Goal: Task Accomplishment & Management: Manage account settings

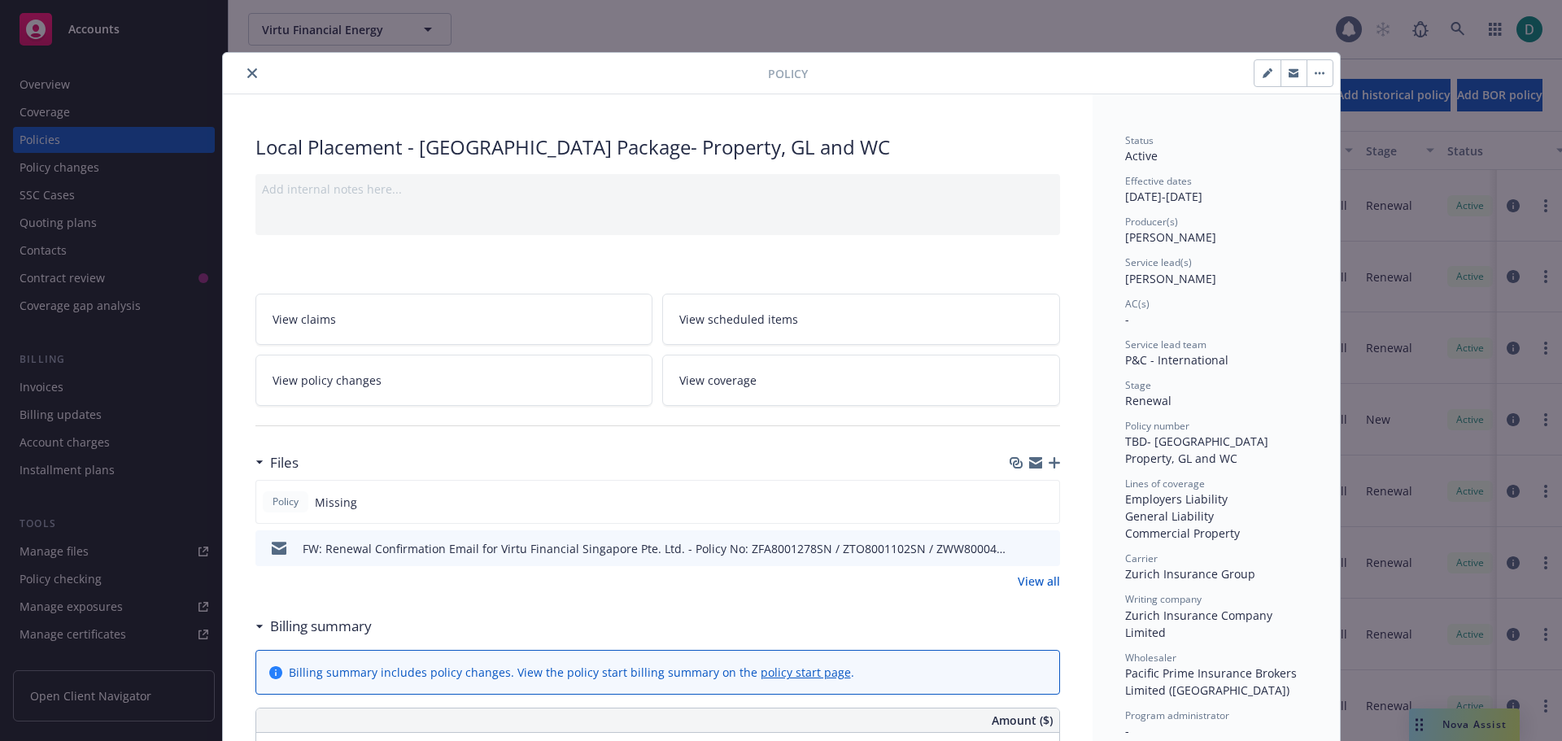
click at [247, 71] on icon "close" at bounding box center [252, 73] width 10 height 10
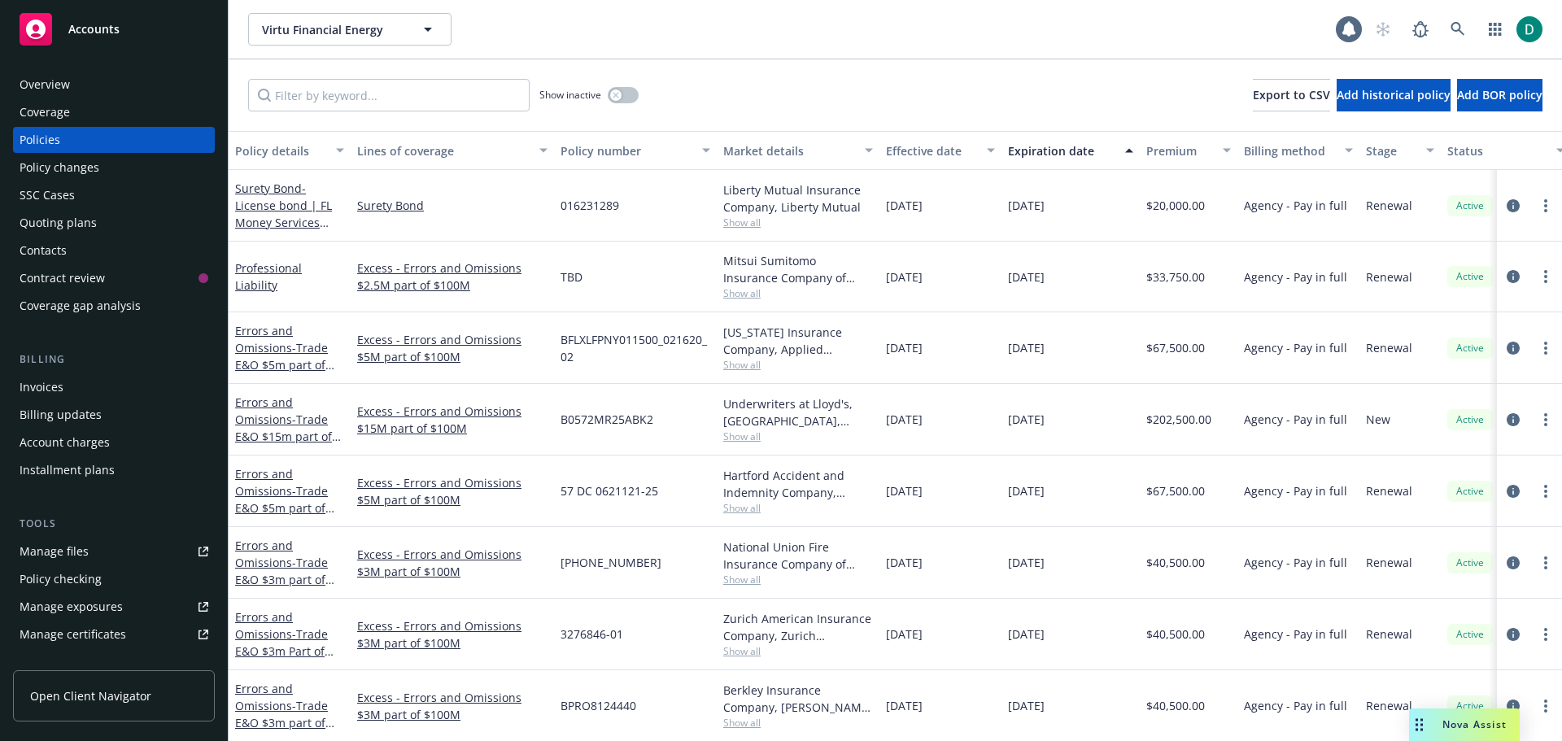
click at [245, 76] on div "Show inactive Export to CSV Add historical policy Add BOR policy" at bounding box center [896, 95] width 1334 height 72
click at [1453, 20] on link at bounding box center [1458, 29] width 33 height 33
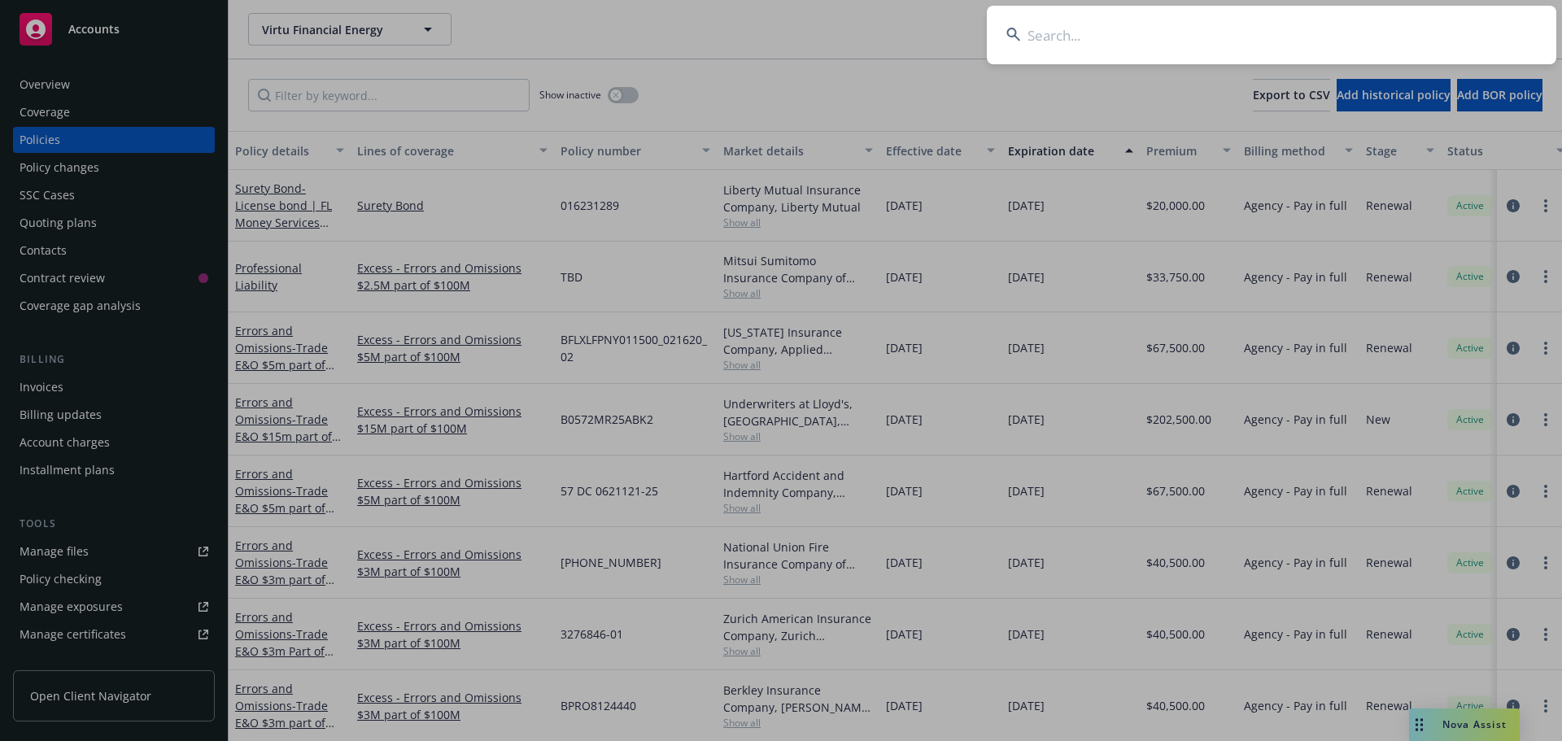
click at [1125, 38] on input at bounding box center [1272, 35] width 570 height 59
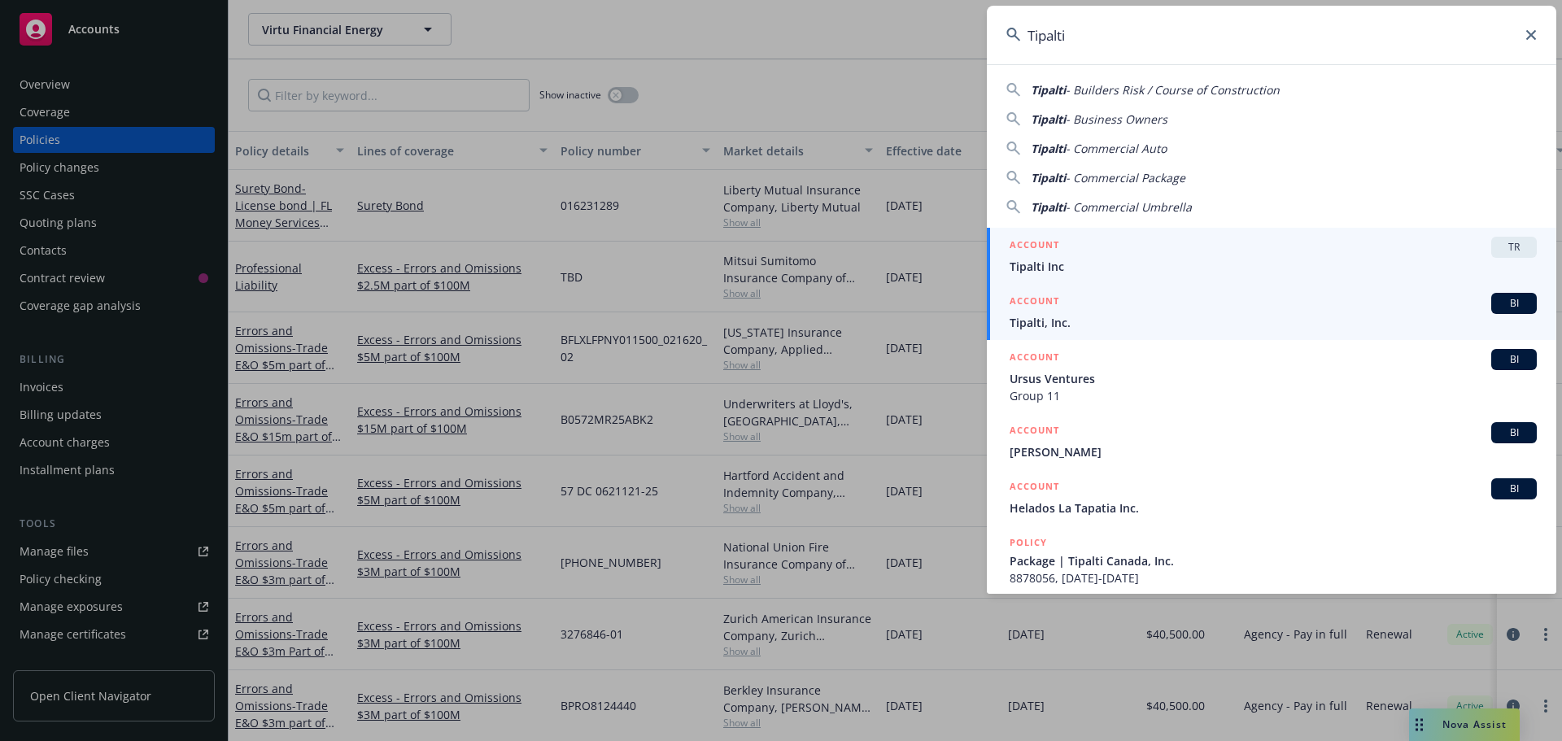
type input "Tipalti"
click at [1042, 314] on span "Tipalti, Inc." at bounding box center [1273, 322] width 527 height 17
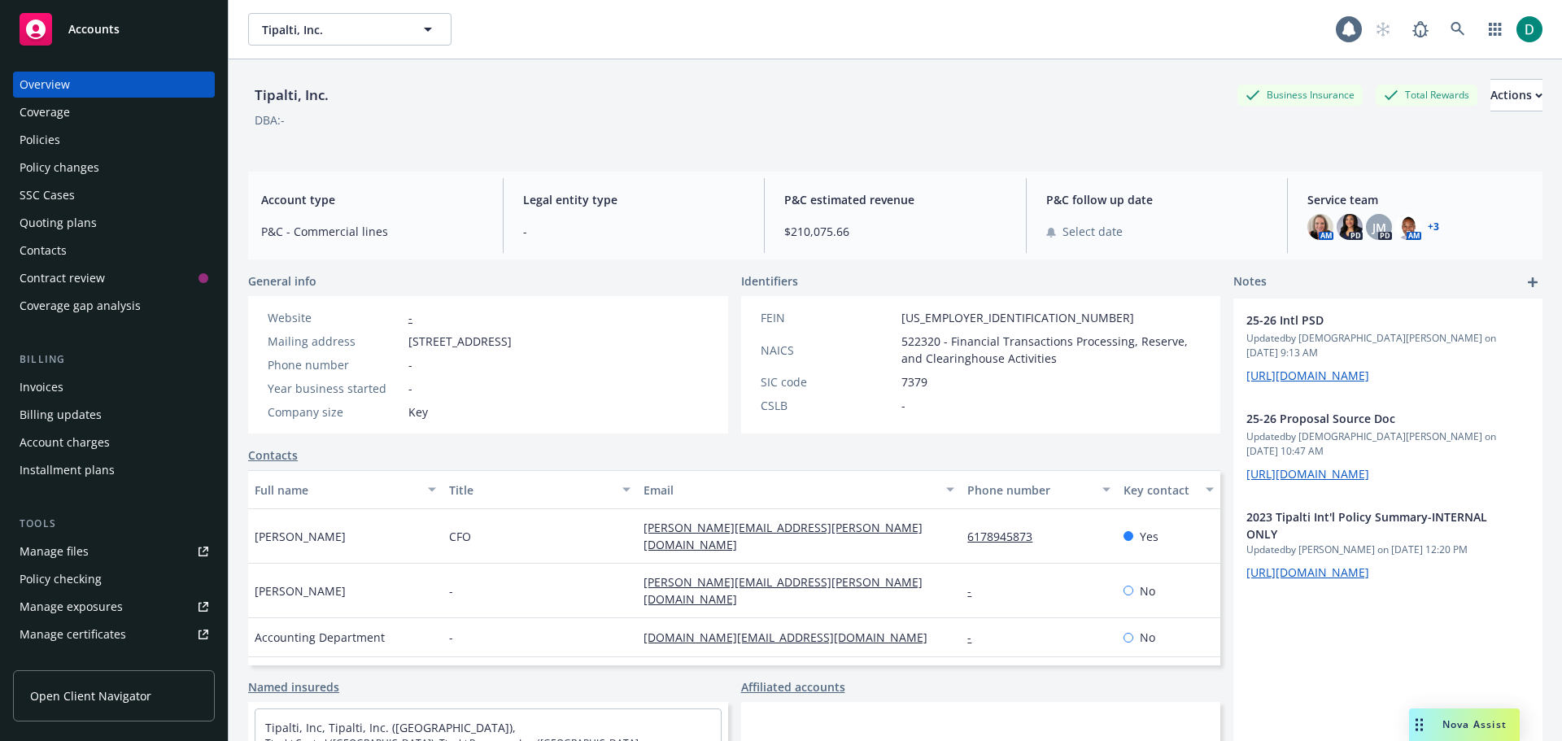
click at [42, 139] on div "Policies" at bounding box center [40, 140] width 41 height 26
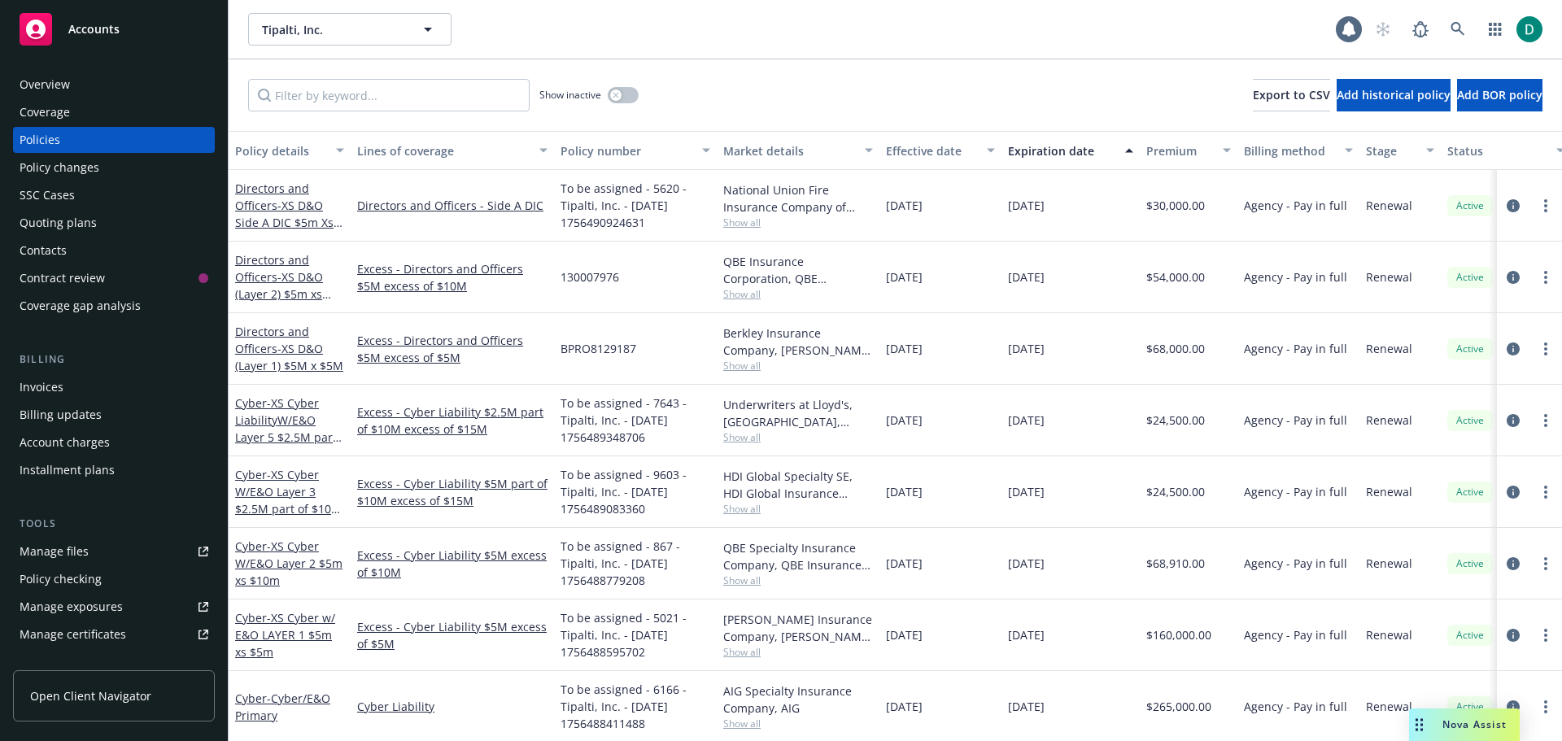
scroll to position [0, 249]
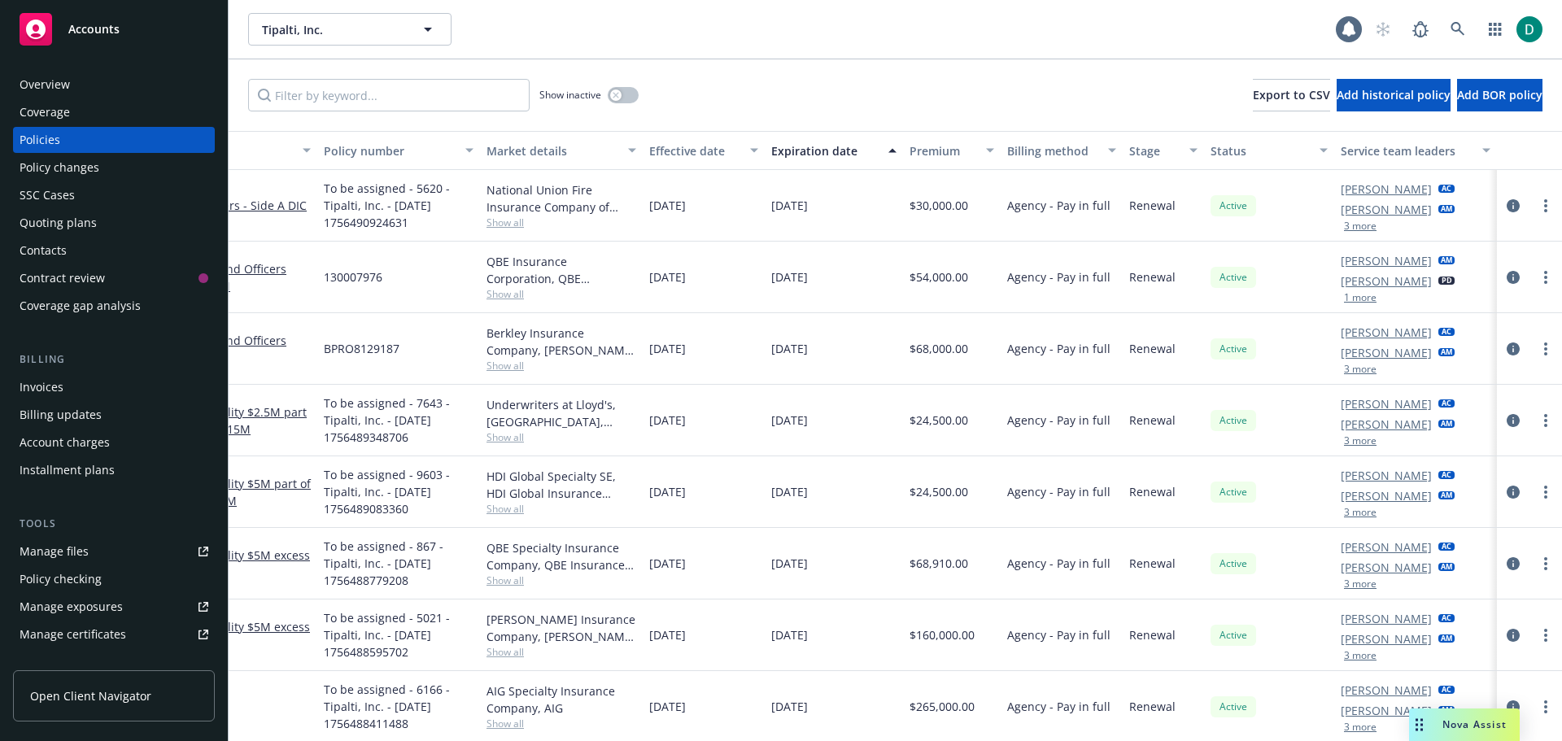
click at [1365, 208] on link "[PERSON_NAME]" at bounding box center [1386, 209] width 91 height 17
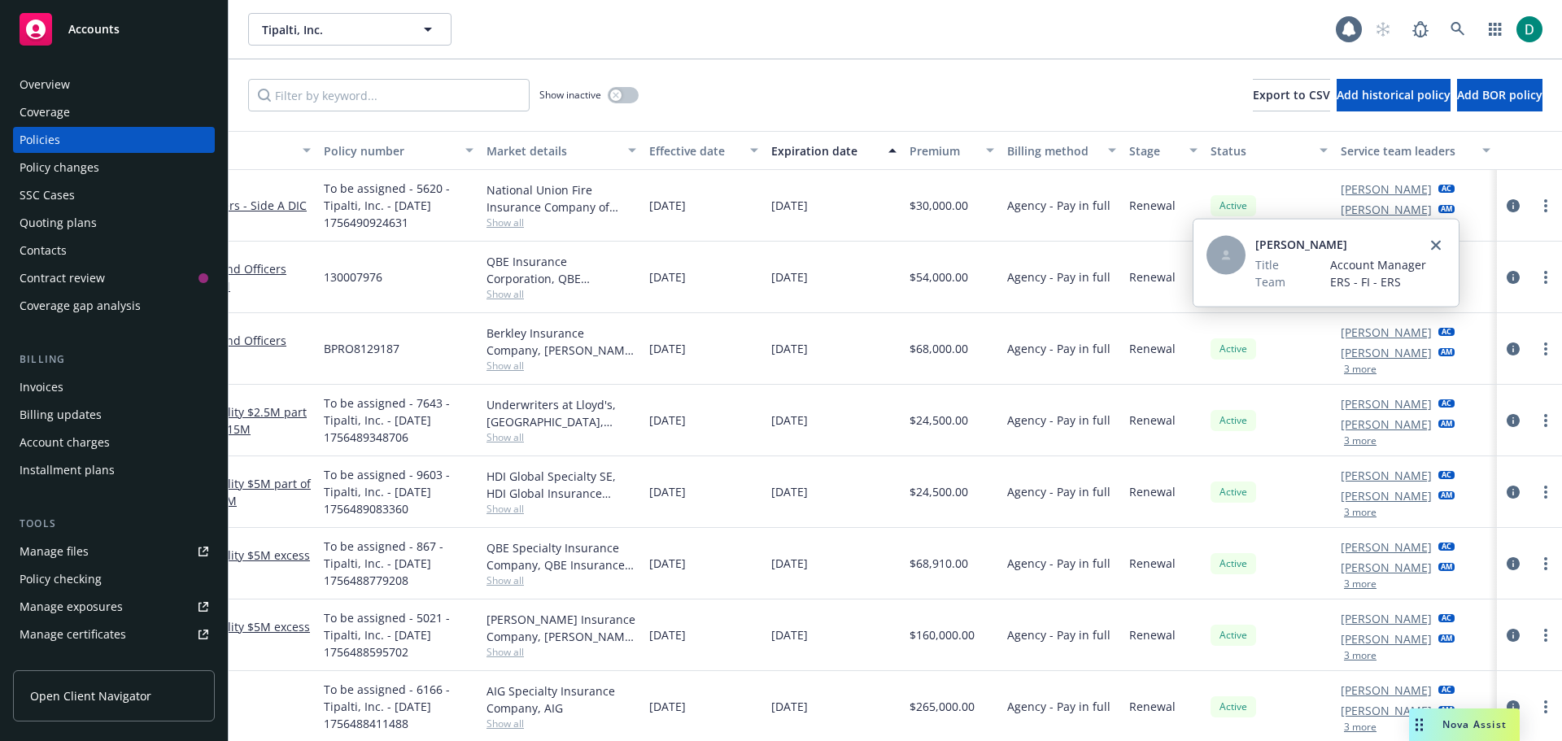
scroll to position [0, 0]
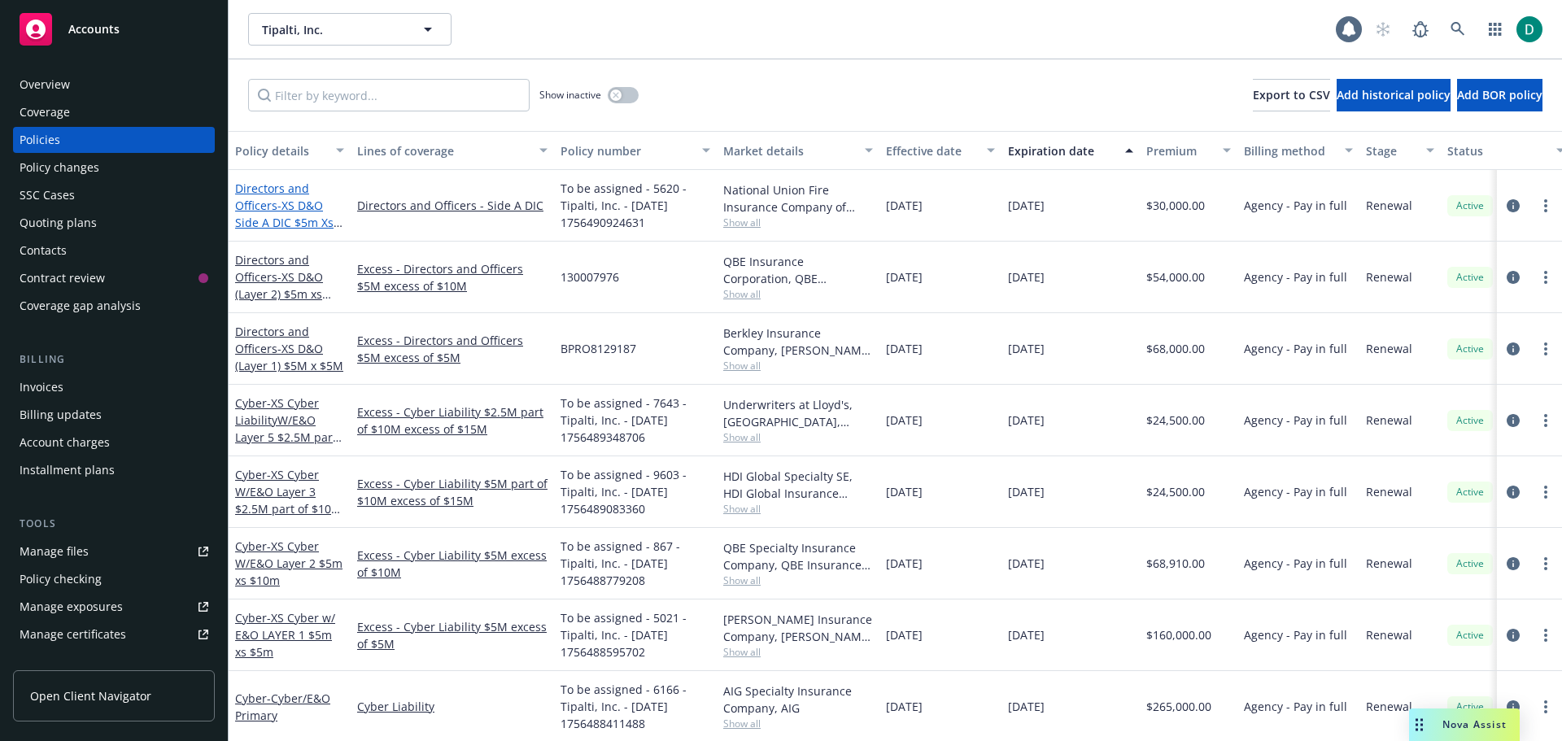
click at [269, 198] on link "Directors and Officers - XS D&O Side A DIC $5m Xs $20m" at bounding box center [284, 214] width 98 height 67
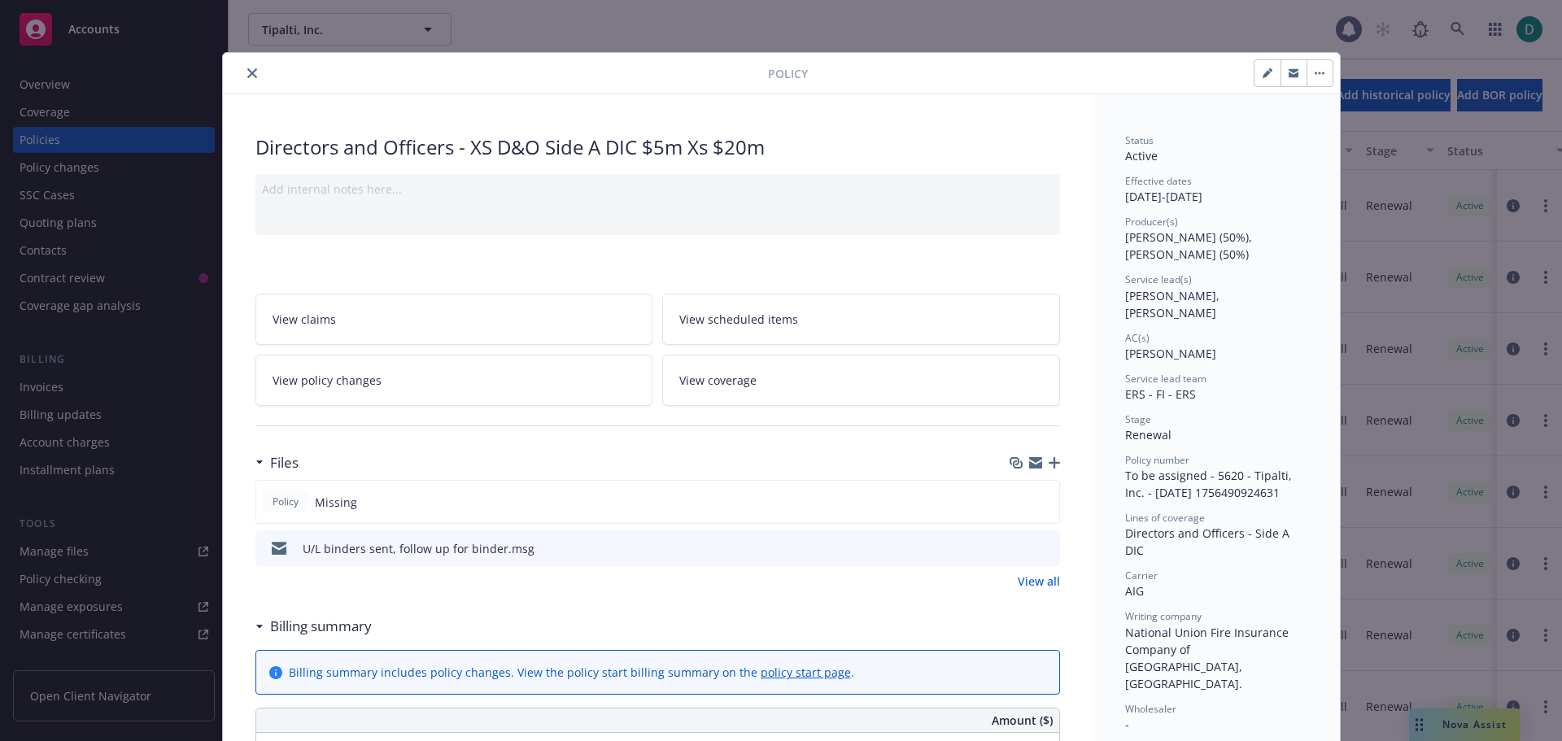
click at [1255, 79] on button "button" at bounding box center [1268, 73] width 26 height 26
select select "RENEWAL"
select select "12"
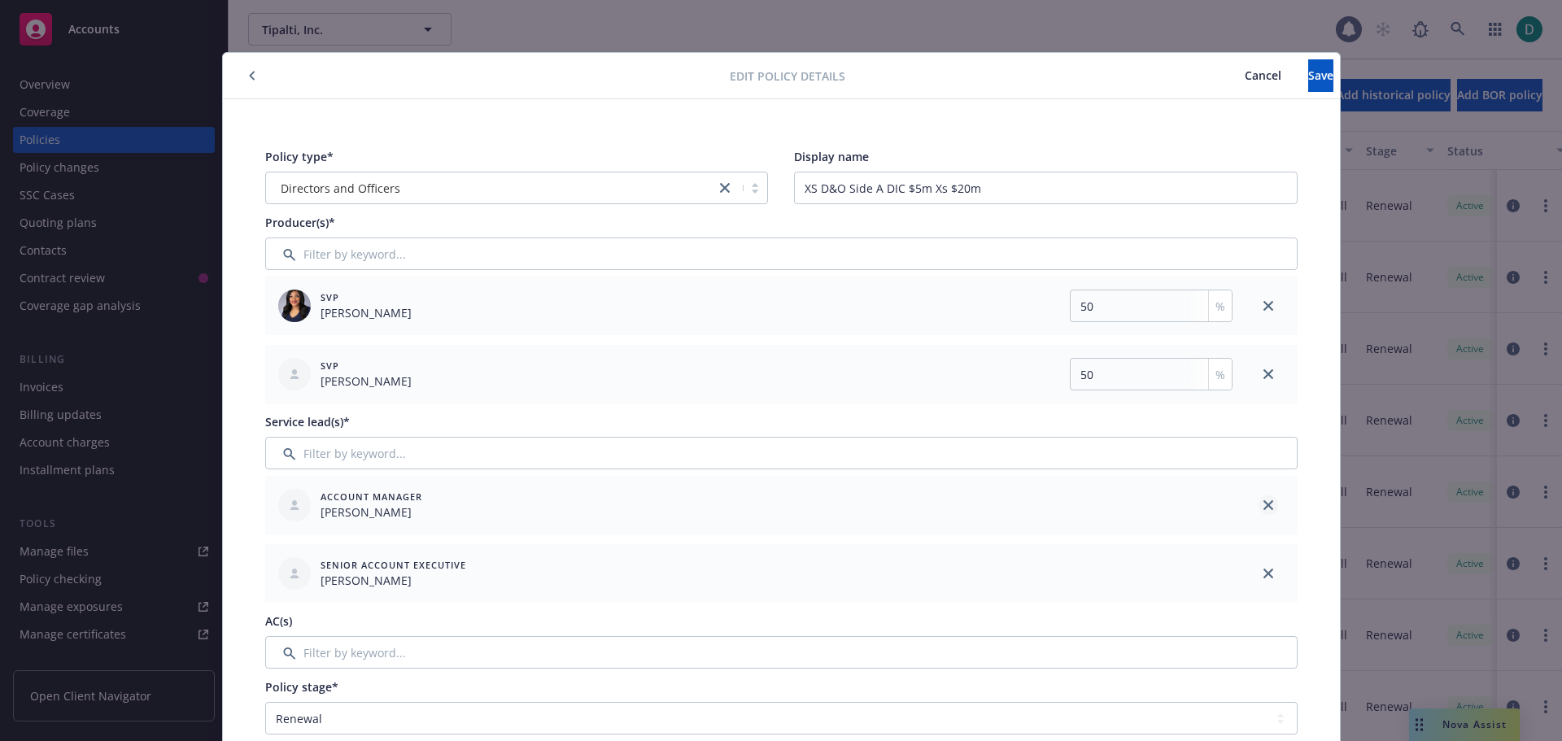
click at [1259, 500] on link "close" at bounding box center [1269, 506] width 20 height 20
click at [1309, 80] on span "Save" at bounding box center [1321, 75] width 25 height 15
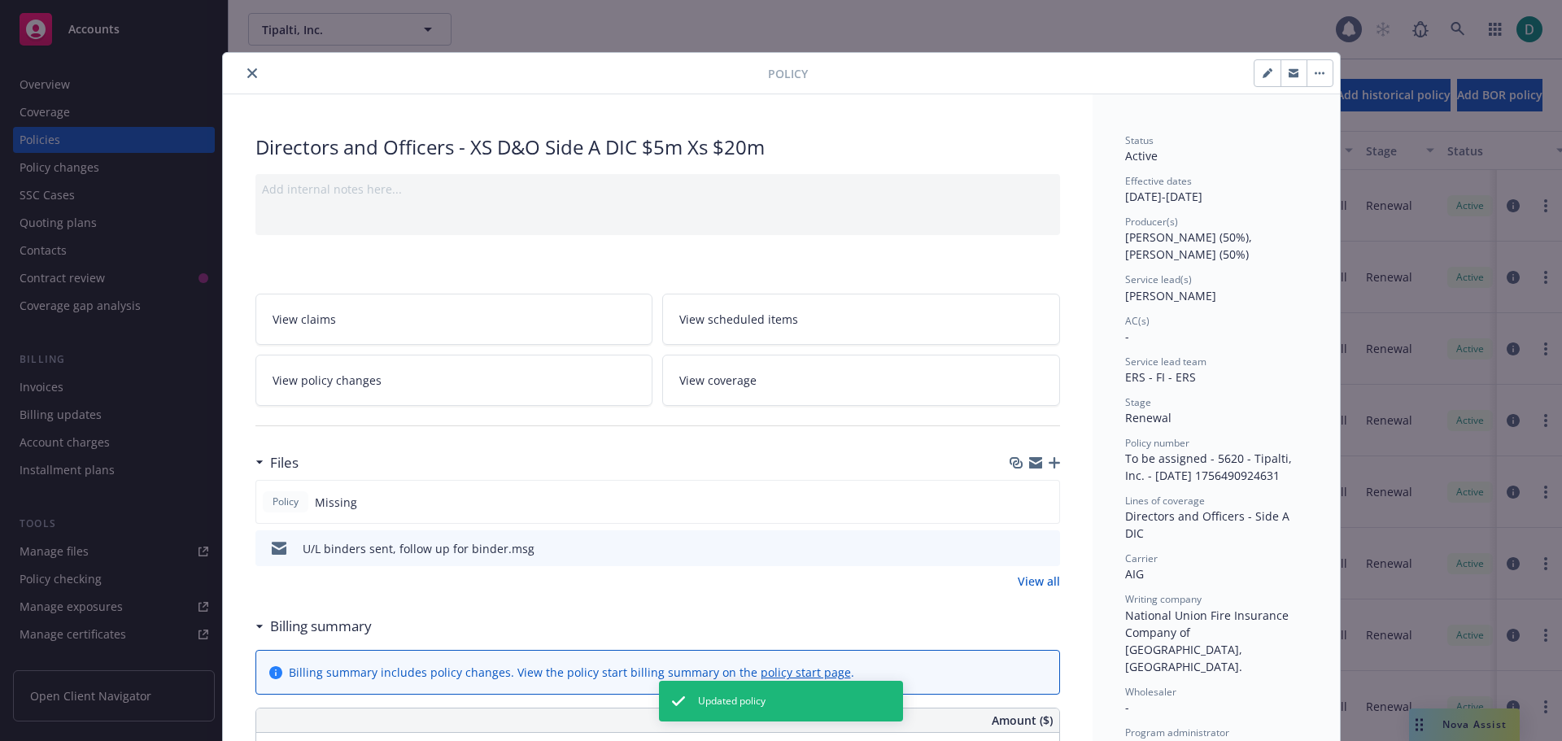
click at [251, 80] on button "close" at bounding box center [252, 73] width 20 height 20
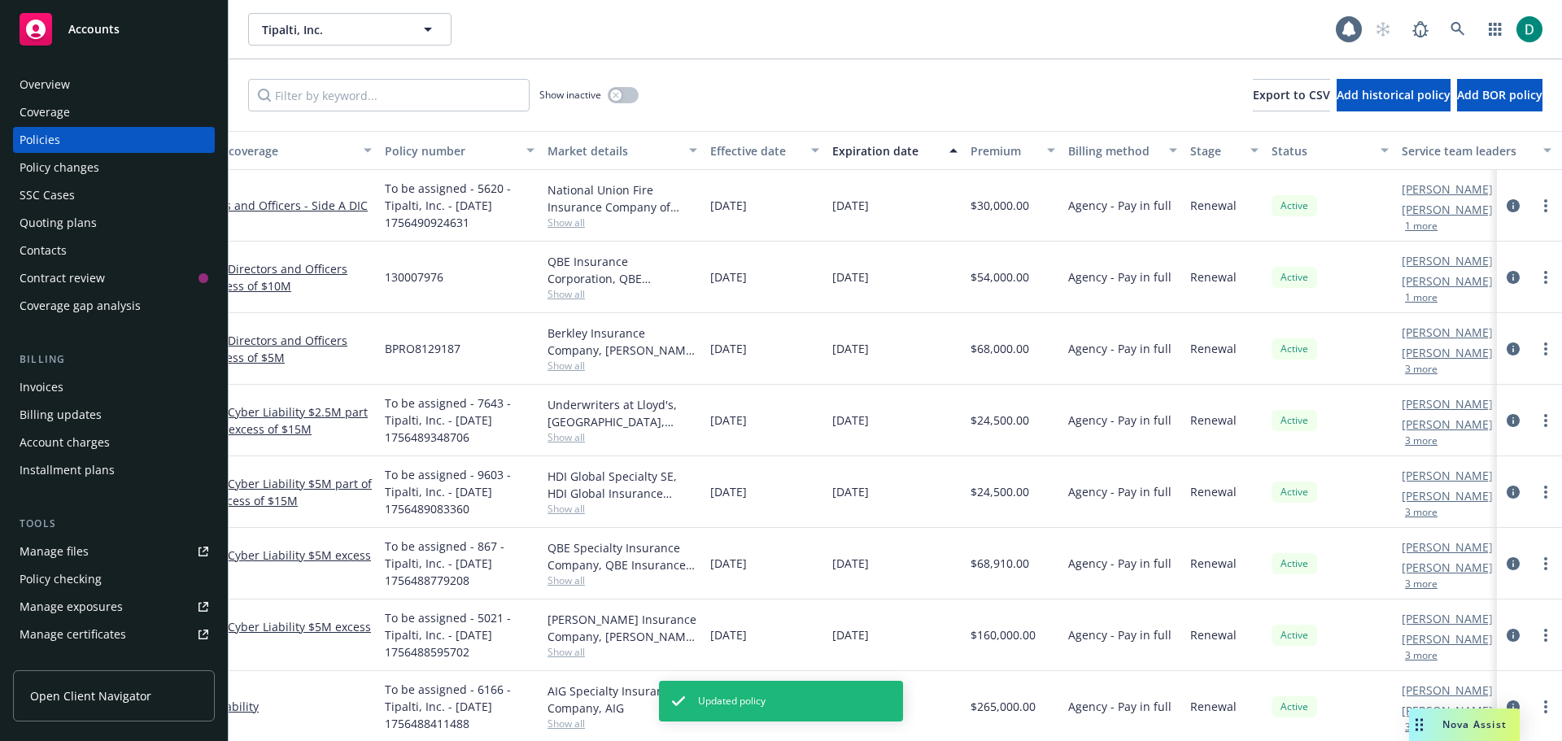
scroll to position [0, 249]
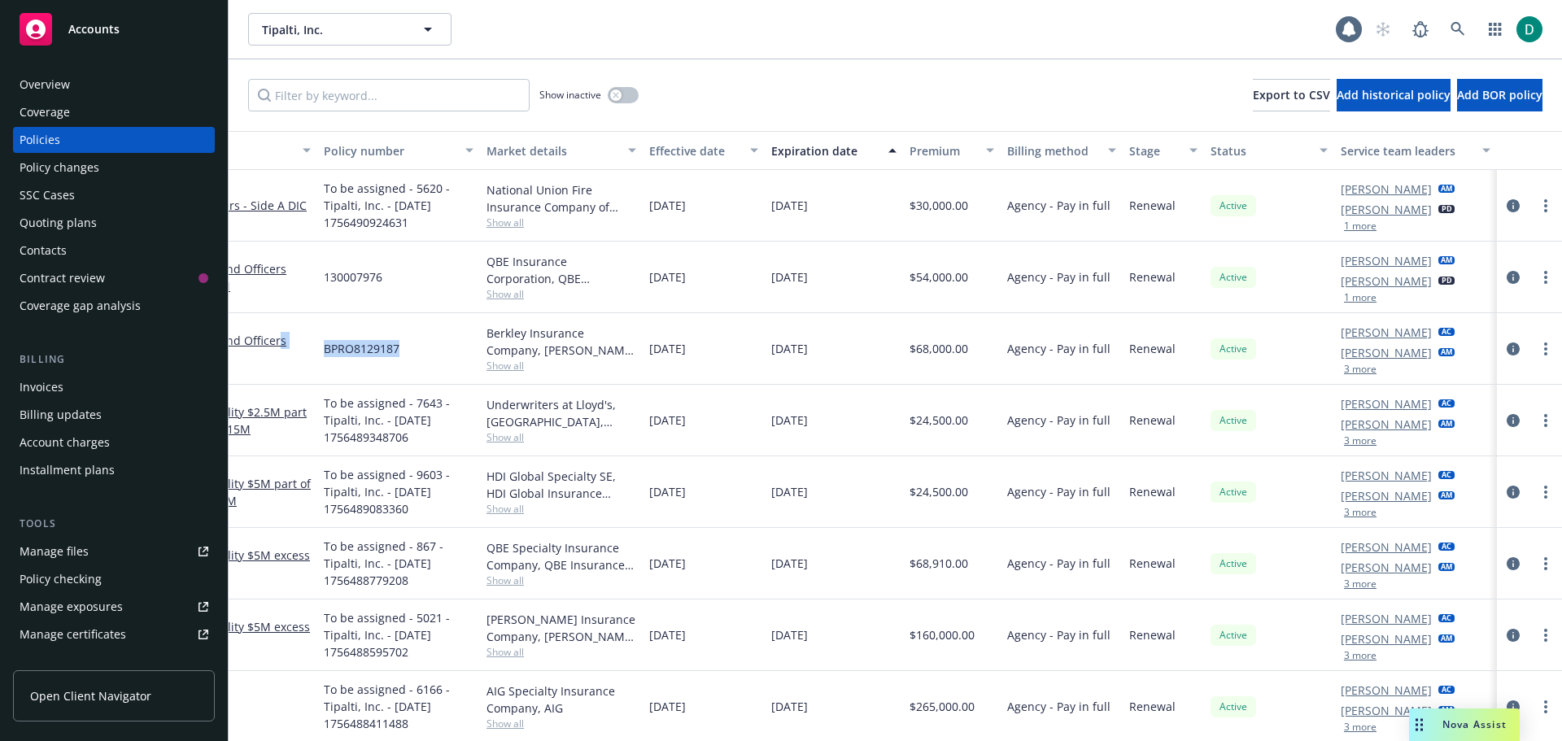
drag, startPoint x: 264, startPoint y: 342, endPoint x: 443, endPoint y: 342, distance: 179.0
click at [443, 342] on div "Directors and Officers - XS D&O (Layer 1) $5M x $5M Excess - Directors and Offi…" at bounding box center [777, 349] width 1571 height 72
click at [454, 342] on div "BPRO8129187" at bounding box center [398, 349] width 163 height 72
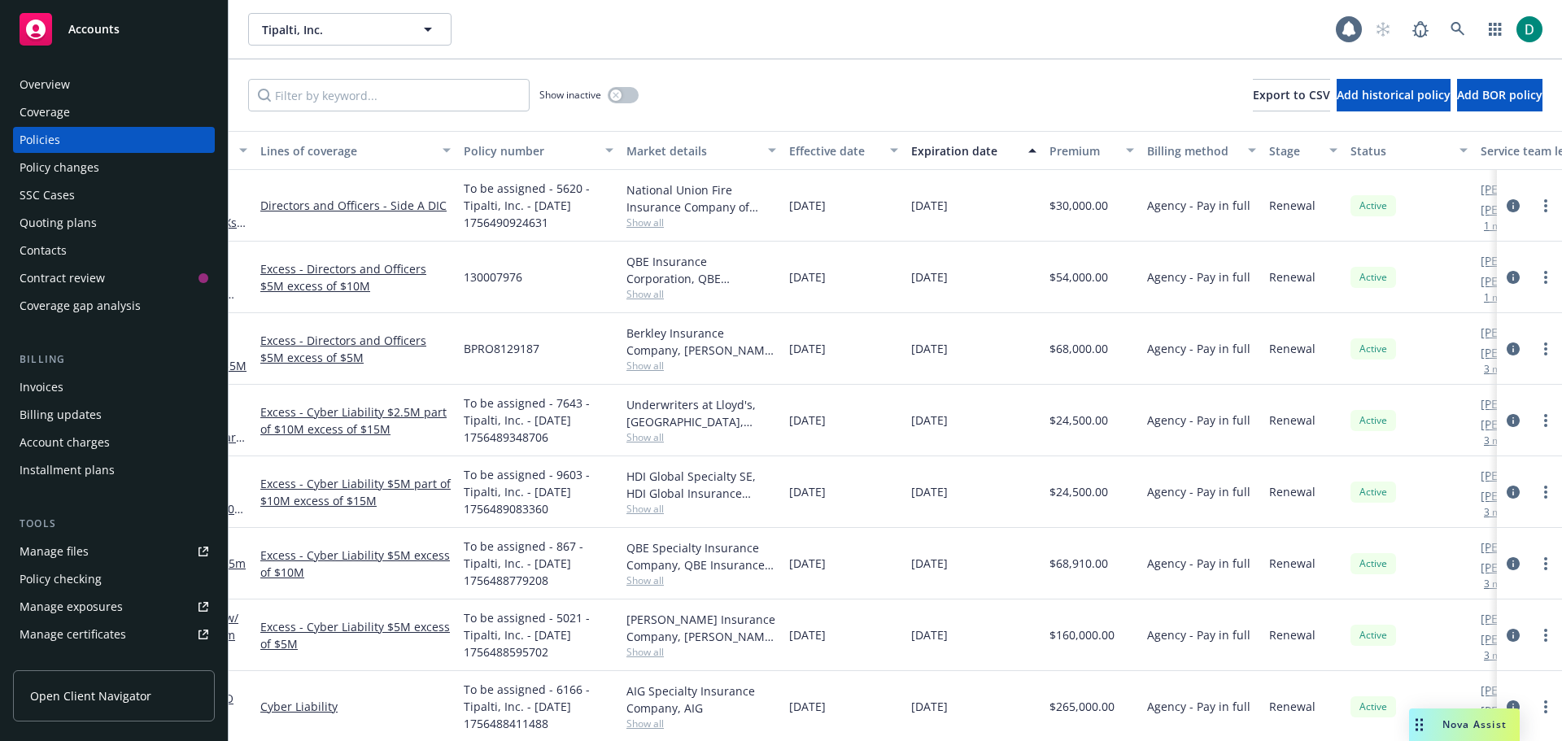
scroll to position [0, 0]
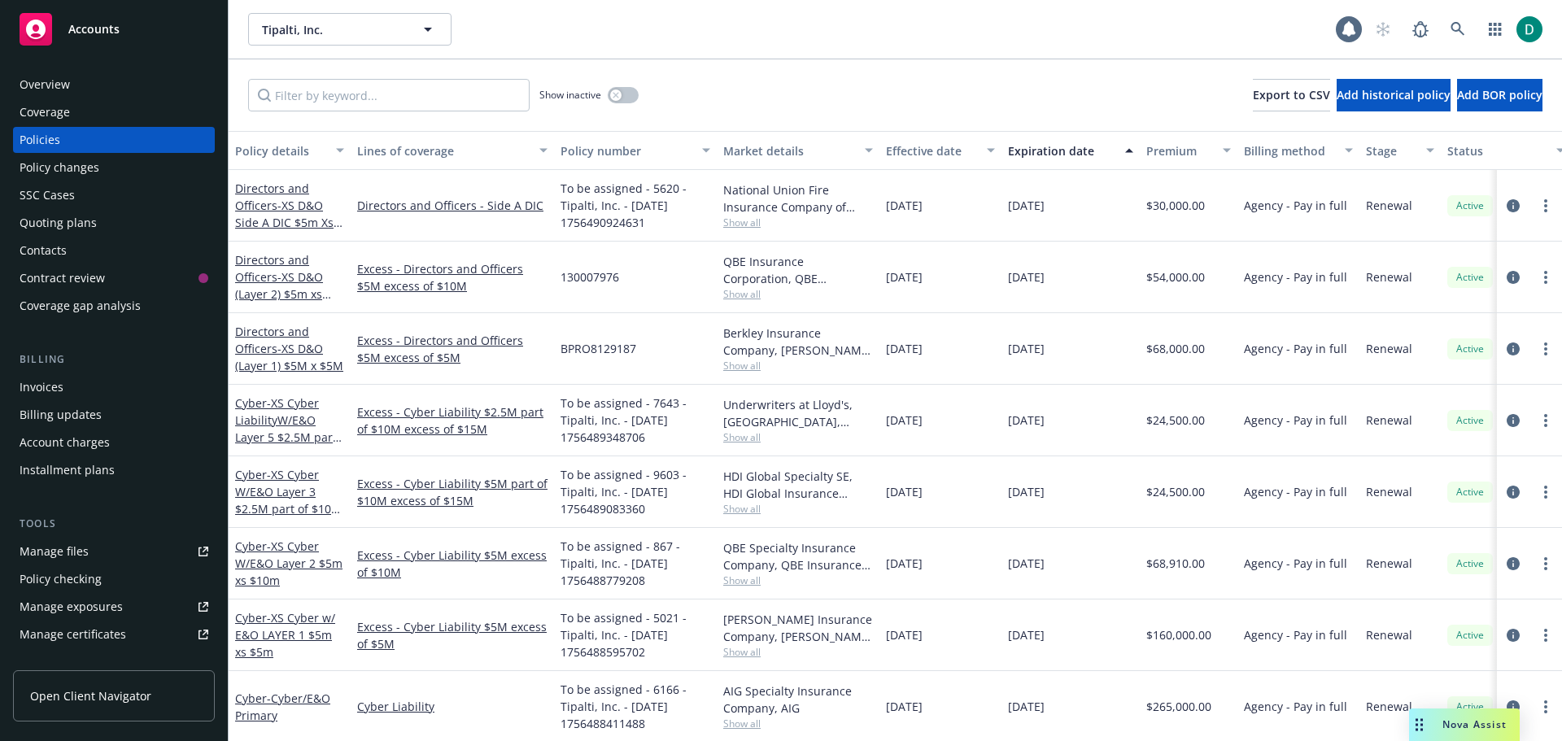
click at [286, 357] on div "Directors and Officers - XS D&O (Layer 1) $5M x $5M" at bounding box center [289, 348] width 109 height 51
click at [295, 343] on span "- XS D&O (Layer 1) $5M x $5M" at bounding box center [289, 357] width 108 height 33
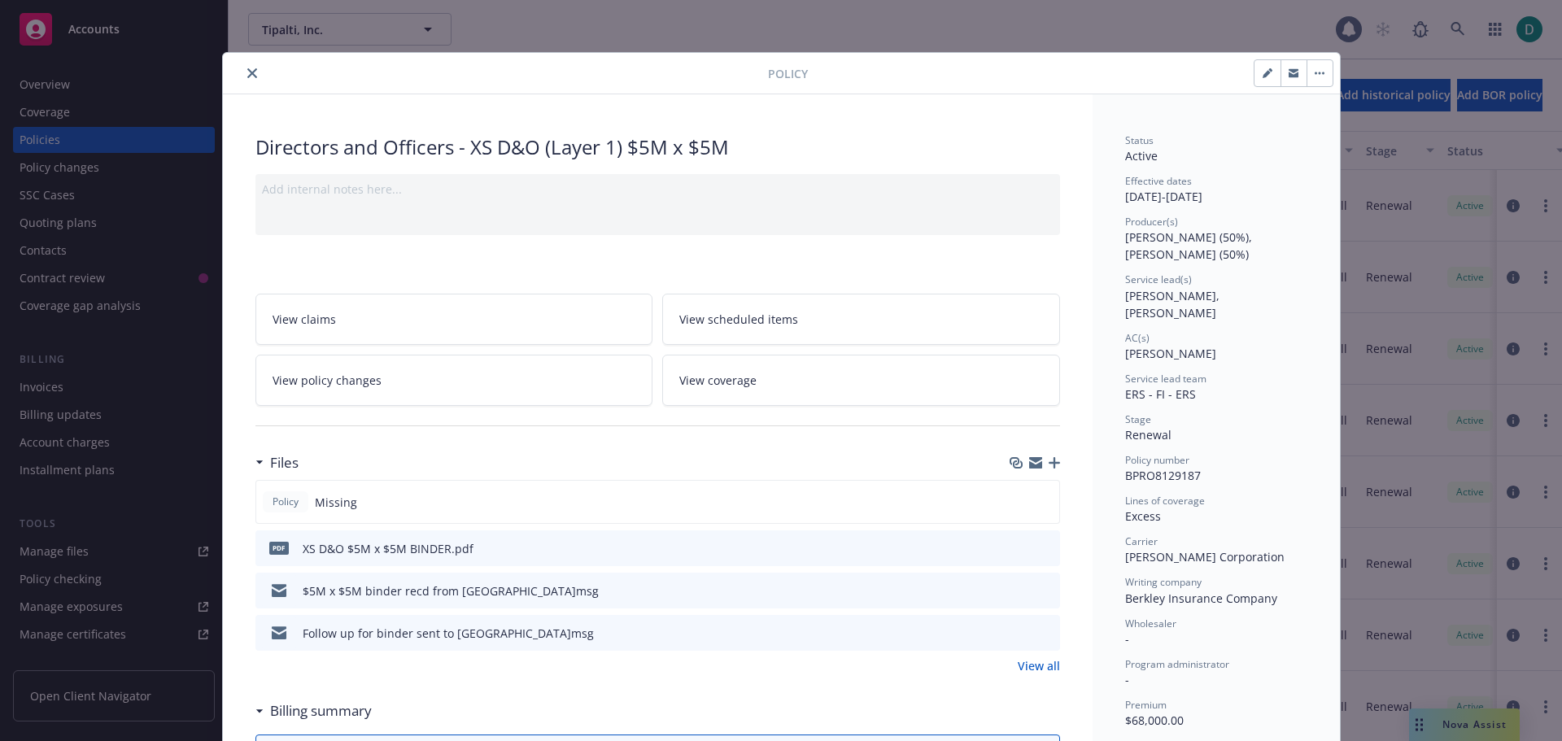
click at [1256, 76] on button "button" at bounding box center [1268, 73] width 26 height 26
select select "RENEWAL"
select select "12"
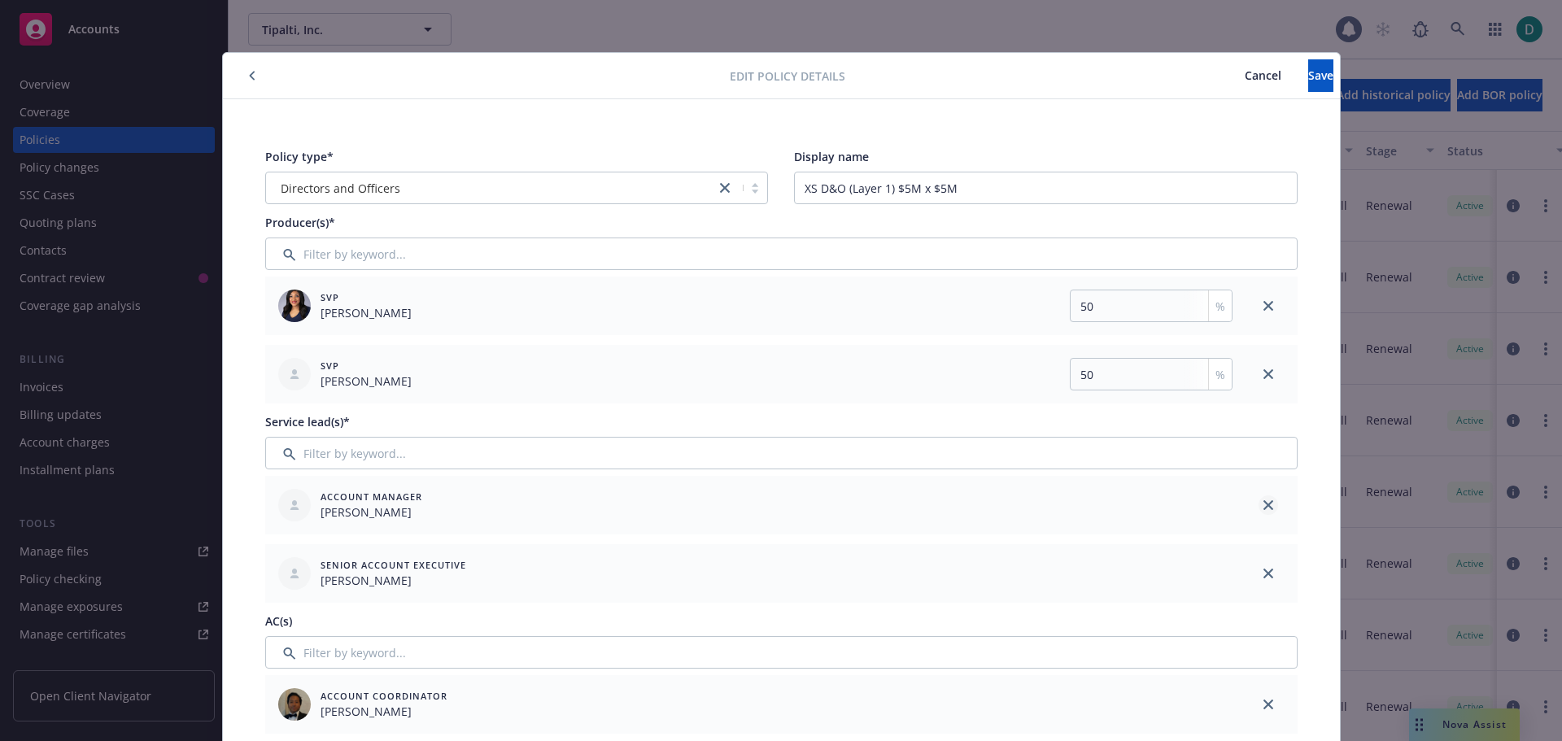
click at [1264, 502] on icon "close" at bounding box center [1269, 505] width 10 height 10
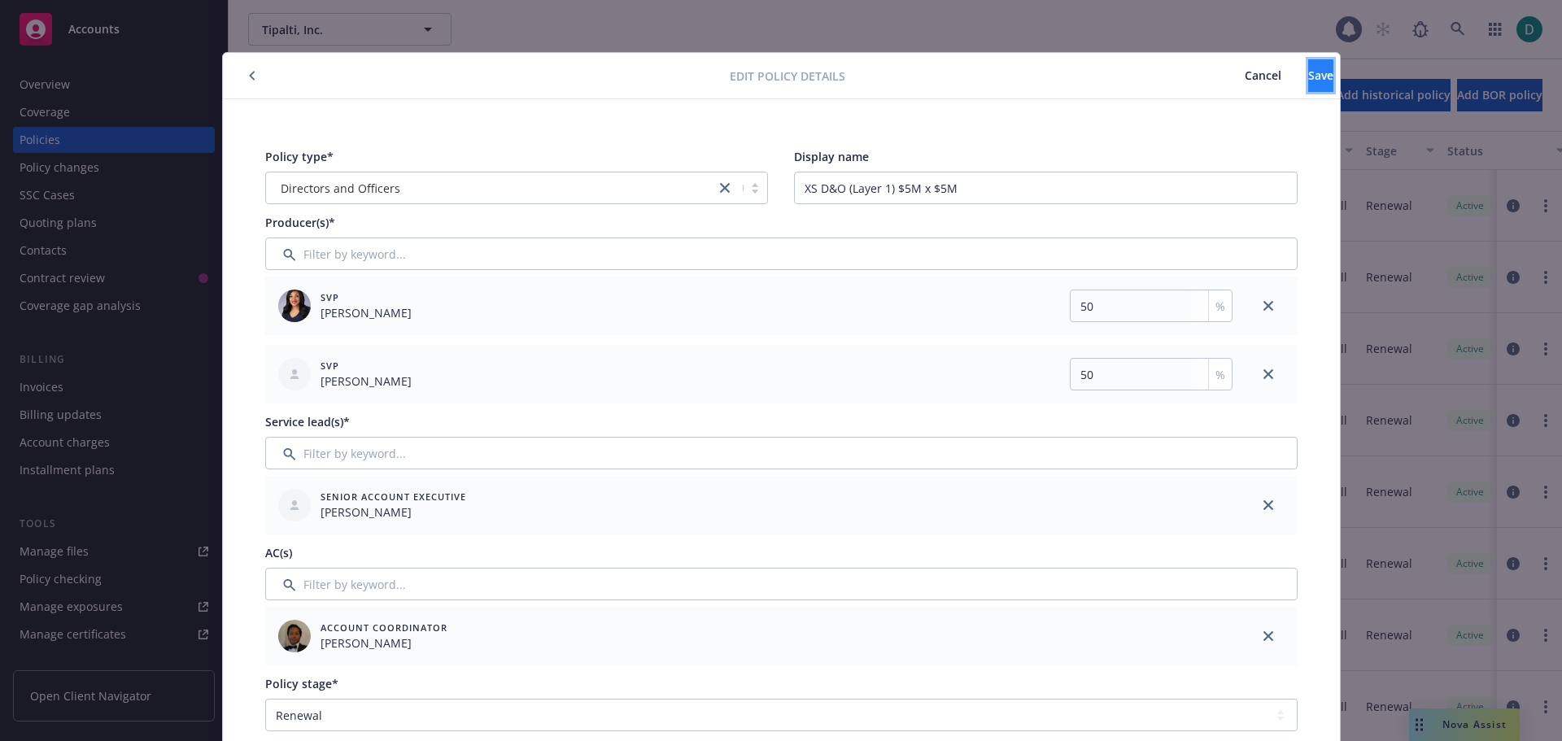
click at [1309, 68] on span "Save" at bounding box center [1321, 75] width 25 height 15
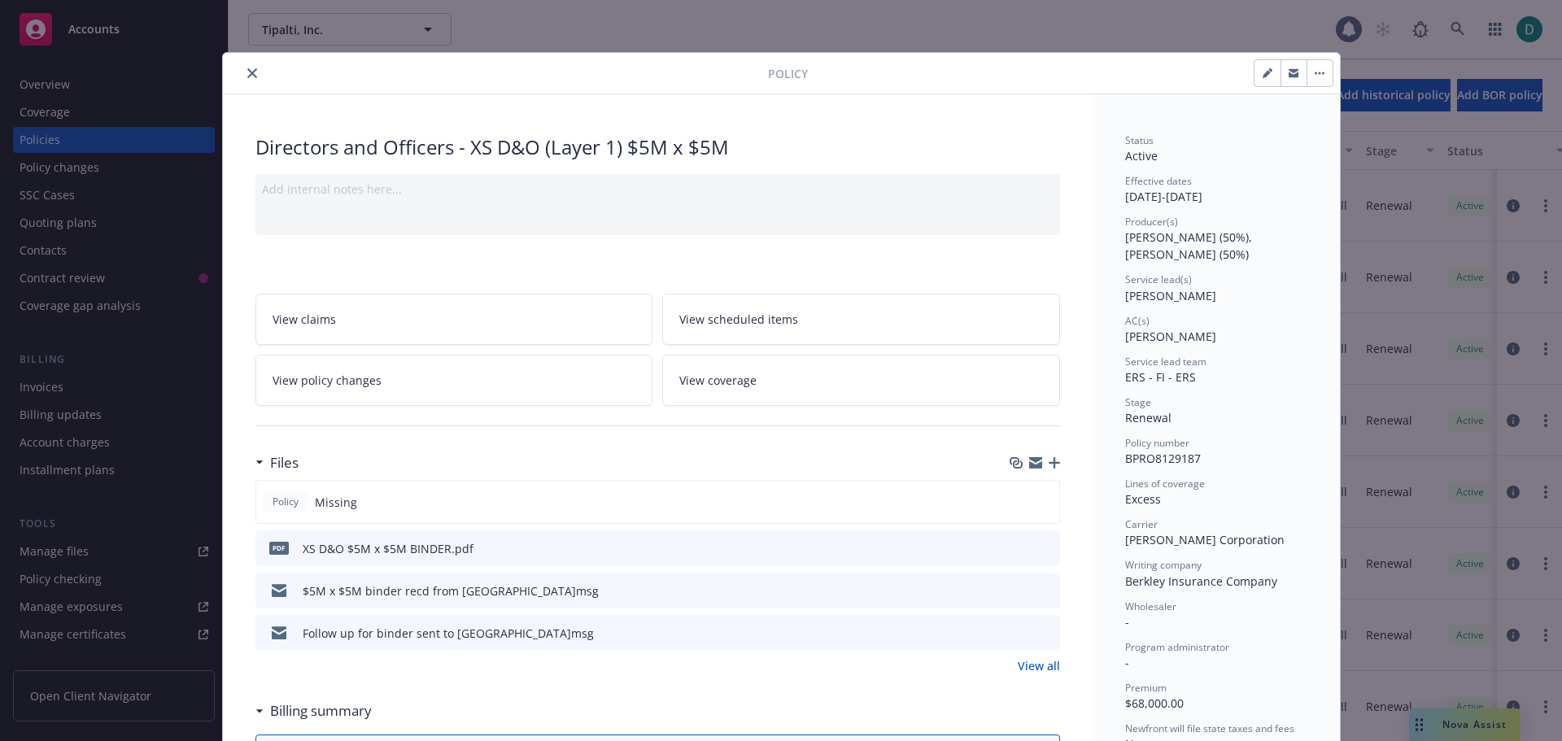
click at [247, 74] on icon "close" at bounding box center [252, 73] width 10 height 10
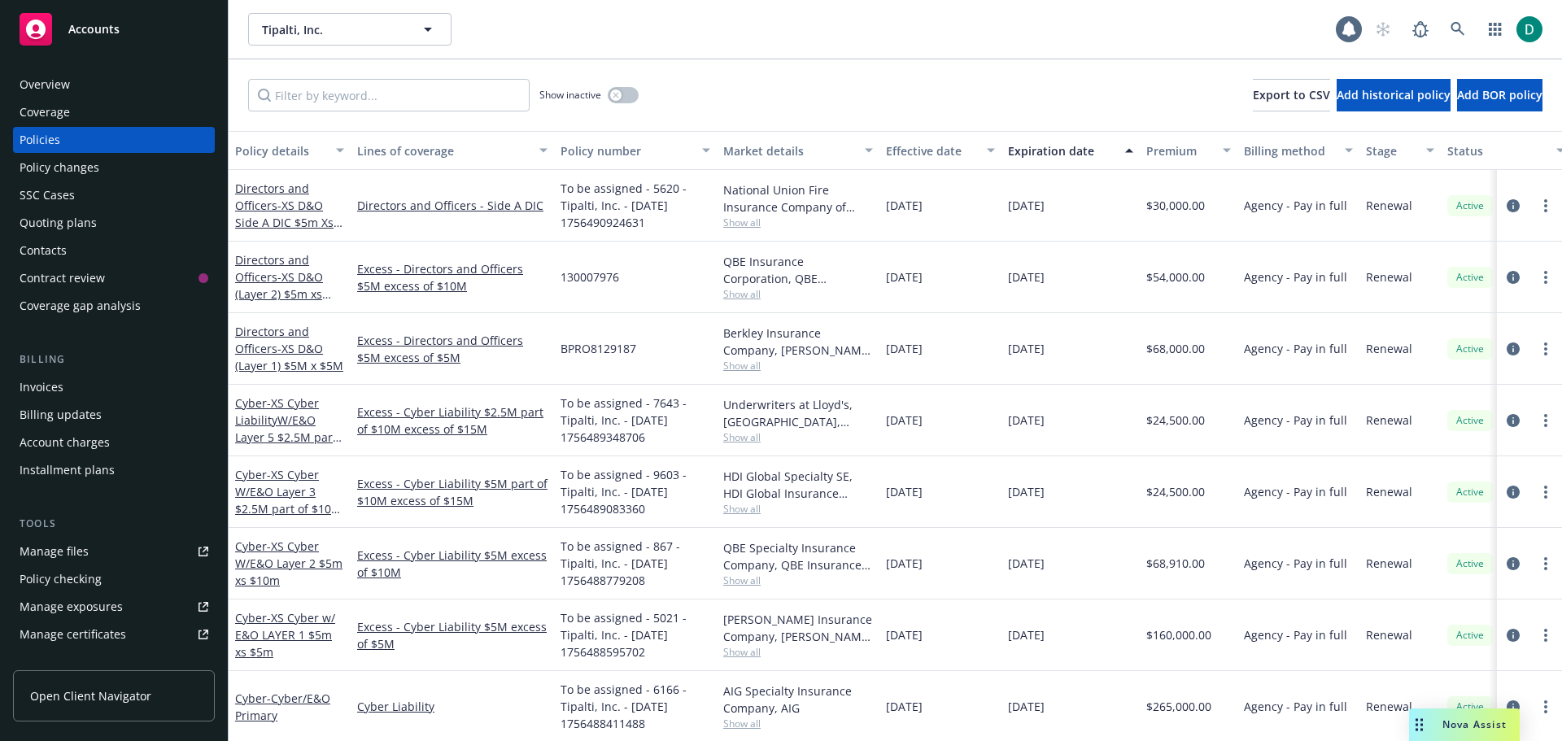
scroll to position [0, 249]
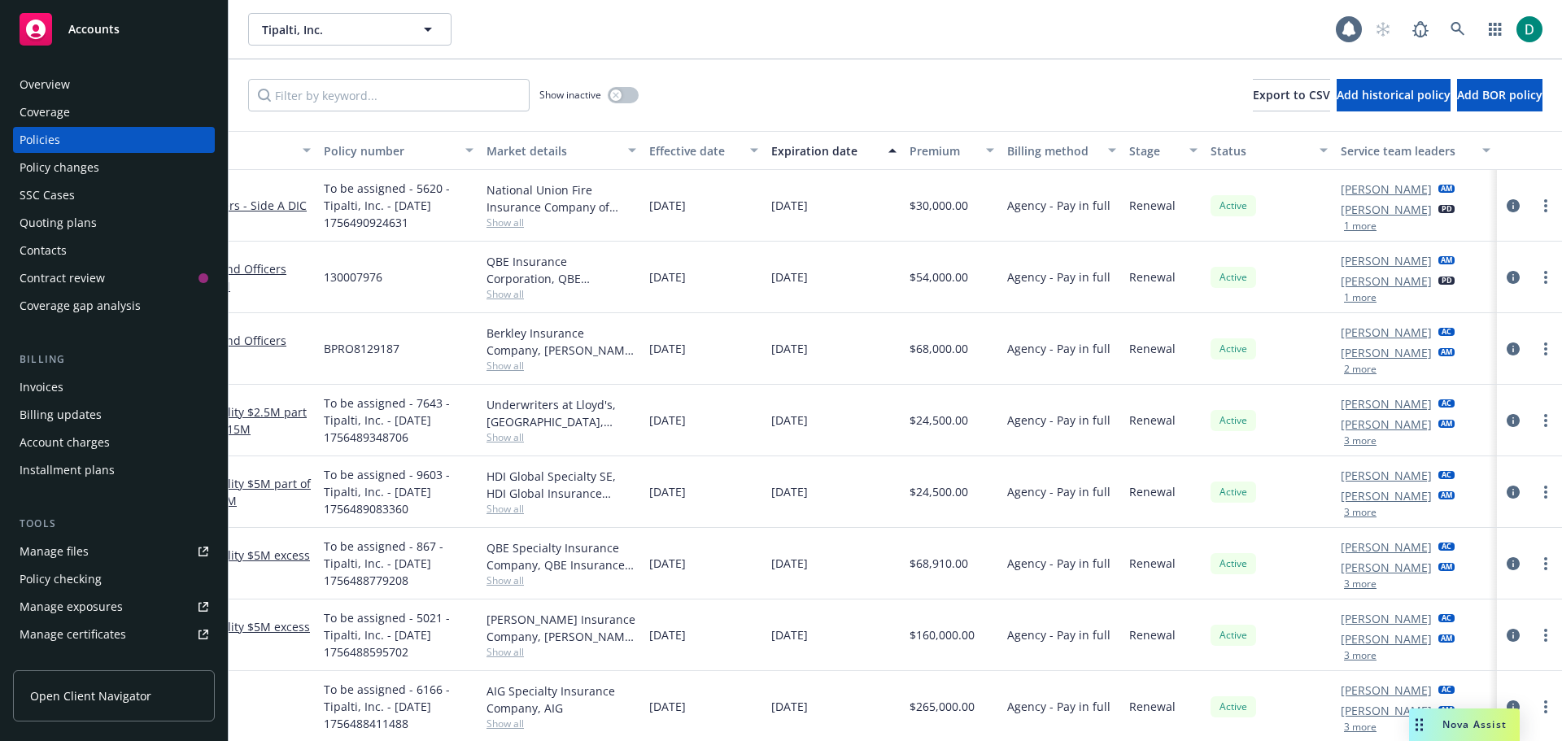
click at [343, 584] on span "To be assigned - 867 - Tipalti, Inc. - [DATE] 1756488779208" at bounding box center [399, 563] width 150 height 51
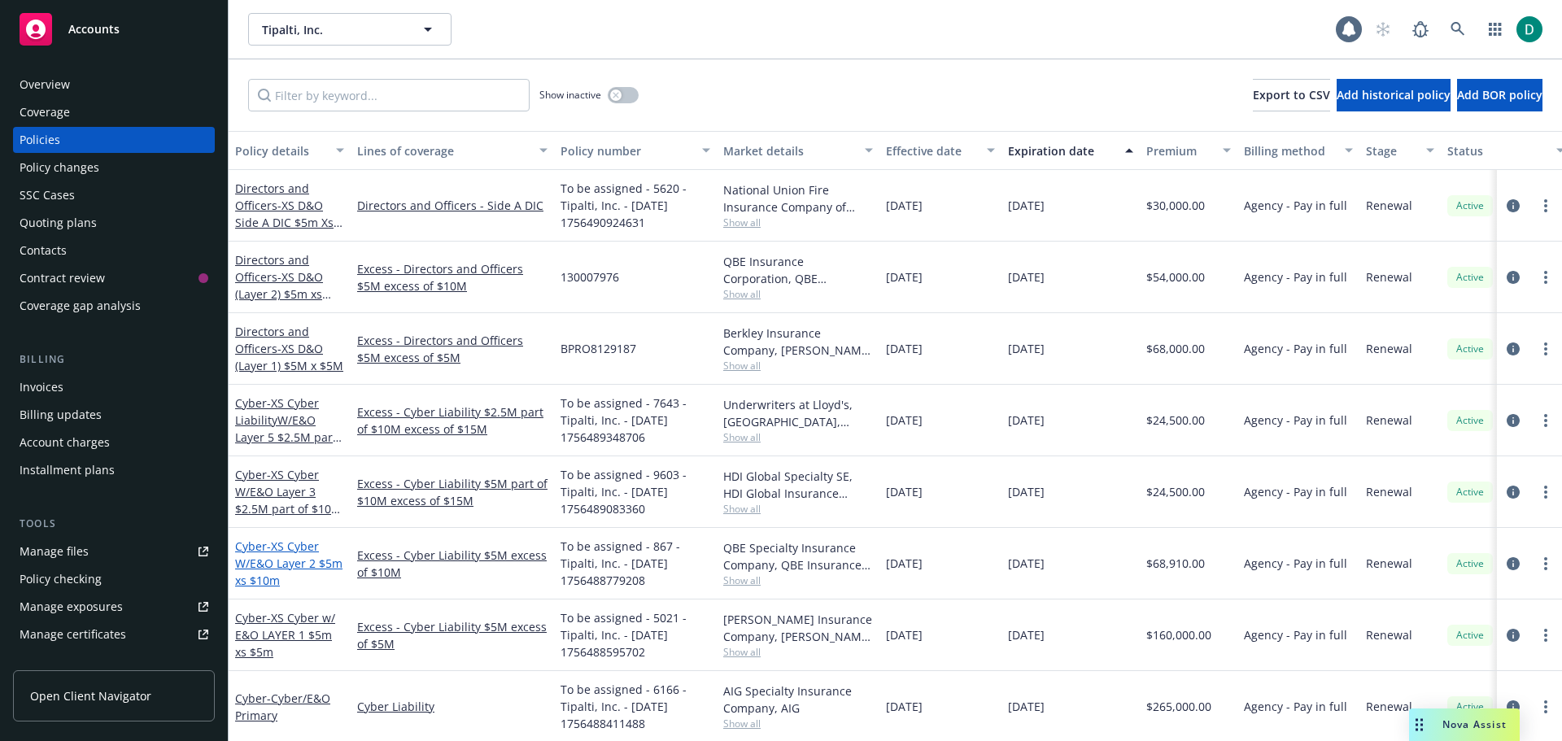
click at [250, 552] on link "Cyber - XS Cyber W/E&O Layer 2 $5m xs $10m" at bounding box center [288, 564] width 107 height 50
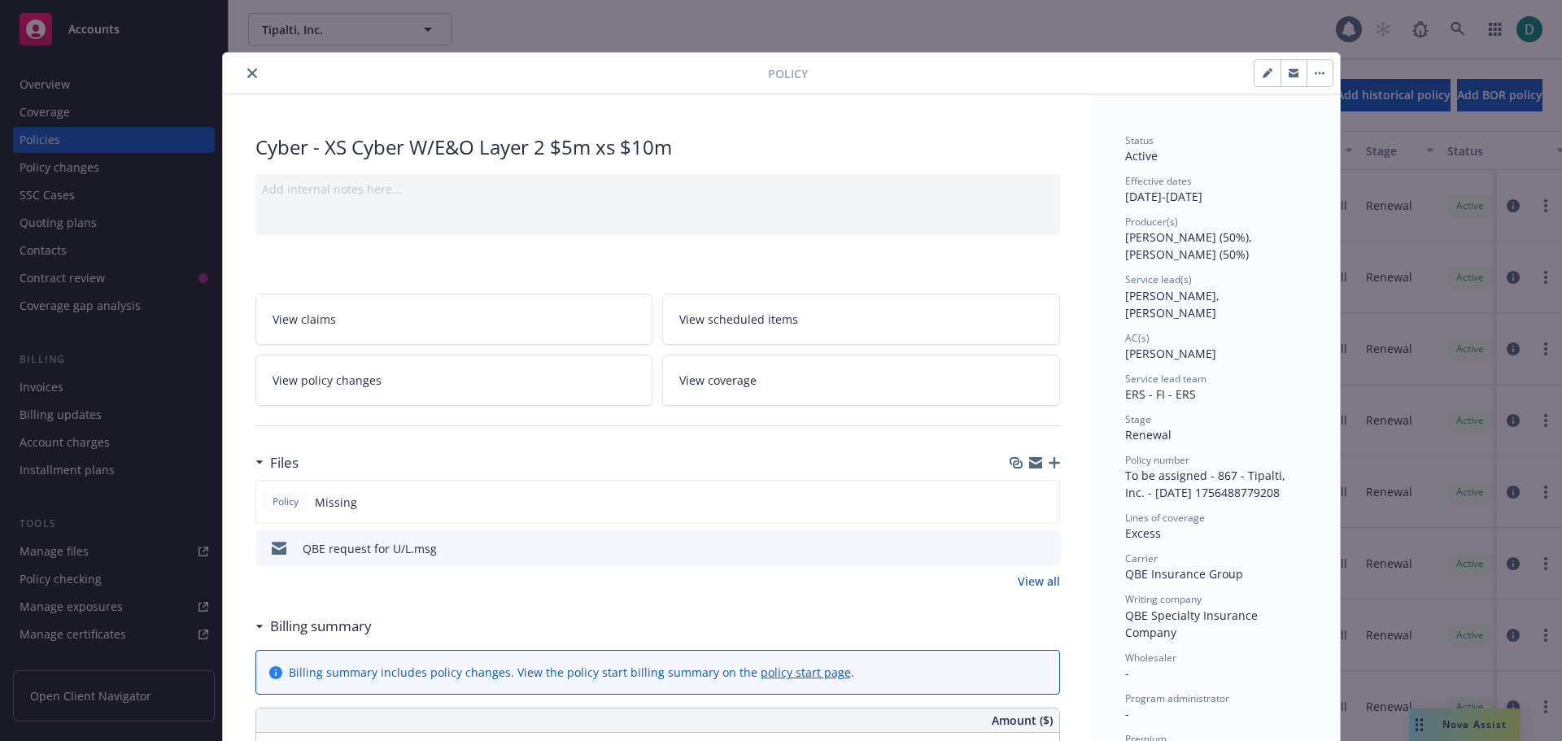
click at [1255, 75] on button "button" at bounding box center [1268, 73] width 26 height 26
select select "RENEWAL"
select select "12"
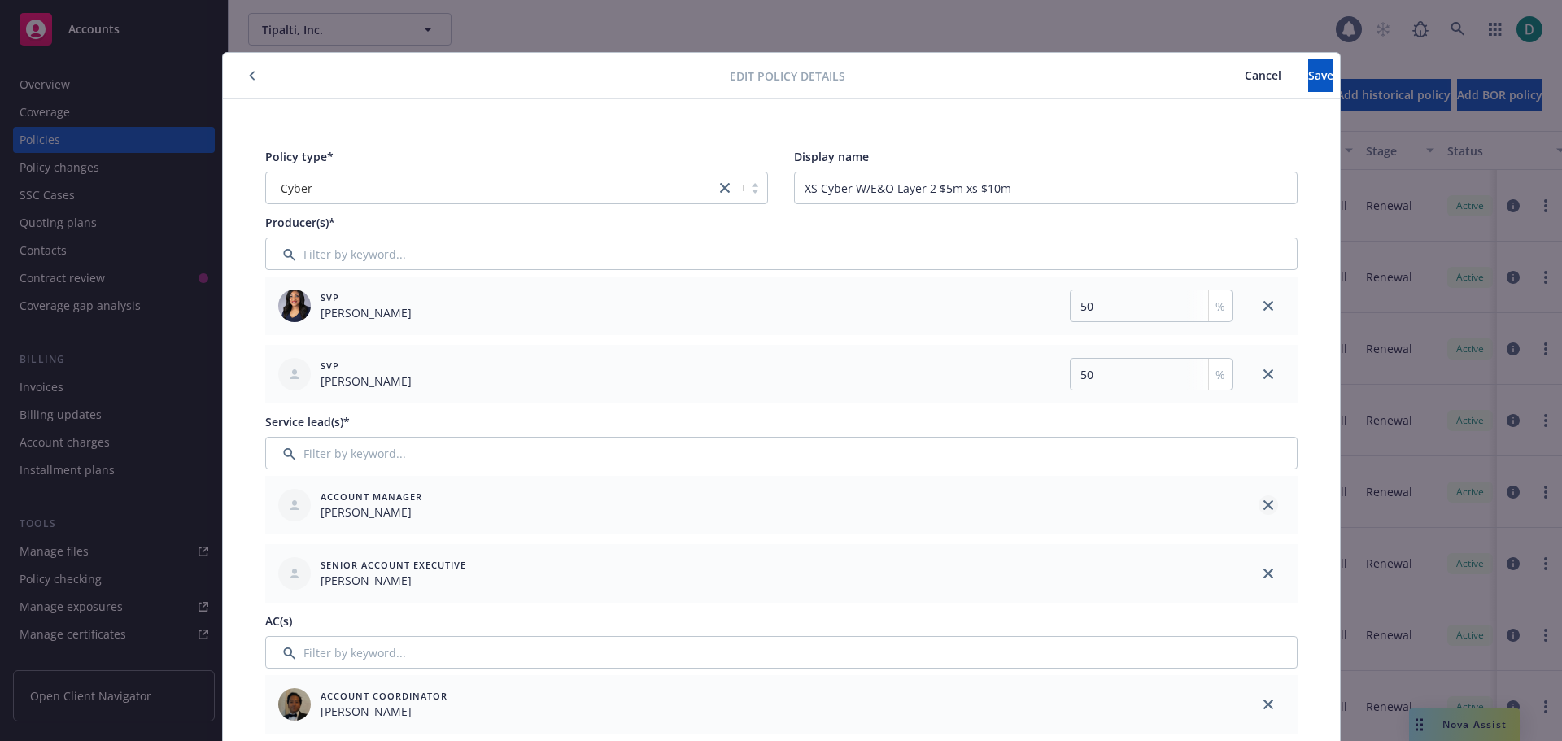
click at [1264, 505] on icon "close" at bounding box center [1269, 505] width 10 height 10
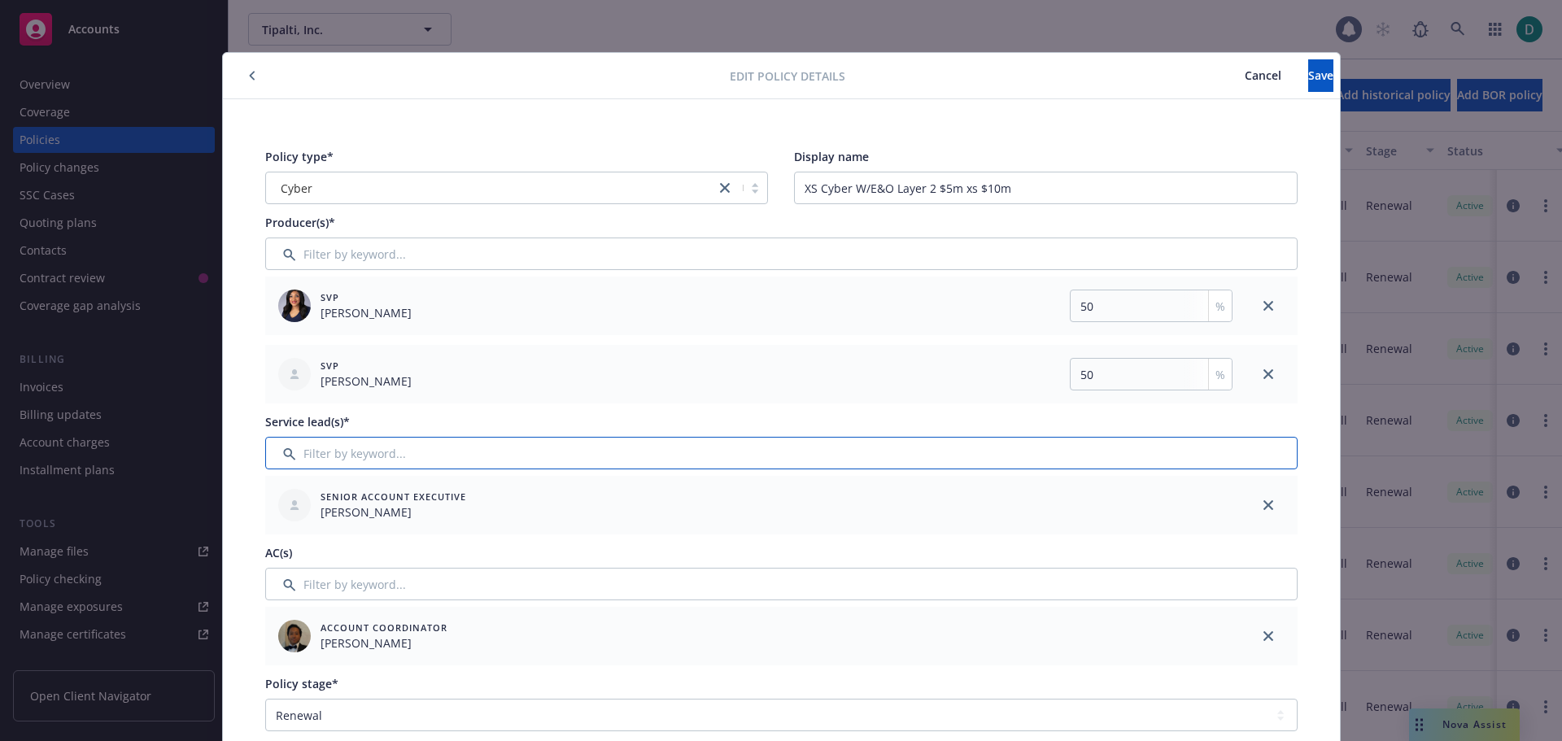
click at [452, 465] on input "Filter by keyword..." at bounding box center [781, 453] width 1033 height 33
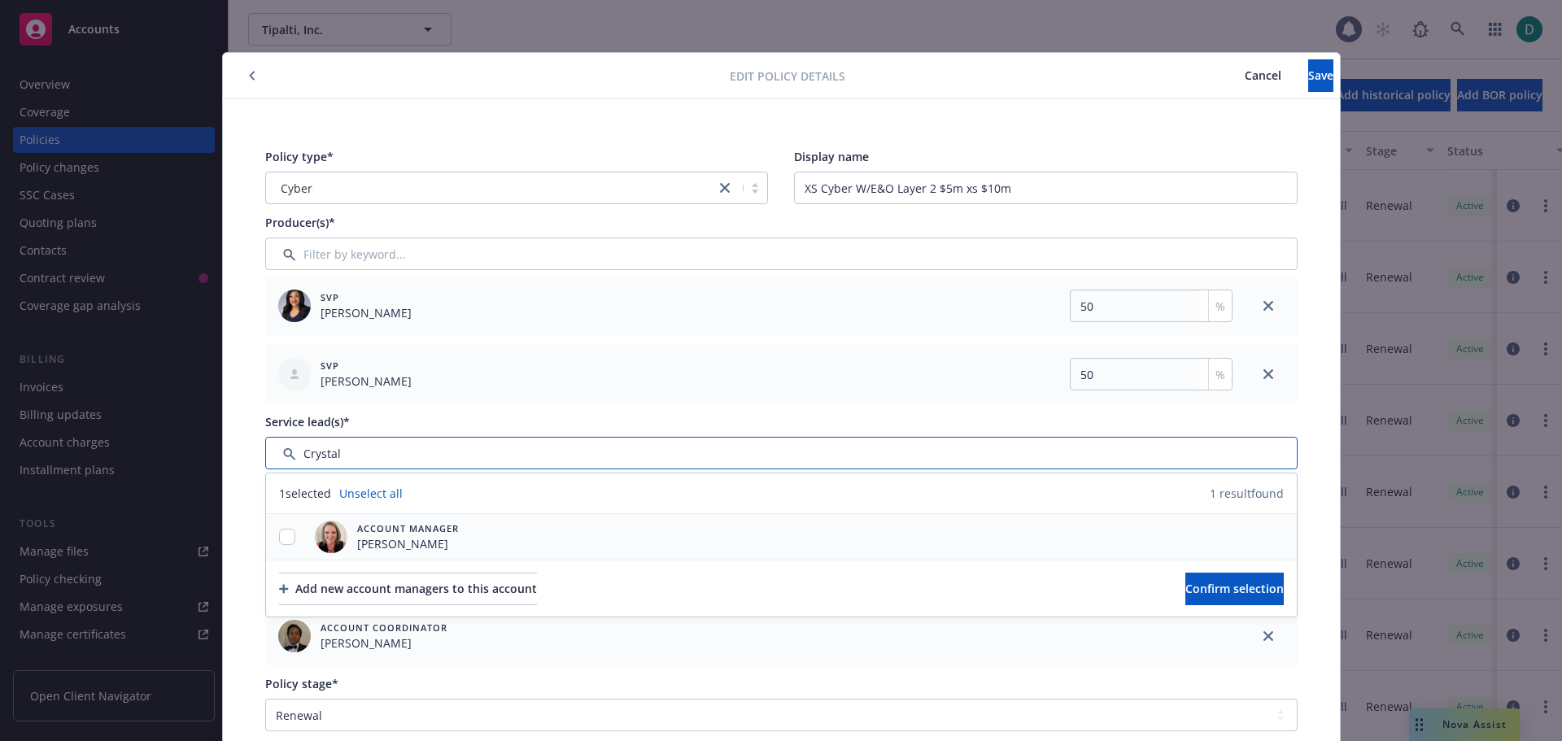
type input "Crystal"
click at [291, 538] on div at bounding box center [287, 537] width 42 height 17
click at [285, 535] on input "checkbox" at bounding box center [287, 537] width 16 height 16
checkbox input "true"
click at [1186, 582] on span "Confirm selection" at bounding box center [1235, 588] width 98 height 15
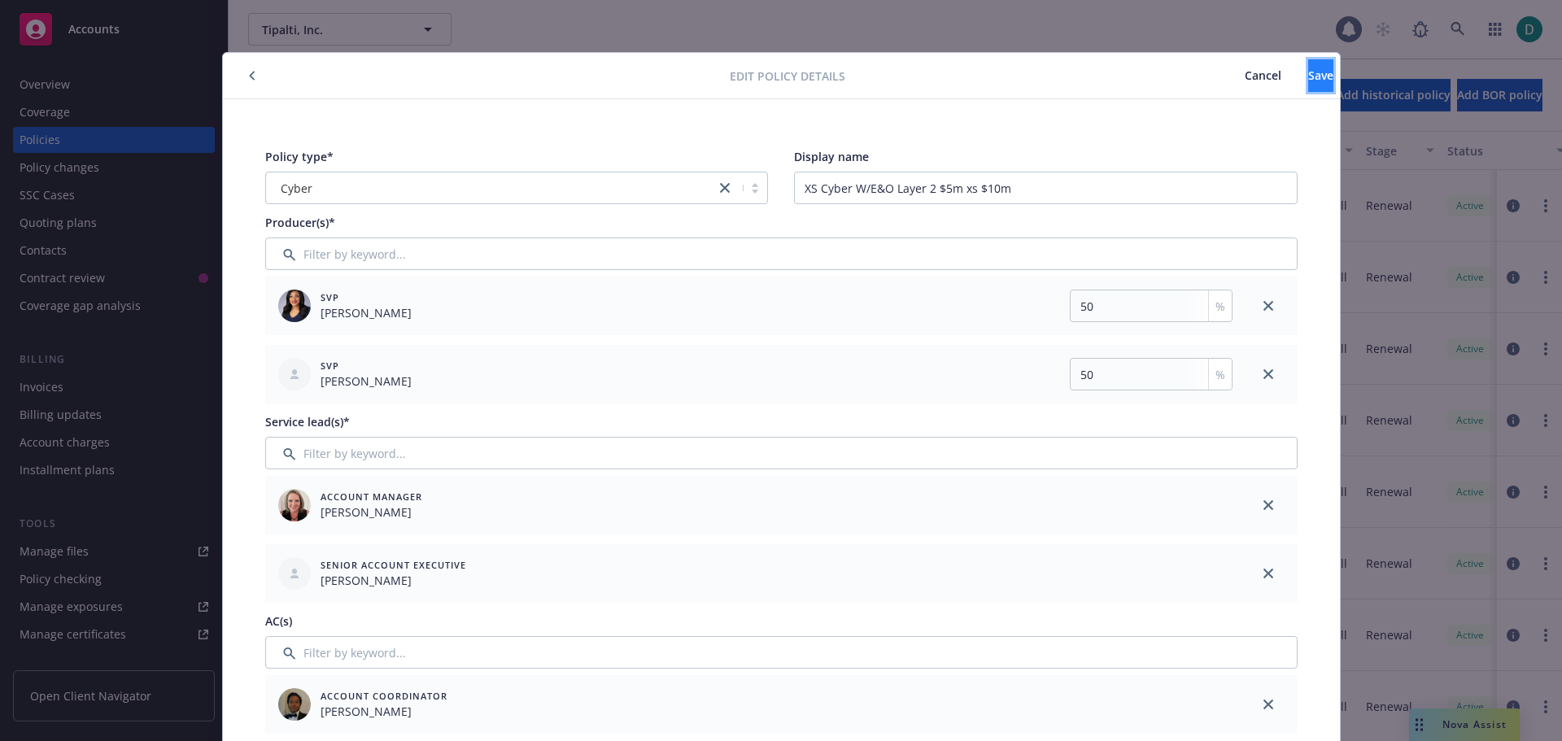
click at [1309, 82] on button "Save" at bounding box center [1321, 75] width 25 height 33
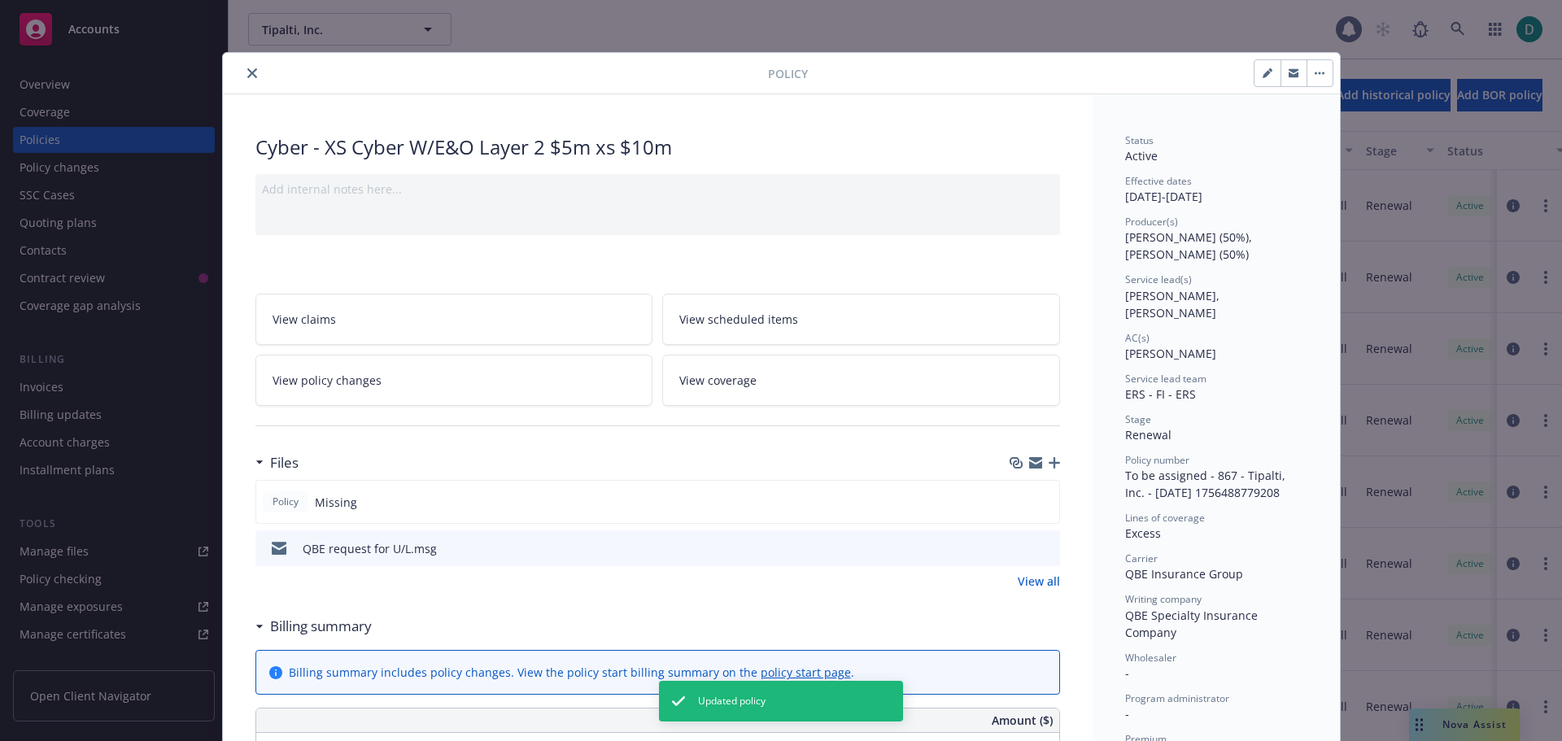
click at [247, 69] on icon "close" at bounding box center [252, 73] width 10 height 10
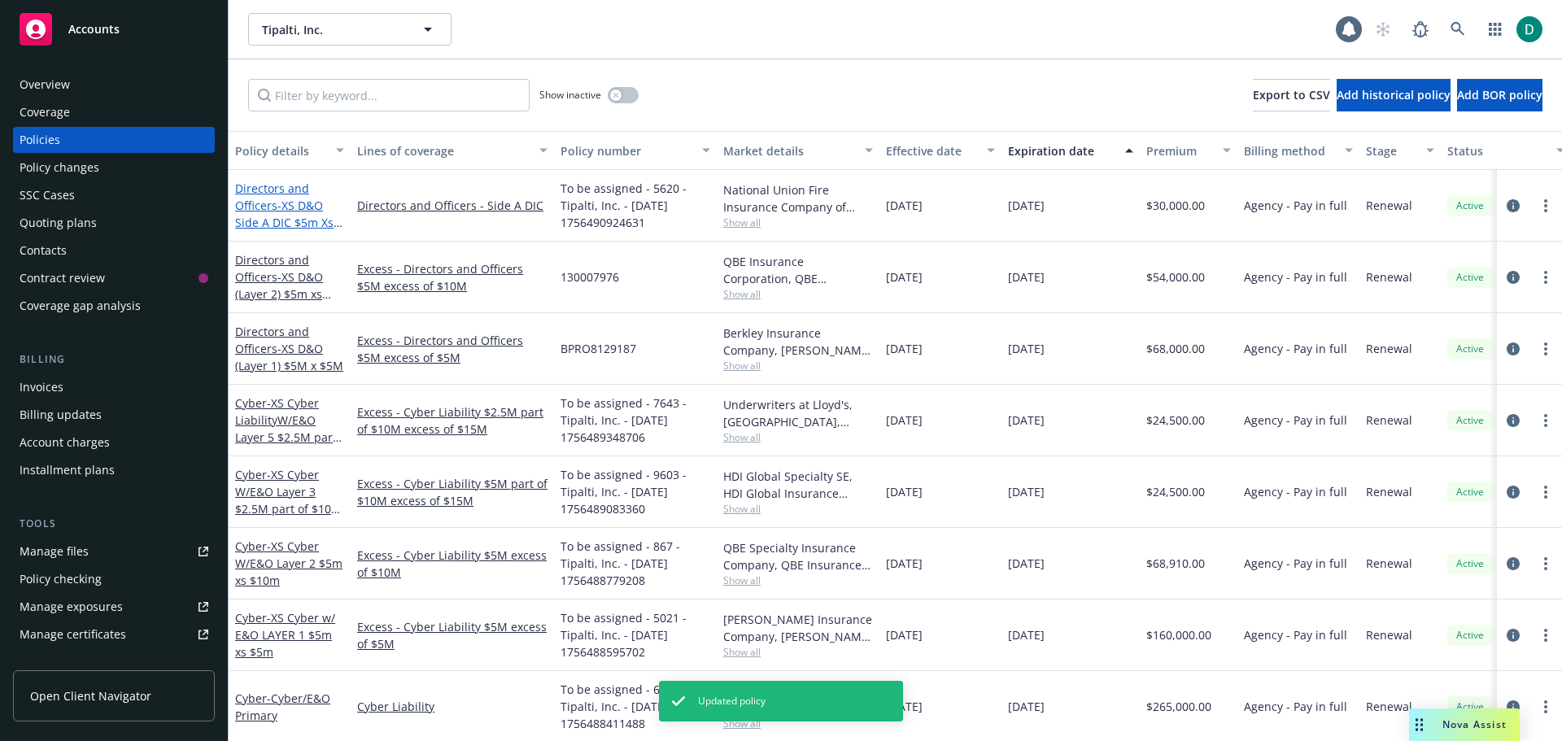
click at [295, 204] on span "- XS D&O Side A DIC $5m Xs $20m" at bounding box center [288, 223] width 107 height 50
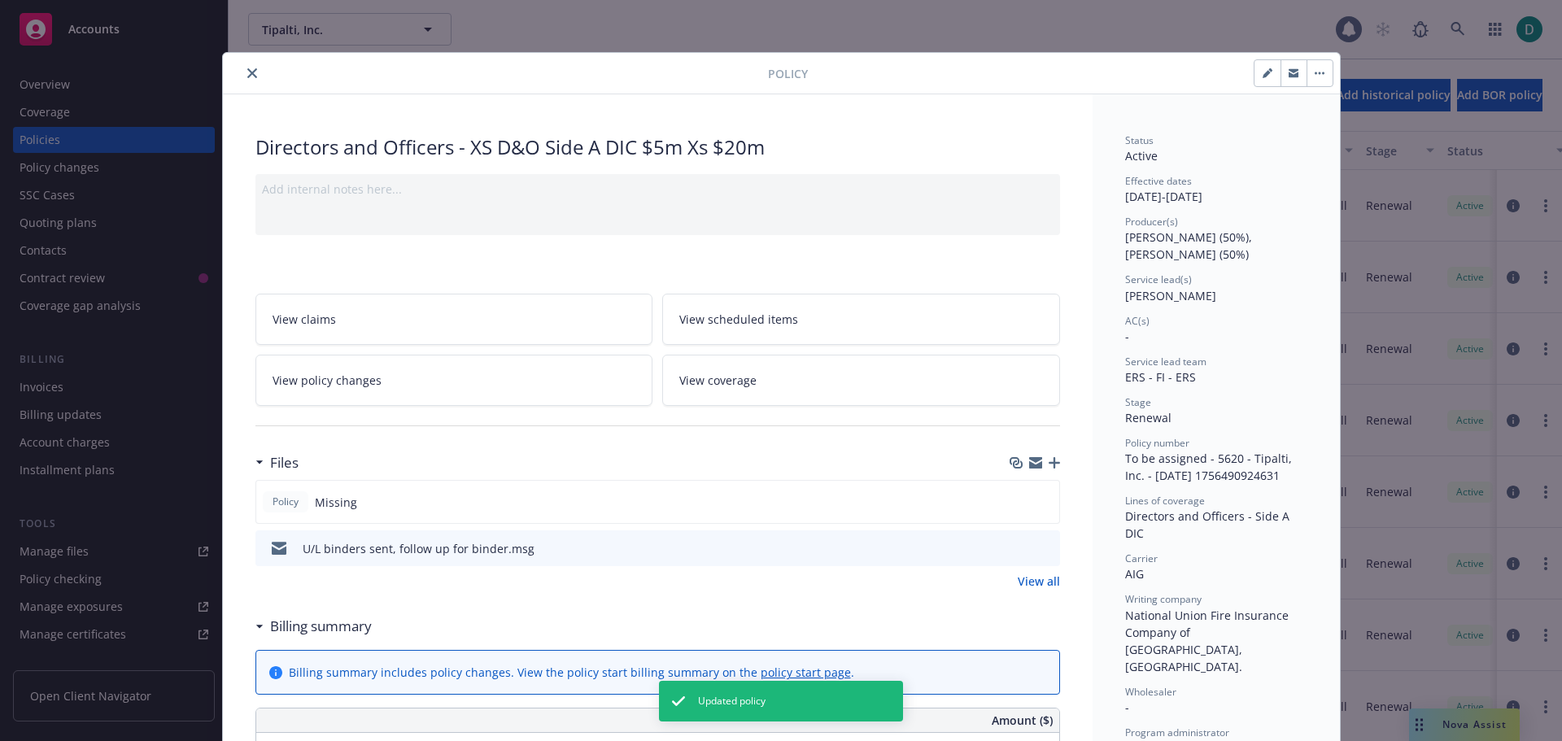
click at [1263, 77] on icon "button" at bounding box center [1268, 73] width 10 height 10
select select "RENEWAL"
select select "12"
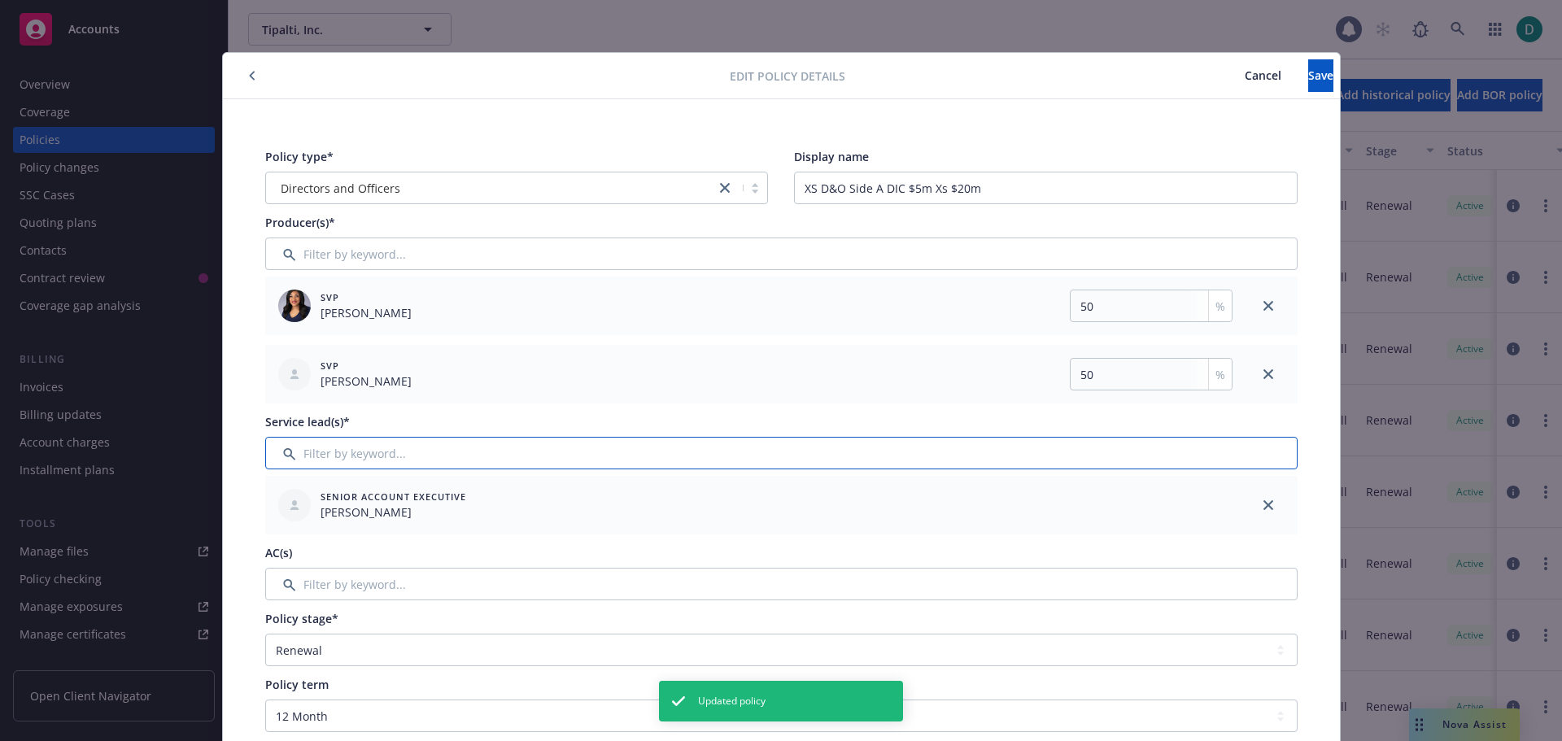
click at [347, 461] on input "Filter by keyword..." at bounding box center [781, 453] width 1033 height 33
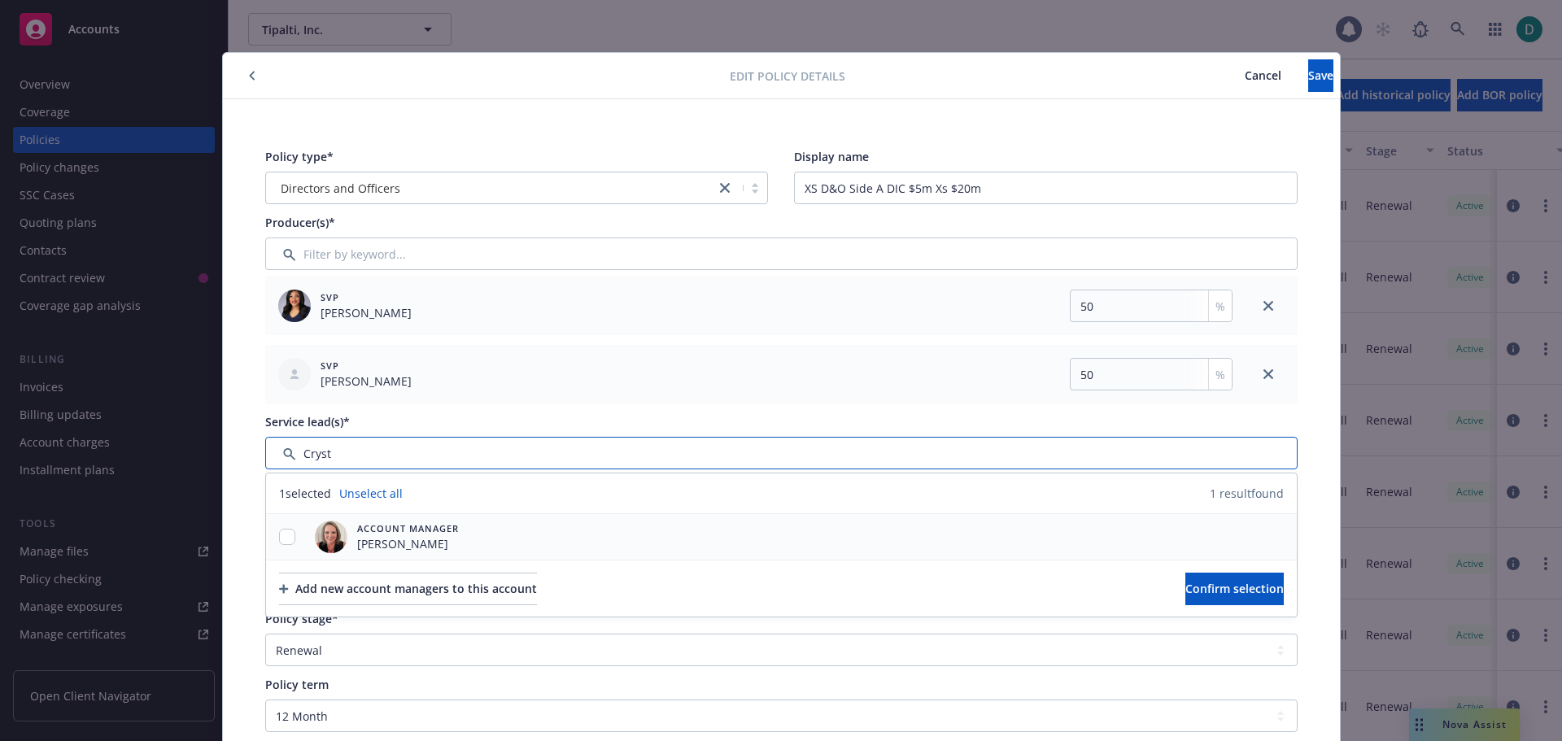
type input "Cryst"
click at [279, 537] on input "checkbox" at bounding box center [287, 537] width 16 height 16
checkbox input "true"
click at [1188, 579] on button "Confirm selection" at bounding box center [1235, 589] width 98 height 33
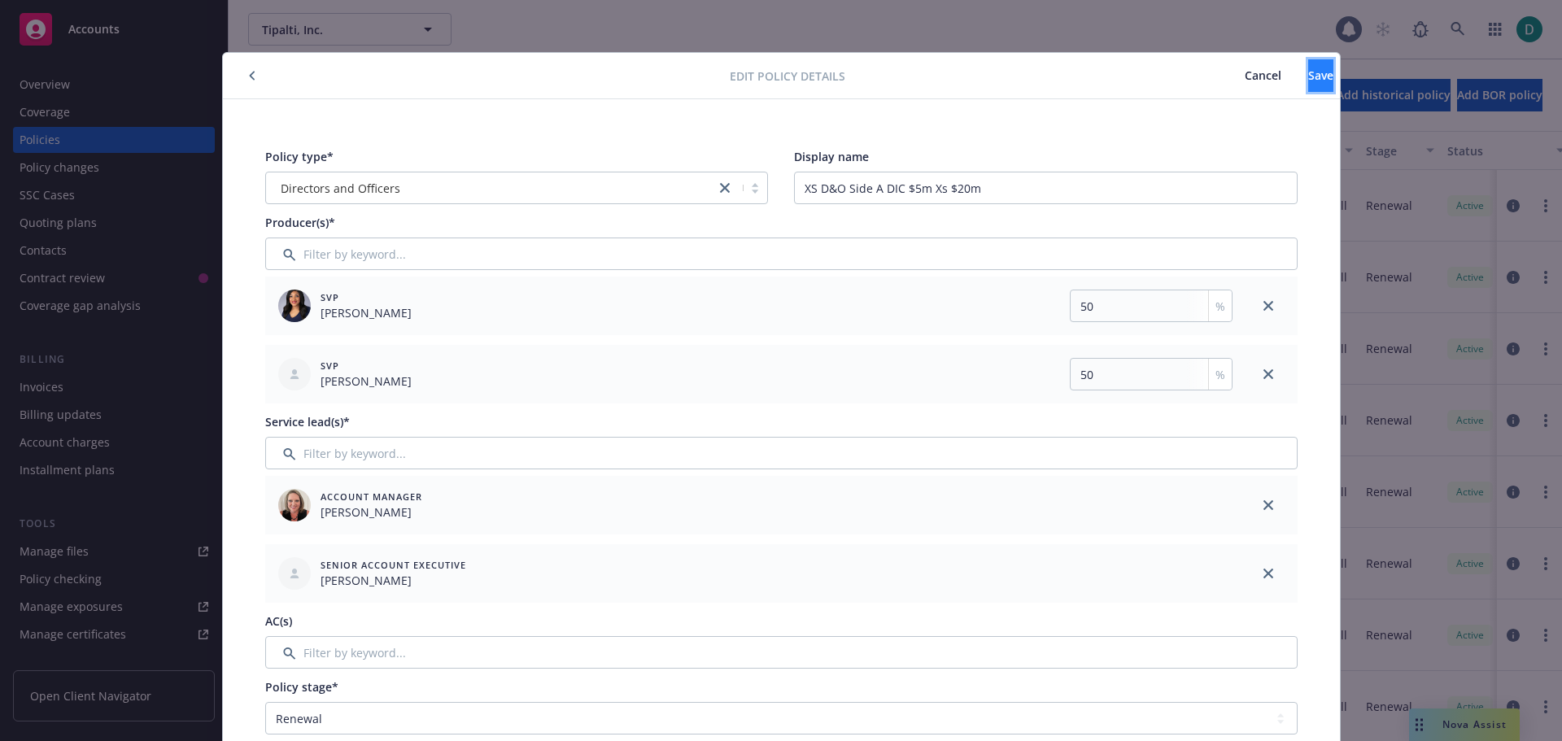
click at [1309, 88] on button "Save" at bounding box center [1321, 75] width 25 height 33
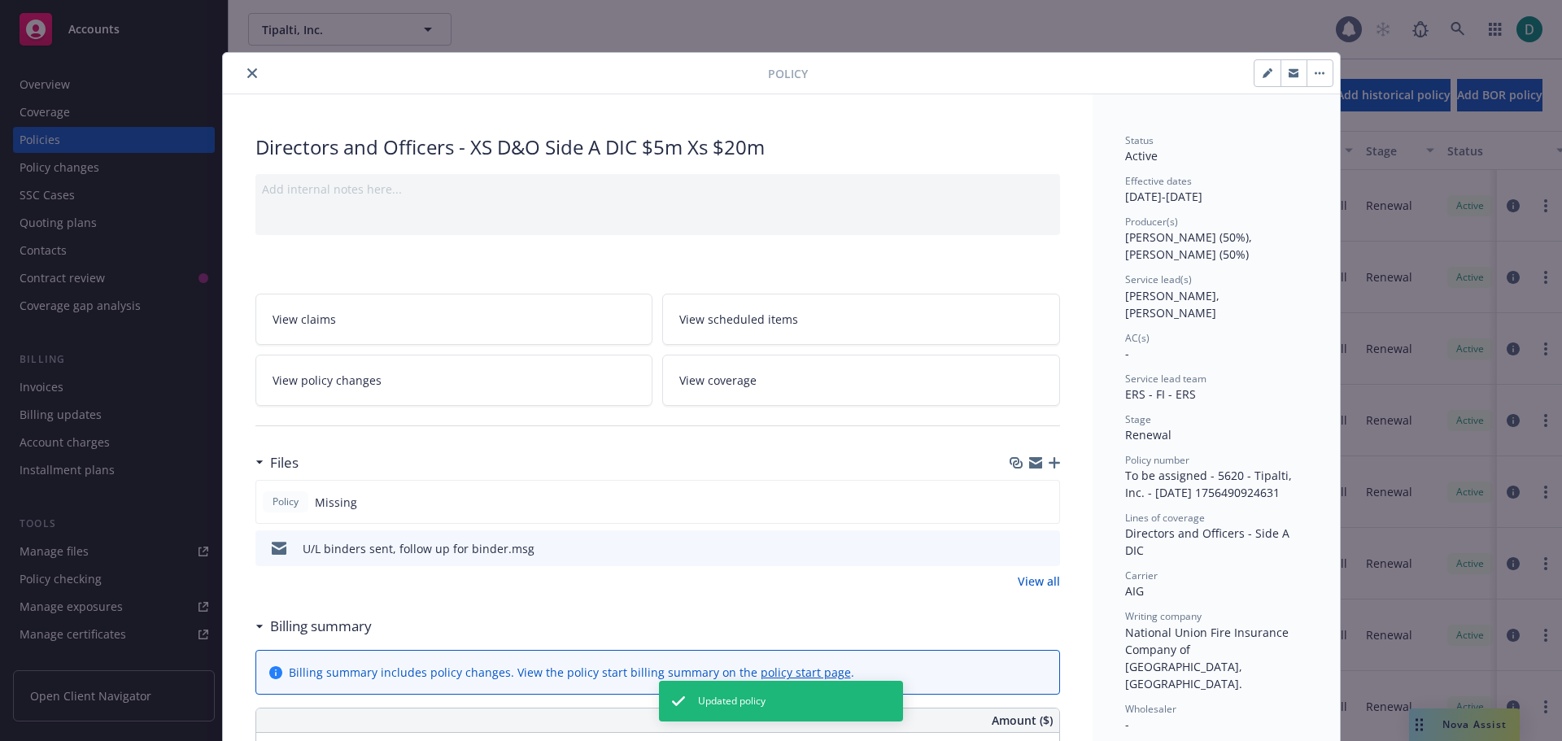
click at [247, 71] on icon "close" at bounding box center [252, 73] width 10 height 10
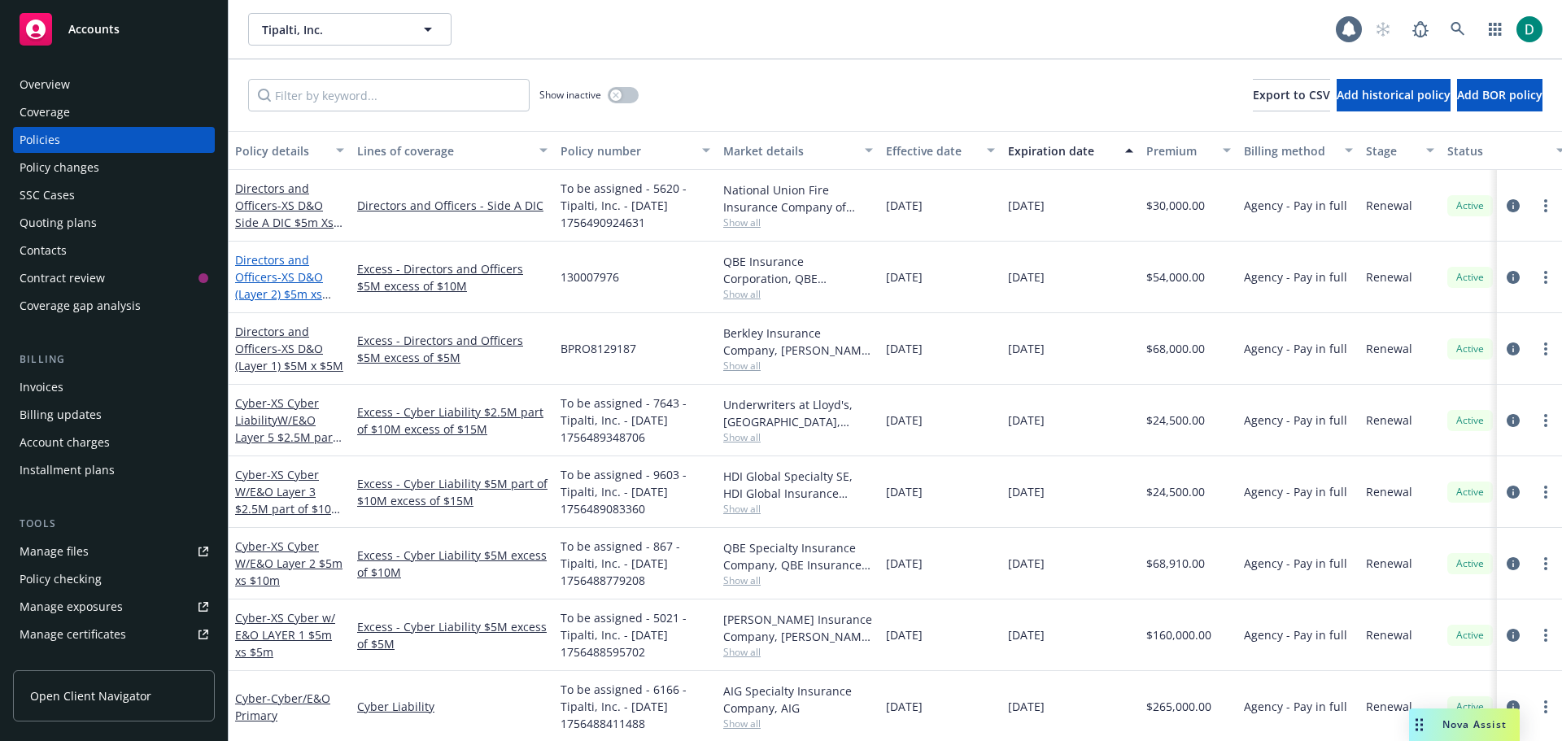
click at [297, 277] on span "- XS D&O (Layer 2) $5m xs $10m" at bounding box center [283, 294] width 96 height 50
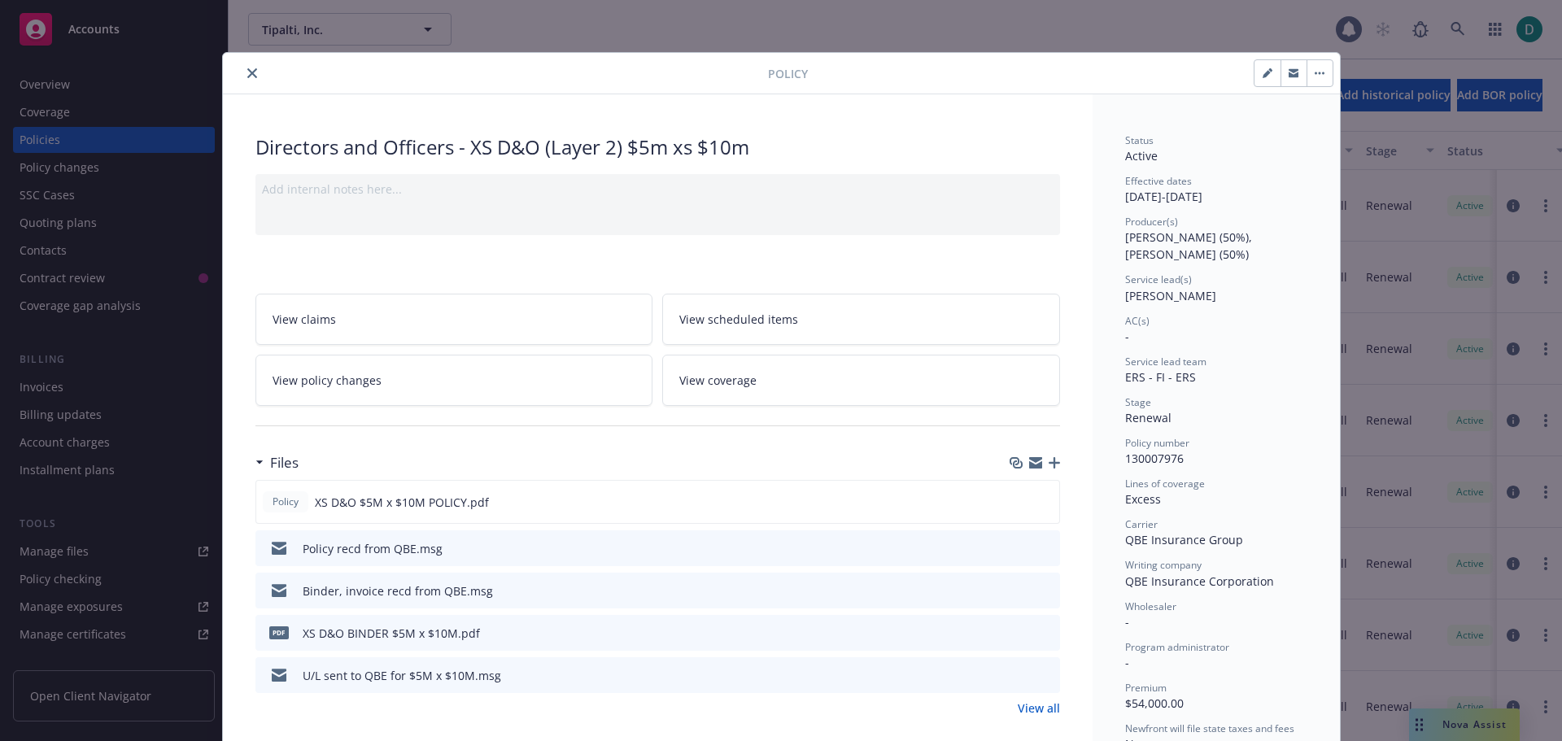
click at [1263, 76] on icon "button" at bounding box center [1267, 74] width 8 height 8
select select "RENEWAL"
select select "12"
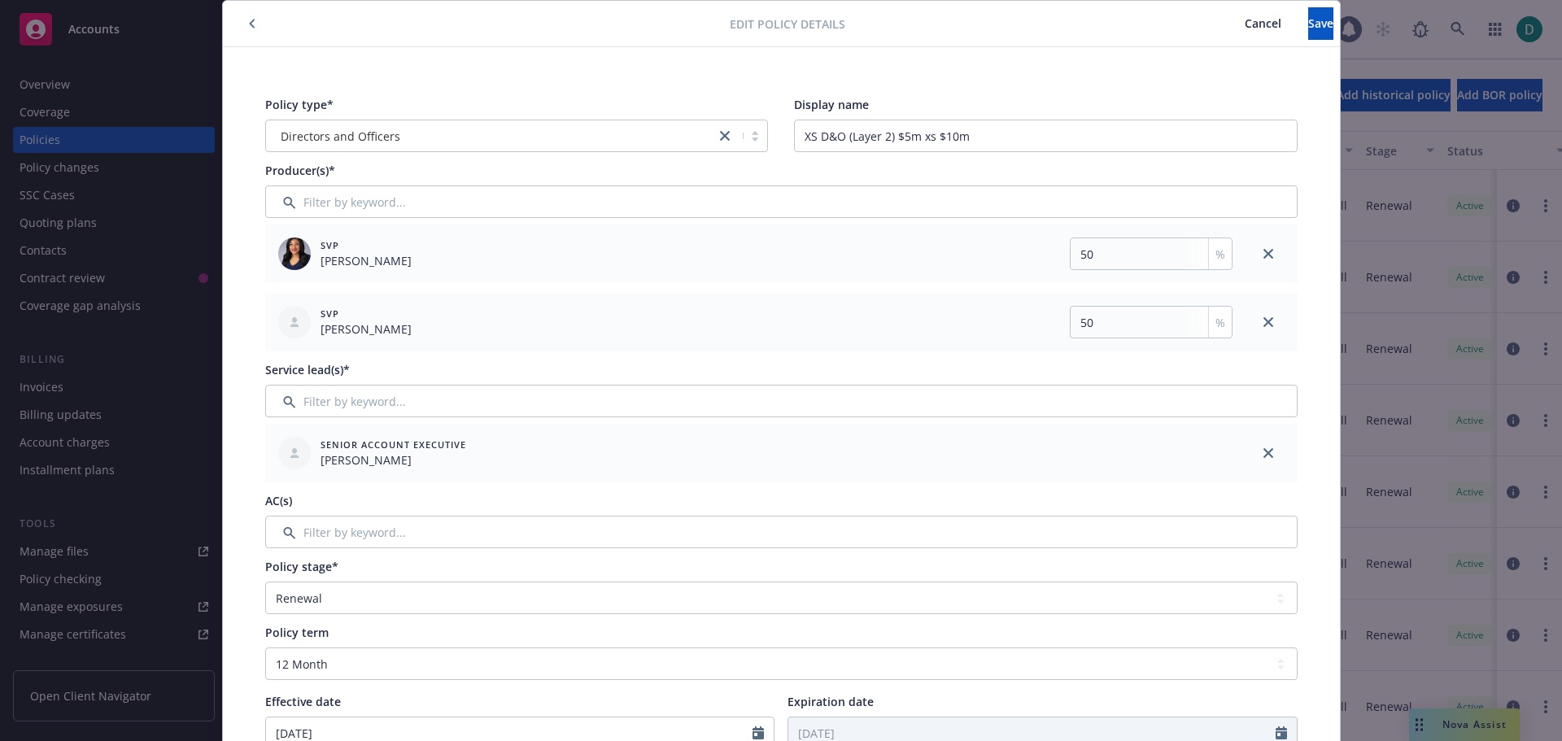
scroll to position [81, 0]
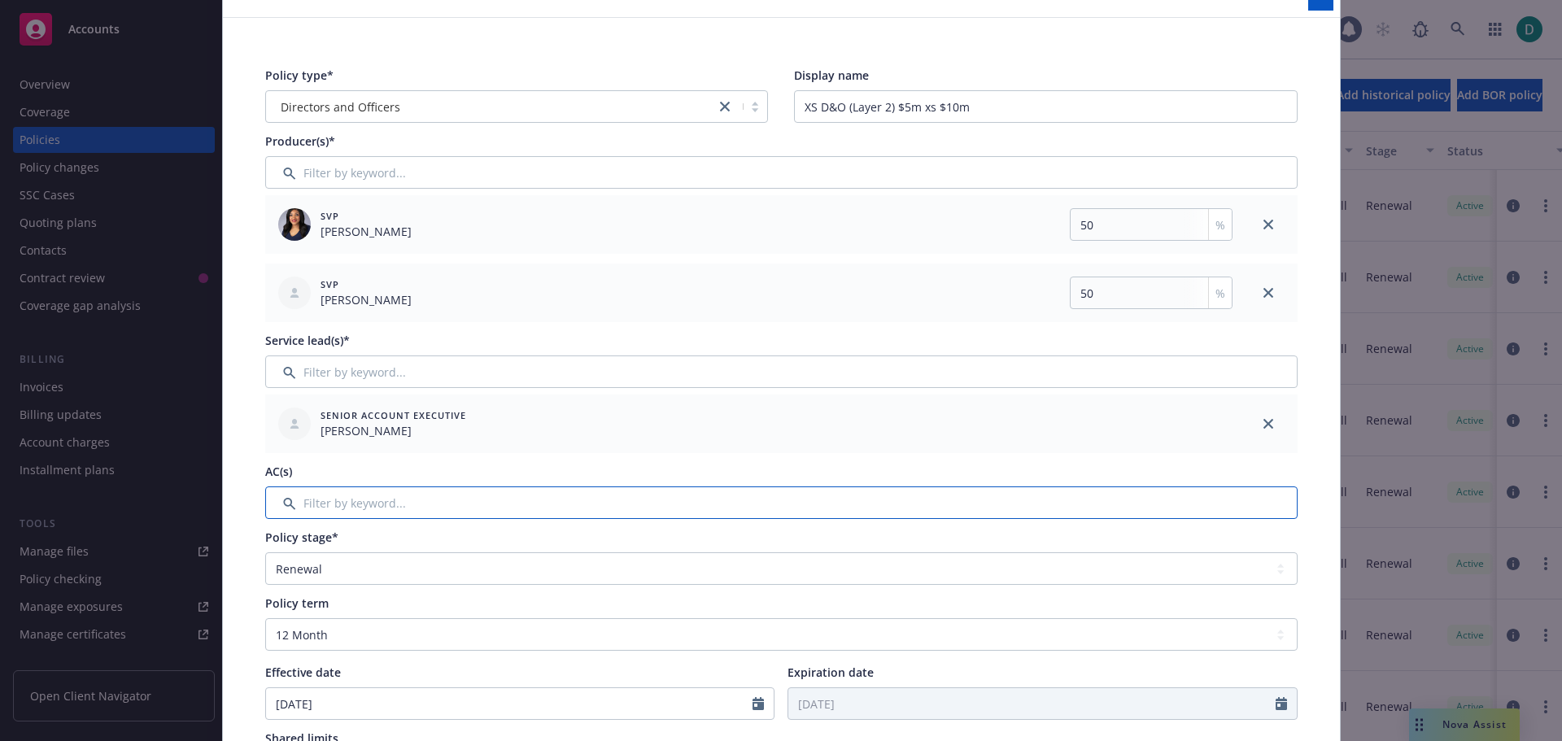
click at [343, 510] on input "Filter by keyword..." at bounding box center [781, 503] width 1033 height 33
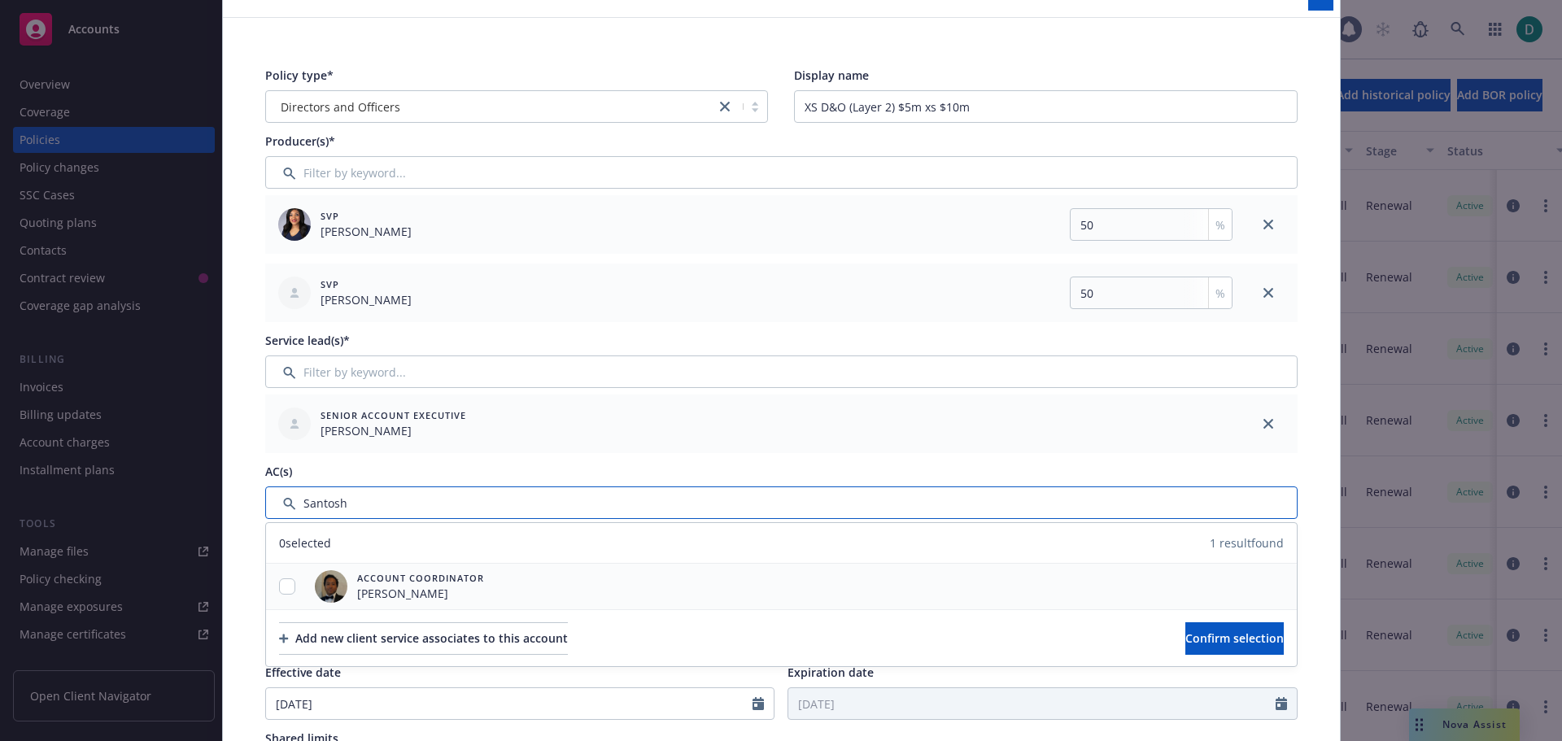
type input "Santosh"
click at [289, 582] on div at bounding box center [287, 587] width 42 height 17
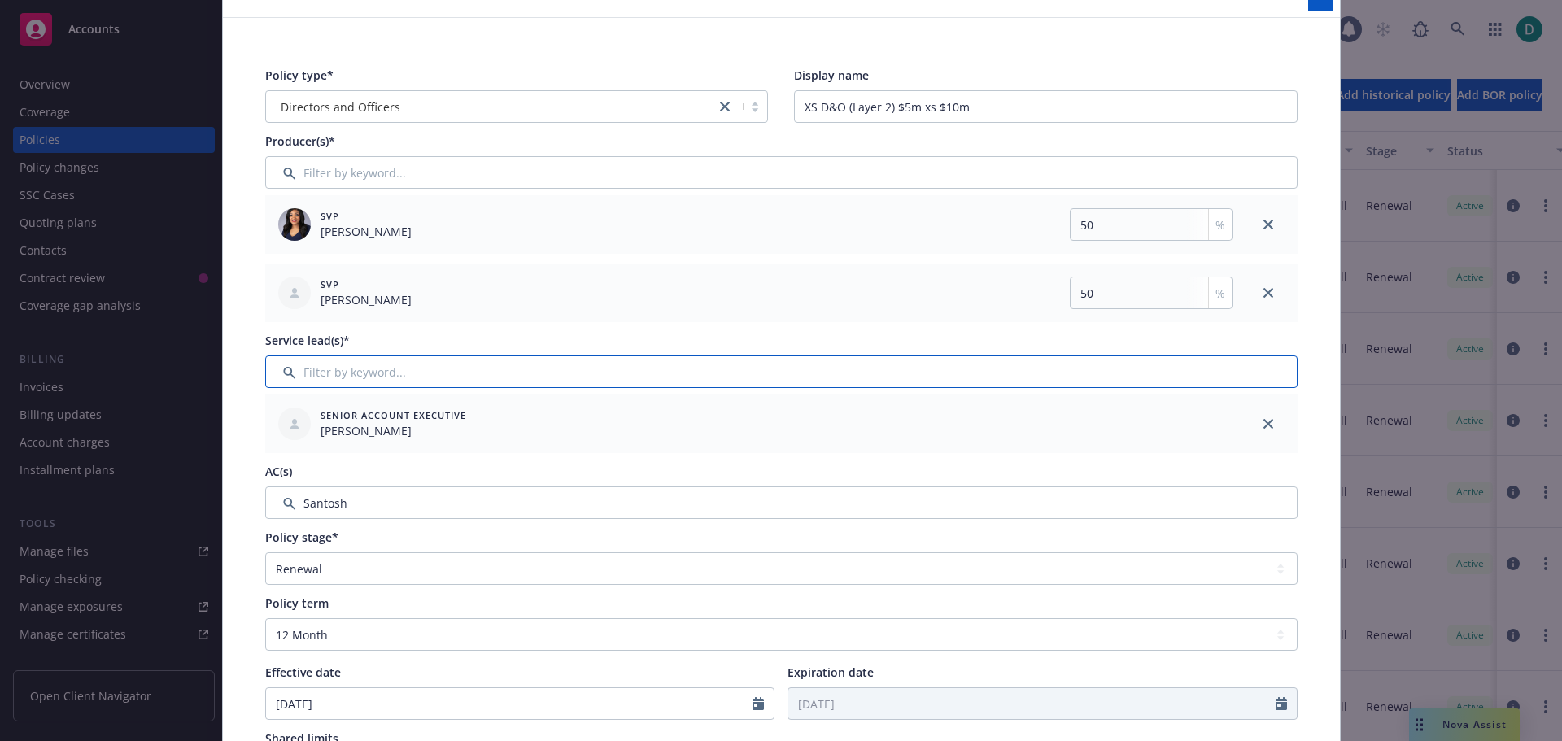
click at [329, 365] on input "Filter by keyword..." at bounding box center [781, 372] width 1033 height 33
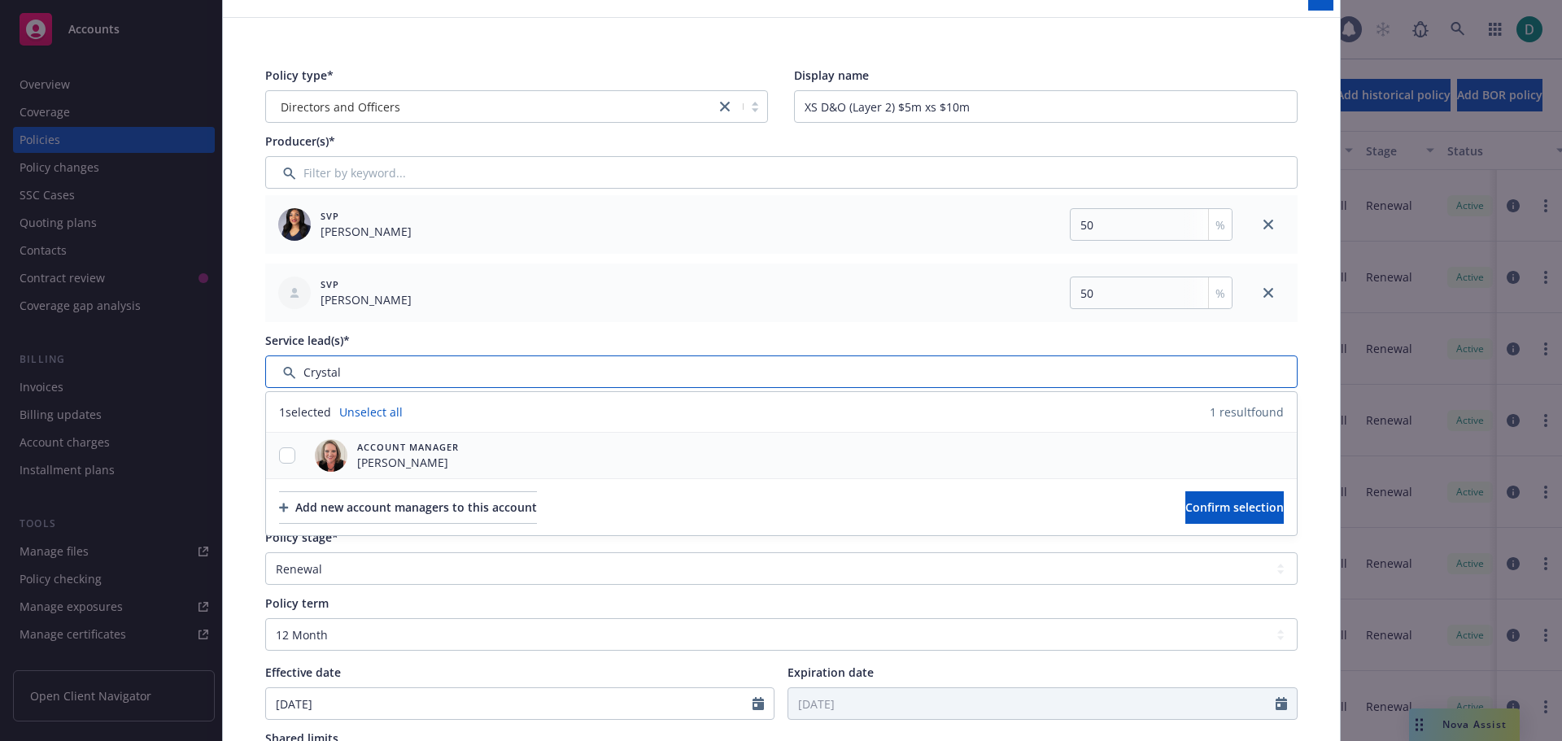
type input "Crystal"
click at [279, 453] on input "checkbox" at bounding box center [287, 456] width 16 height 16
checkbox input "true"
click at [1191, 508] on span "Confirm selection" at bounding box center [1235, 507] width 98 height 15
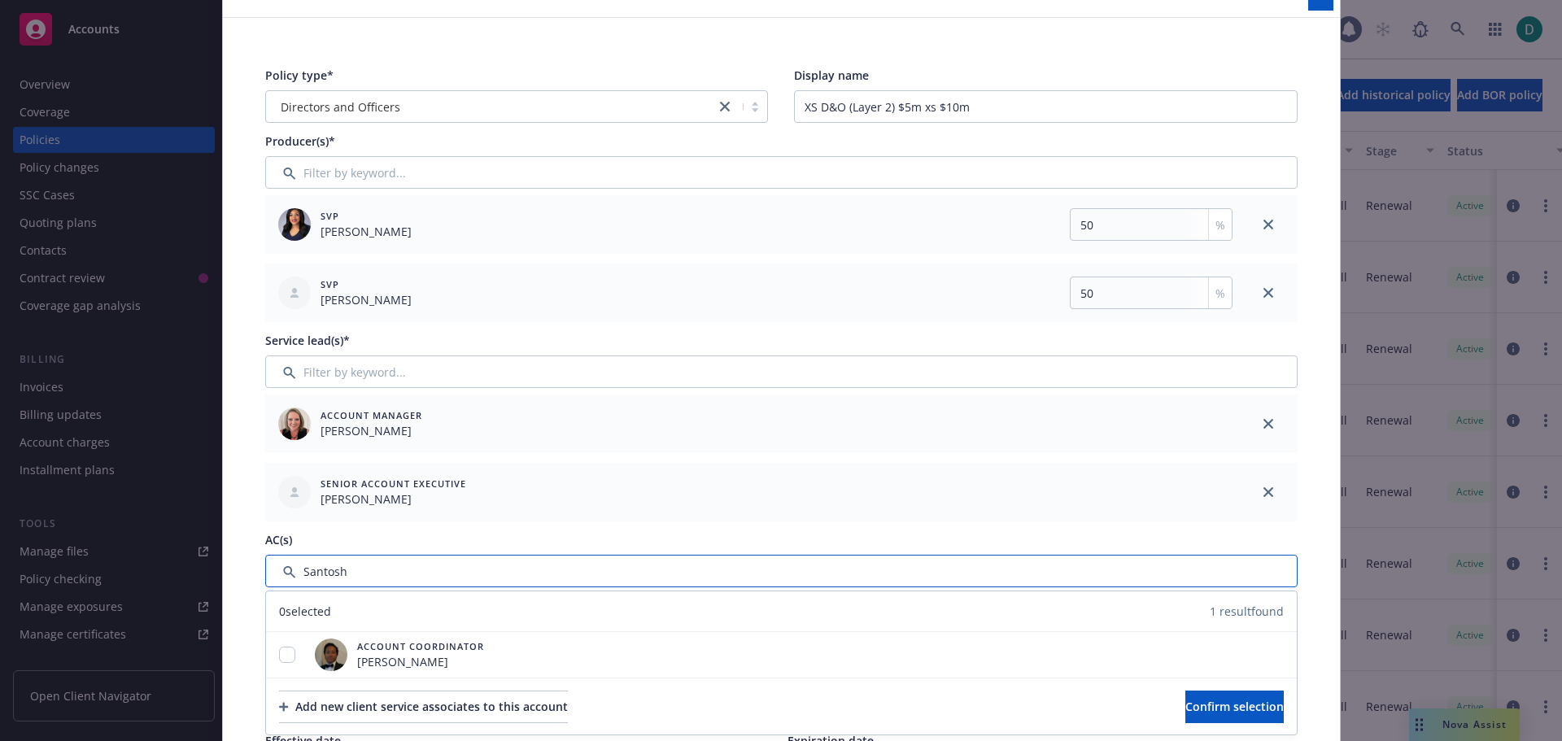
click at [374, 583] on input "Filter by keyword..." at bounding box center [781, 571] width 1033 height 33
click at [283, 652] on input "checkbox" at bounding box center [287, 655] width 16 height 16
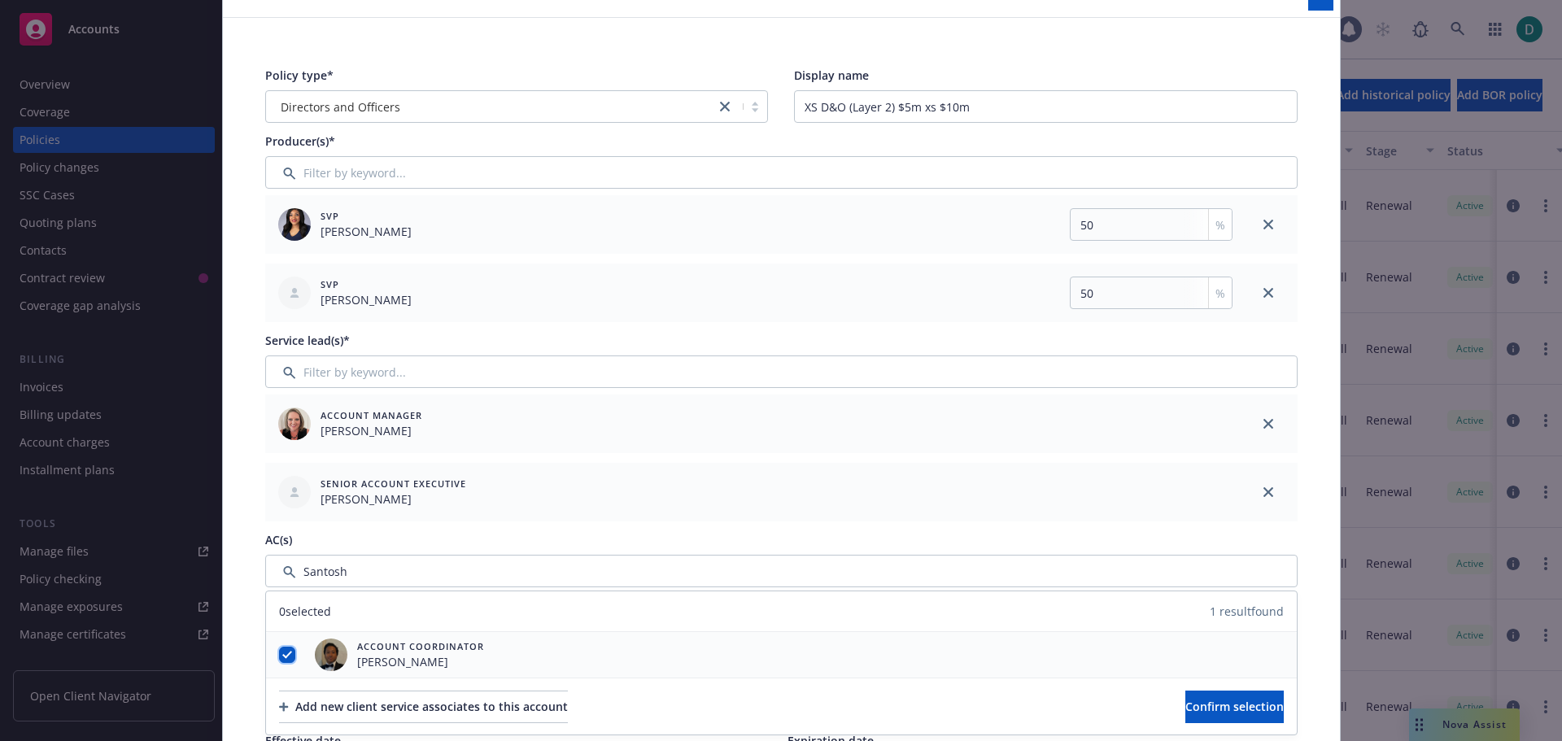
checkbox input "true"
click at [1186, 699] on span "Confirm selection" at bounding box center [1235, 706] width 98 height 15
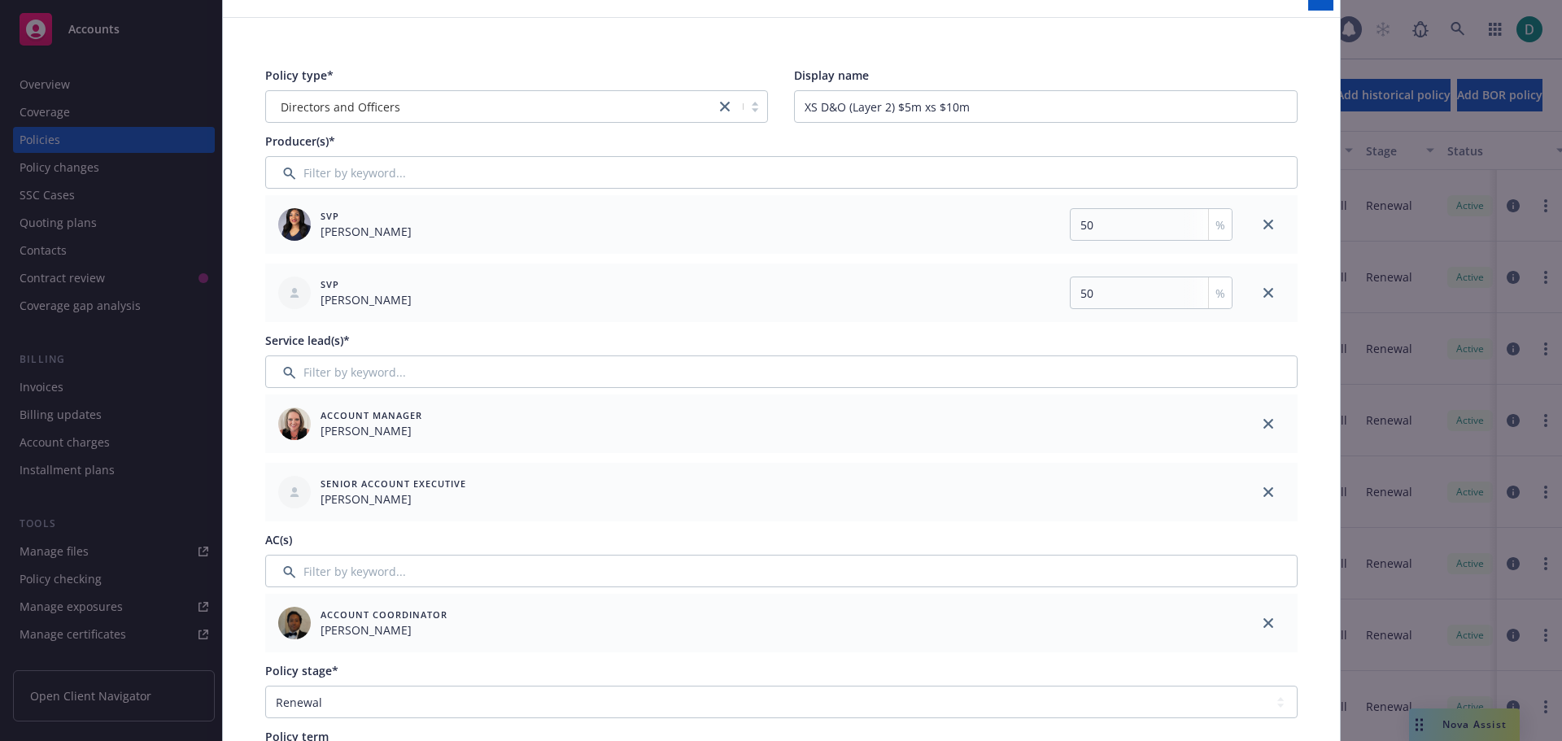
scroll to position [0, 0]
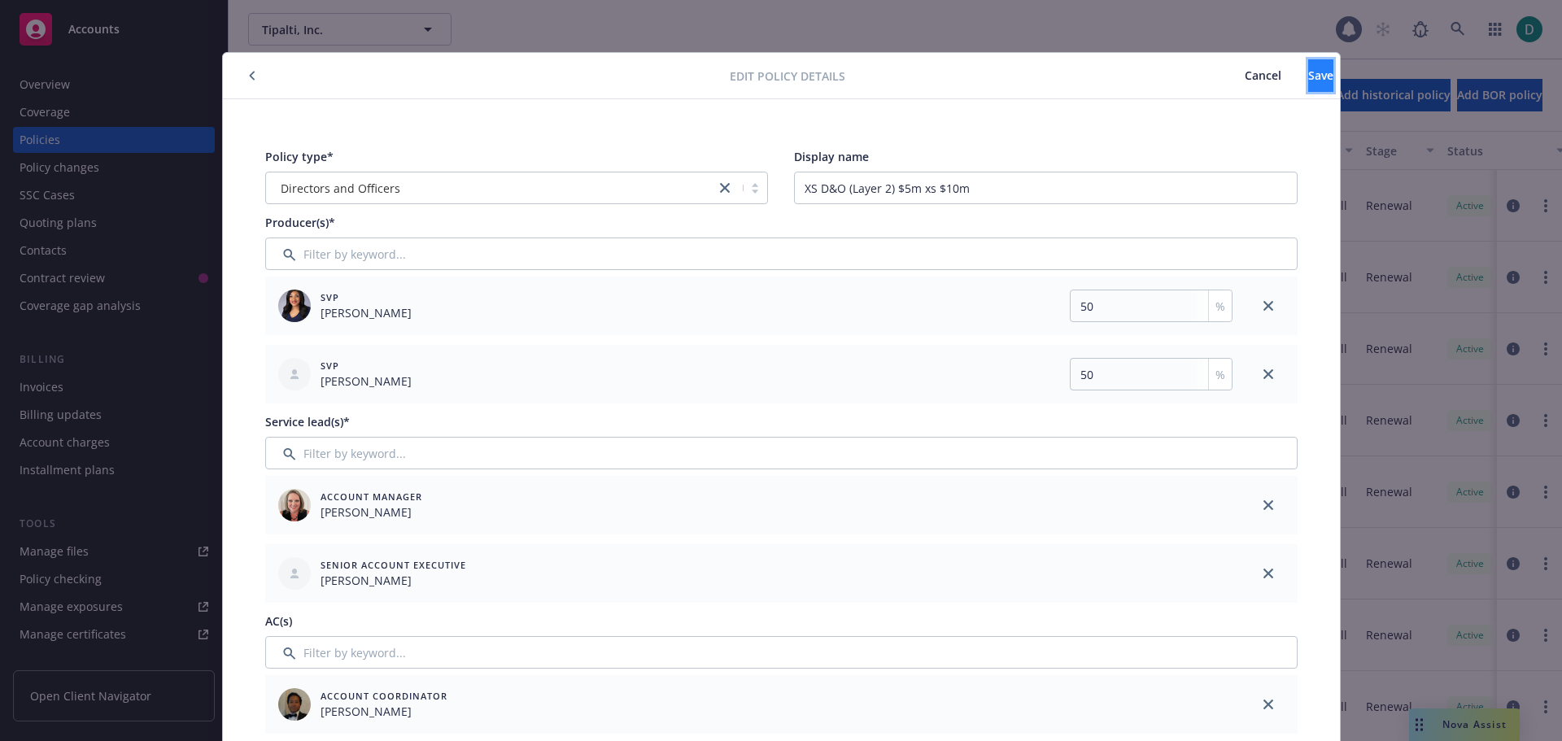
click at [1309, 85] on button "Save" at bounding box center [1321, 75] width 25 height 33
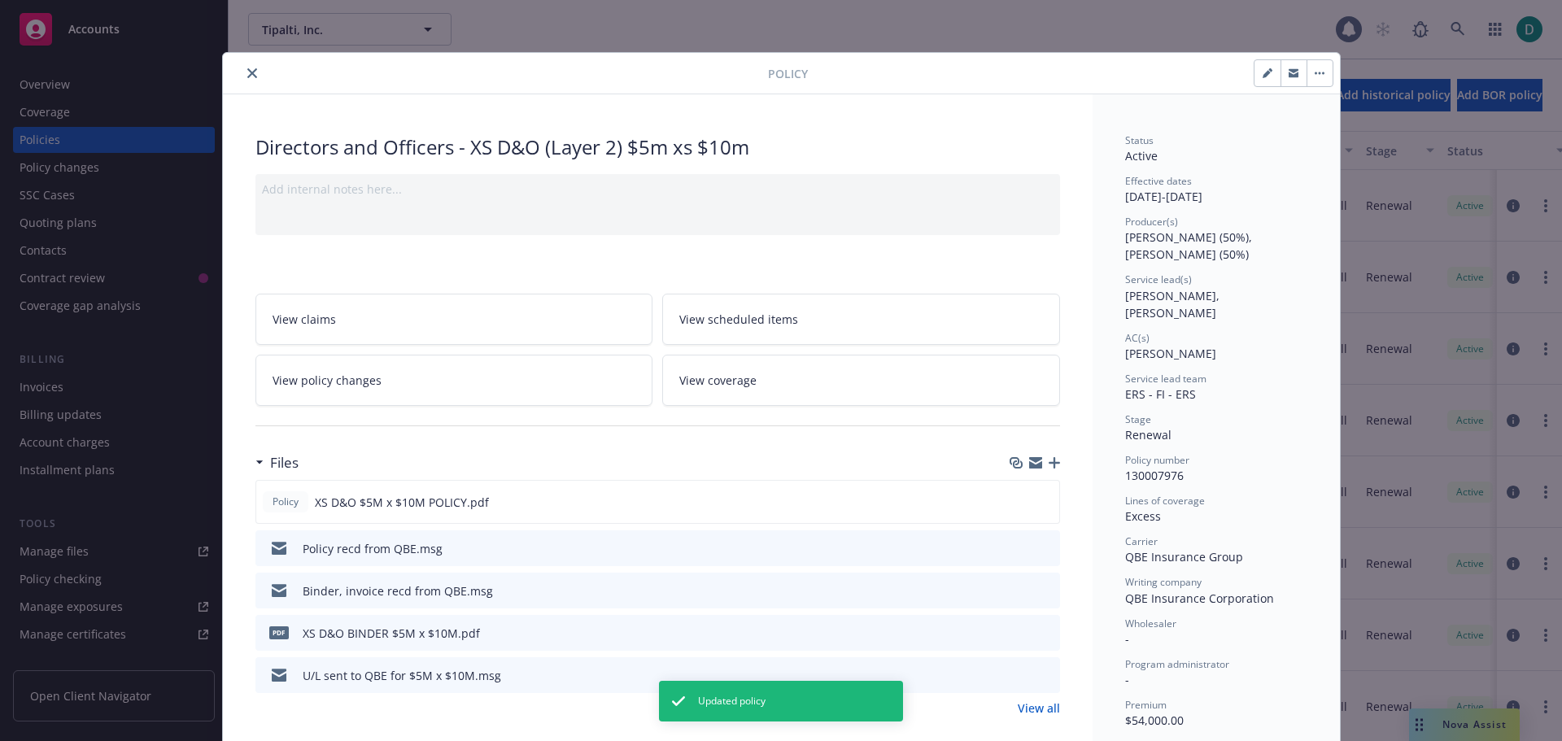
click at [247, 71] on icon "close" at bounding box center [252, 73] width 10 height 10
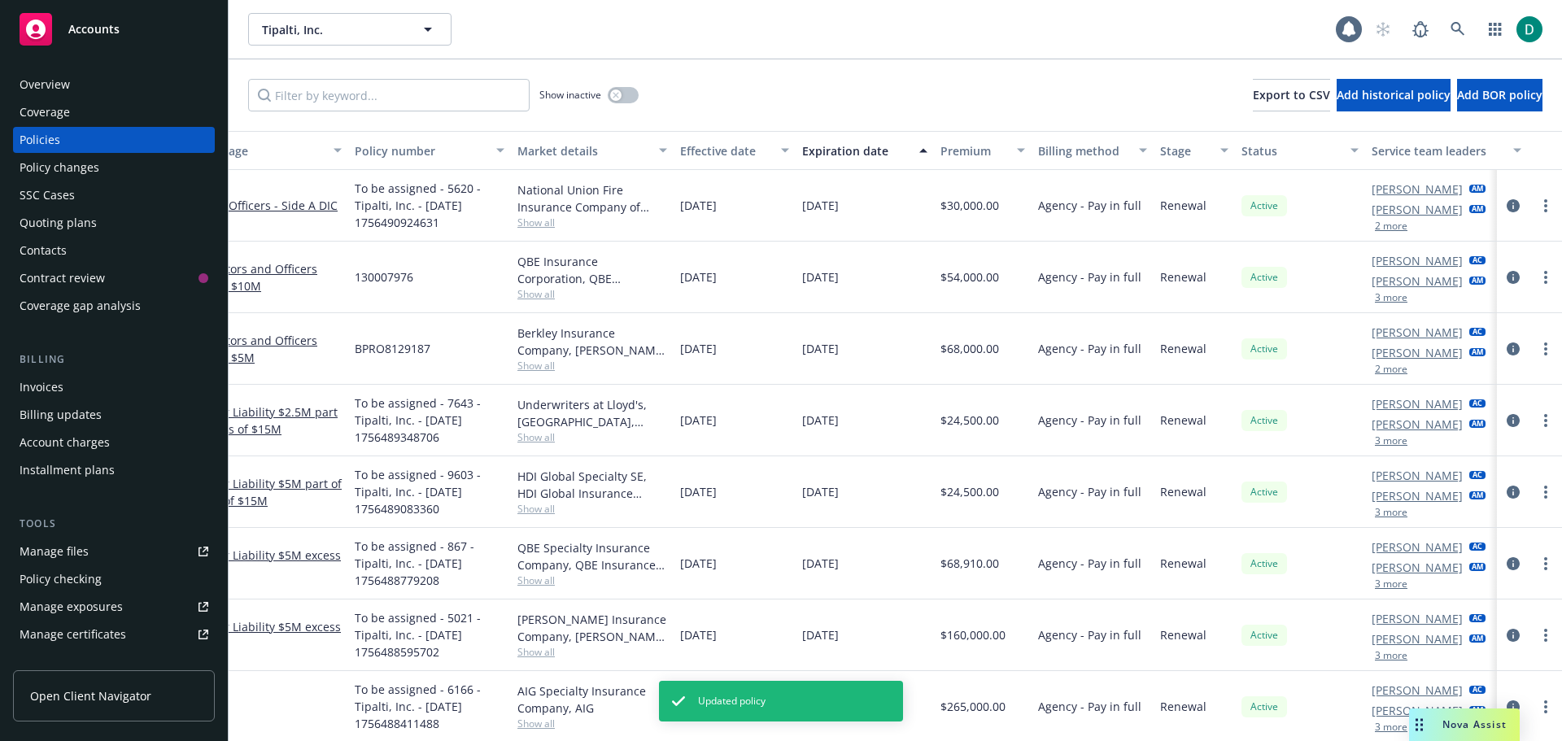
scroll to position [0, 249]
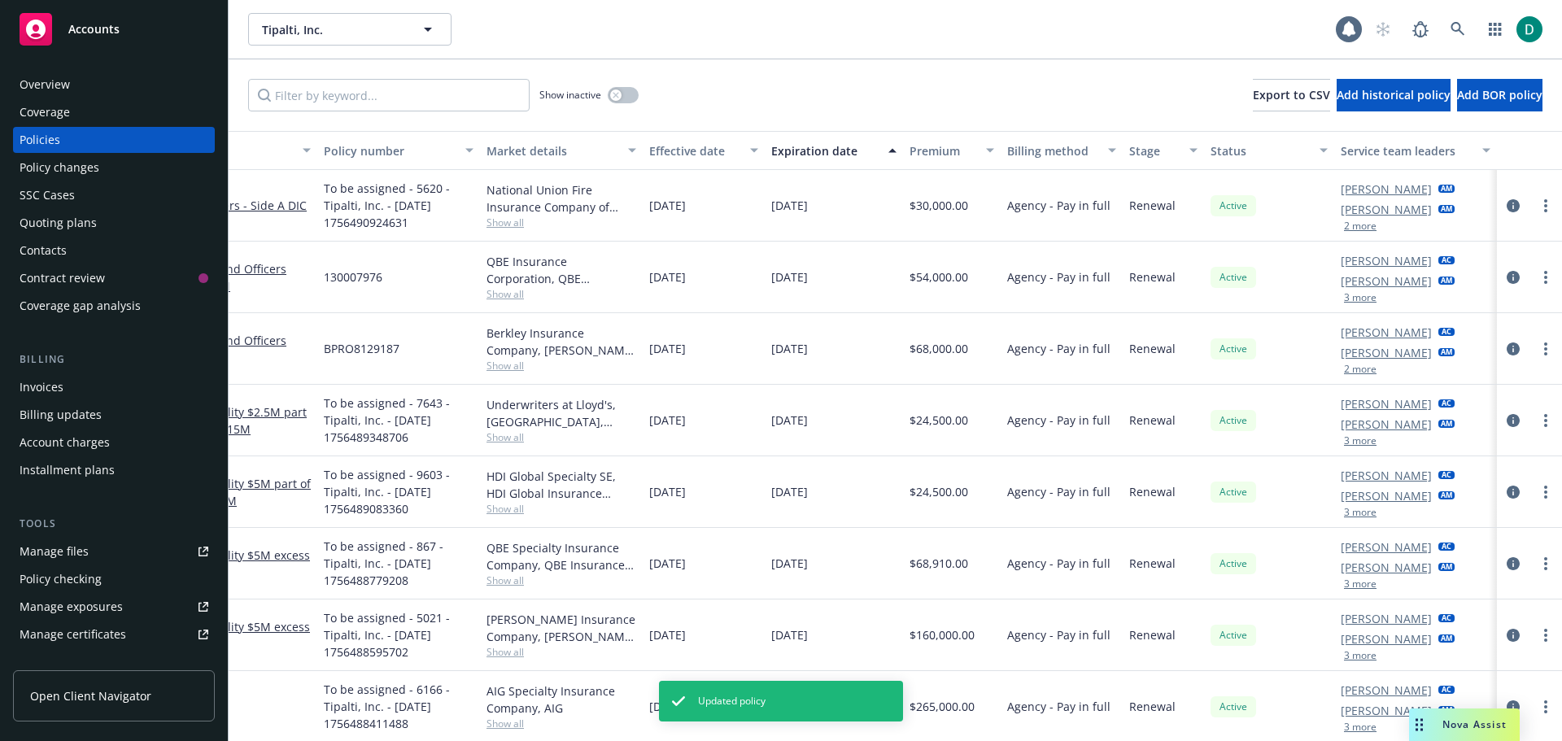
click at [1344, 369] on button "2 more" at bounding box center [1360, 370] width 33 height 10
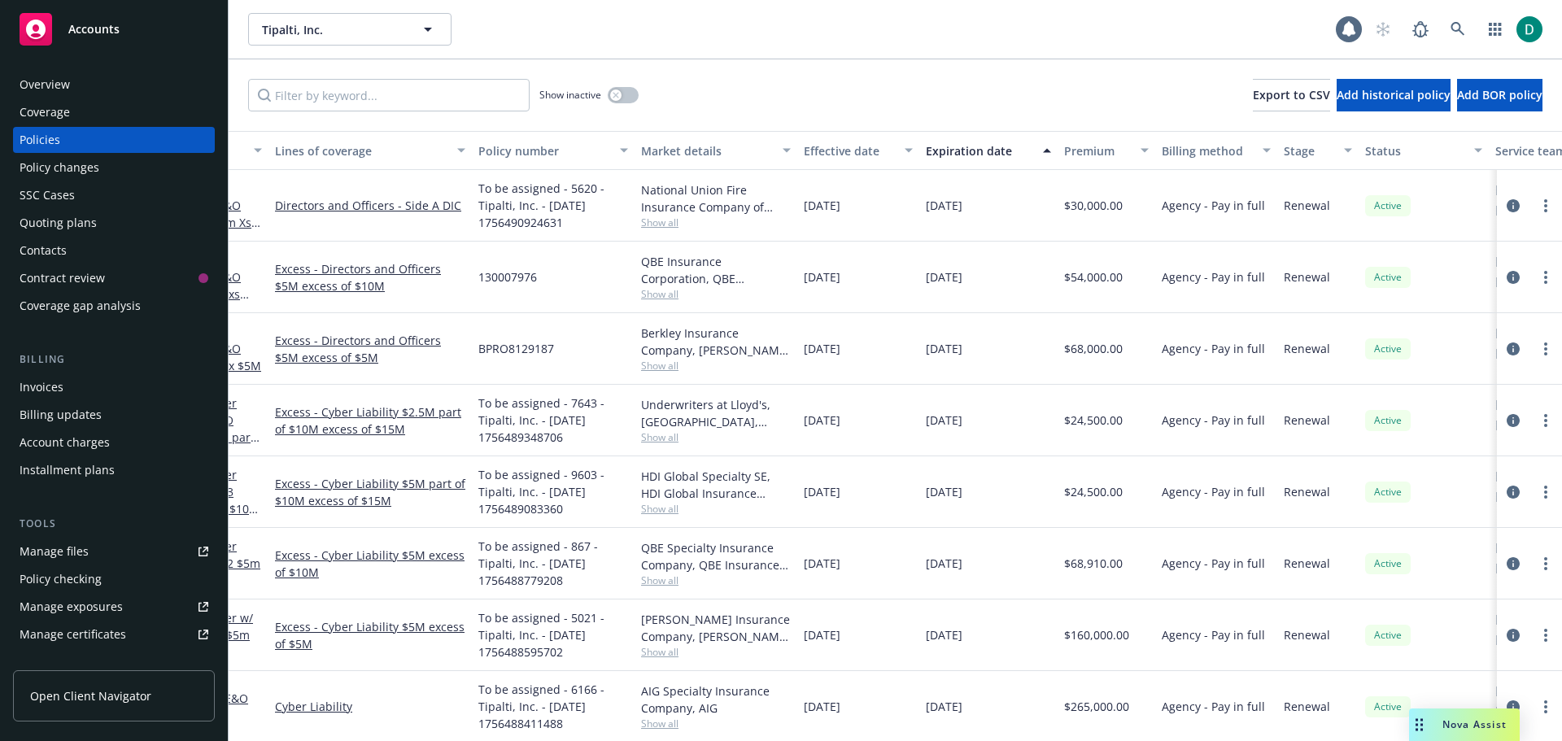
scroll to position [0, 0]
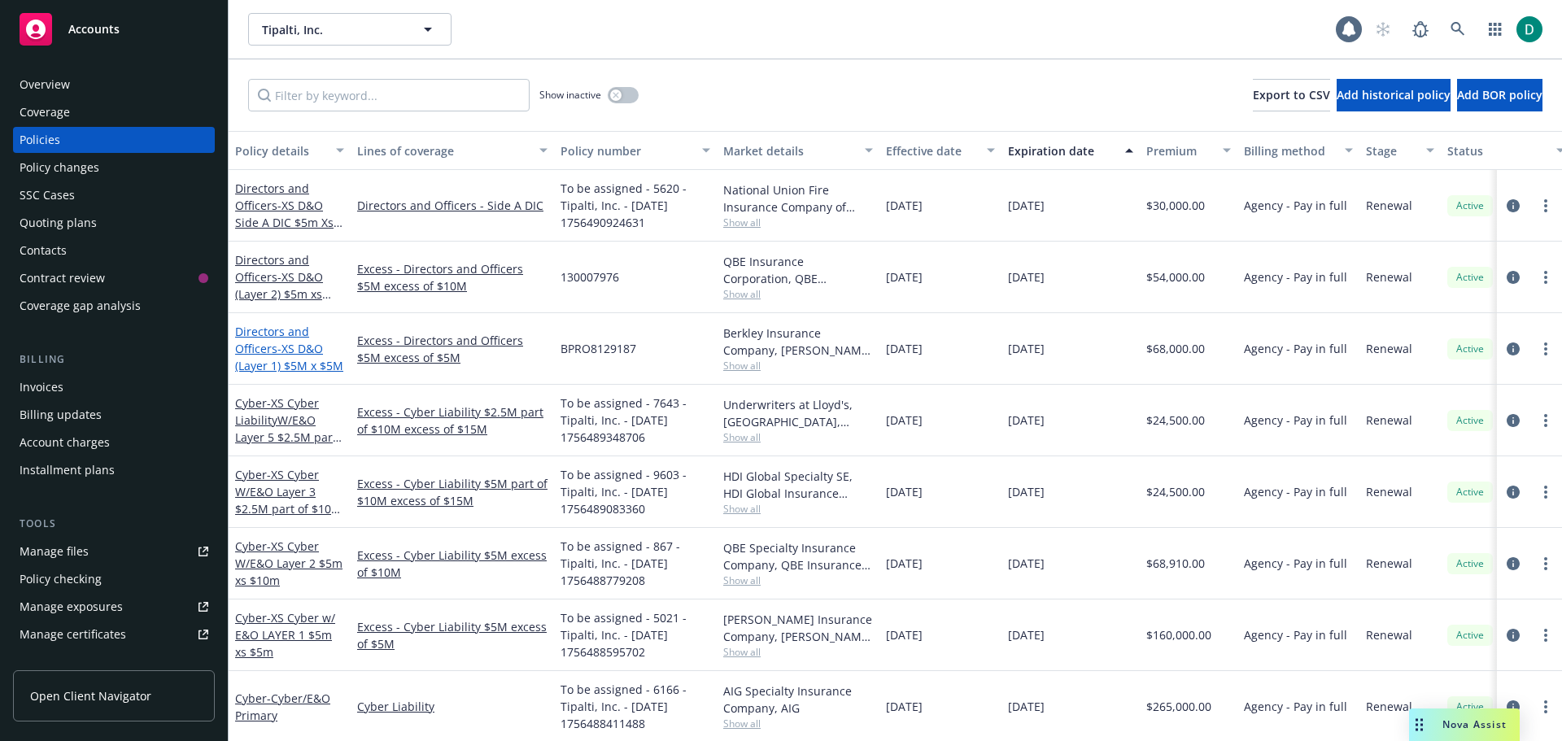
click at [286, 345] on span "- XS D&O (Layer 1) $5M x $5M" at bounding box center [289, 357] width 108 height 33
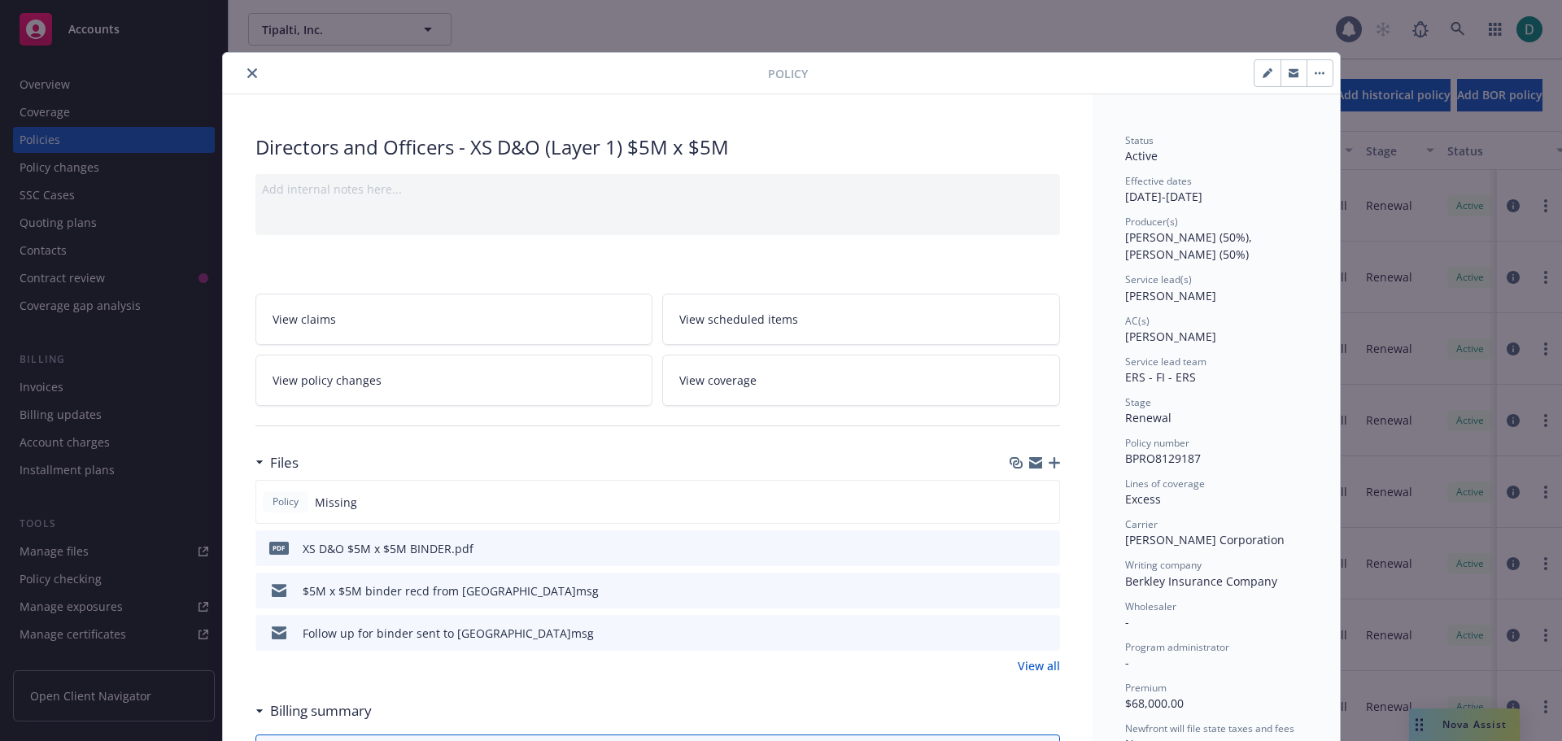
click at [1255, 72] on button "button" at bounding box center [1268, 73] width 26 height 26
select select "RENEWAL"
select select "12"
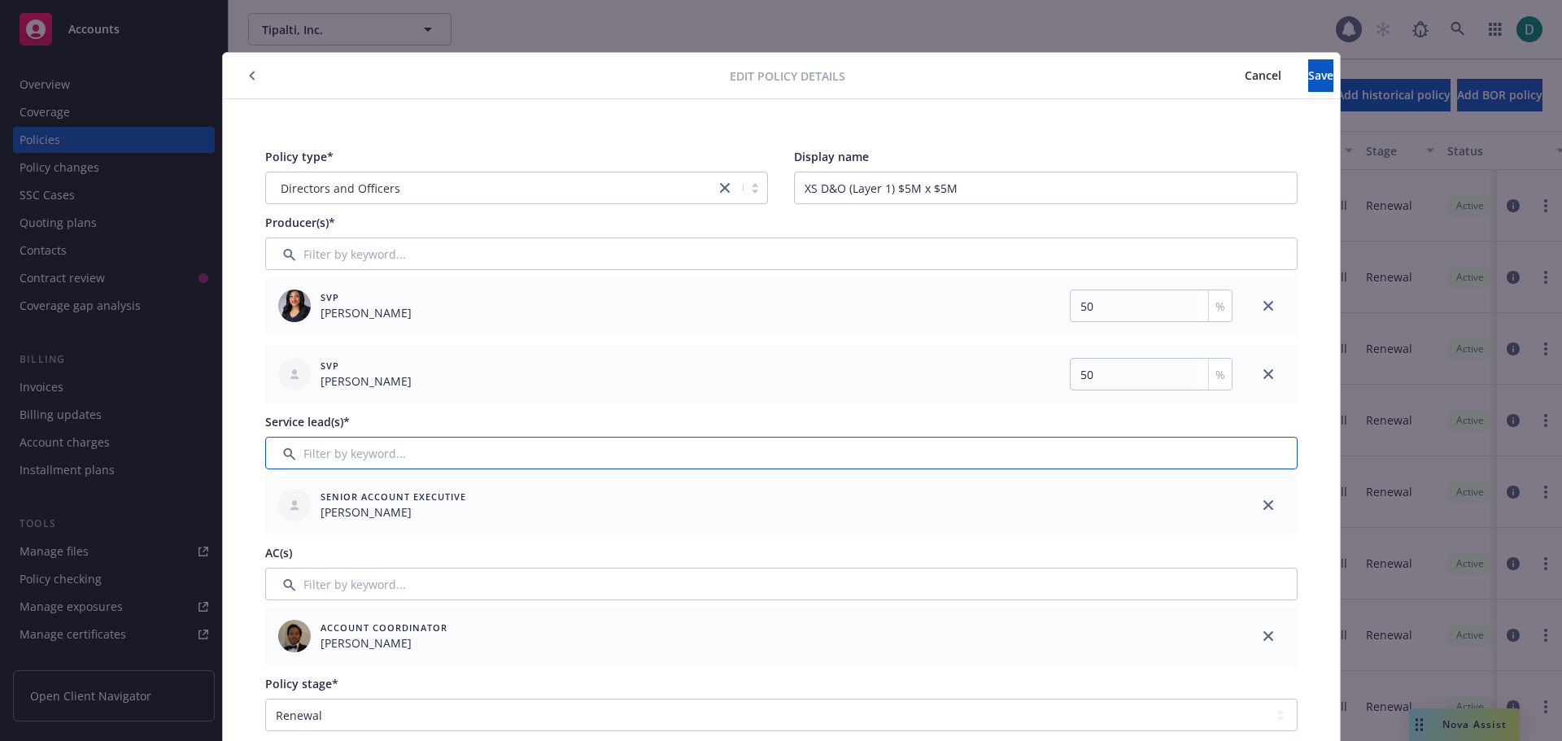
click at [377, 452] on input "Filter by keyword..." at bounding box center [781, 453] width 1033 height 33
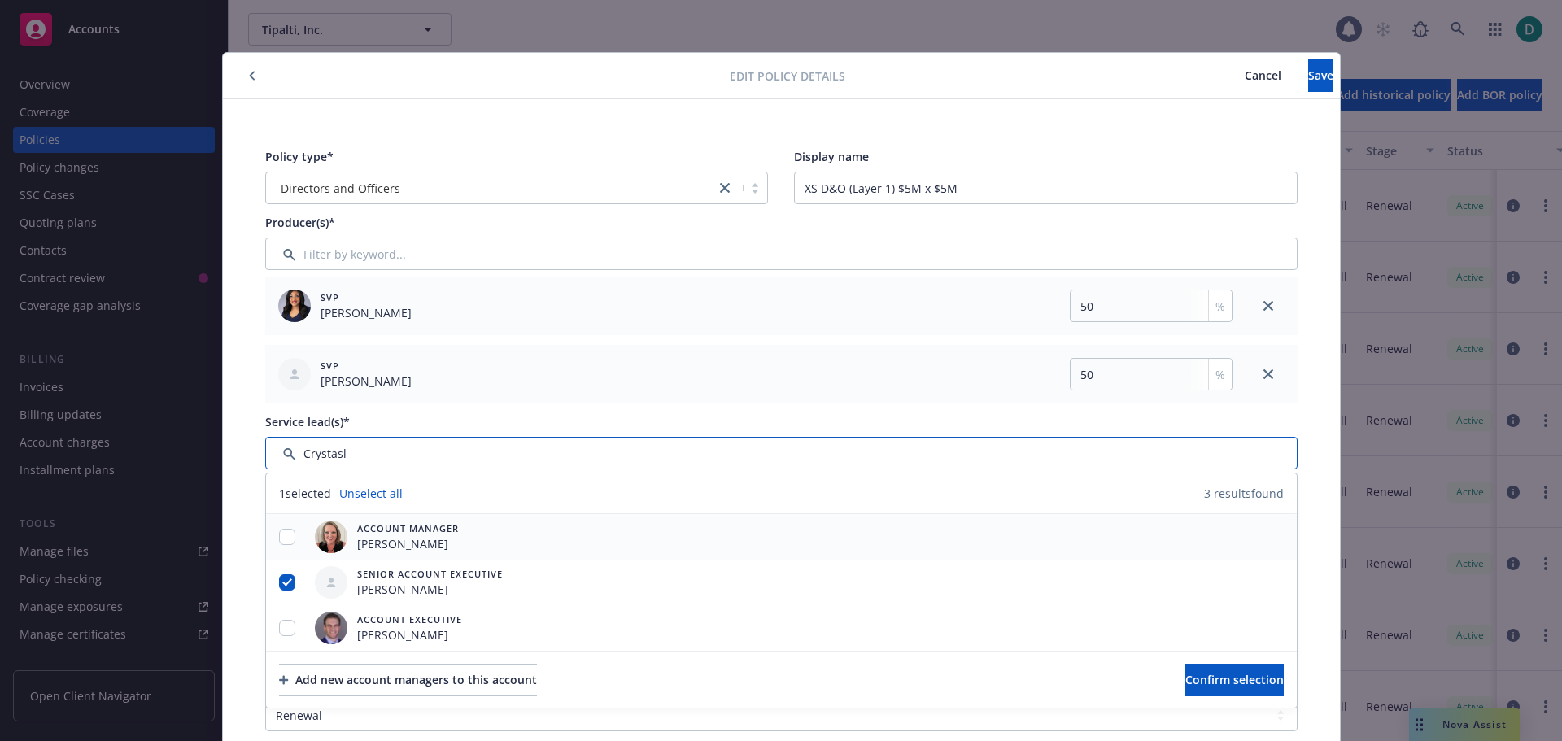
type input "Crystasl"
click at [281, 540] on input "checkbox" at bounding box center [287, 537] width 16 height 16
checkbox input "true"
click at [1186, 669] on button "Confirm selection" at bounding box center [1235, 680] width 98 height 33
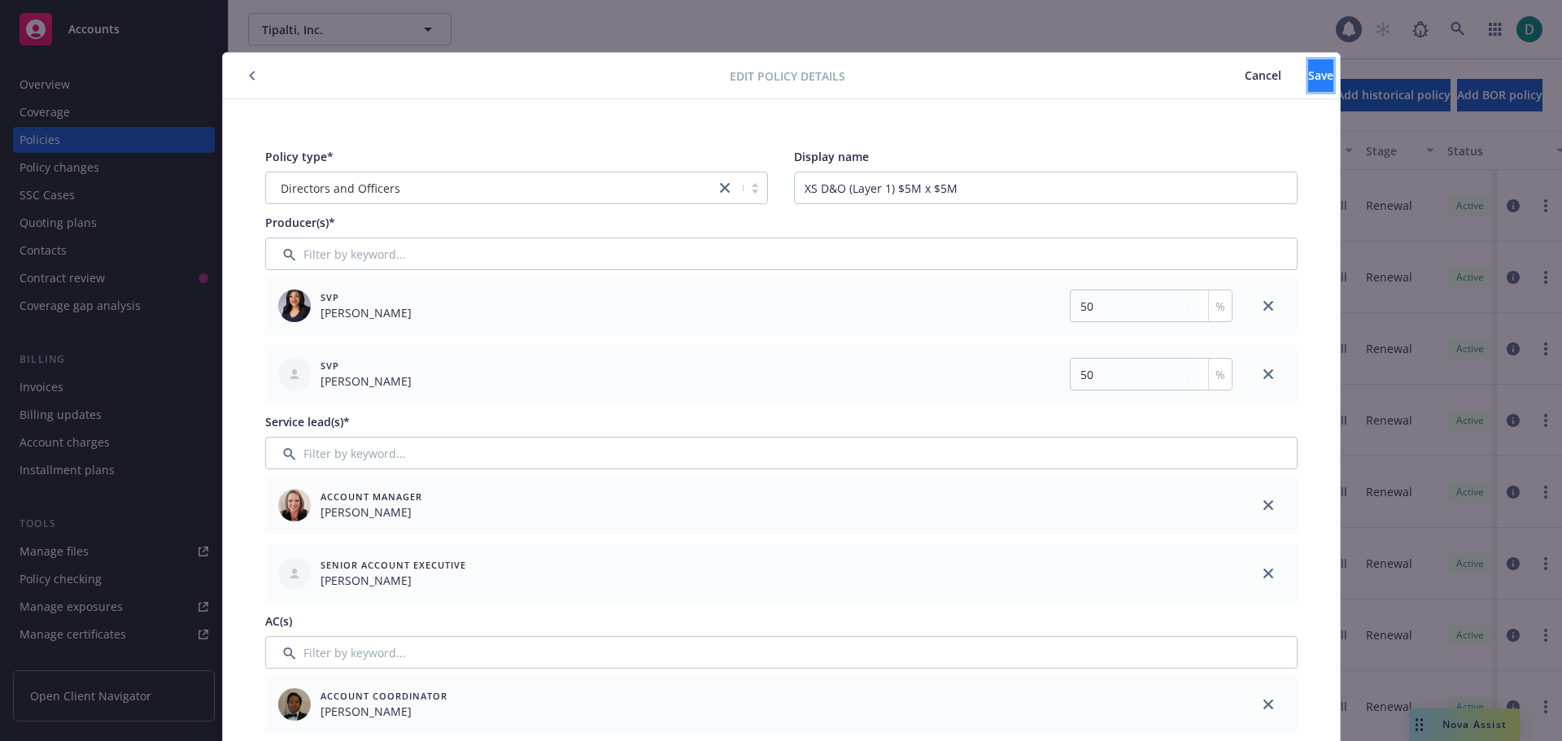
click at [1309, 75] on span "Save" at bounding box center [1321, 75] width 25 height 15
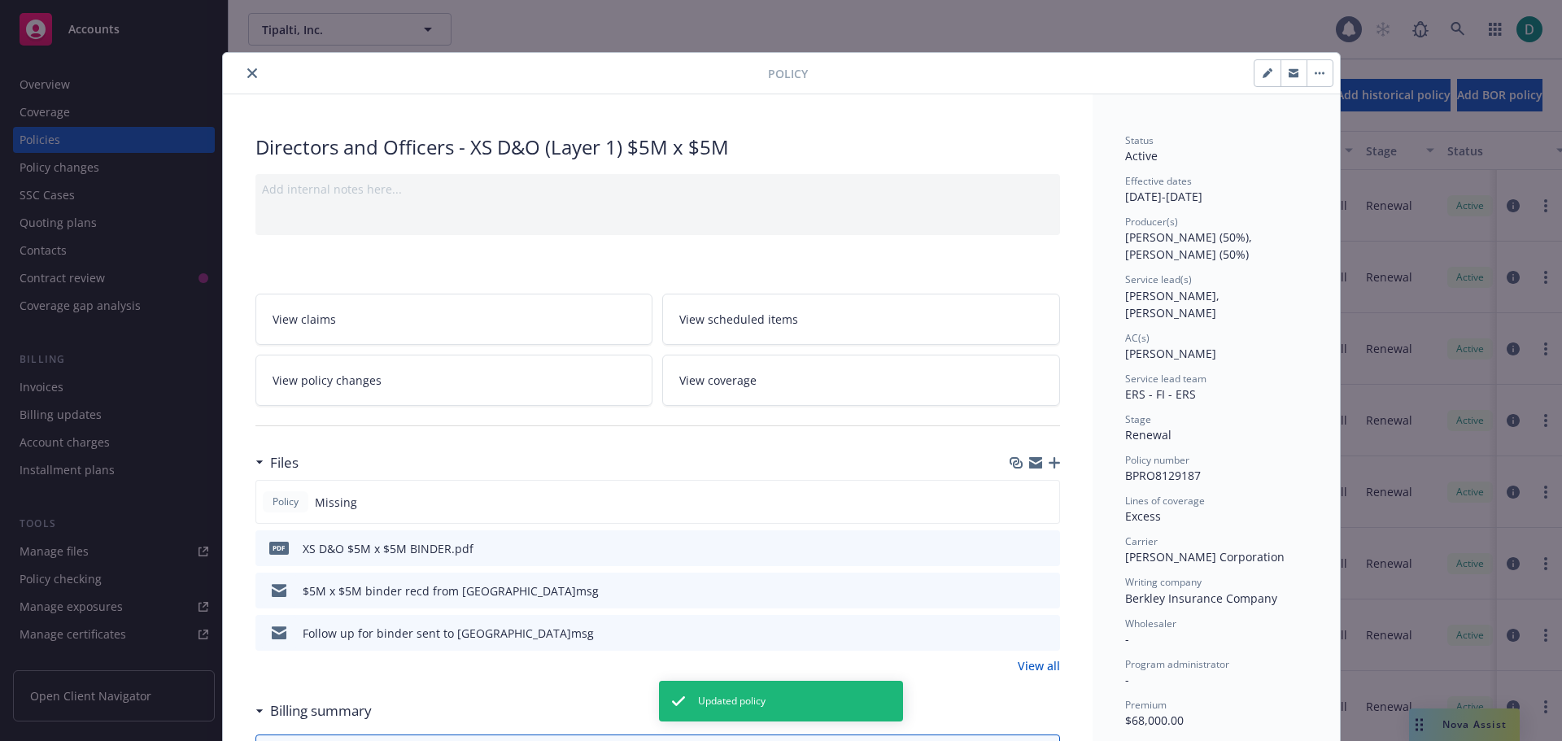
click at [247, 75] on icon "close" at bounding box center [252, 73] width 10 height 10
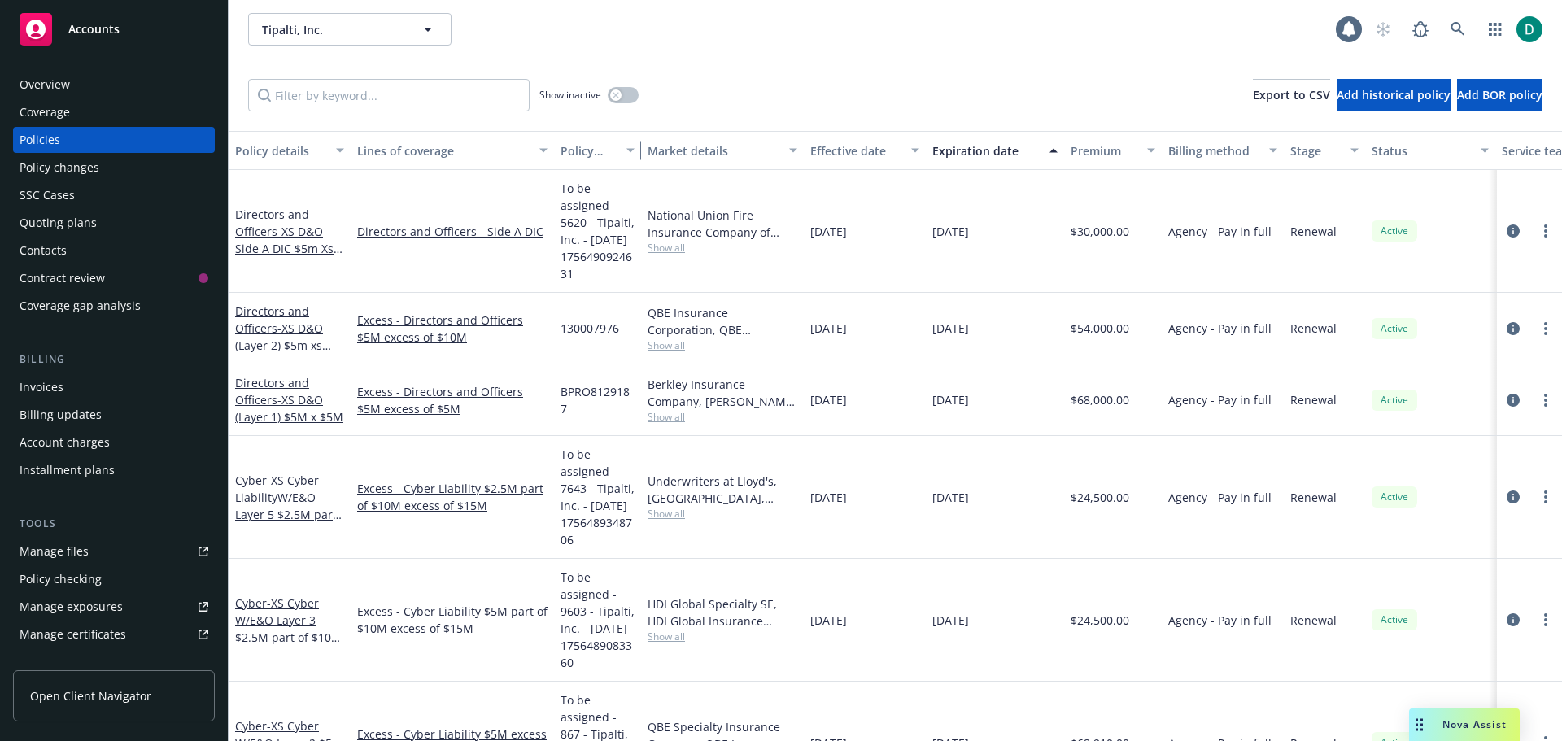
drag, startPoint x: 714, startPoint y: 143, endPoint x: 639, endPoint y: 146, distance: 75.7
click at [637, 146] on div "button" at bounding box center [633, 150] width 8 height 37
click at [562, 148] on div "Policy number" at bounding box center [589, 150] width 56 height 17
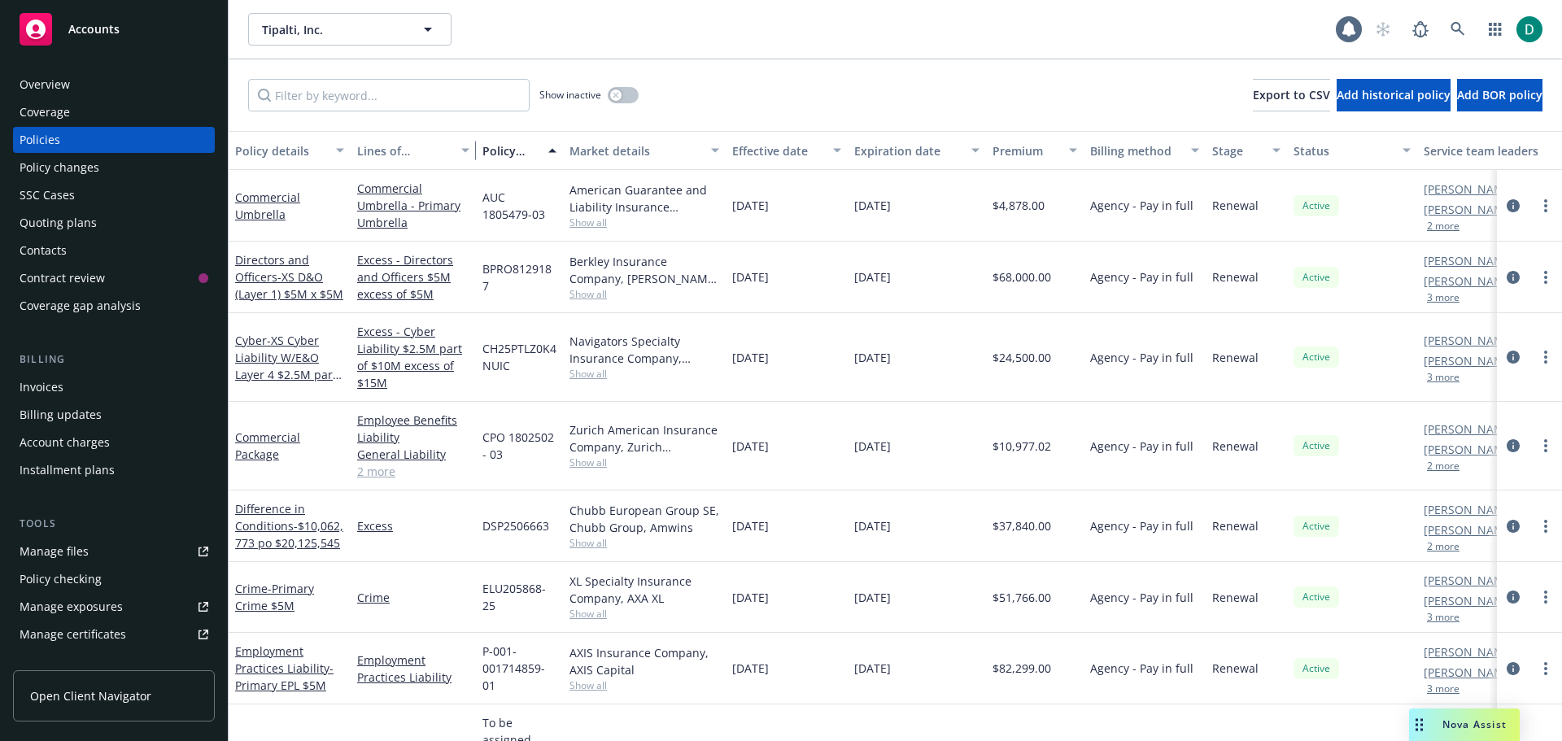
drag, startPoint x: 551, startPoint y: 148, endPoint x: 473, endPoint y: 148, distance: 78.1
click at [472, 148] on div "button" at bounding box center [468, 150] width 8 height 37
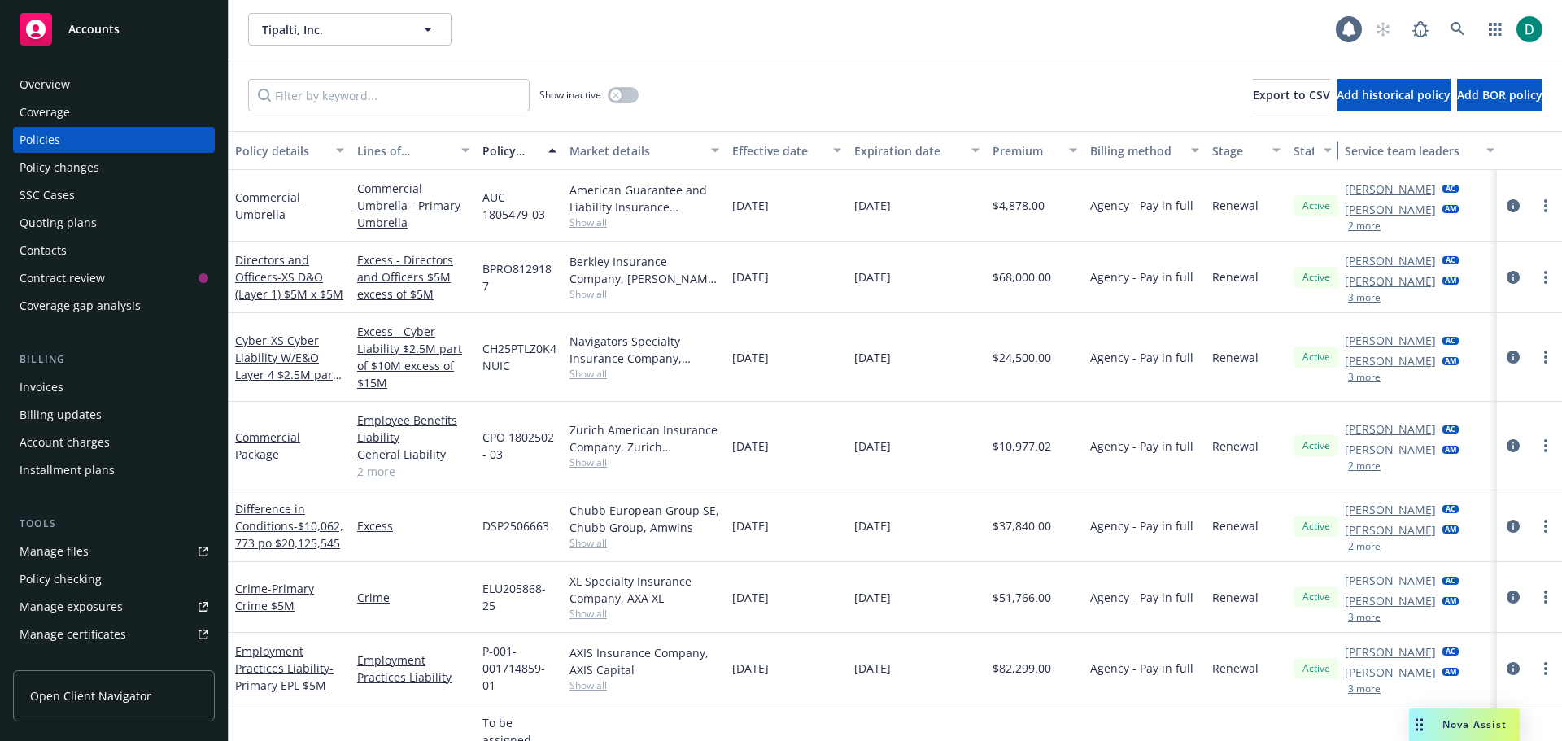
drag, startPoint x: 1413, startPoint y: 150, endPoint x: 1334, endPoint y: 151, distance: 79.0
click at [1334, 151] on div "button" at bounding box center [1330, 150] width 8 height 37
click at [1365, 226] on button "2 more" at bounding box center [1364, 226] width 33 height 10
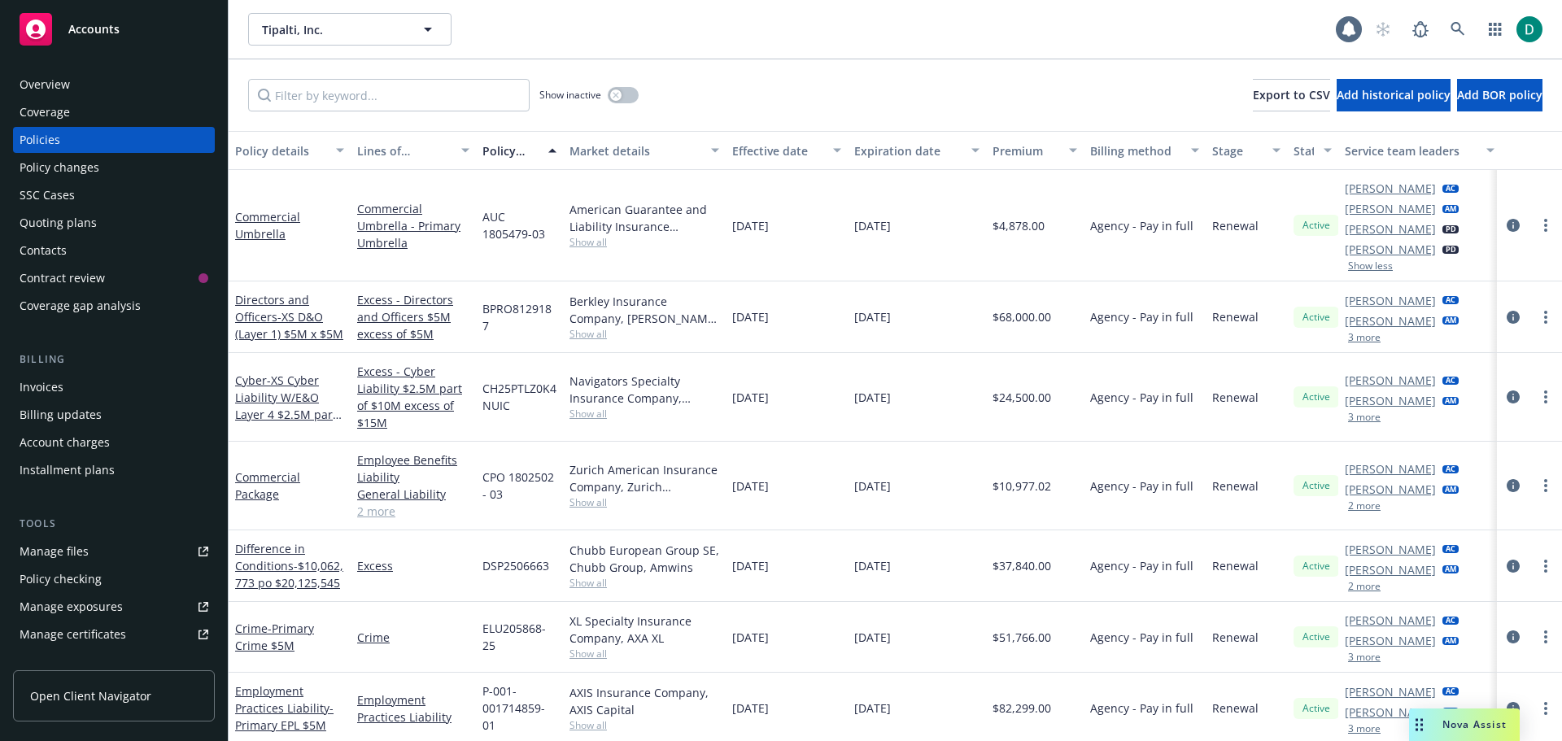
click at [1367, 339] on button "3 more" at bounding box center [1364, 338] width 33 height 10
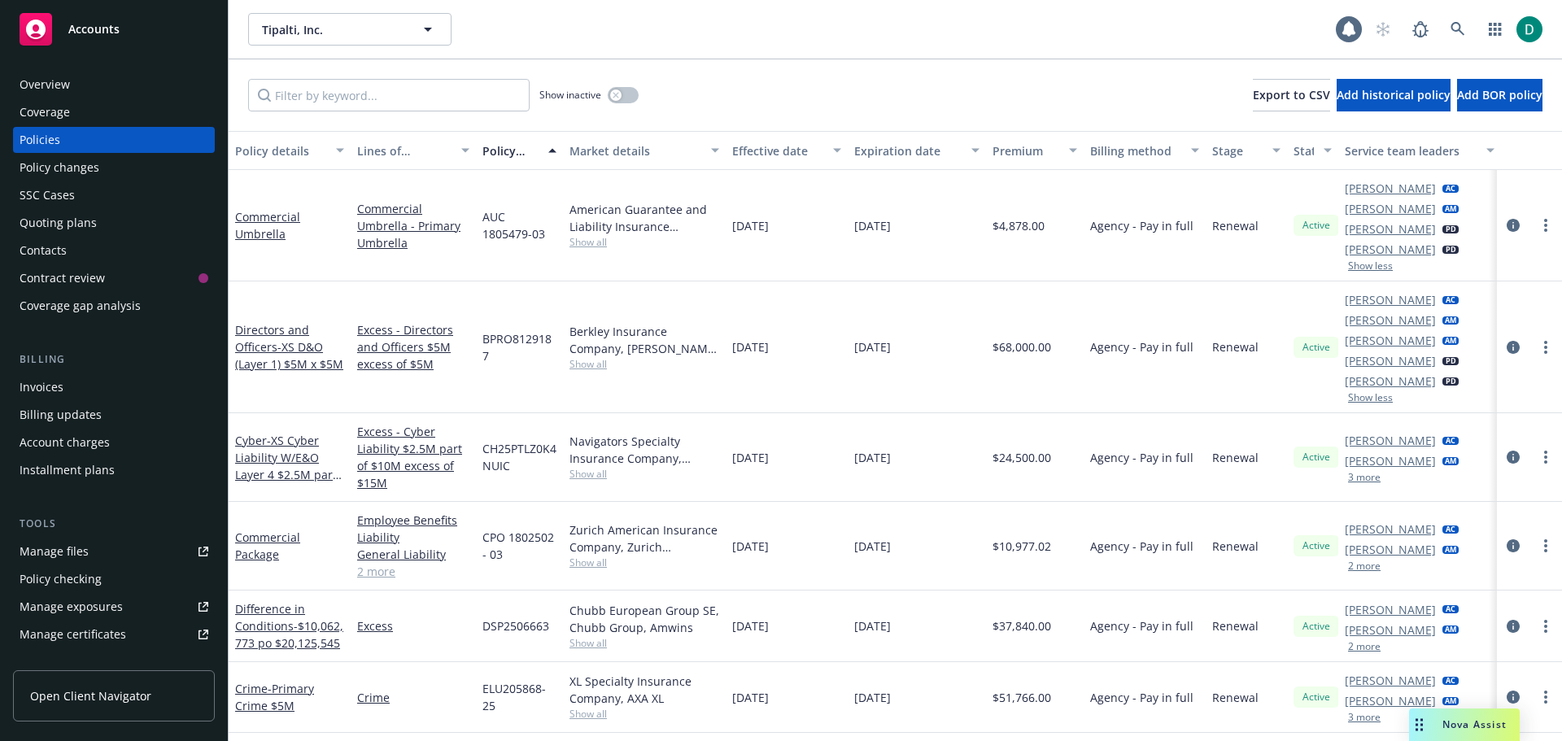
click at [1371, 478] on button "3 more" at bounding box center [1364, 478] width 33 height 10
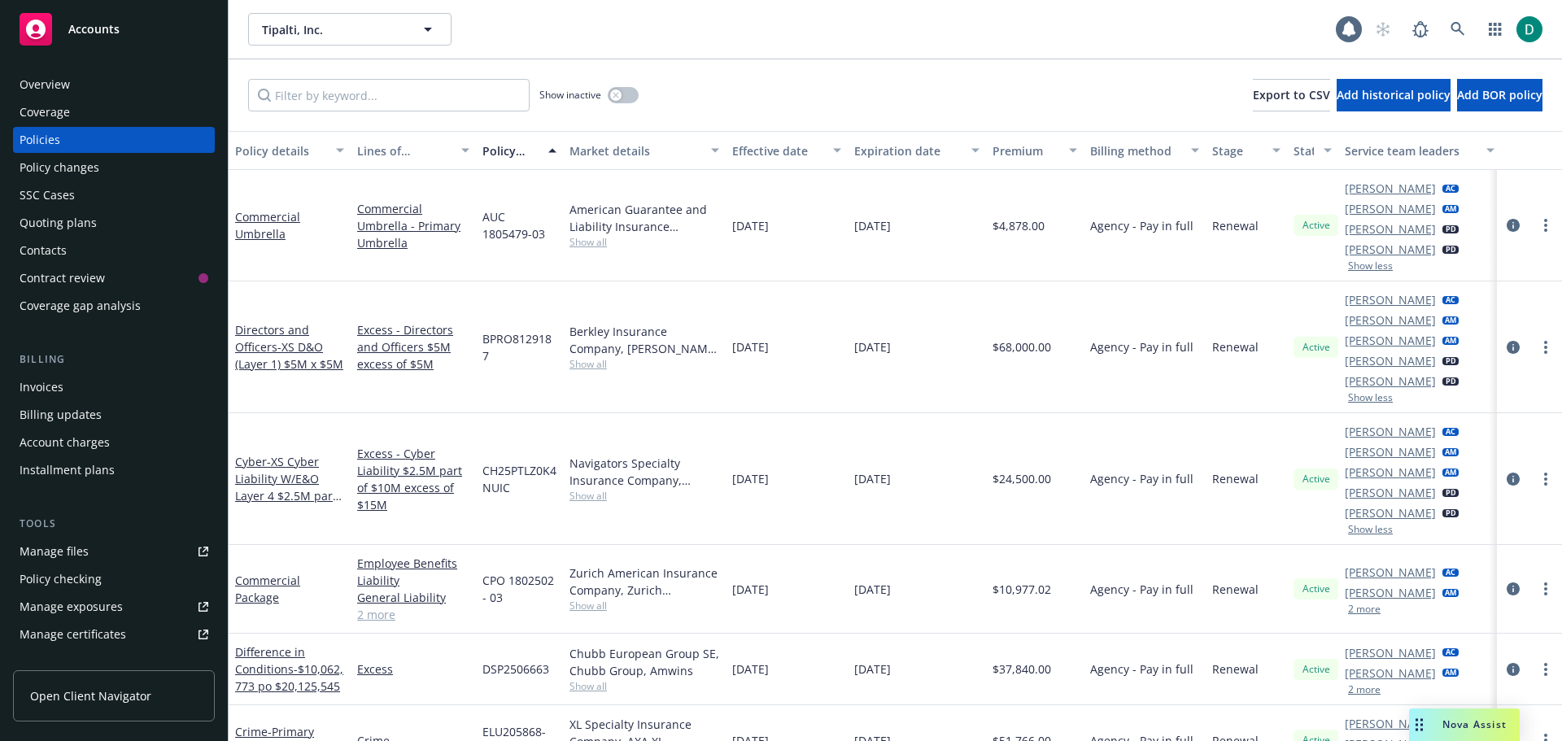
scroll to position [81, 0]
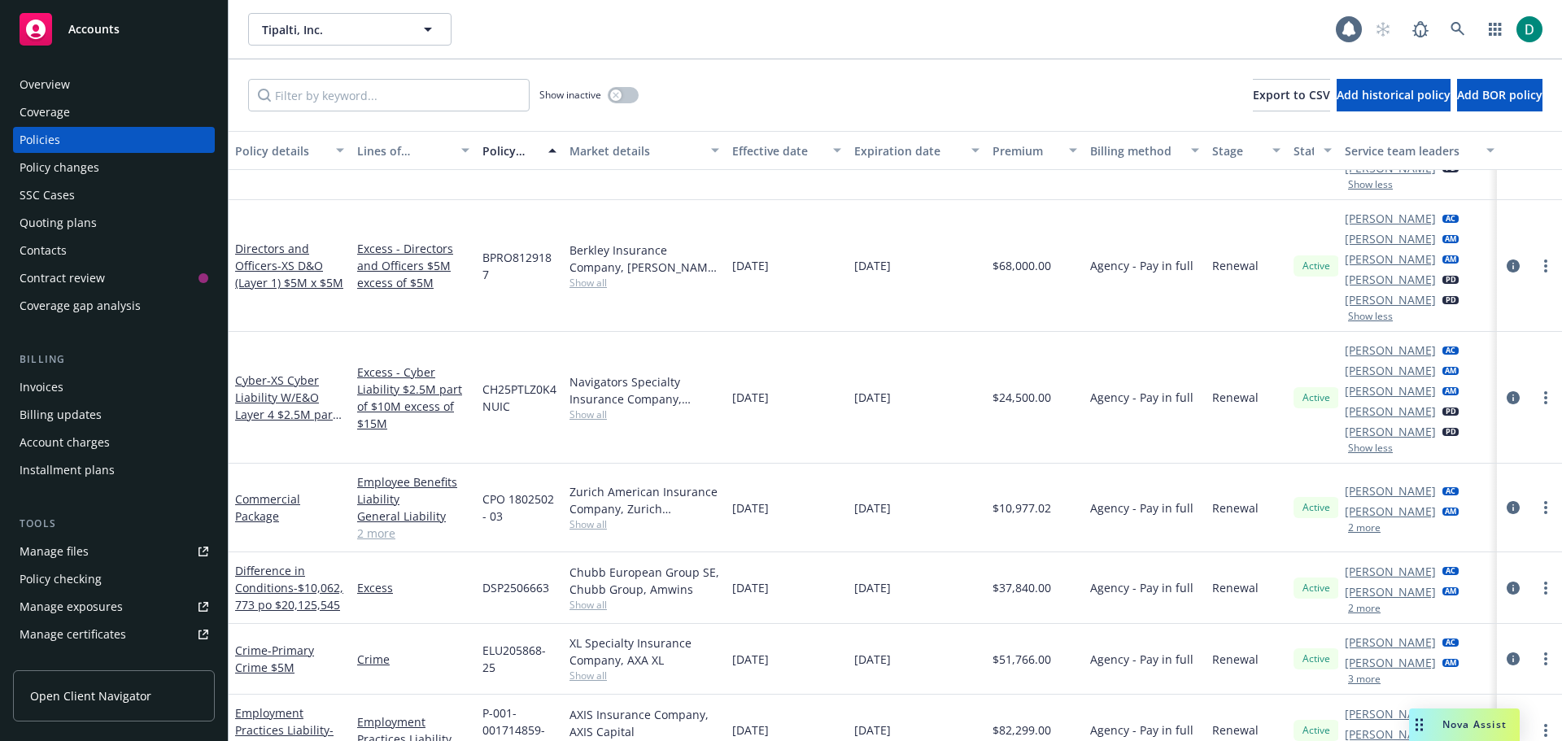
click at [1359, 532] on button "2 more" at bounding box center [1364, 528] width 33 height 10
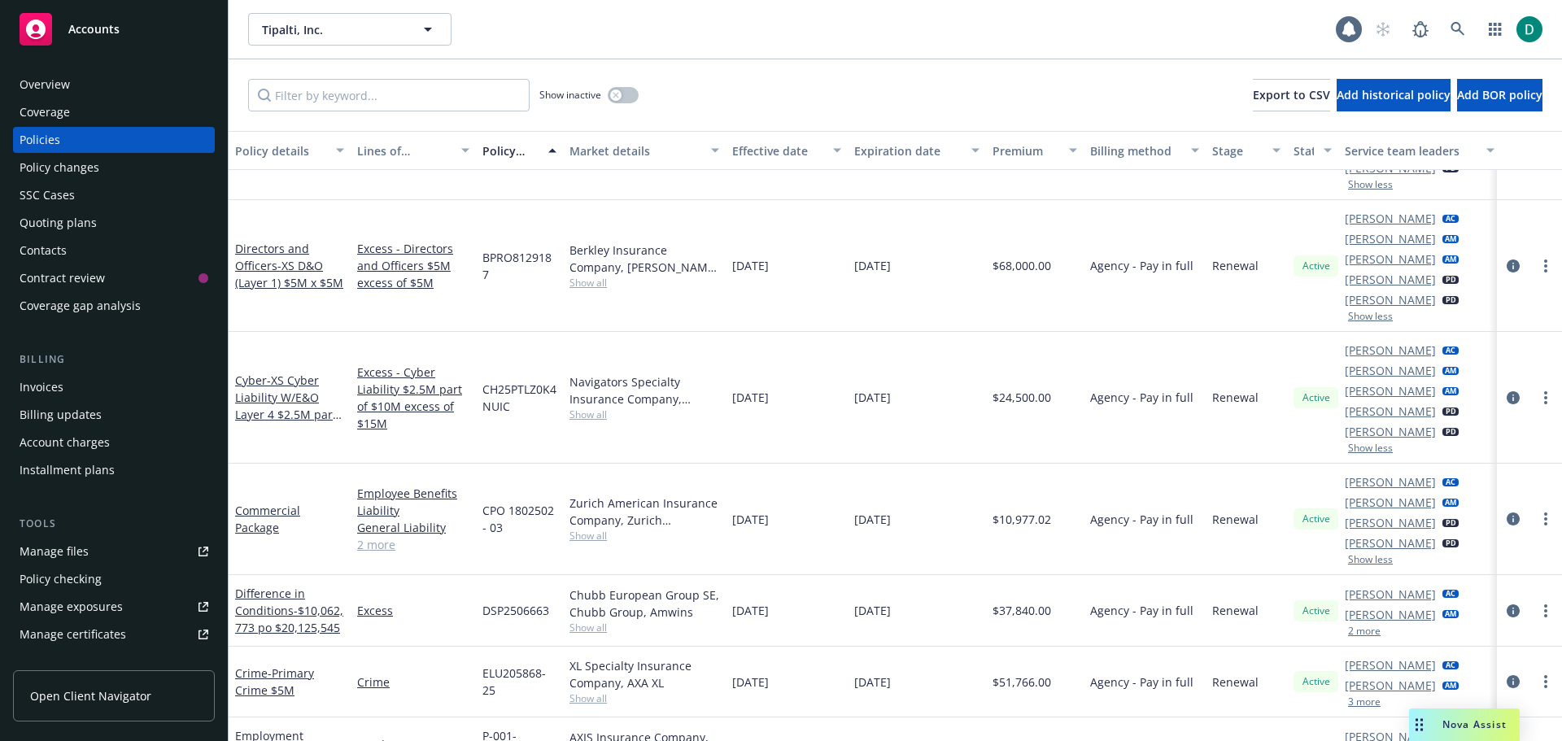
scroll to position [163, 0]
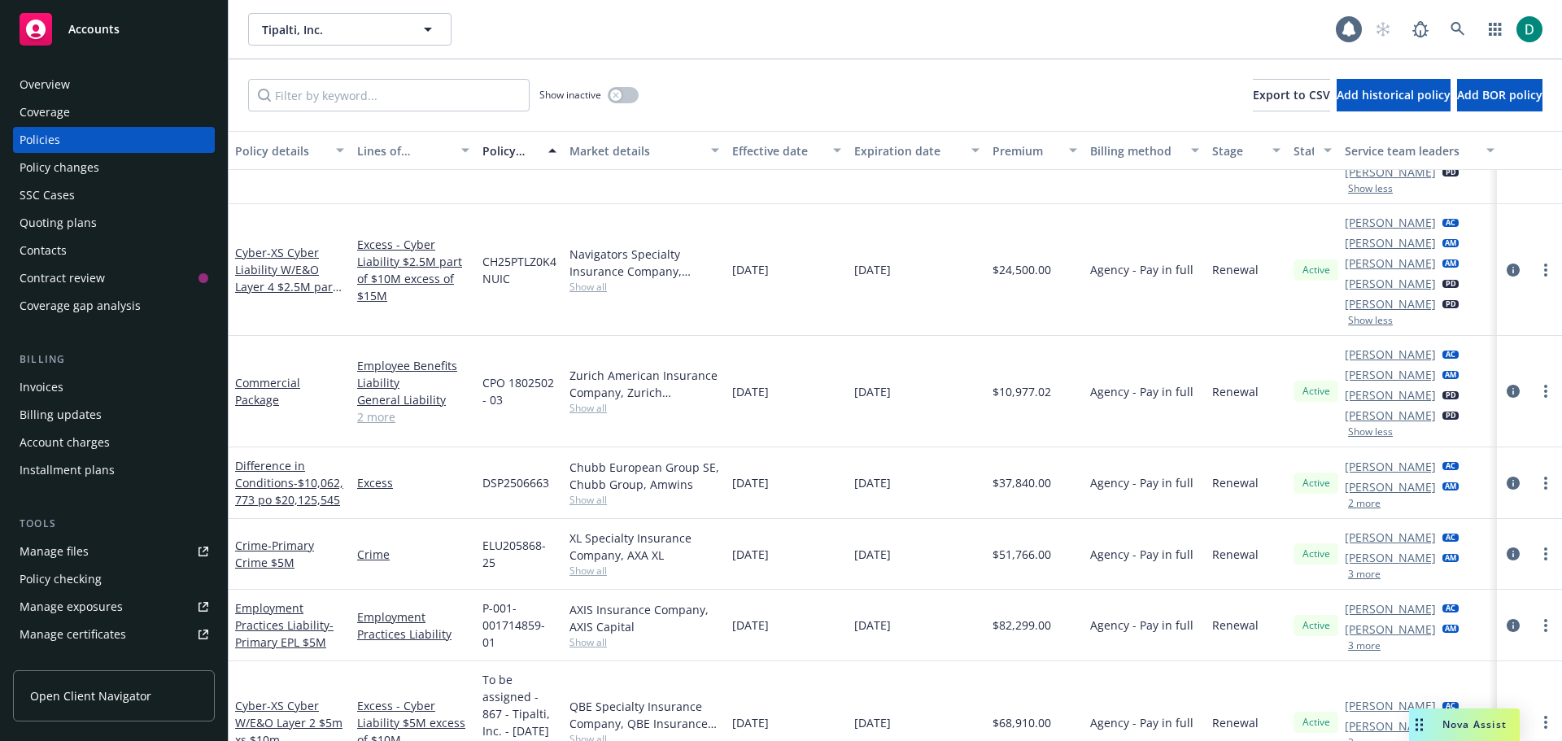
click at [1366, 572] on button "3 more" at bounding box center [1364, 575] width 33 height 10
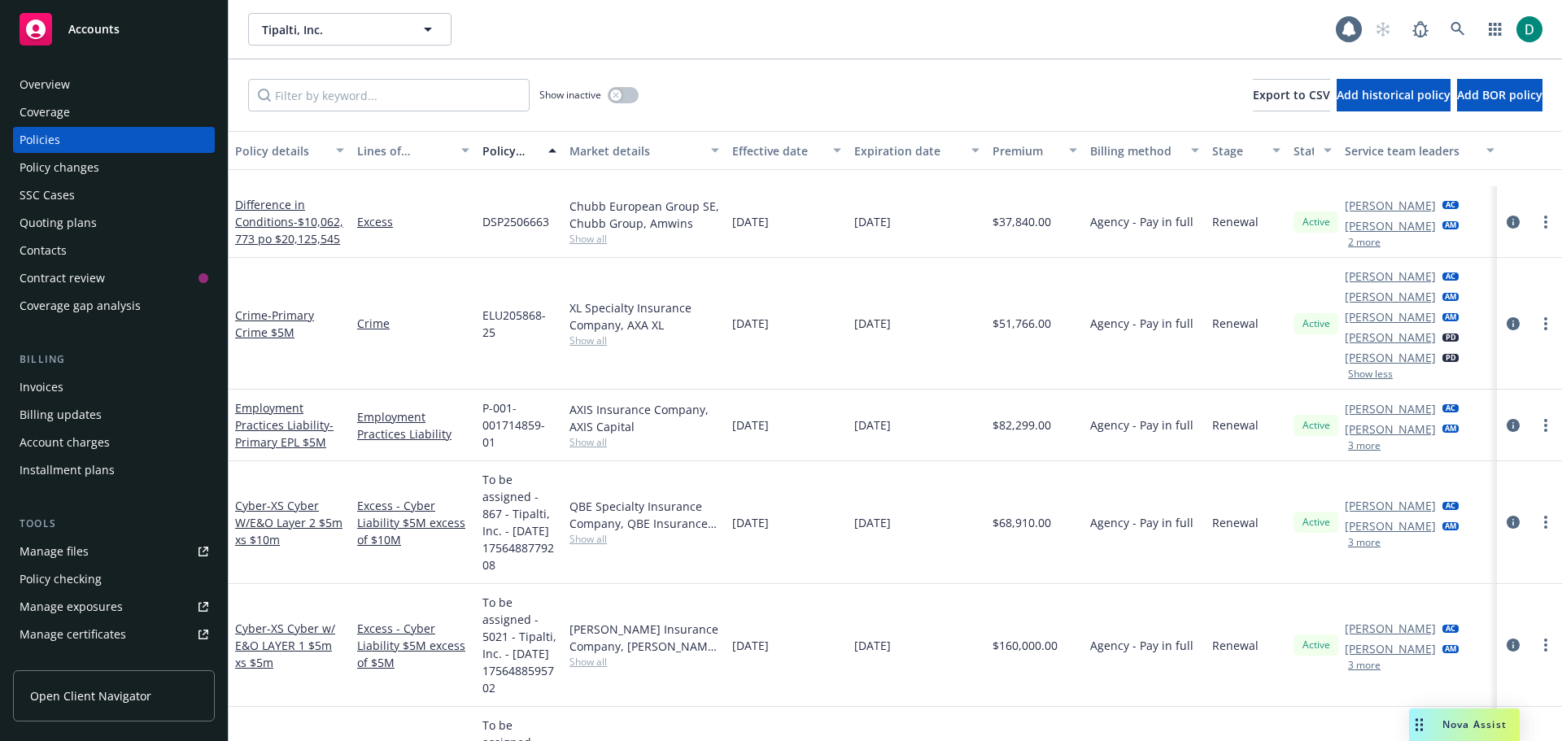
scroll to position [326, 0]
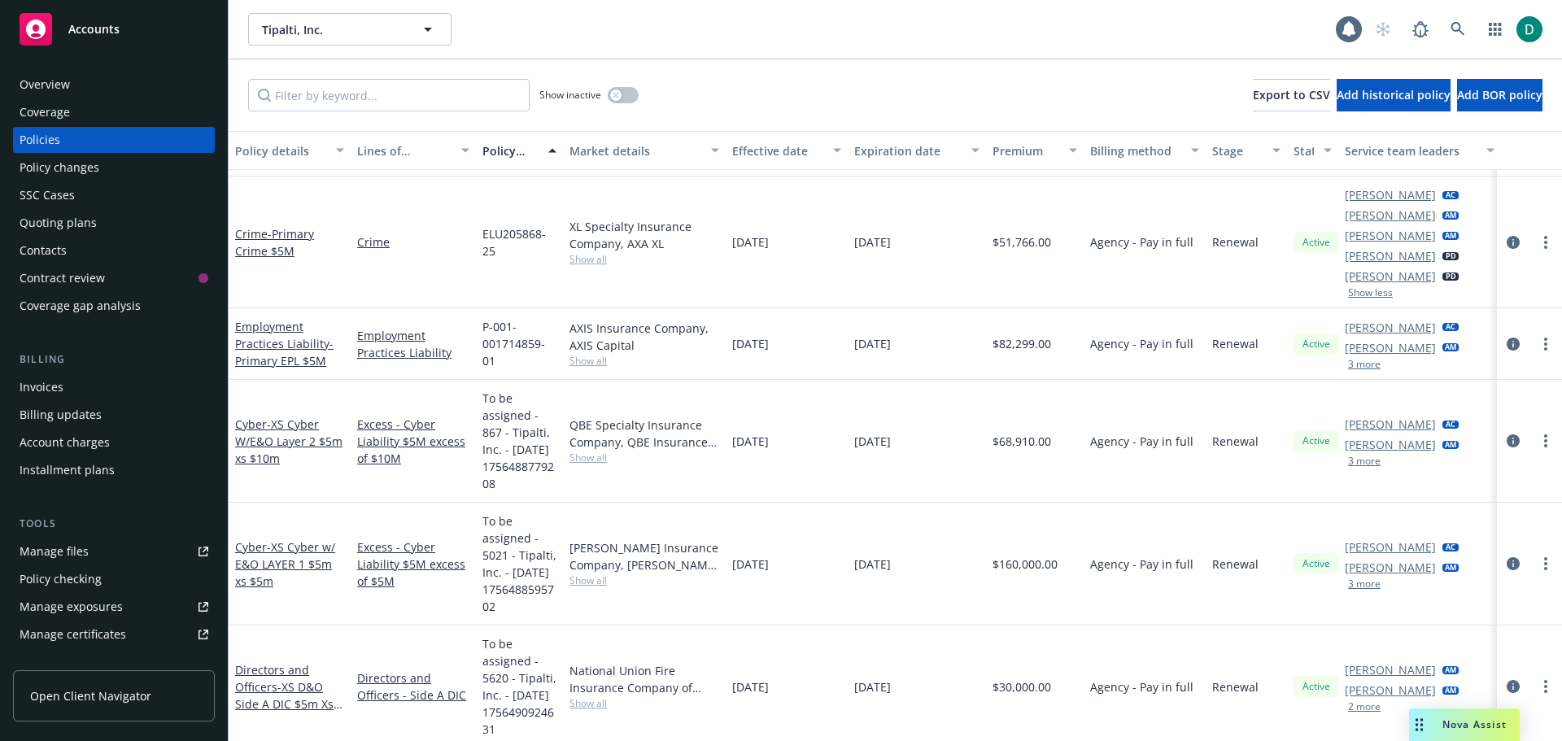
click at [1371, 589] on button "3 more" at bounding box center [1364, 584] width 33 height 10
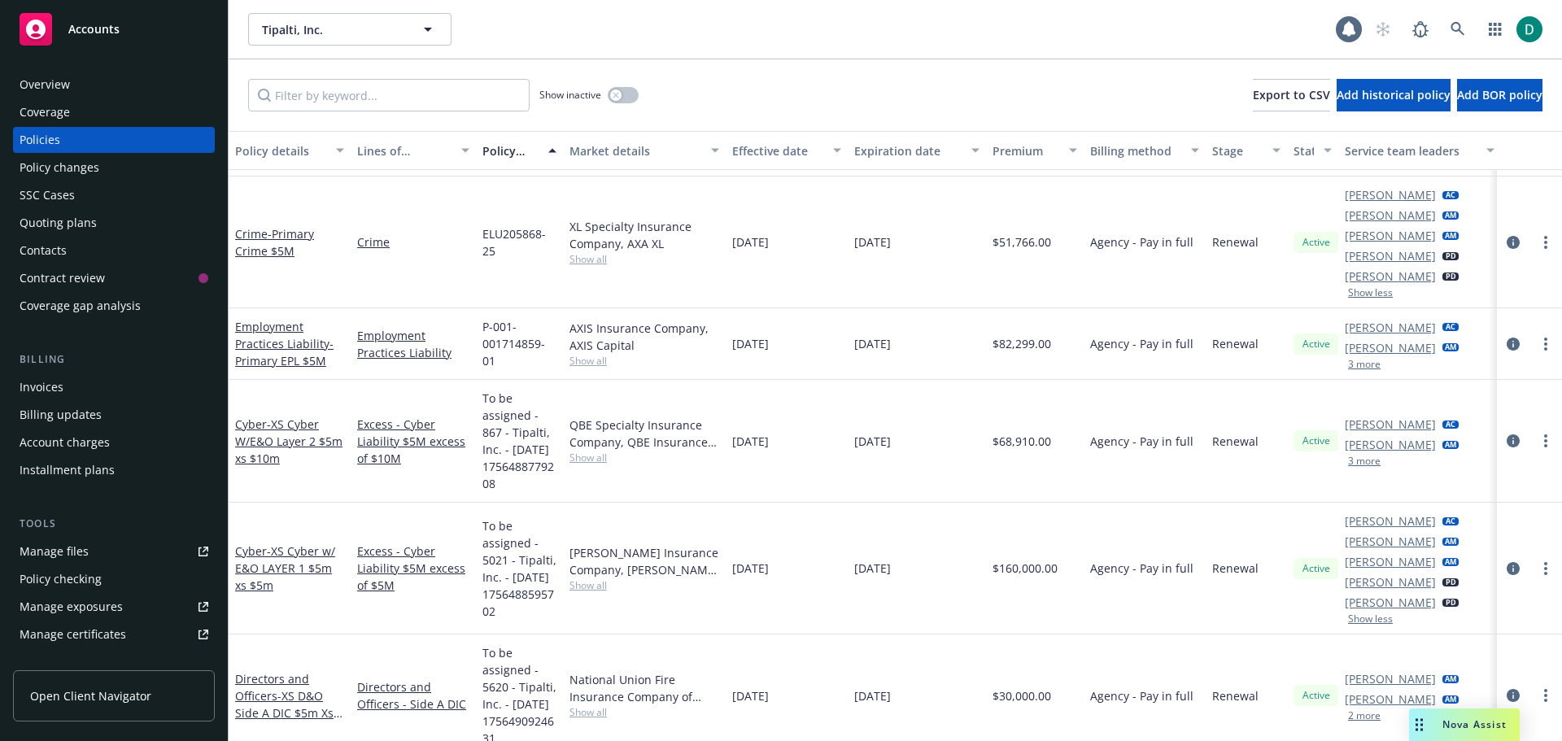
click at [1365, 466] on button "3 more" at bounding box center [1364, 462] width 33 height 10
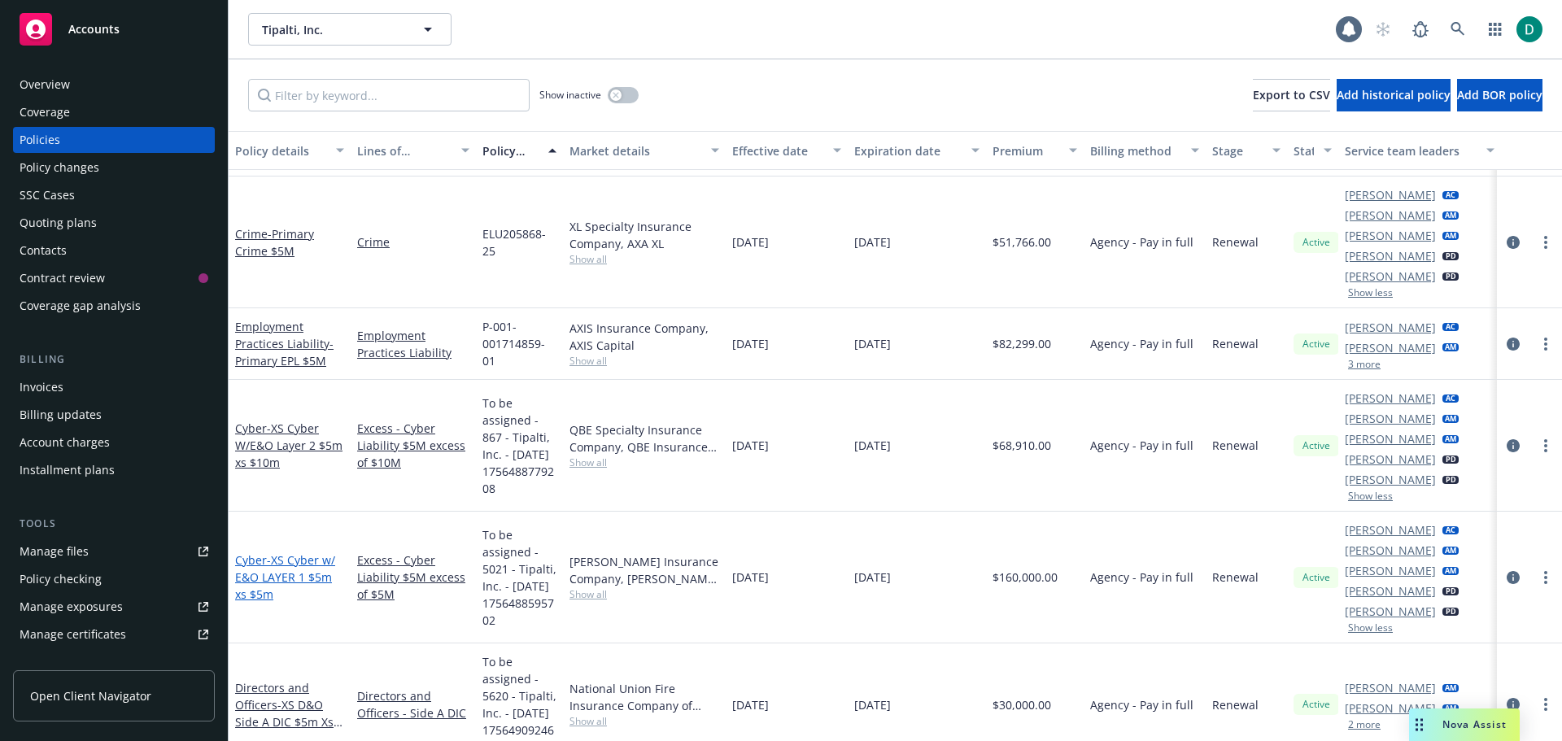
click at [308, 582] on span "- XS Cyber w/ E&O LAYER 1 $5m xs $5m" at bounding box center [285, 578] width 100 height 50
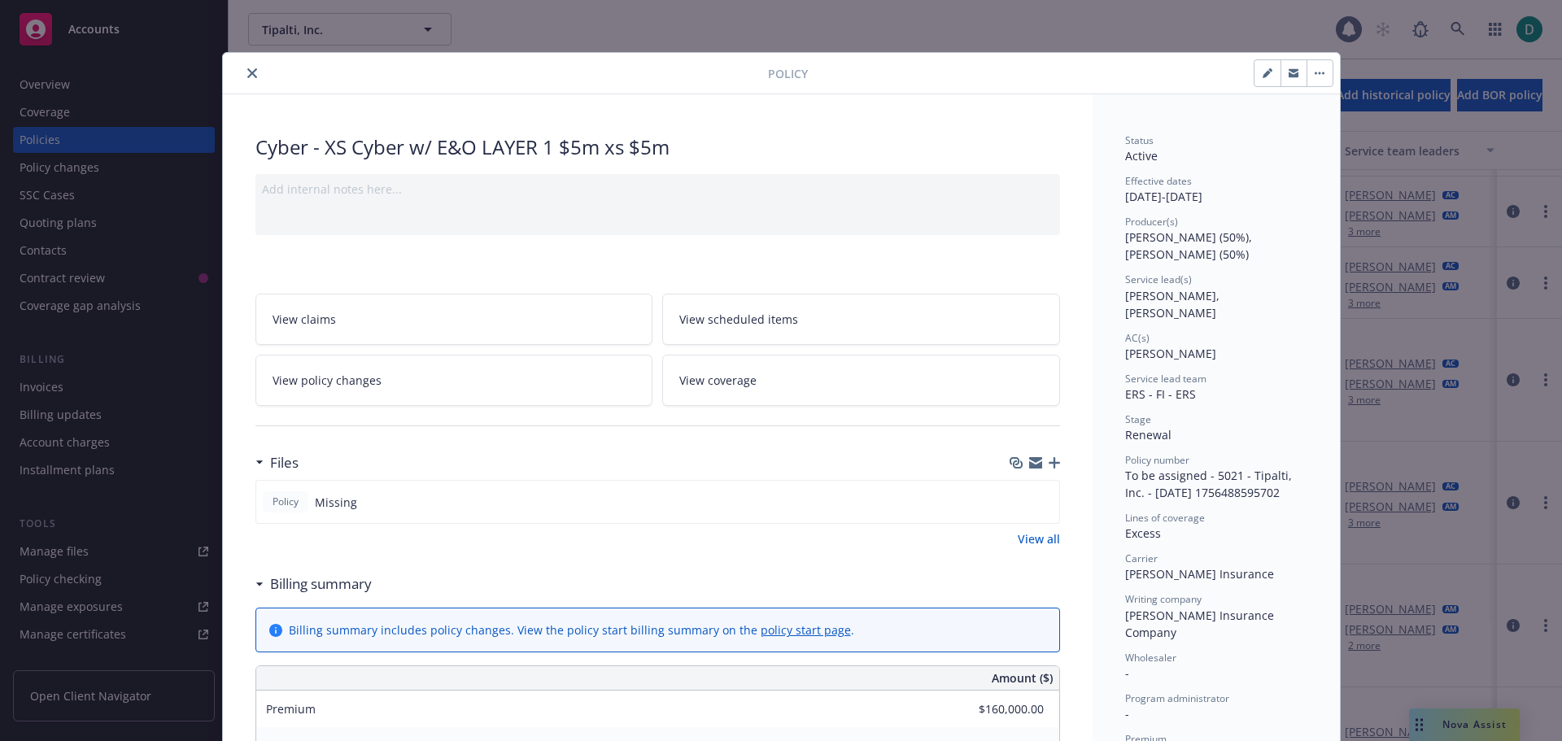
click at [1263, 72] on icon "button" at bounding box center [1267, 74] width 8 height 8
select select "RENEWAL"
select select "12"
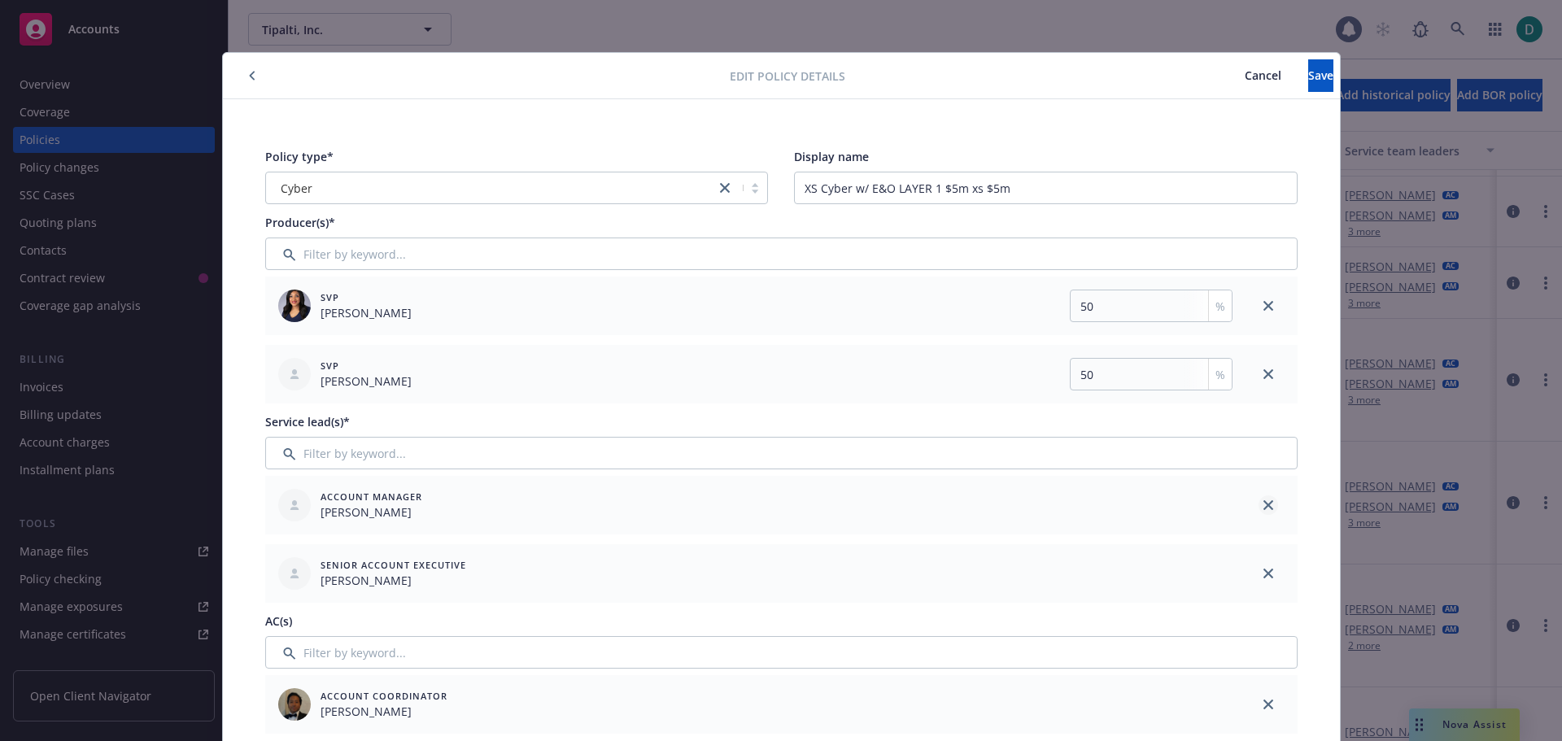
click at [1264, 505] on icon "close" at bounding box center [1269, 505] width 10 height 10
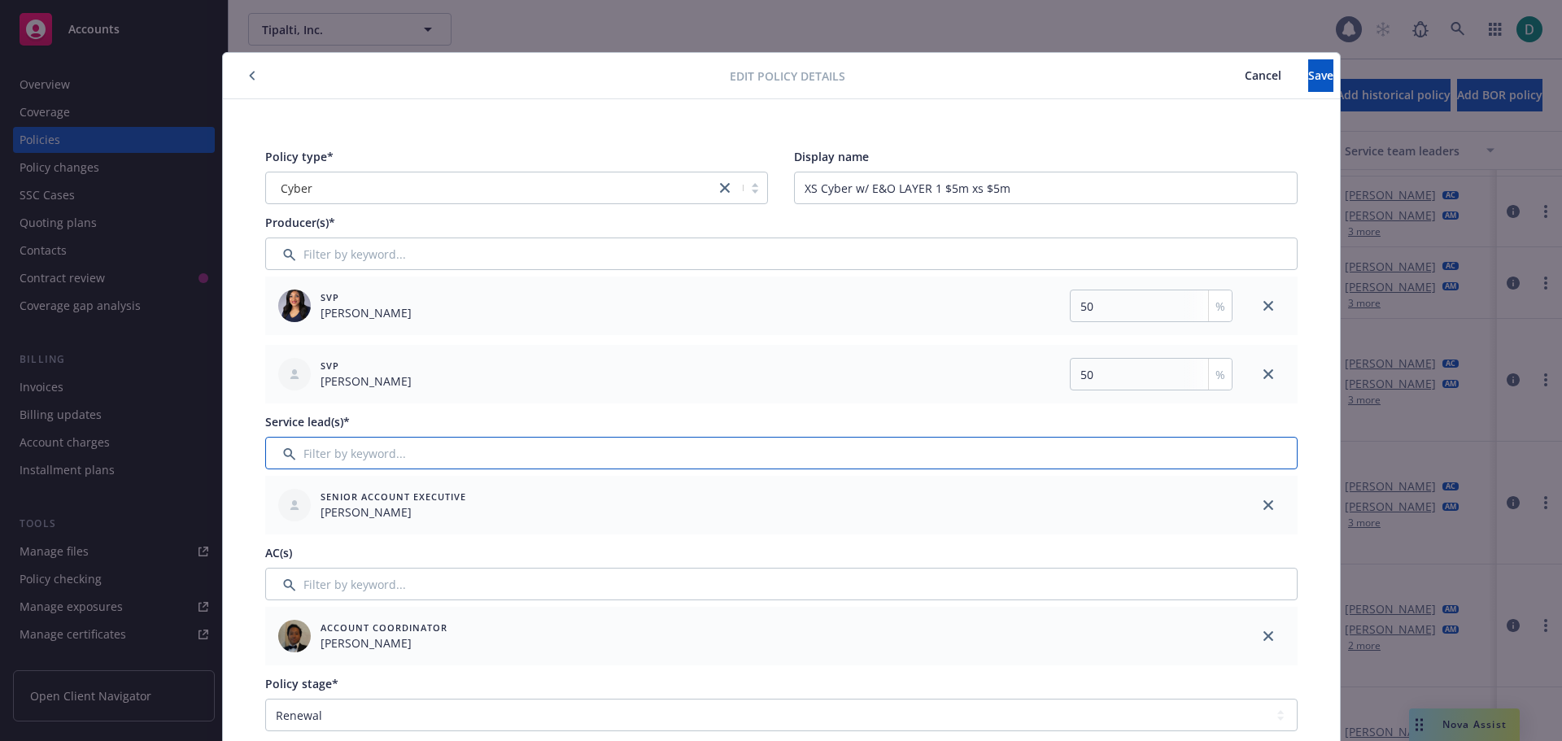
click at [408, 461] on input "Filter by keyword..." at bounding box center [781, 453] width 1033 height 33
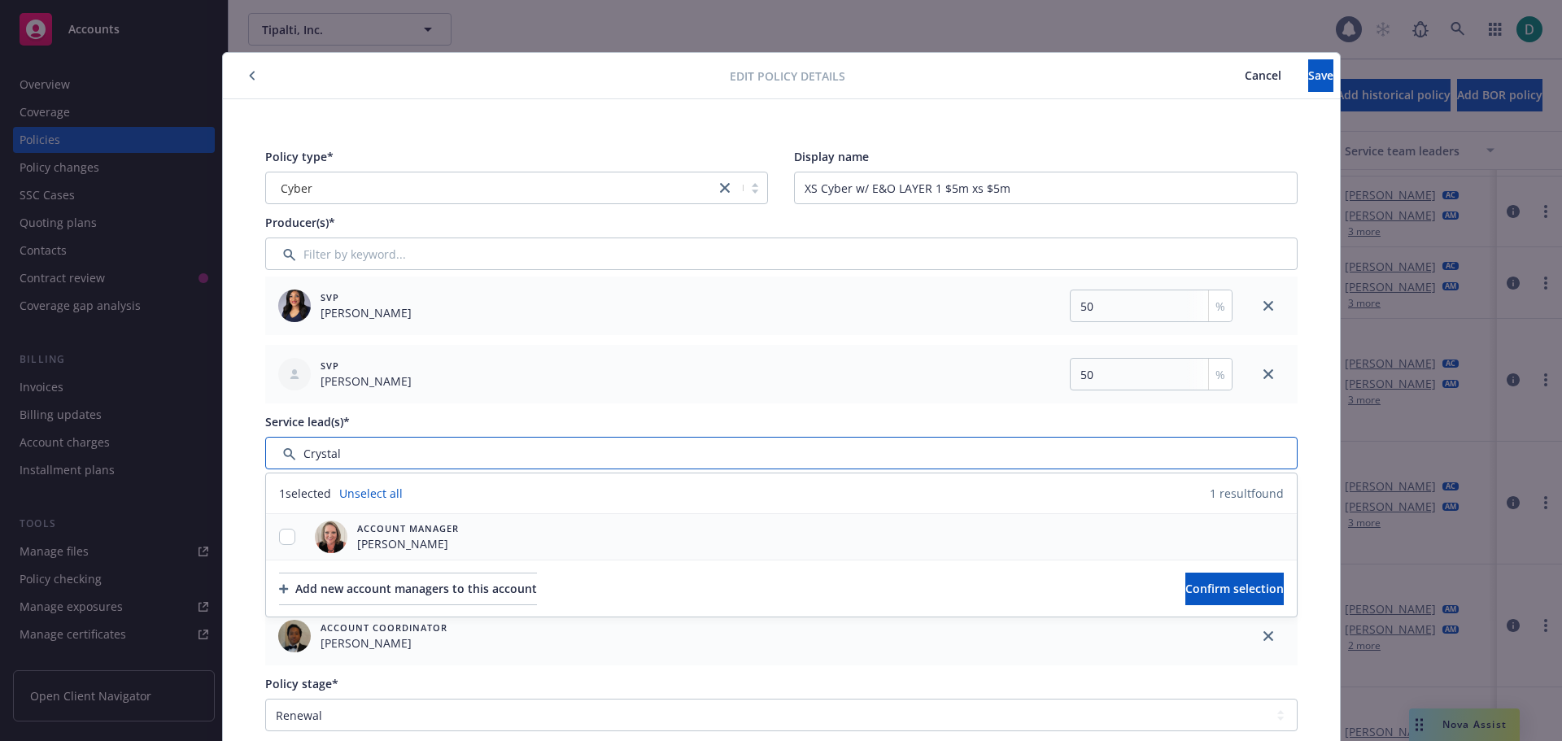
type input "Crystal"
click at [286, 531] on input "checkbox" at bounding box center [287, 537] width 16 height 16
checkbox input "true"
click at [1186, 590] on span "Confirm selection" at bounding box center [1235, 588] width 98 height 15
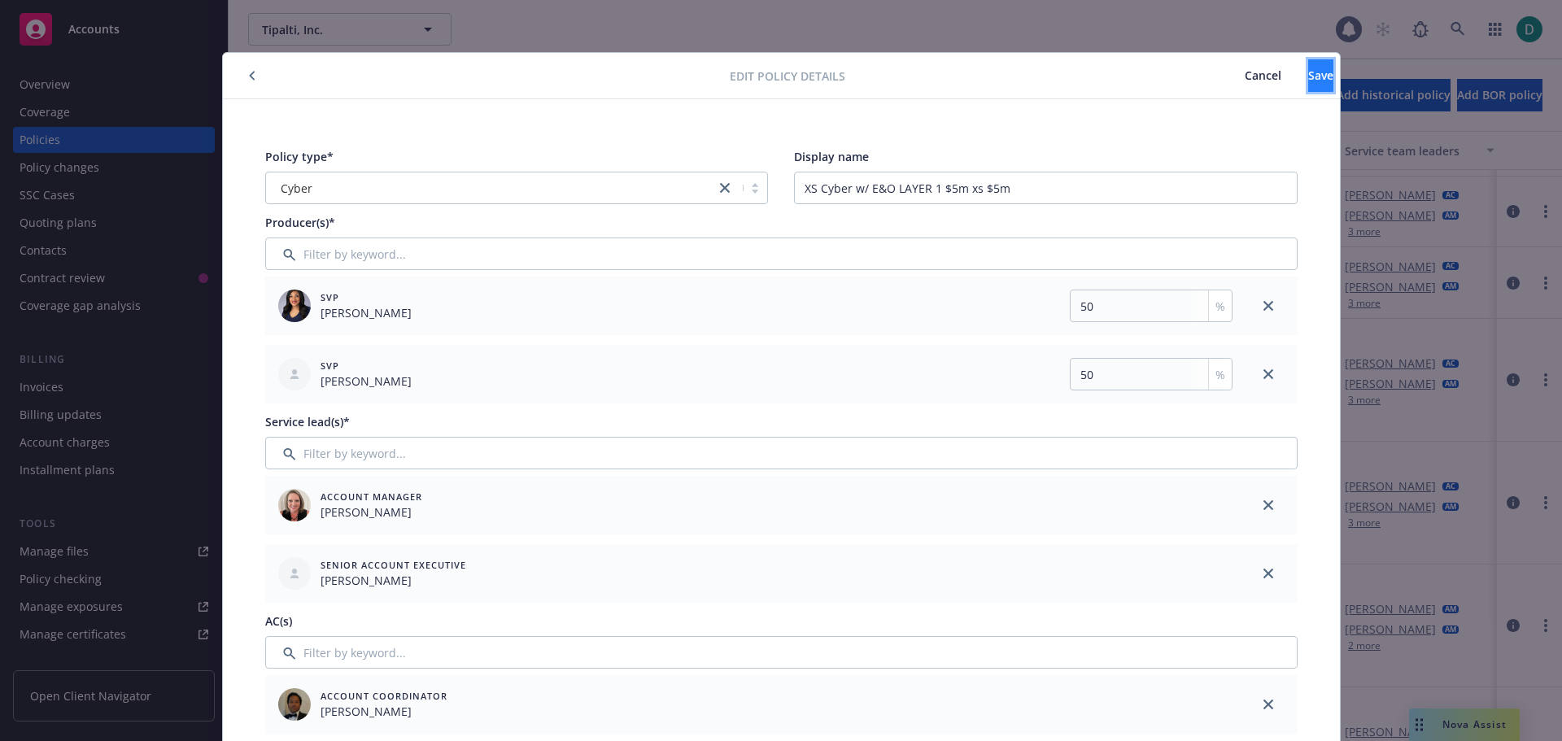
click at [1309, 71] on span "Save" at bounding box center [1321, 75] width 25 height 15
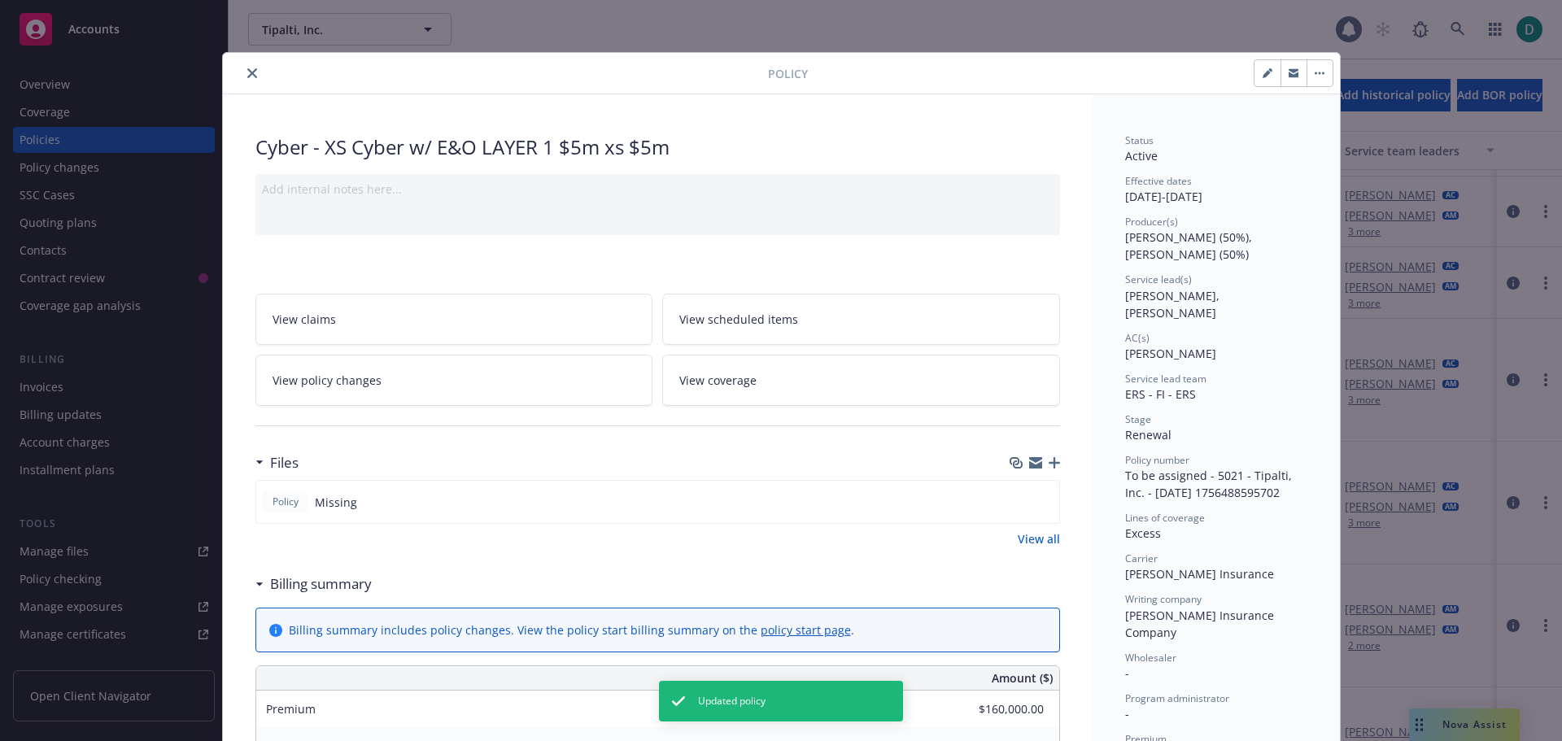
click at [247, 75] on icon "close" at bounding box center [252, 73] width 10 height 10
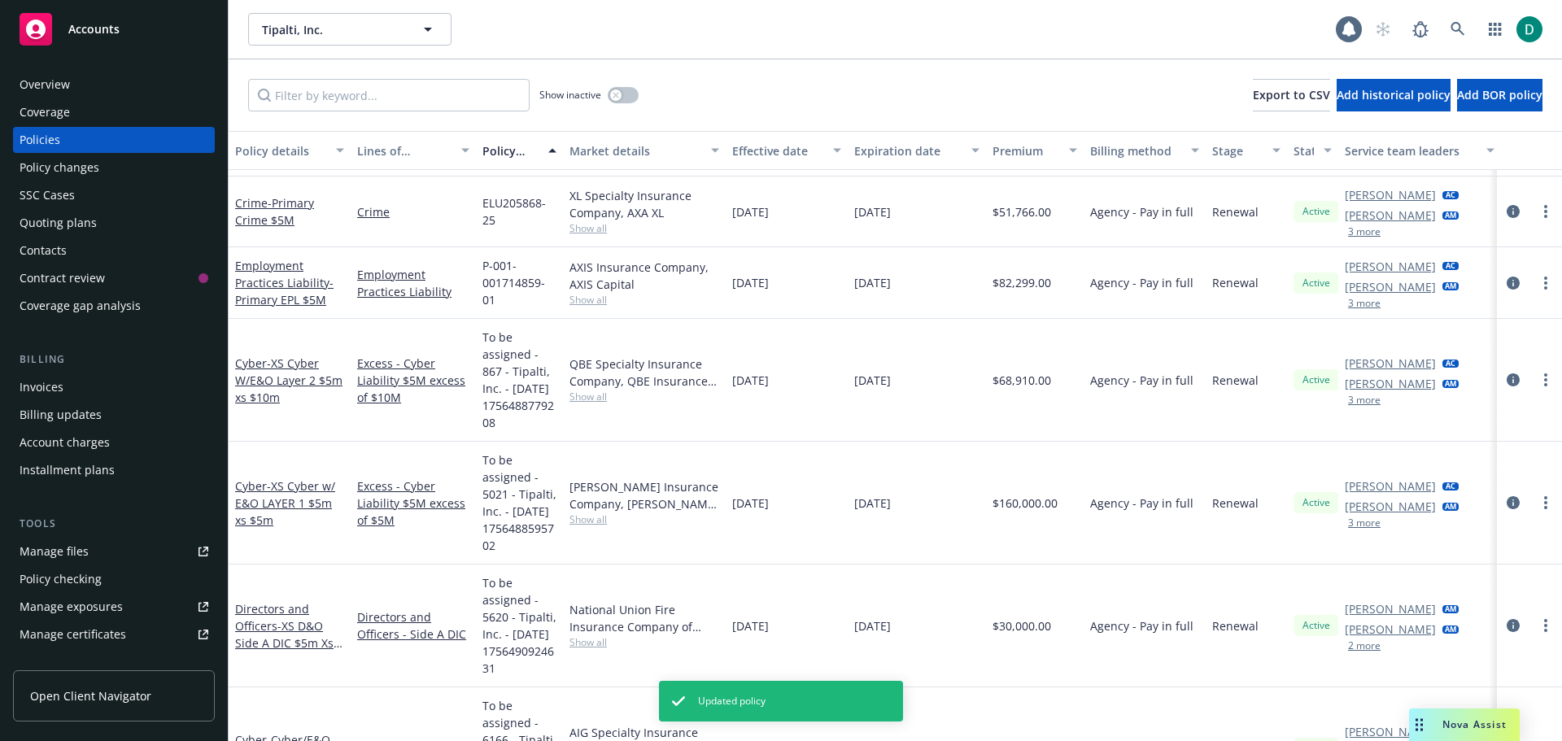
click at [1366, 528] on button "3 more" at bounding box center [1364, 523] width 33 height 10
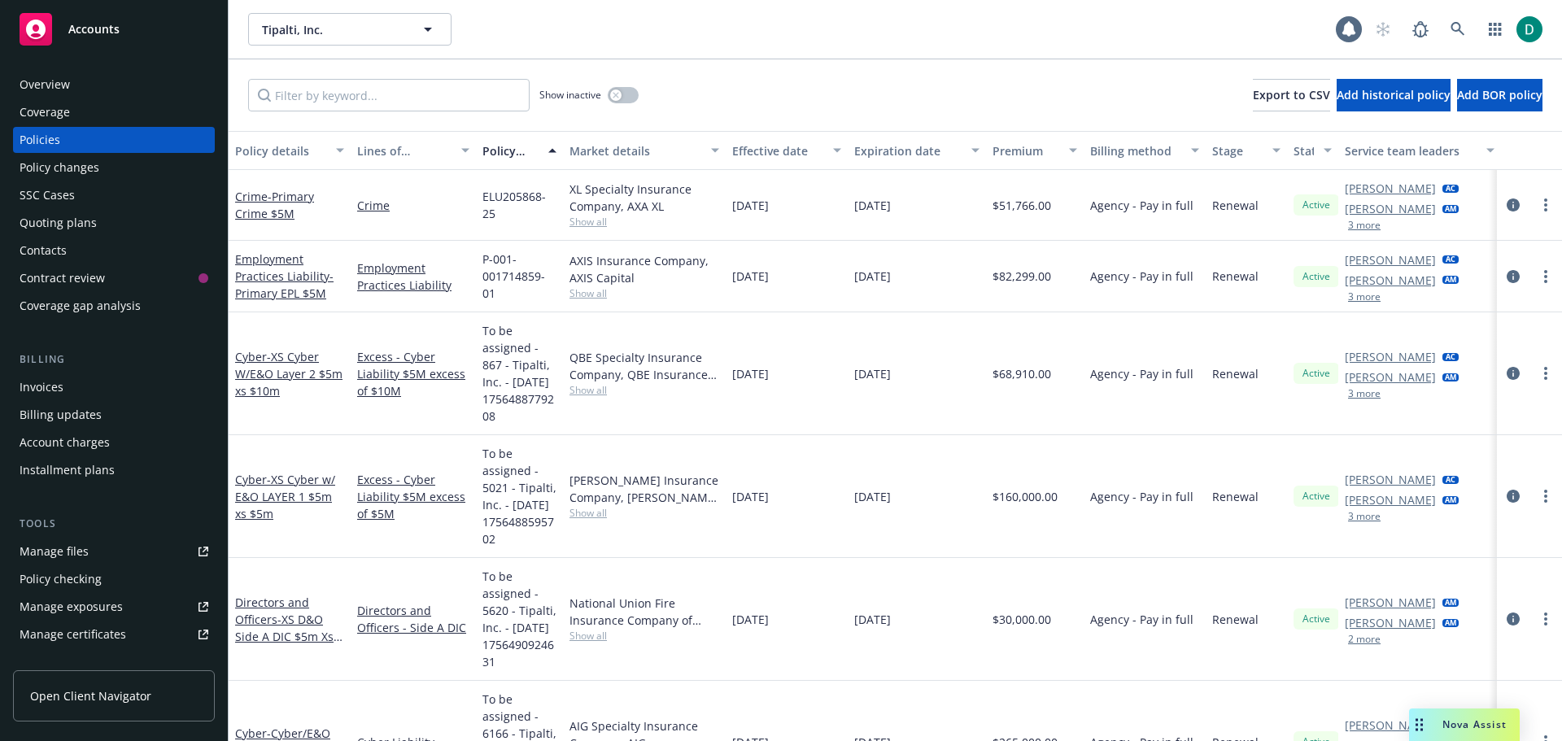
scroll to position [407, 0]
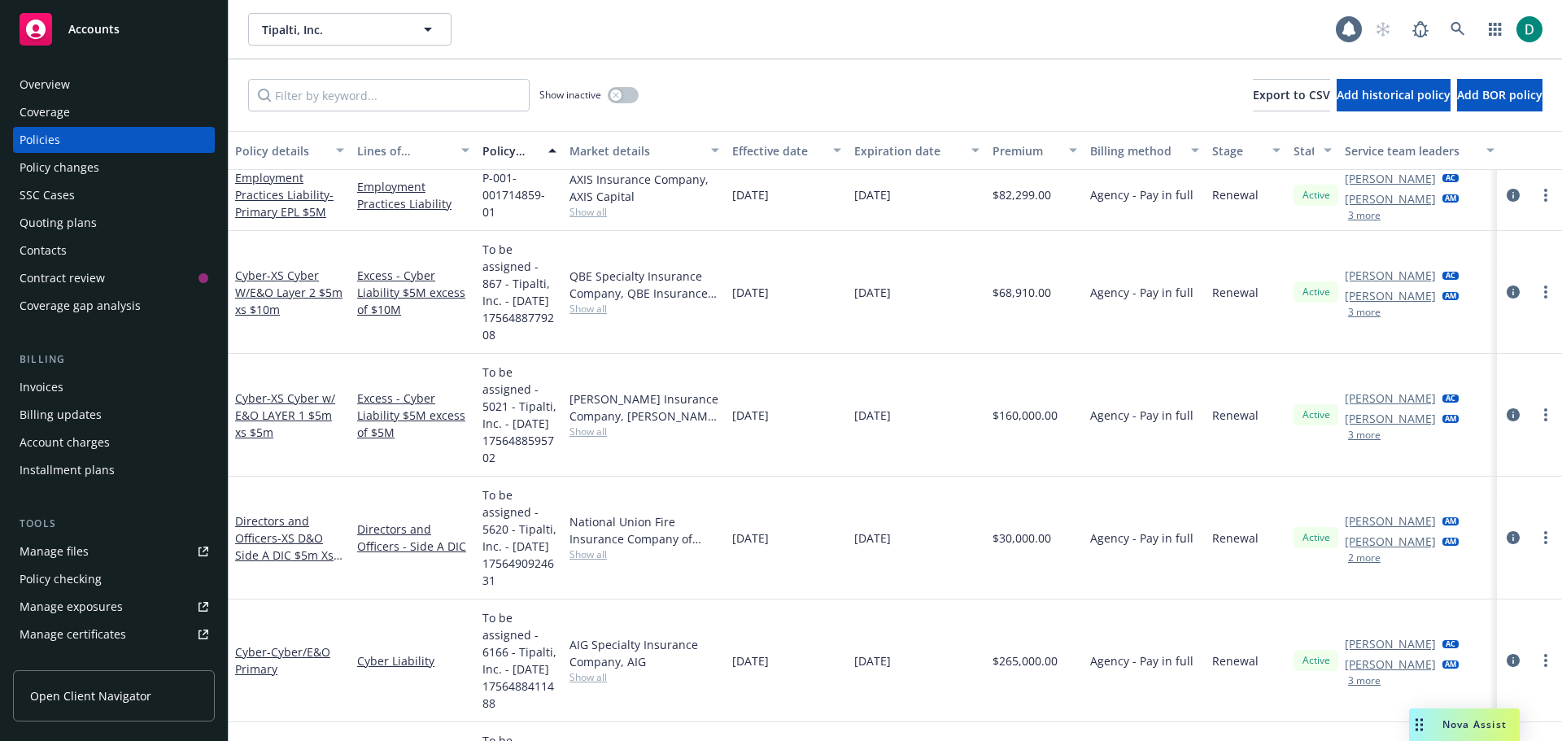
click at [1373, 563] on button "2 more" at bounding box center [1364, 558] width 33 height 10
click at [291, 580] on span "- XS D&O Side A DIC $5m Xs $20m" at bounding box center [288, 556] width 107 height 50
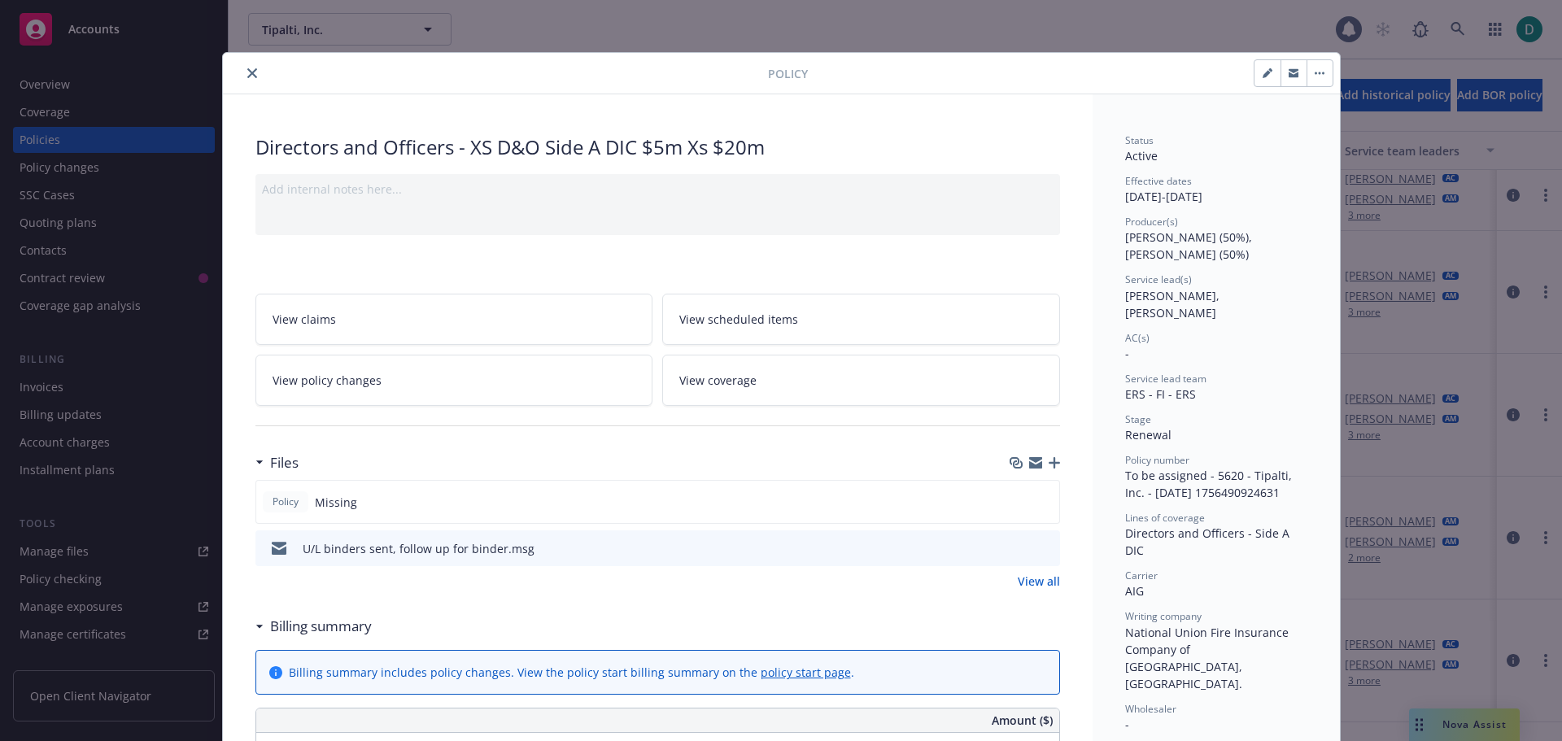
scroll to position [49, 0]
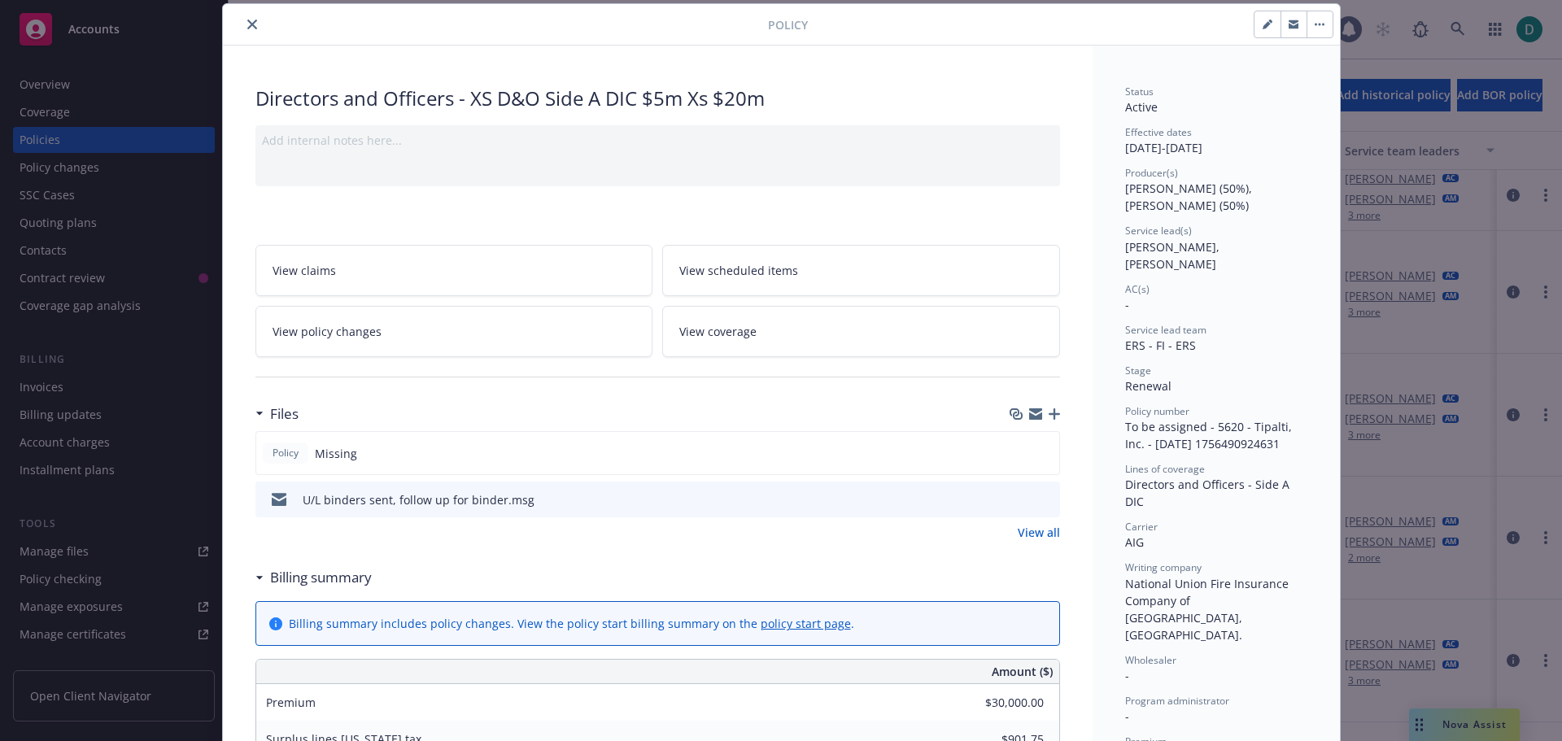
click at [1255, 25] on button "button" at bounding box center [1268, 24] width 26 height 26
select select "RENEWAL"
select select "12"
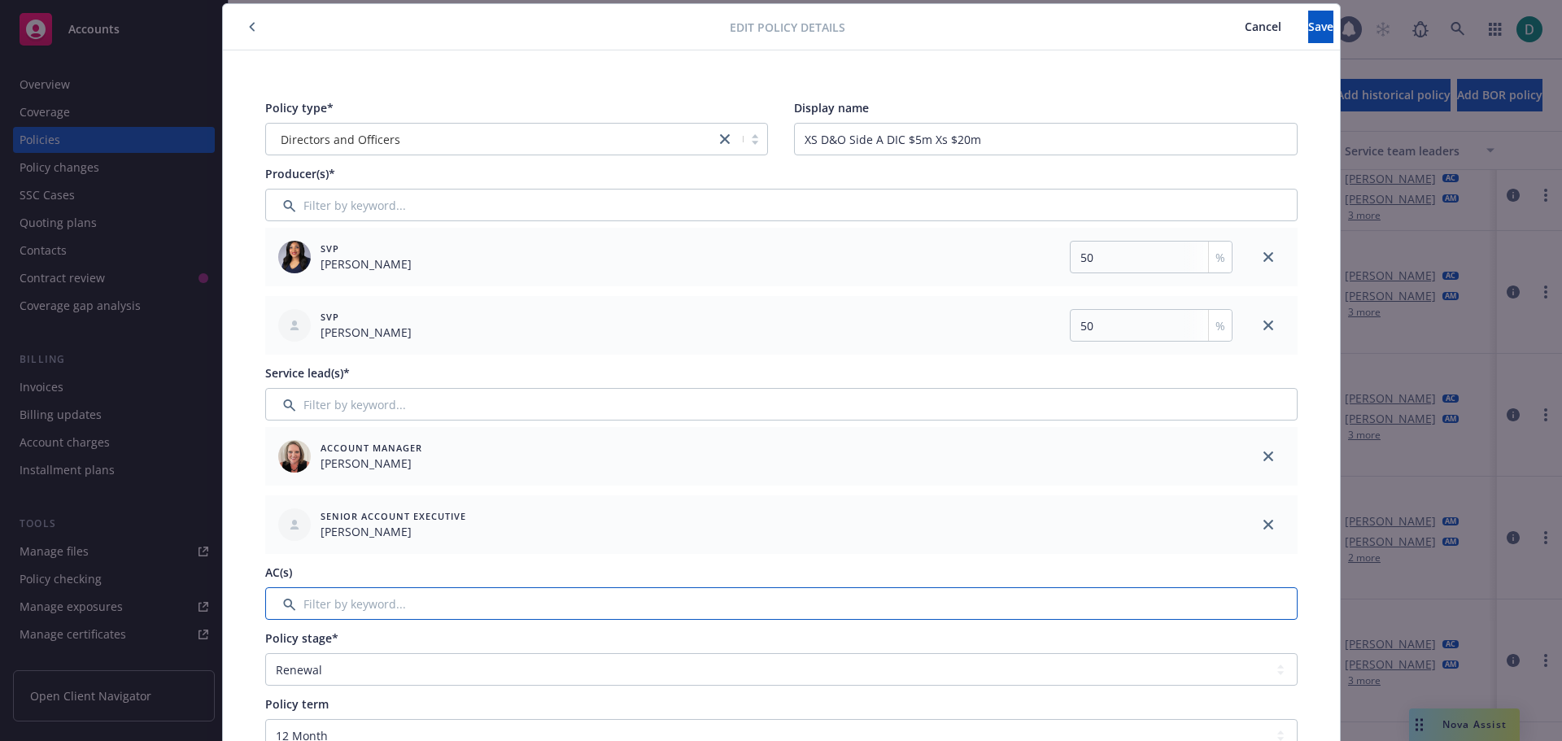
click at [336, 610] on input "Filter by keyword..." at bounding box center [781, 604] width 1033 height 33
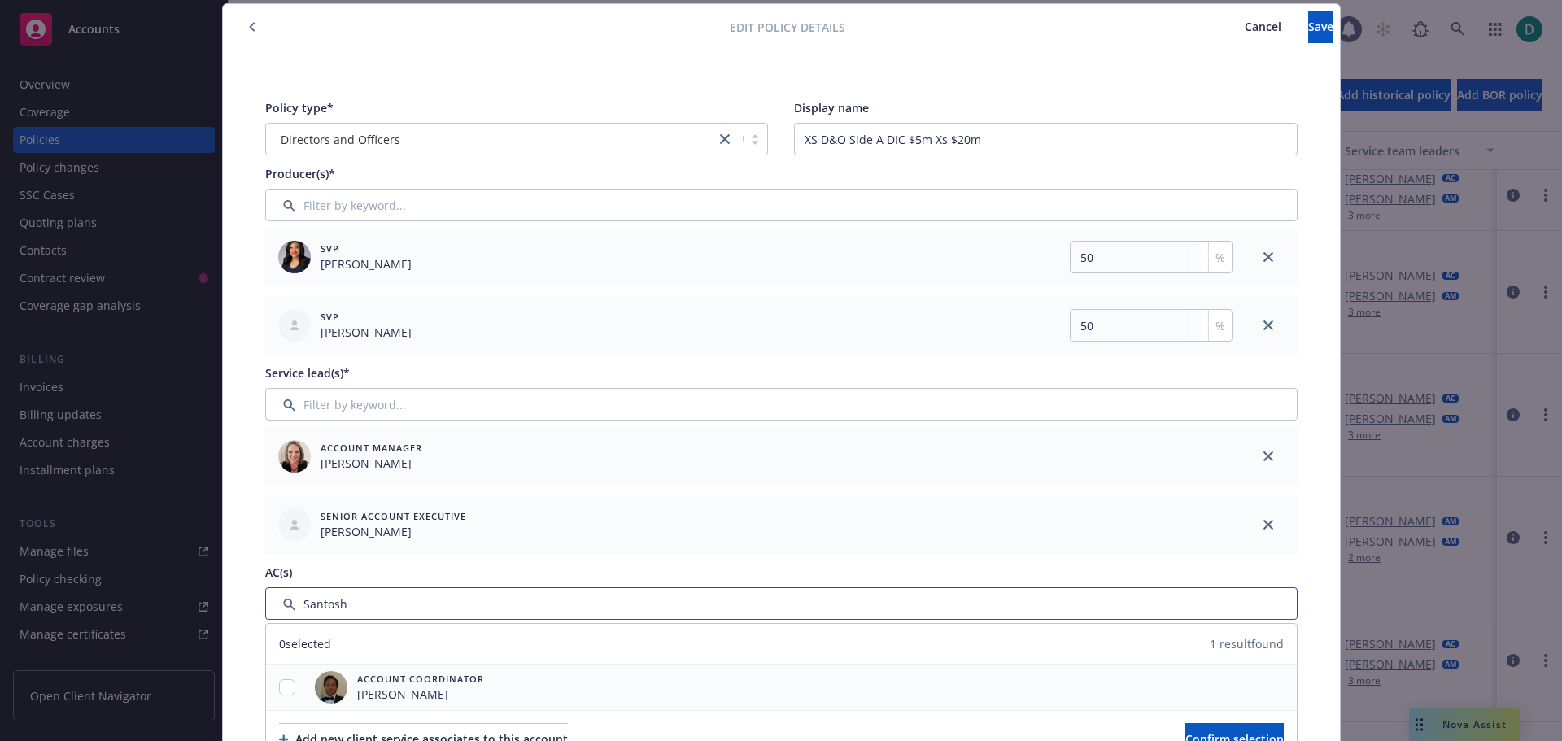
type input "Santosh"
drag, startPoint x: 286, startPoint y: 682, endPoint x: 618, endPoint y: 688, distance: 332.9
click at [291, 681] on div at bounding box center [287, 687] width 42 height 17
click at [287, 690] on input "checkbox" at bounding box center [287, 687] width 16 height 16
checkbox input "true"
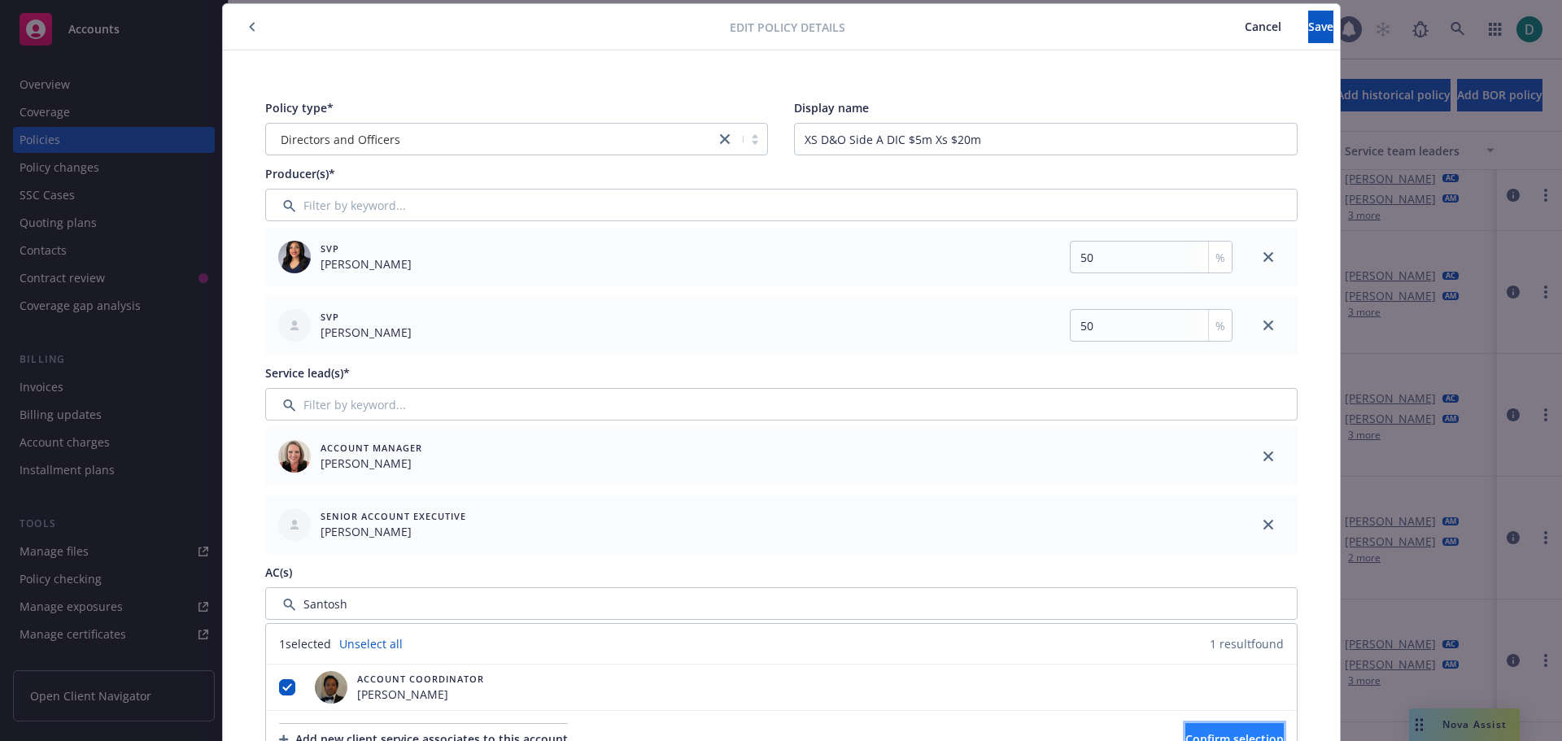
click at [1186, 727] on button "Confirm selection" at bounding box center [1235, 739] width 98 height 33
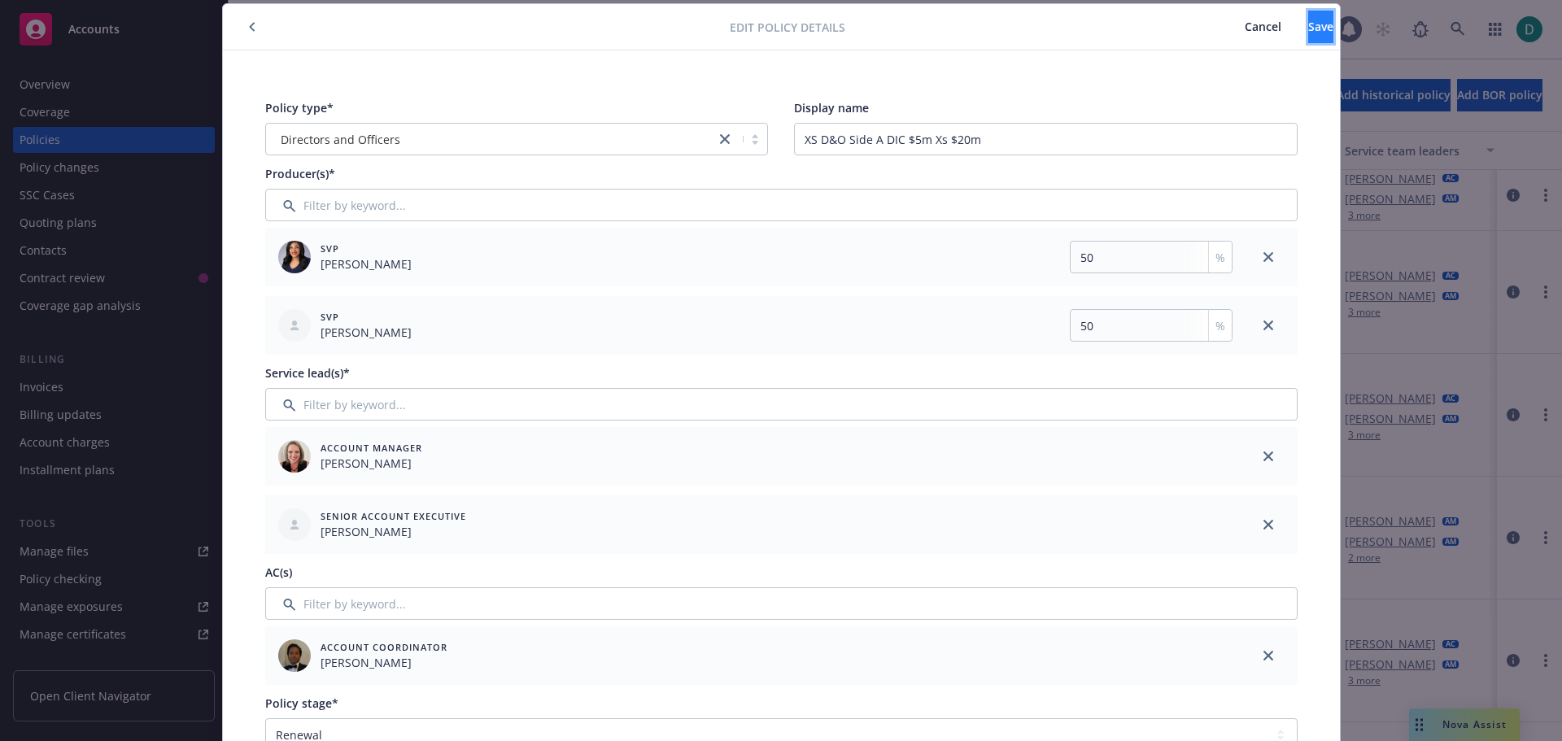
click at [1309, 29] on button "Save" at bounding box center [1321, 27] width 25 height 33
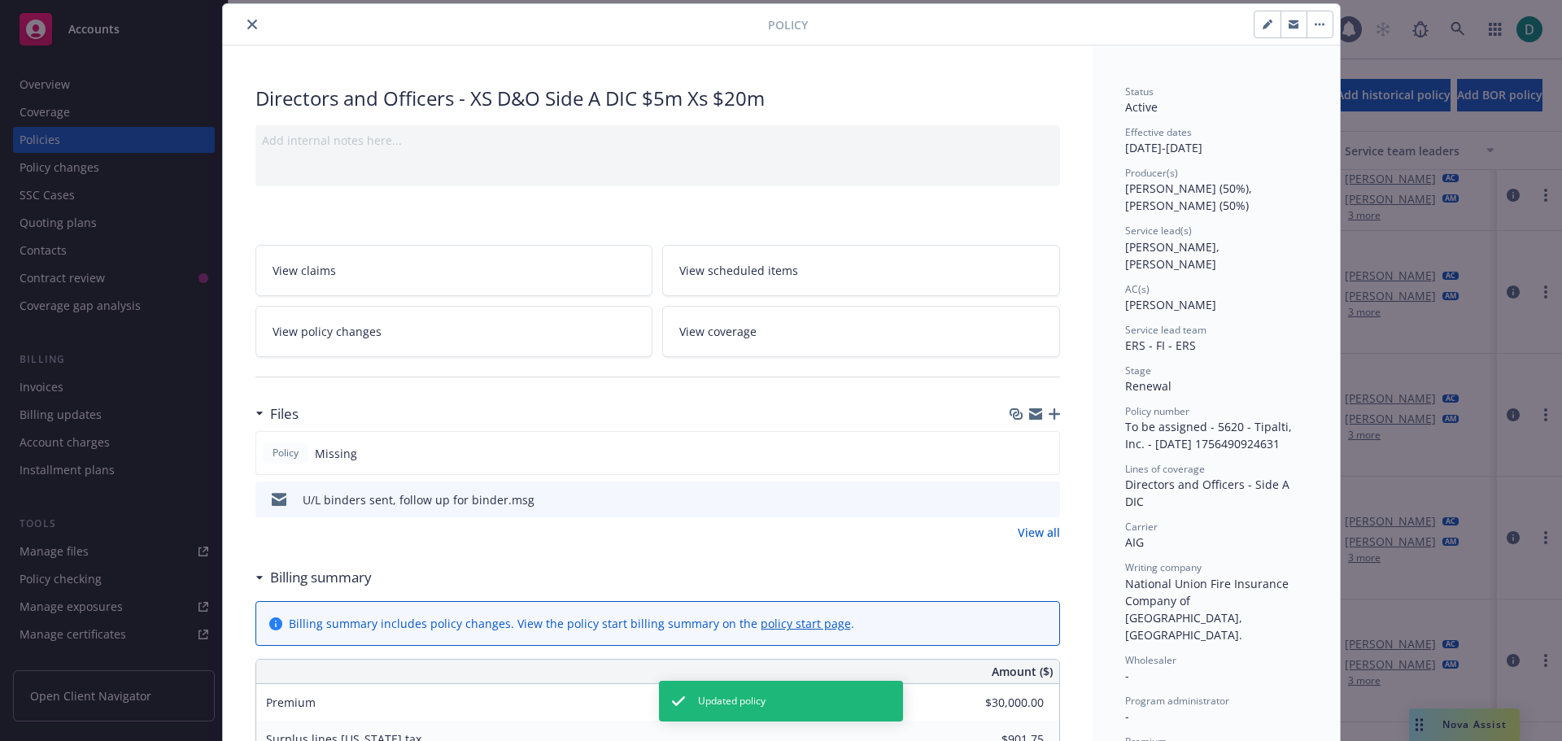
click at [247, 20] on icon "close" at bounding box center [252, 25] width 10 height 10
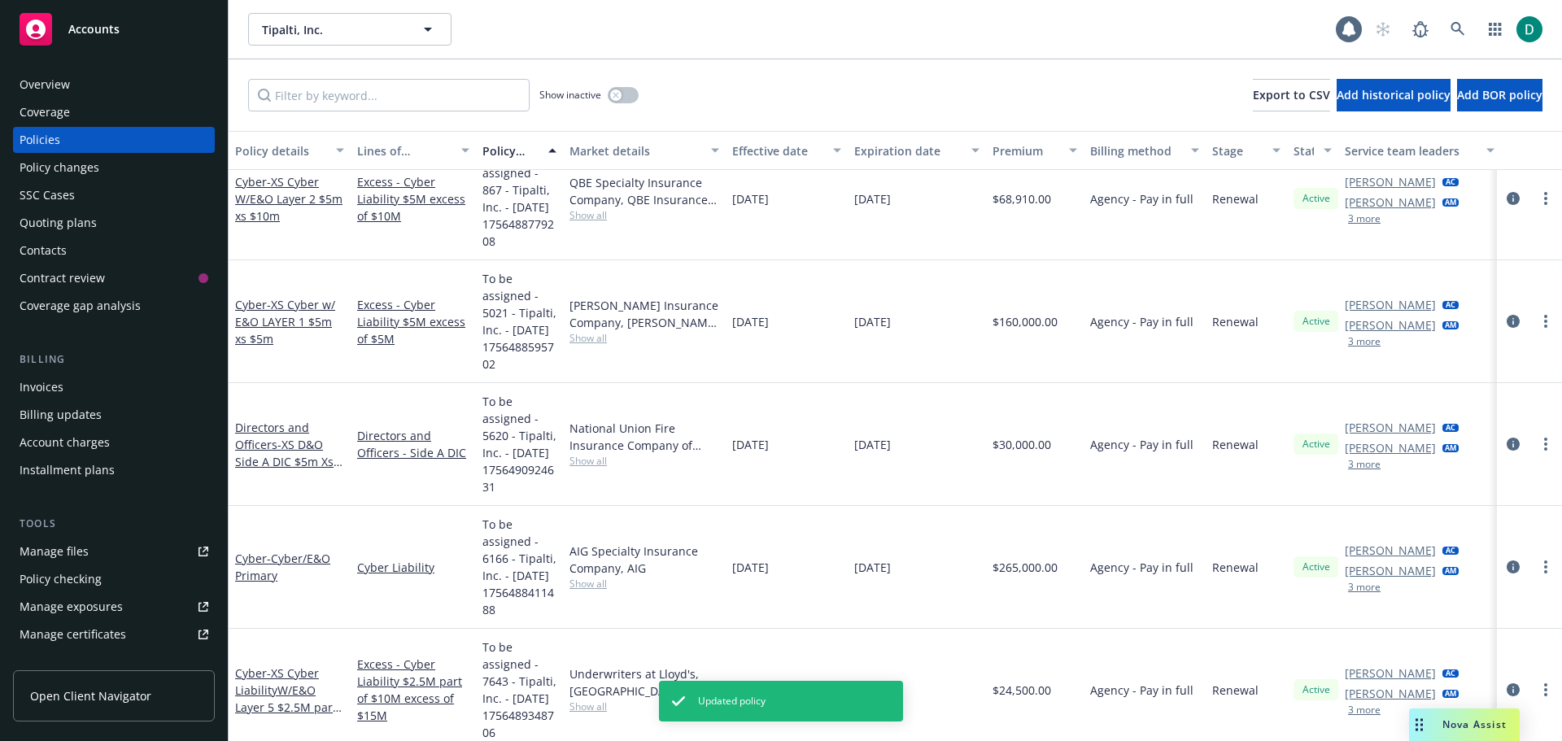
scroll to position [570, 0]
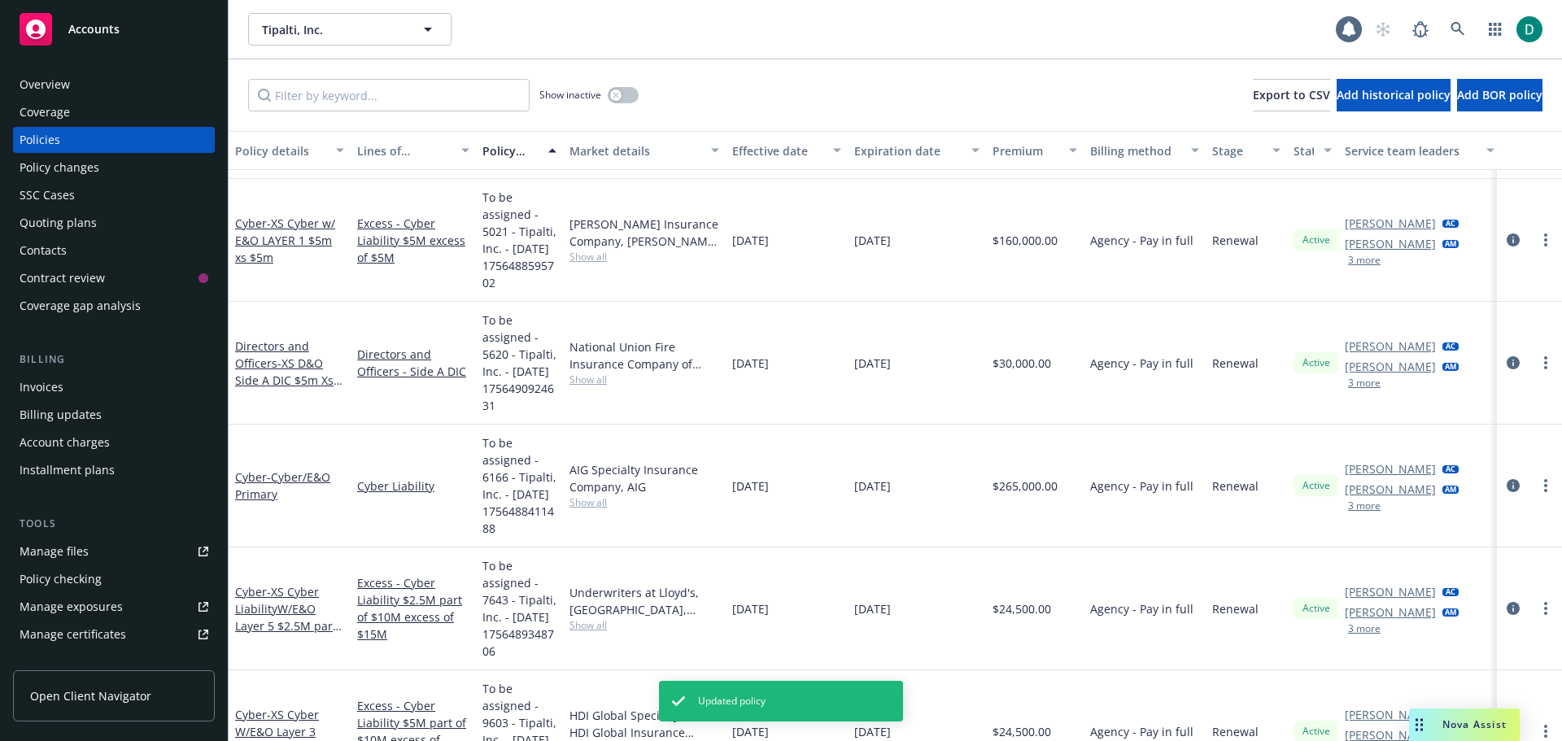
click at [1371, 511] on button "3 more" at bounding box center [1364, 506] width 33 height 10
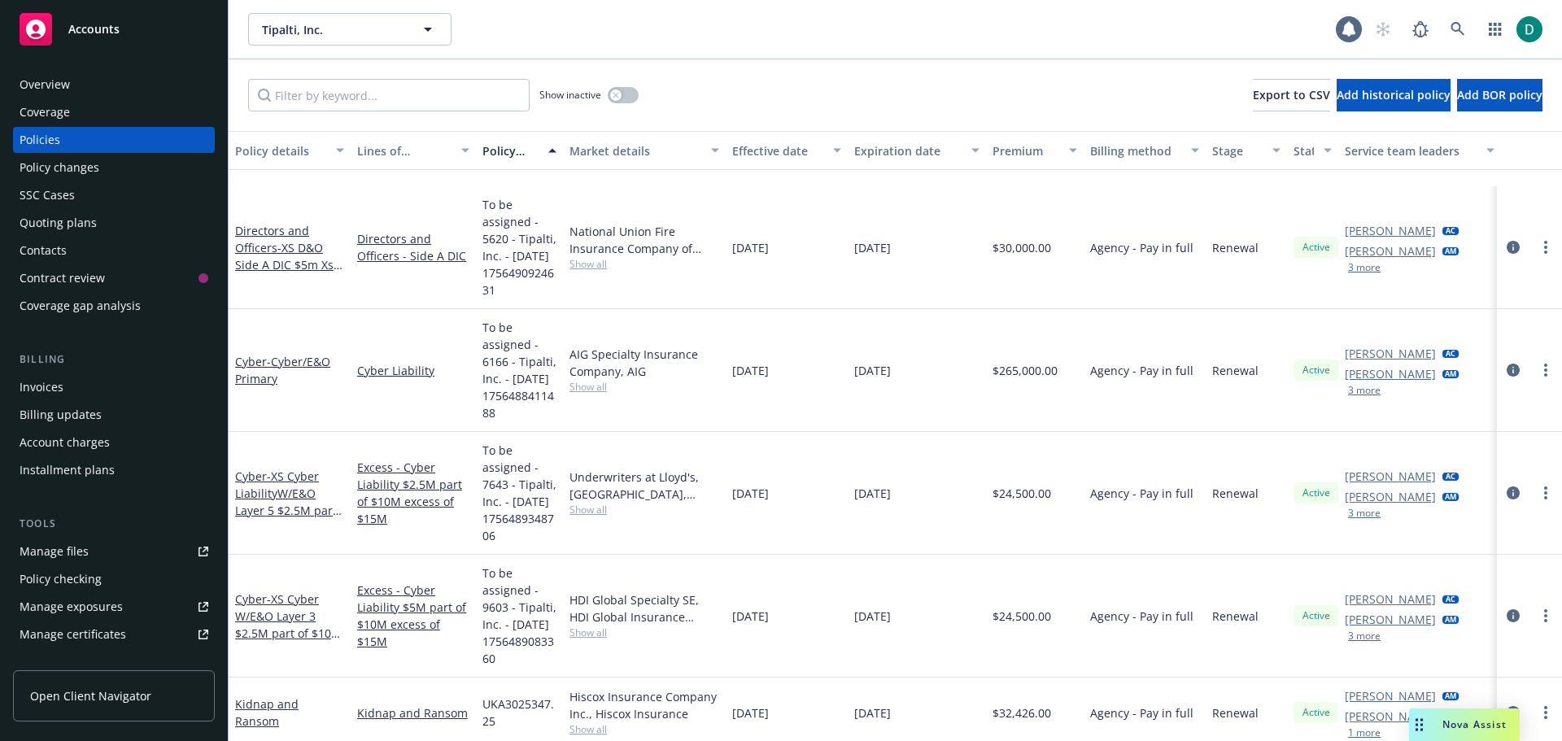
scroll to position [651, 0]
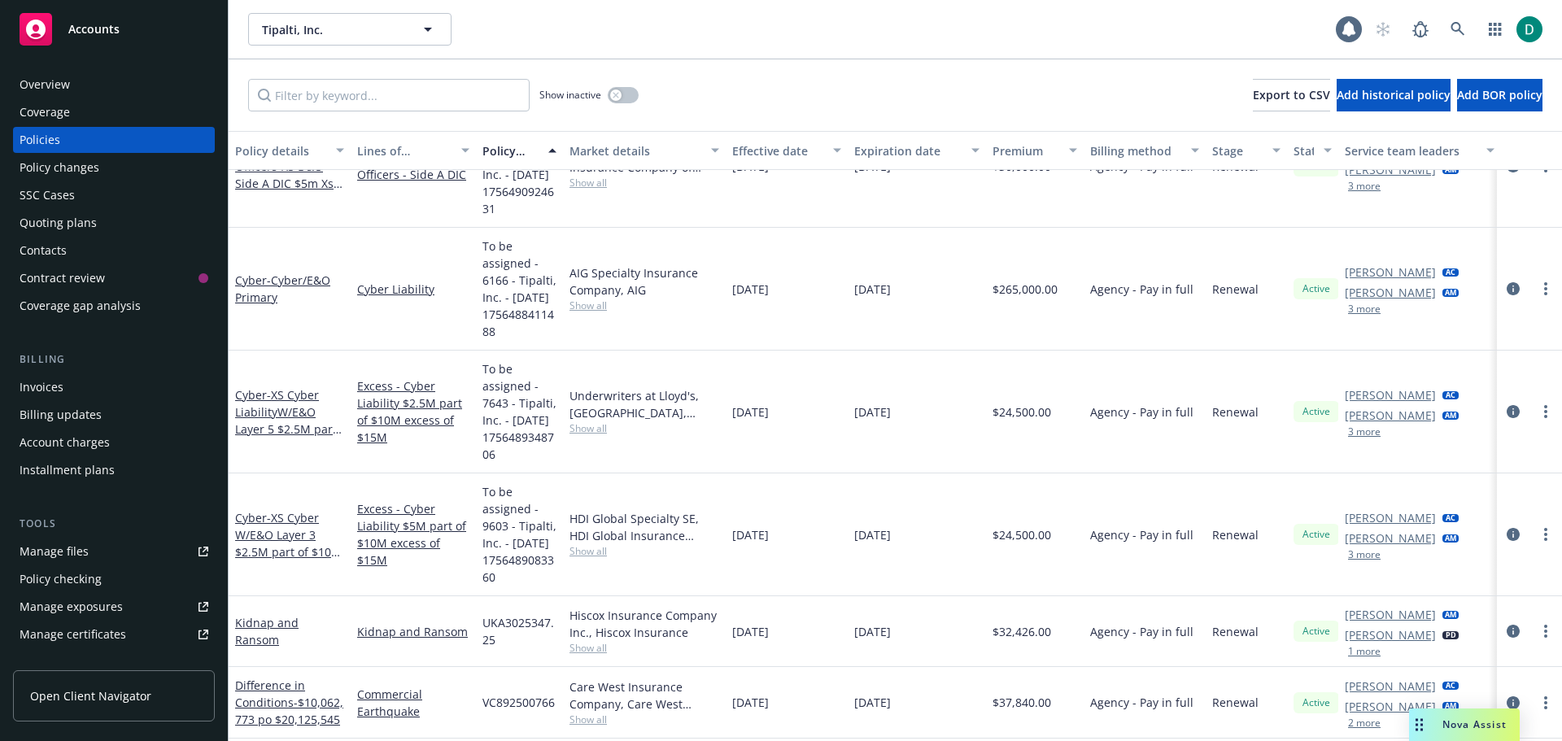
click at [1370, 560] on button "3 more" at bounding box center [1364, 555] width 33 height 10
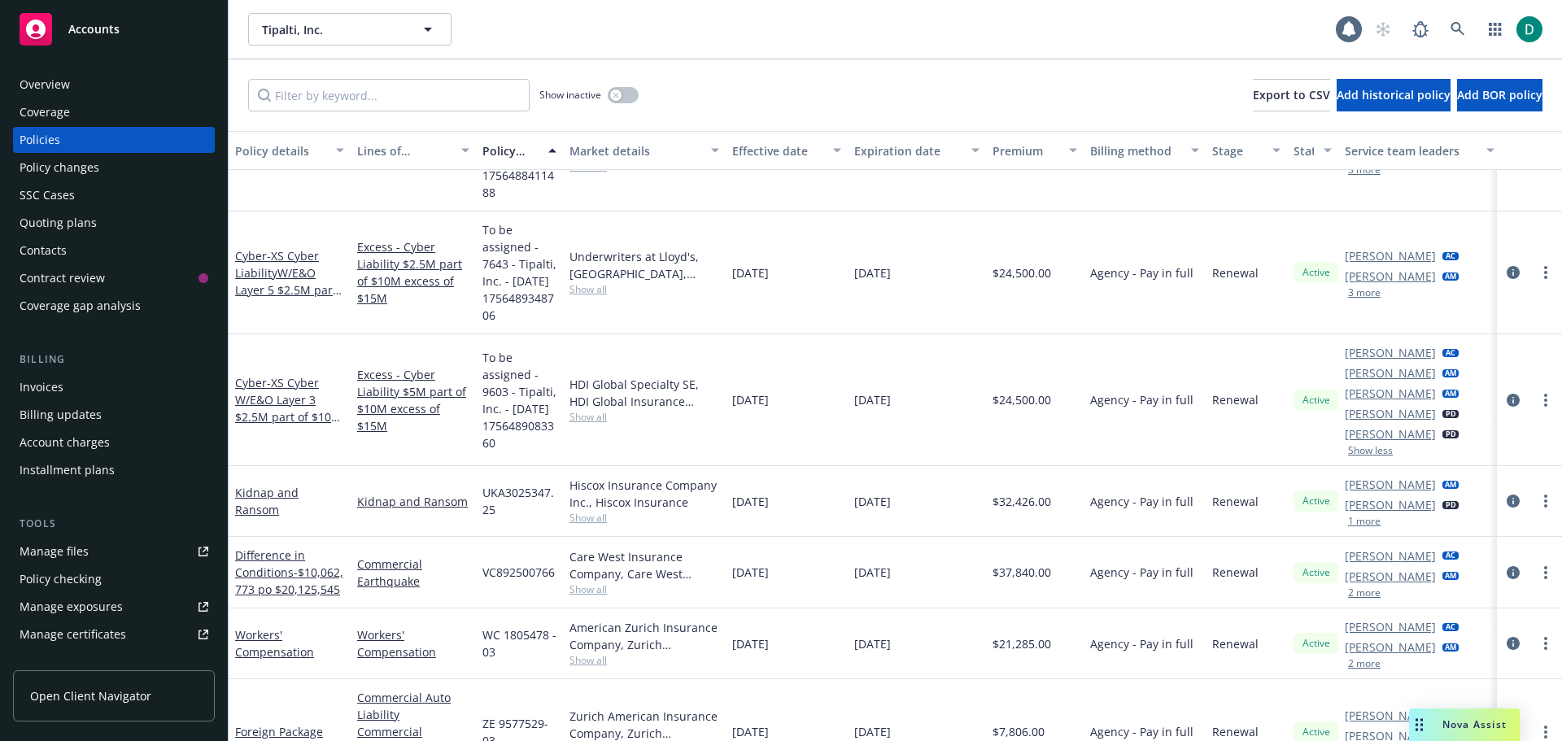
scroll to position [814, 0]
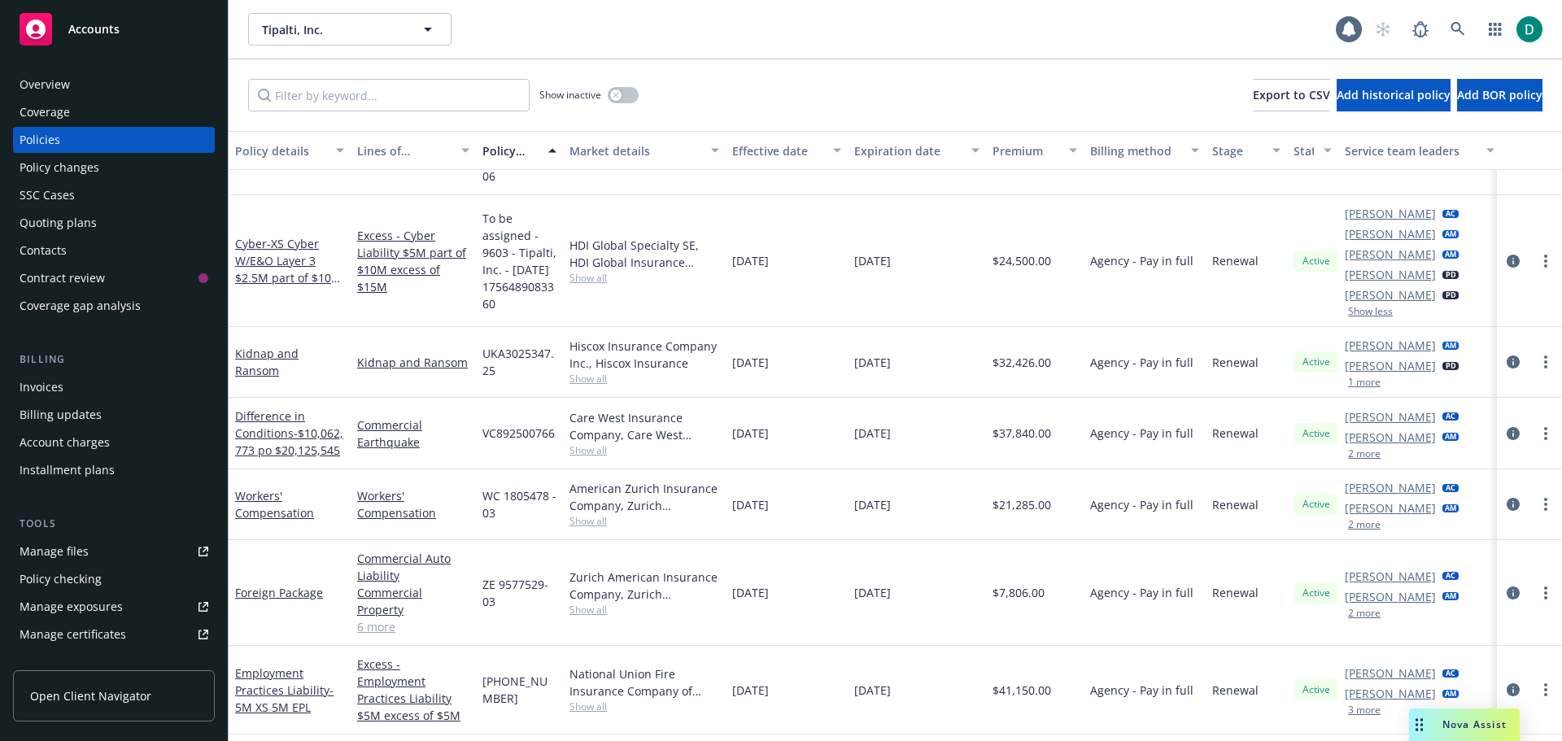
click at [1370, 530] on button "2 more" at bounding box center [1364, 525] width 33 height 10
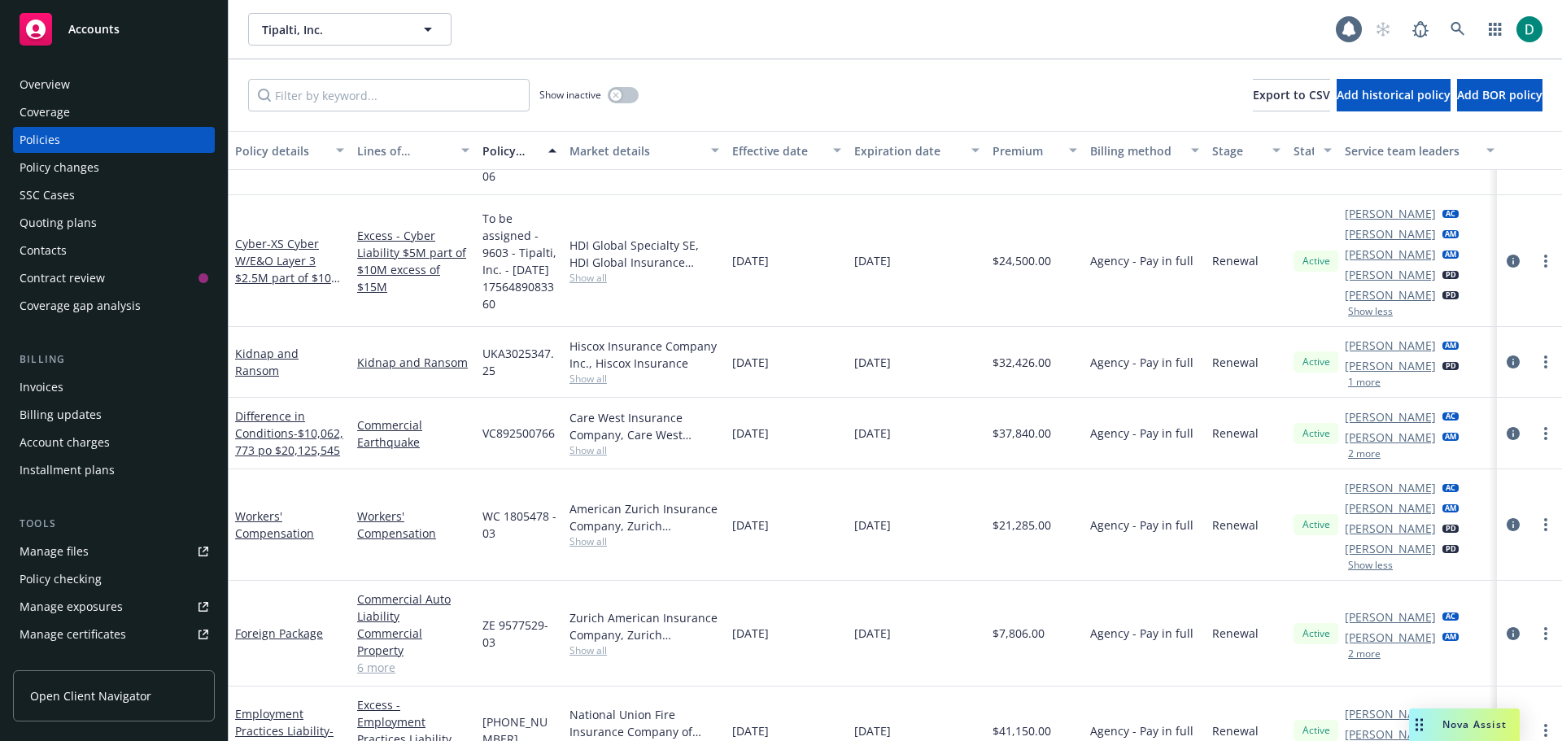
click at [1368, 459] on button "2 more" at bounding box center [1364, 454] width 33 height 10
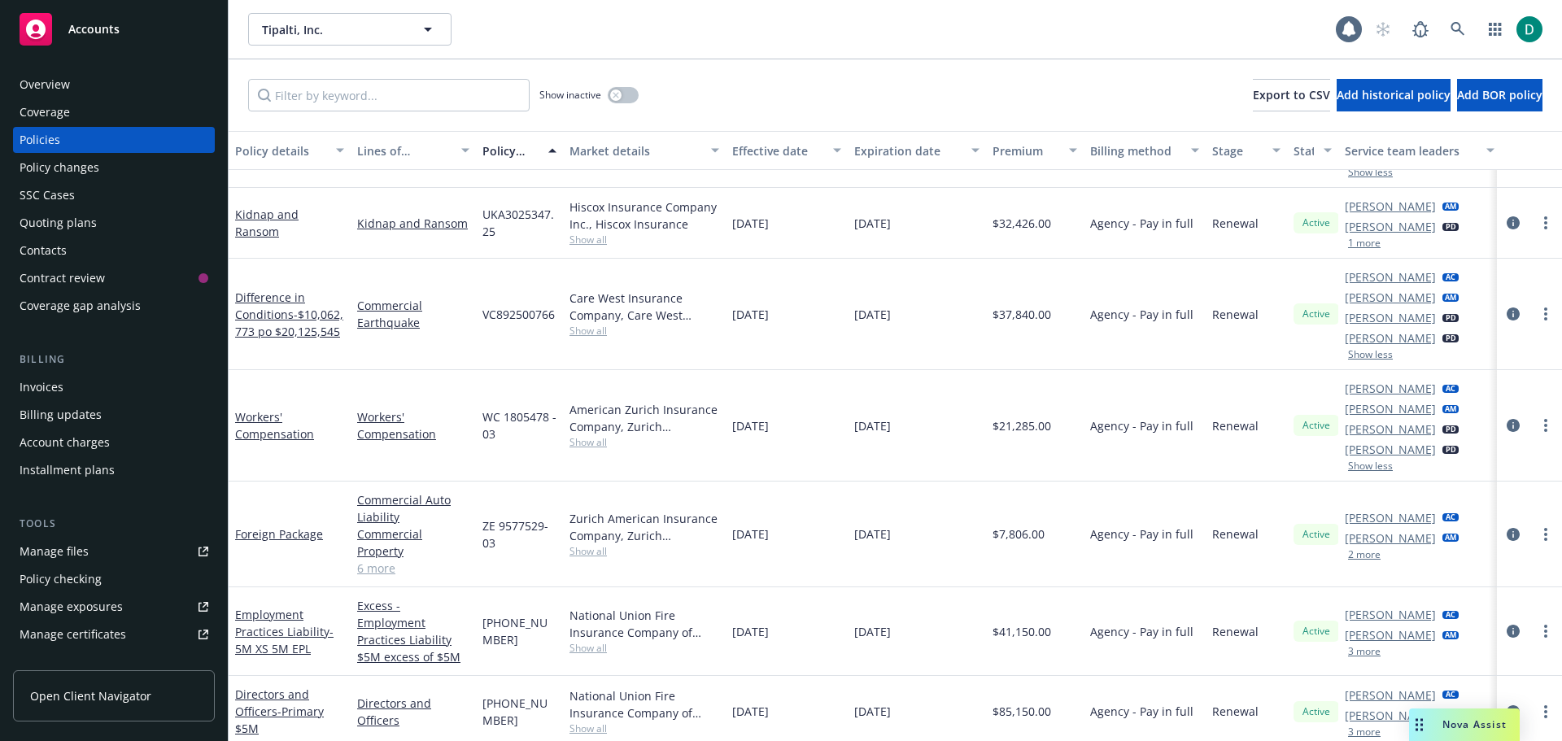
scroll to position [977, 0]
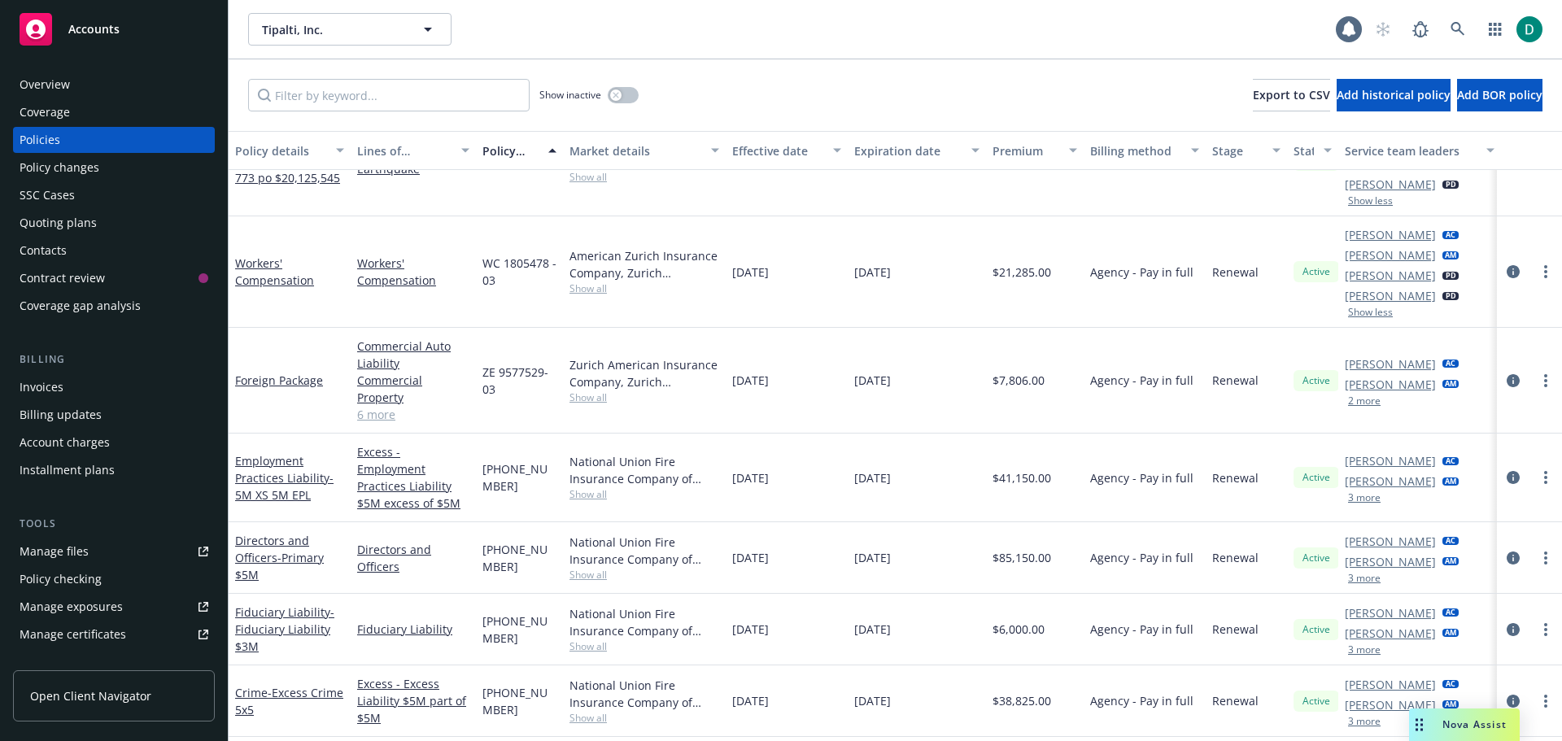
click at [1367, 574] on button "3 more" at bounding box center [1364, 579] width 33 height 10
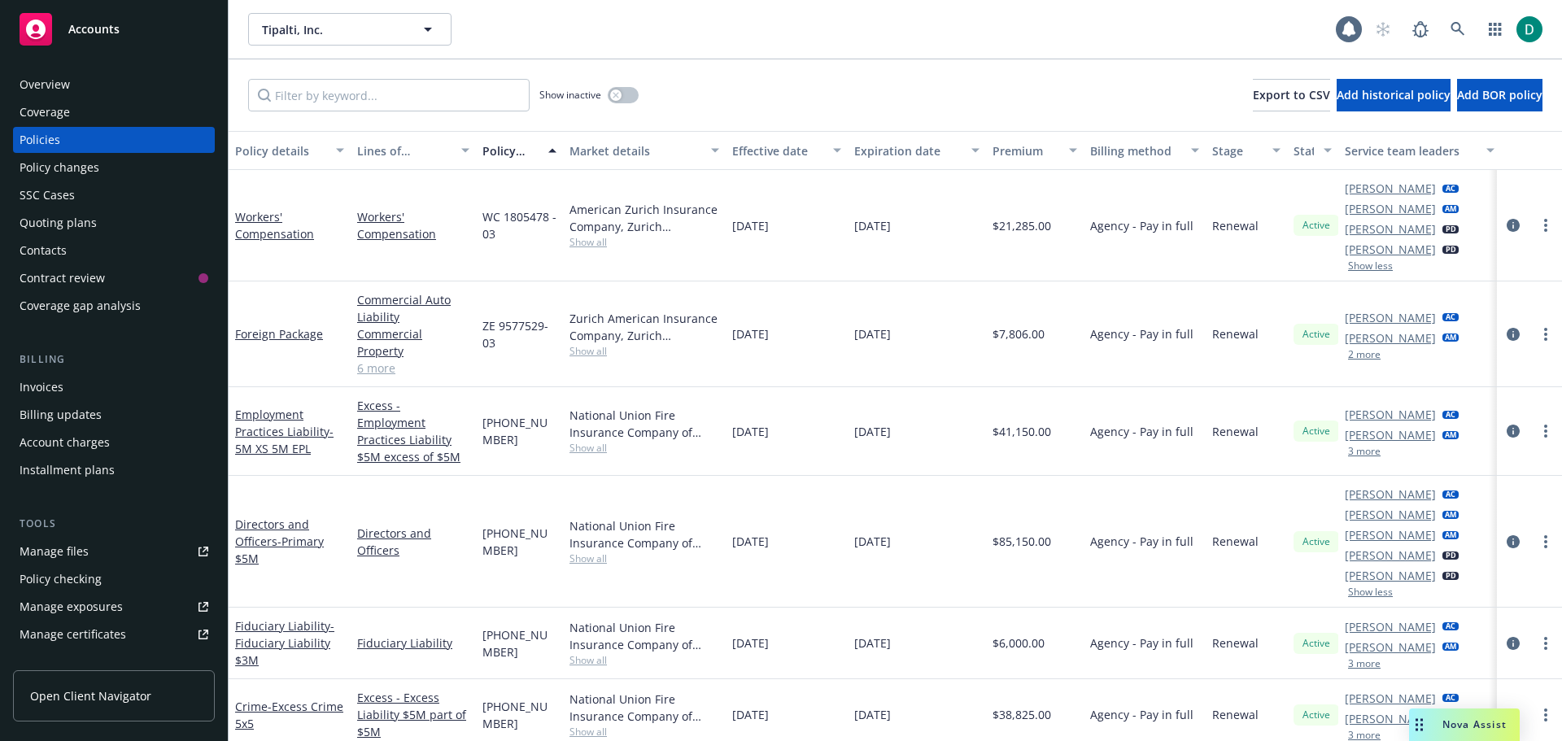
scroll to position [1058, 0]
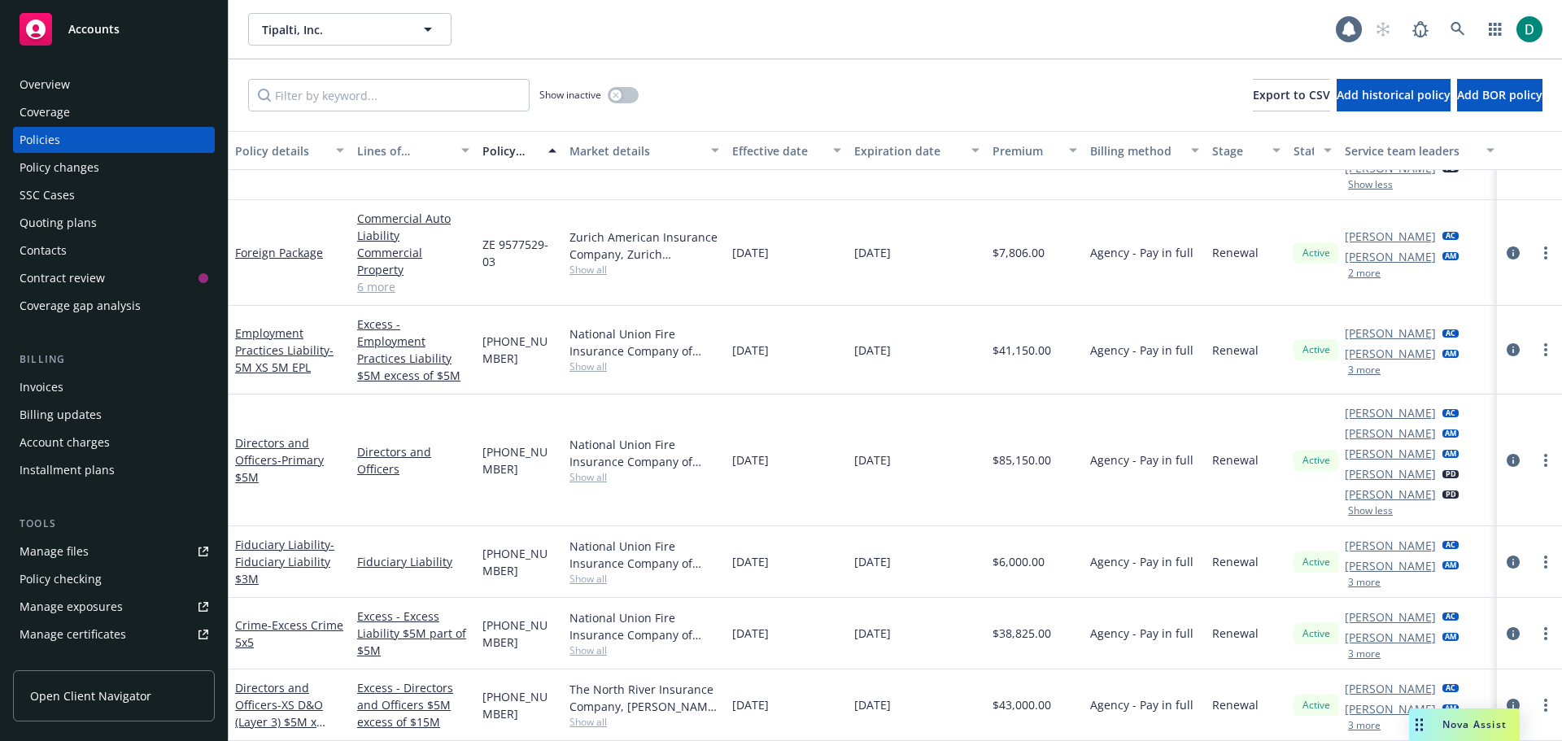
click at [1366, 578] on button "3 more" at bounding box center [1364, 583] width 33 height 10
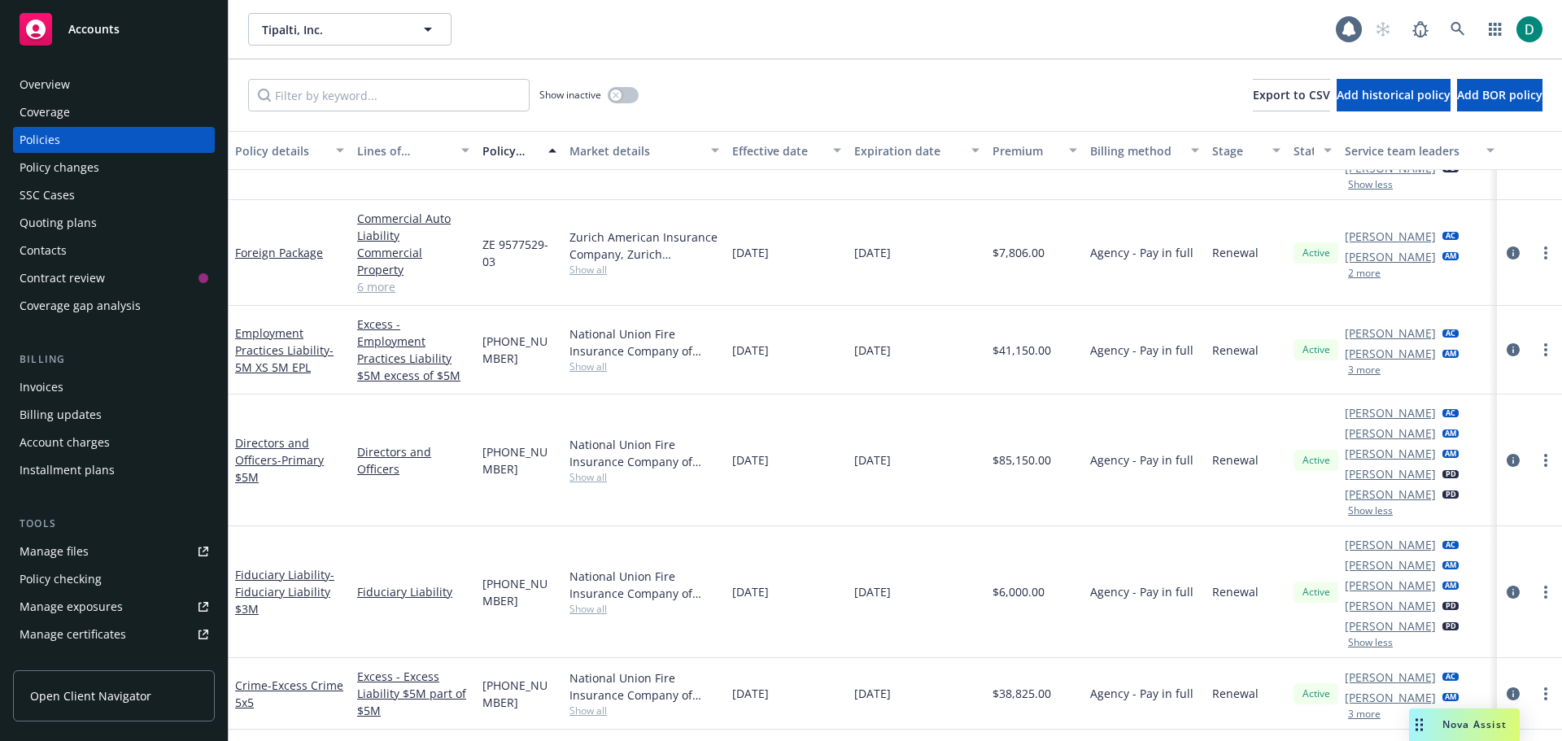
click at [1365, 710] on button "3 more" at bounding box center [1364, 715] width 33 height 10
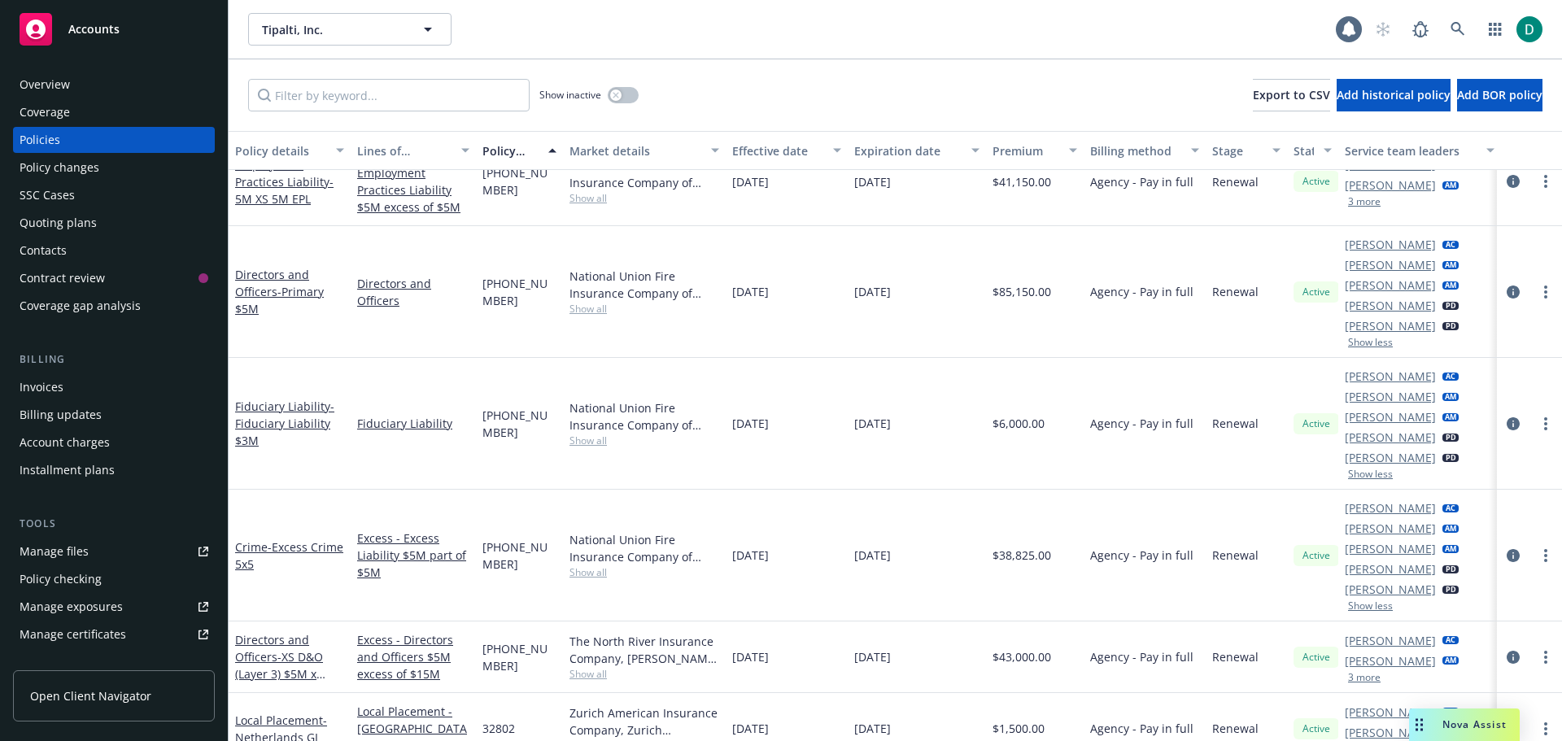
scroll to position [1221, 0]
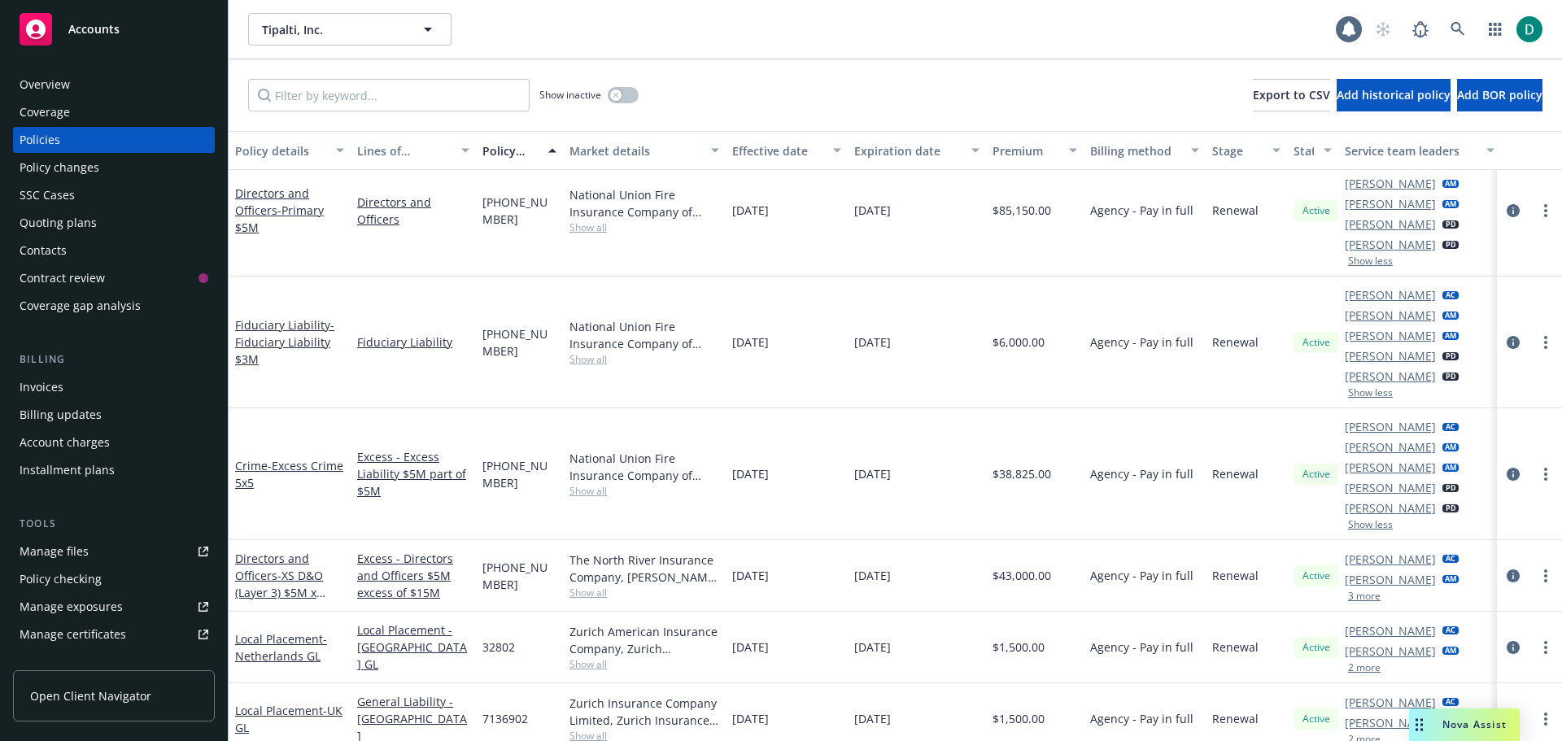
click at [1371, 592] on button "3 more" at bounding box center [1364, 597] width 33 height 10
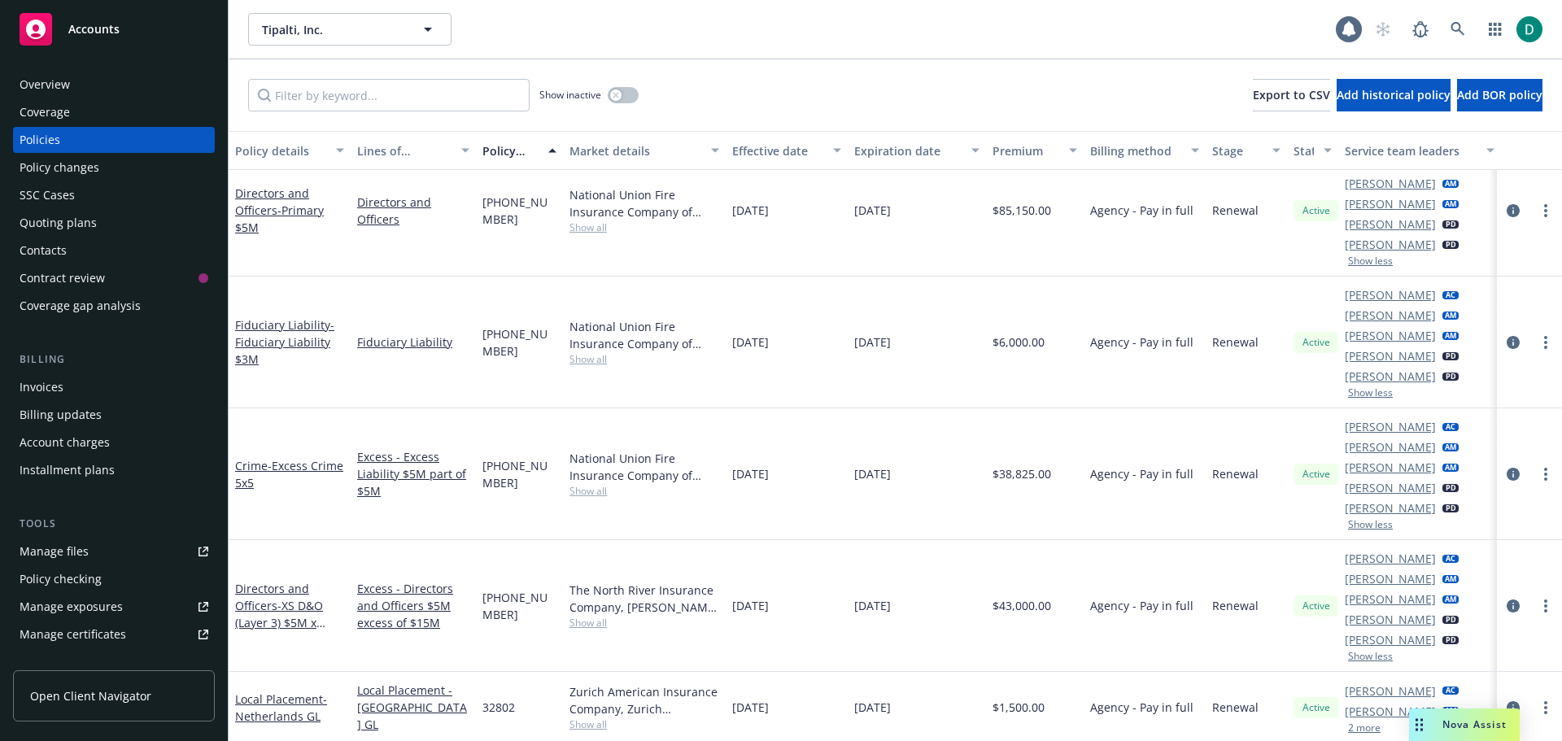
scroll to position [1302, 0]
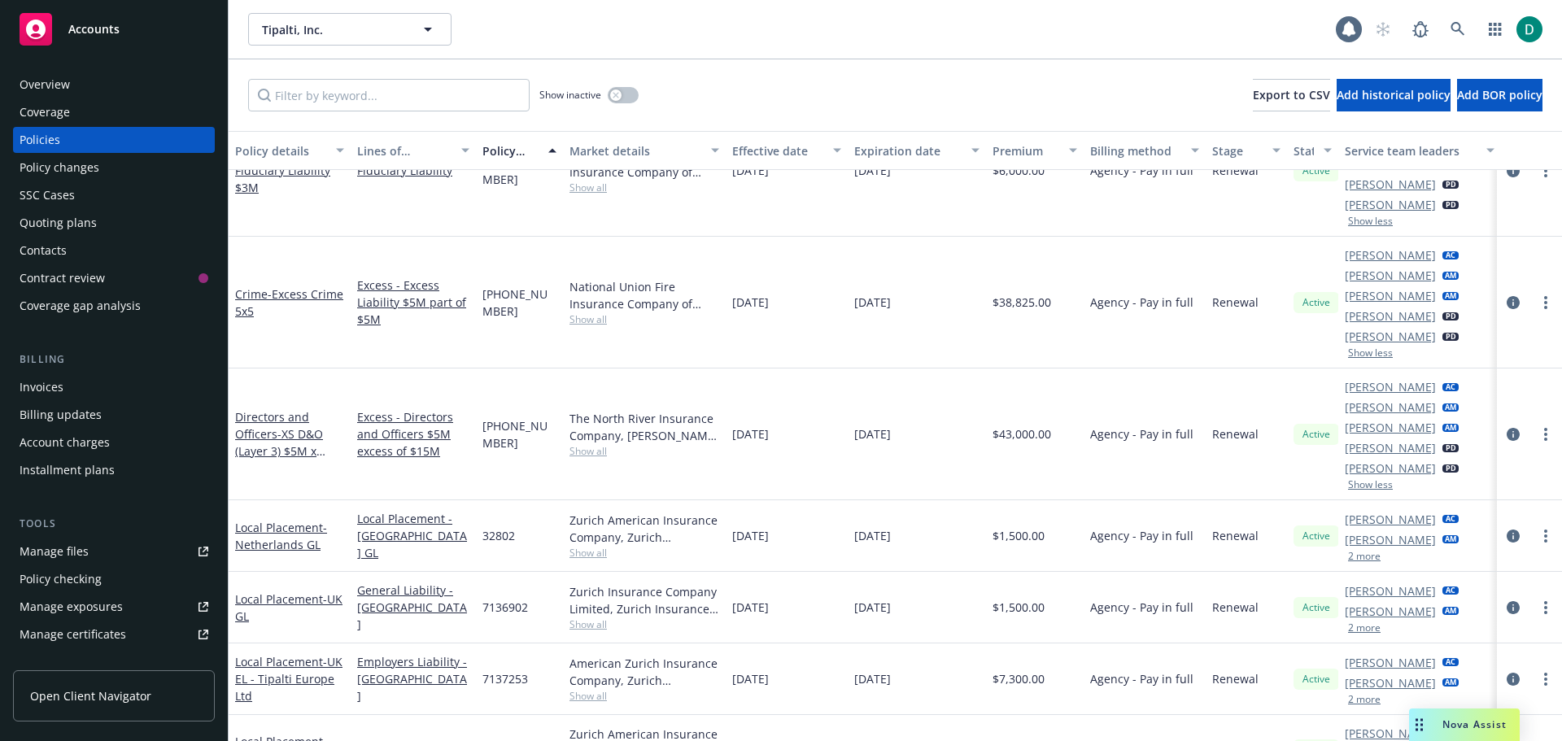
click at [1374, 627] on button "2 more" at bounding box center [1364, 628] width 33 height 10
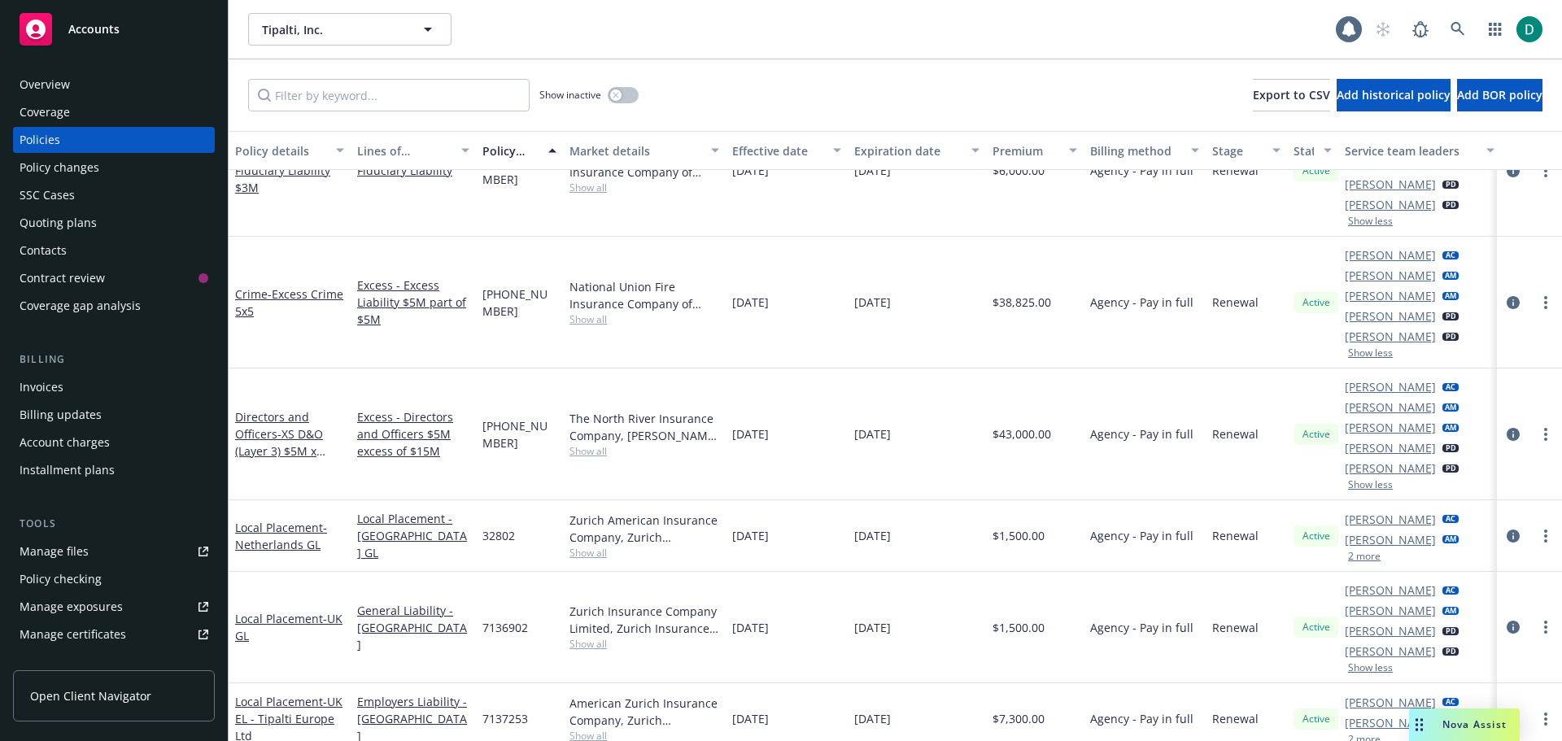
click at [1374, 559] on button "2 more" at bounding box center [1364, 557] width 33 height 10
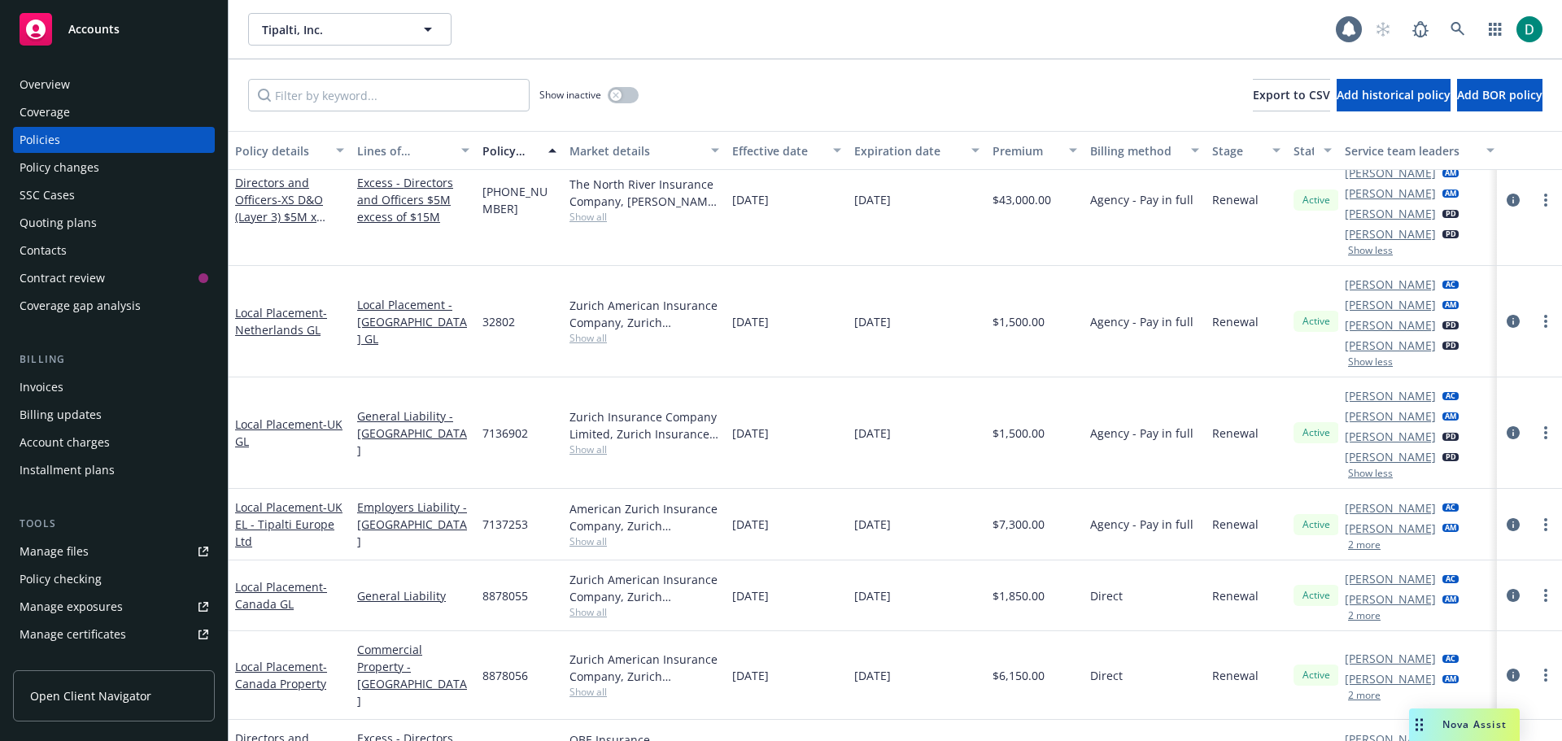
scroll to position [1448, 0]
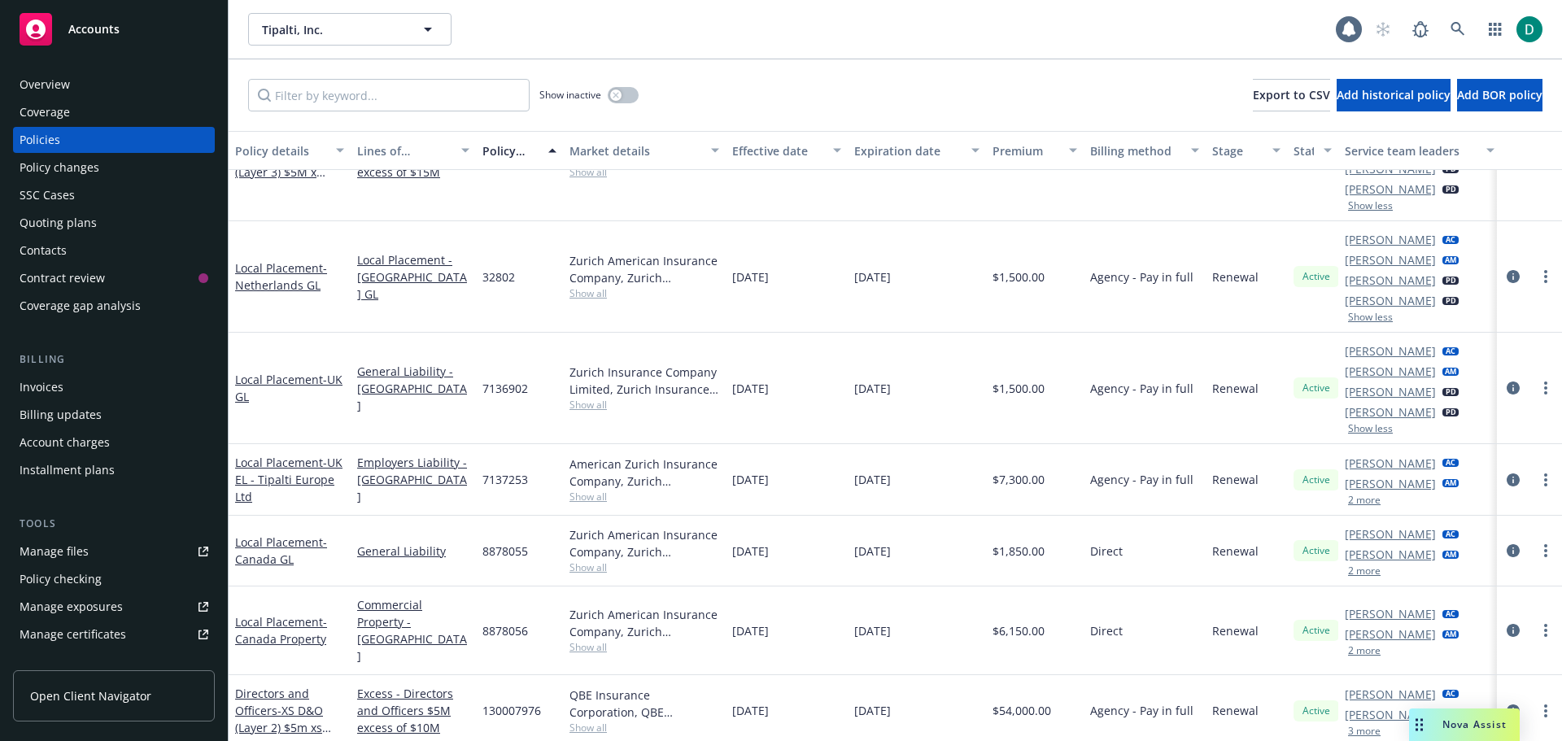
click at [1367, 508] on div "[PERSON_NAME] AC [PERSON_NAME] AM 2 more" at bounding box center [1420, 480] width 163 height 72
click at [1367, 500] on button "2 more" at bounding box center [1364, 501] width 33 height 10
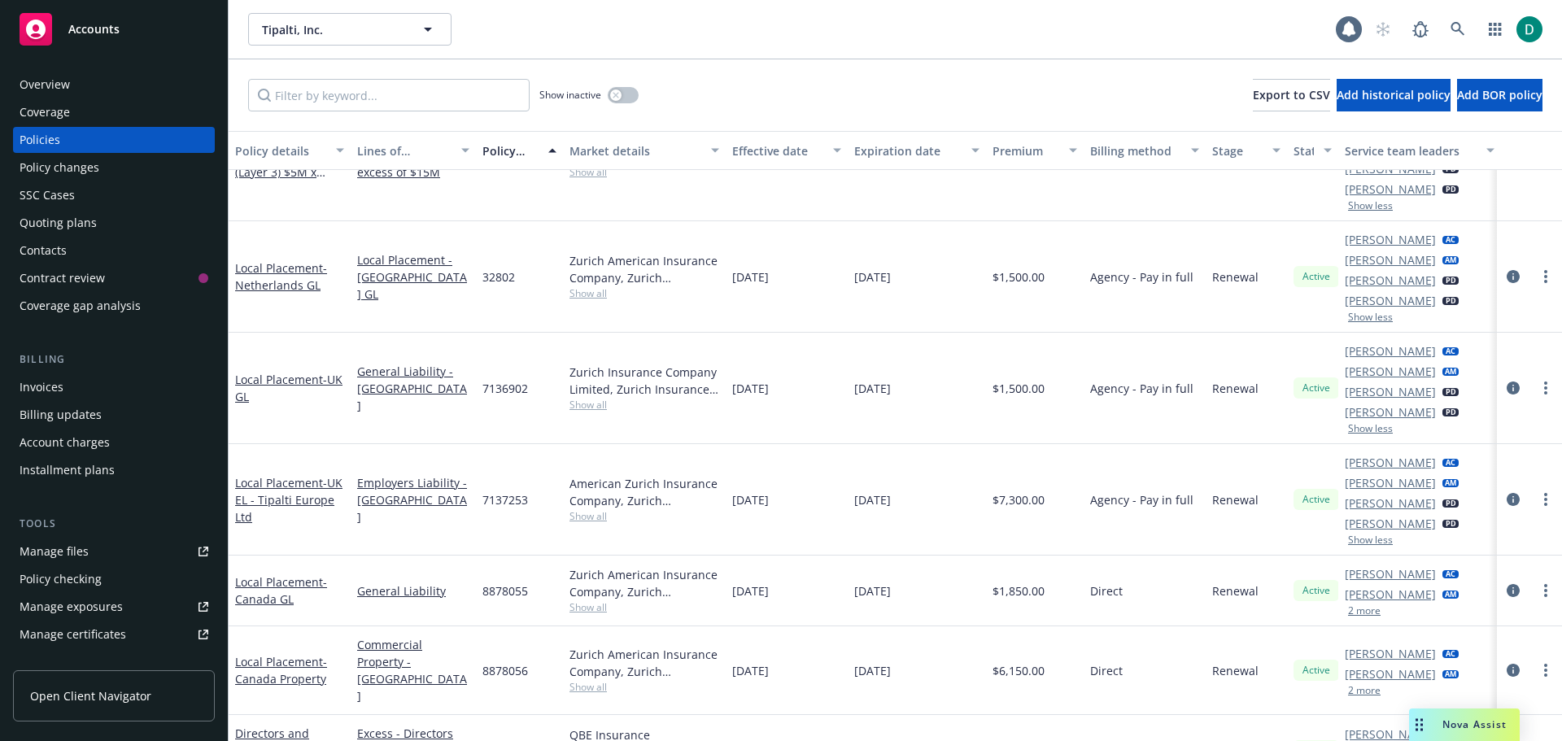
click at [1368, 607] on button "2 more" at bounding box center [1364, 611] width 33 height 10
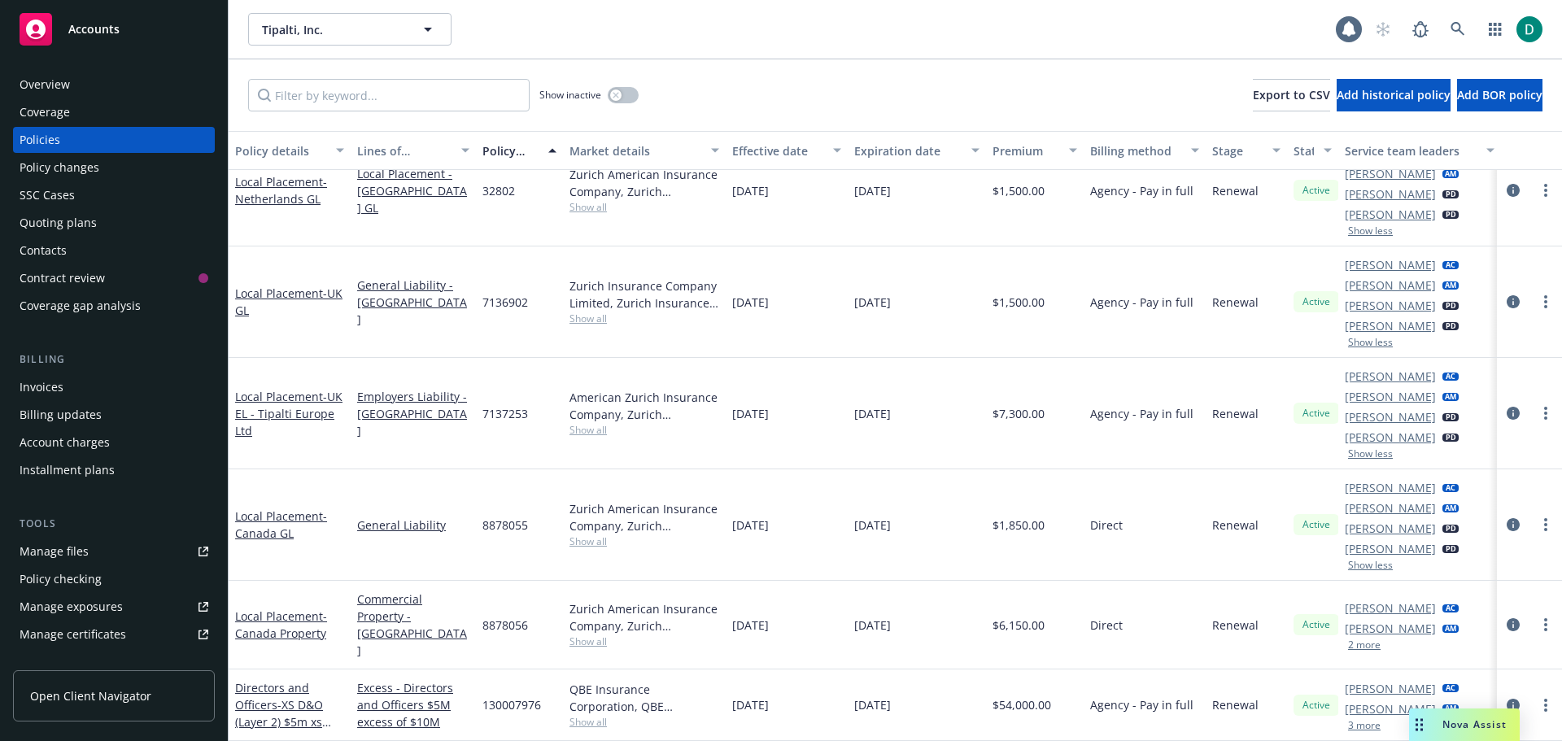
scroll to position [1468, 0]
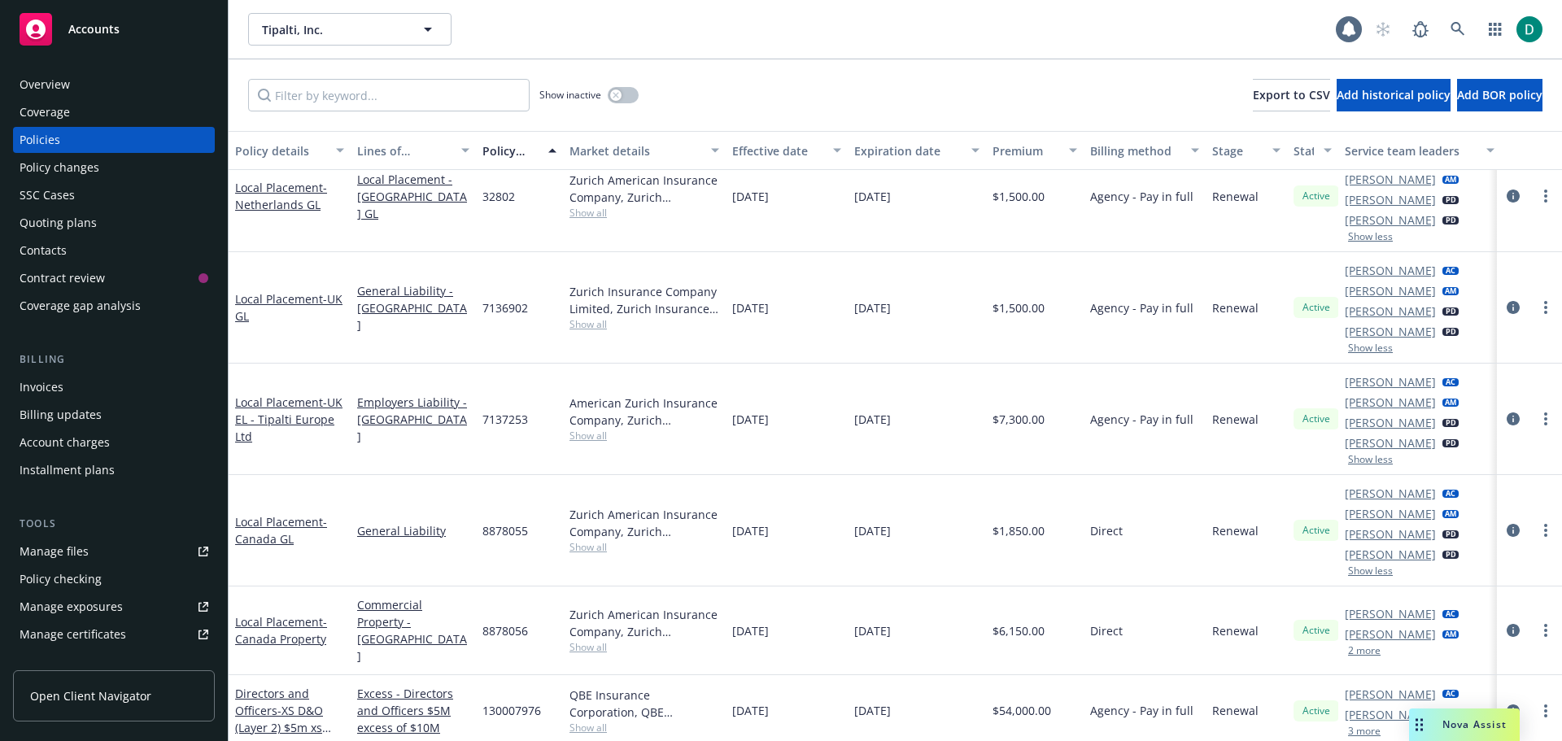
click at [1366, 646] on button "2 more" at bounding box center [1364, 651] width 33 height 10
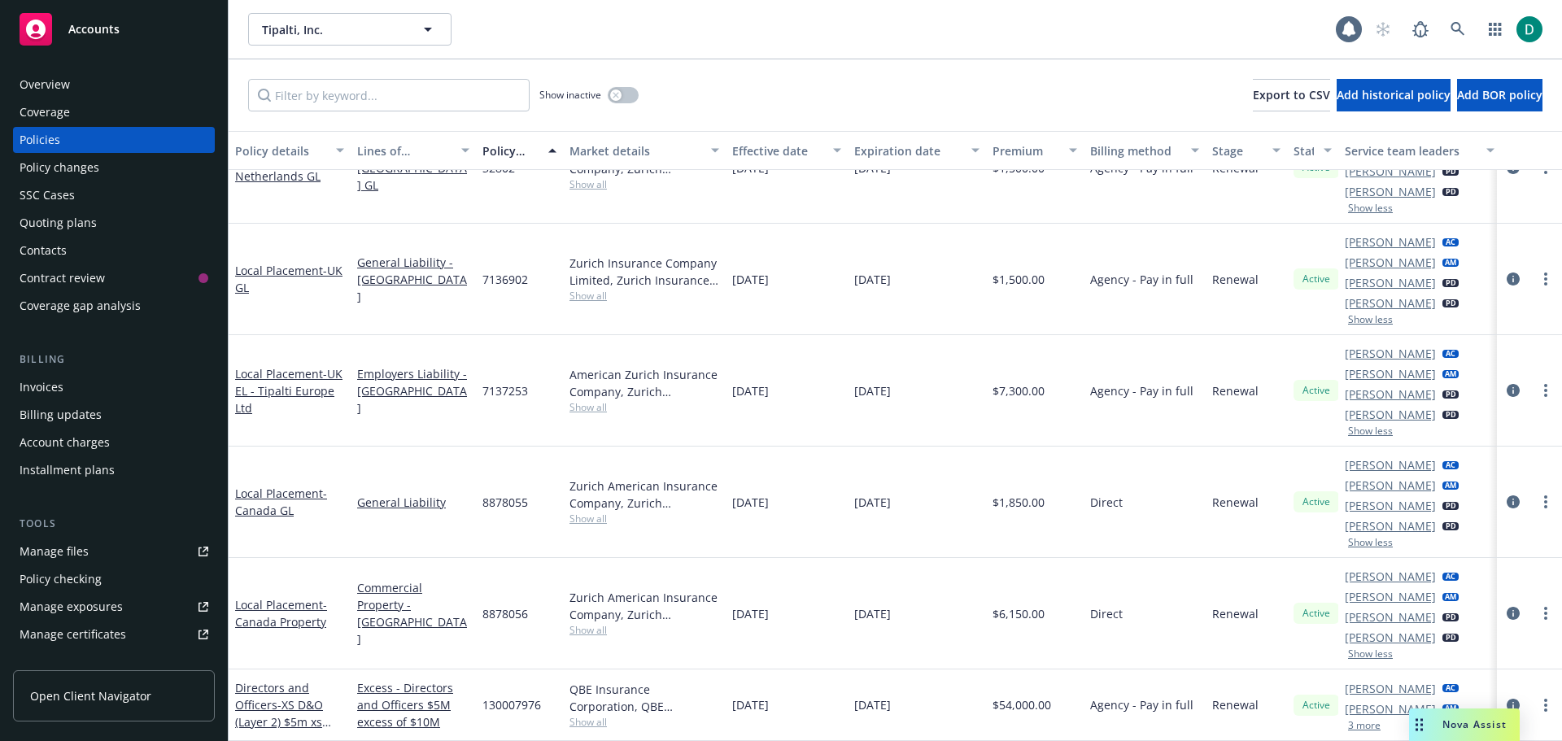
scroll to position [1502, 0]
click at [1359, 721] on button "3 more" at bounding box center [1364, 726] width 33 height 10
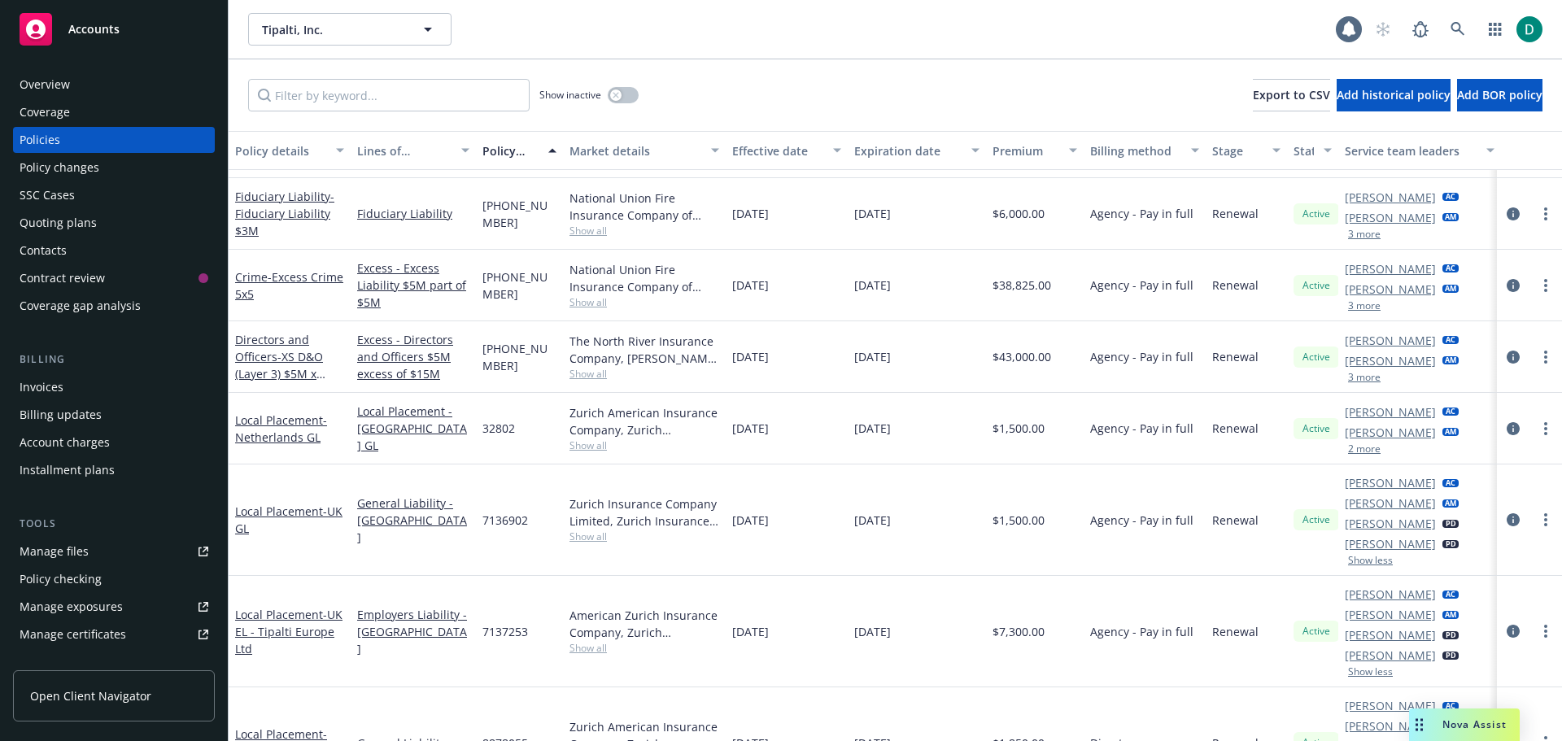
scroll to position [1191, 0]
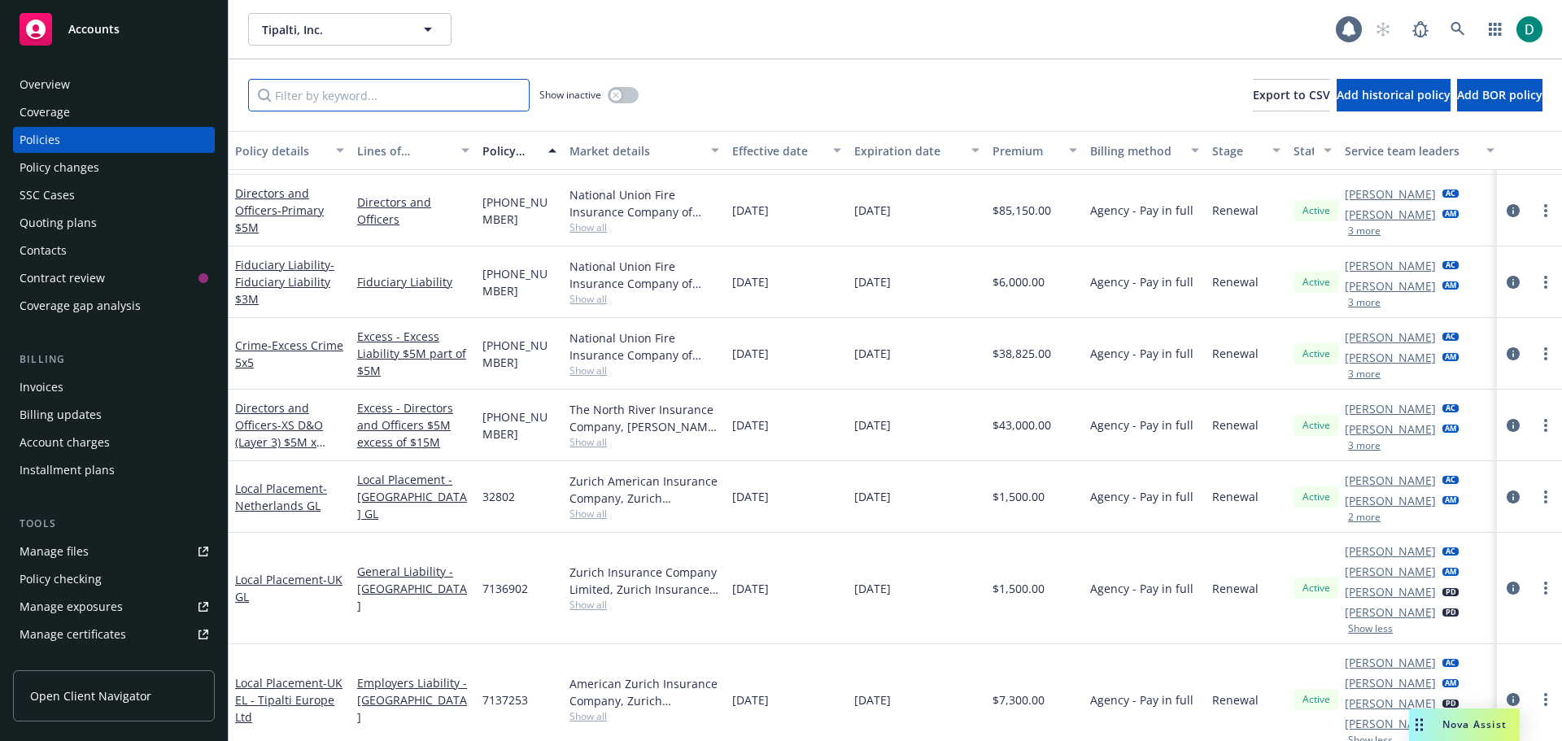
click at [455, 84] on input "Filter by keyword..." at bounding box center [389, 95] width 282 height 33
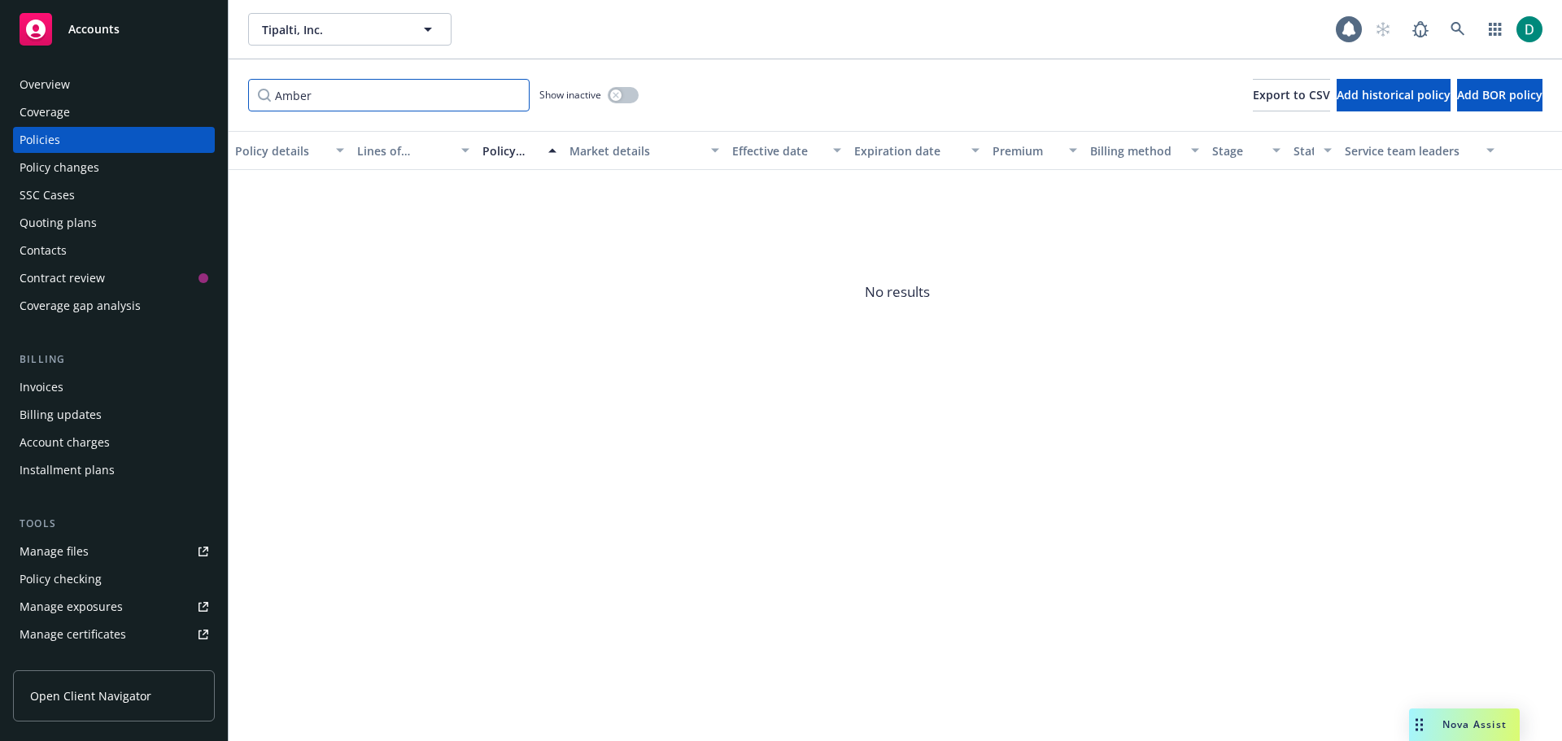
drag, startPoint x: 418, startPoint y: 80, endPoint x: 204, endPoint y: 75, distance: 214.1
click at [202, 76] on div "Accounts Overview Coverage Policies Policy changes SSC Cases Quoting plans Cont…" at bounding box center [781, 370] width 1562 height 741
type input "[PERSON_NAME]"
drag, startPoint x: 410, startPoint y: 94, endPoint x: 102, endPoint y: 91, distance: 308.4
click at [102, 91] on div "Accounts Overview Coverage Policies Policy changes SSC Cases Quoting plans Cont…" at bounding box center [781, 370] width 1562 height 741
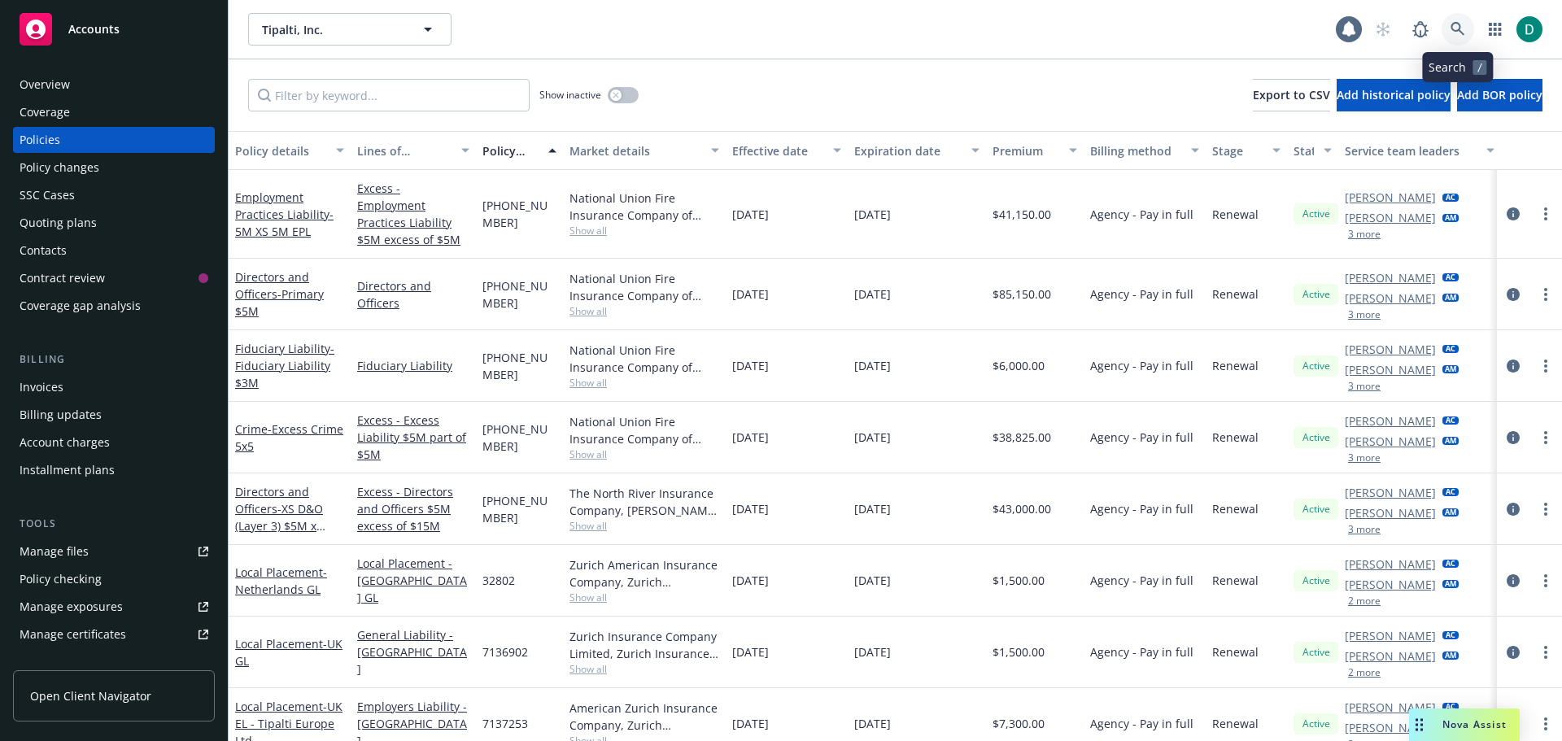
click at [1455, 30] on icon at bounding box center [1458, 29] width 14 height 14
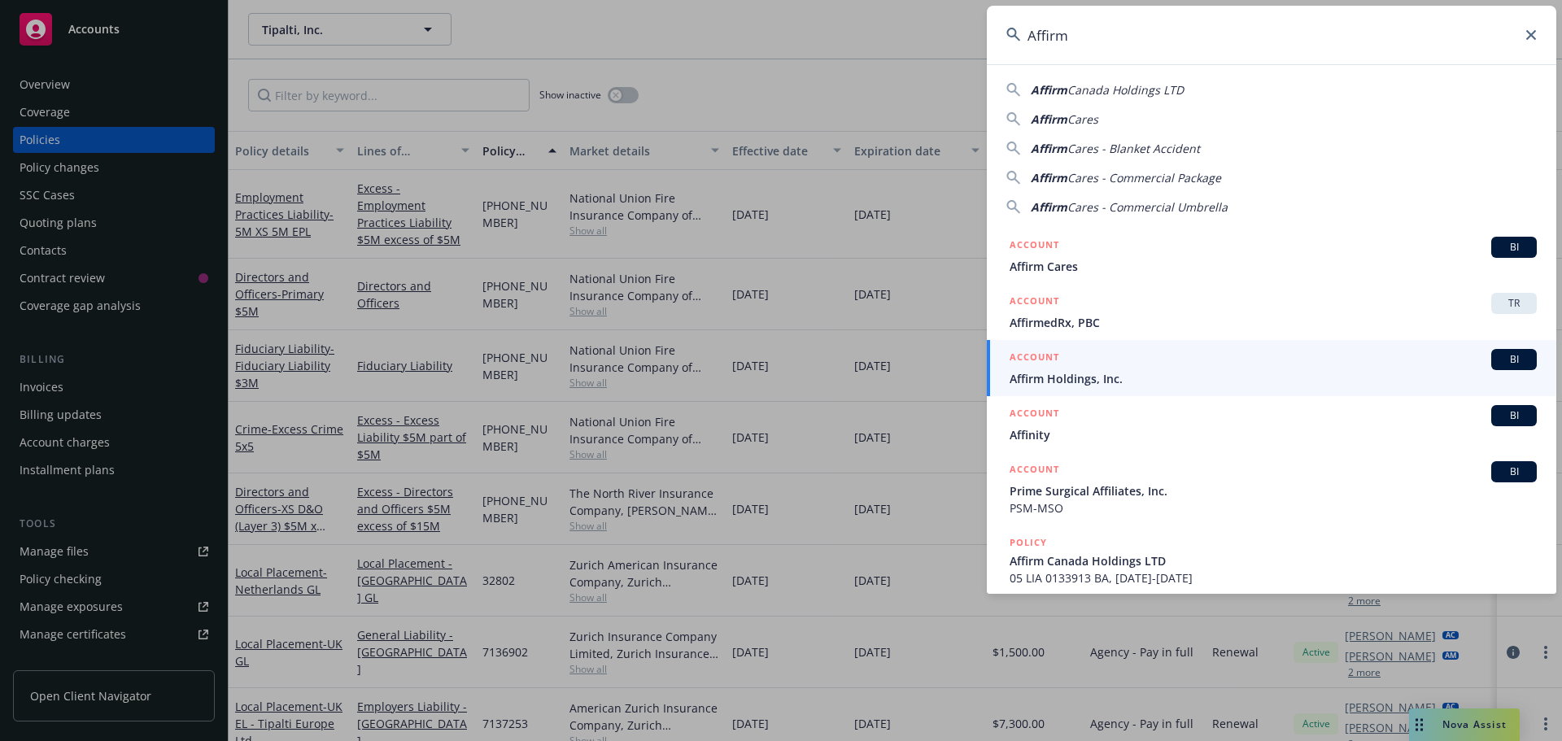
type input "Affirm"
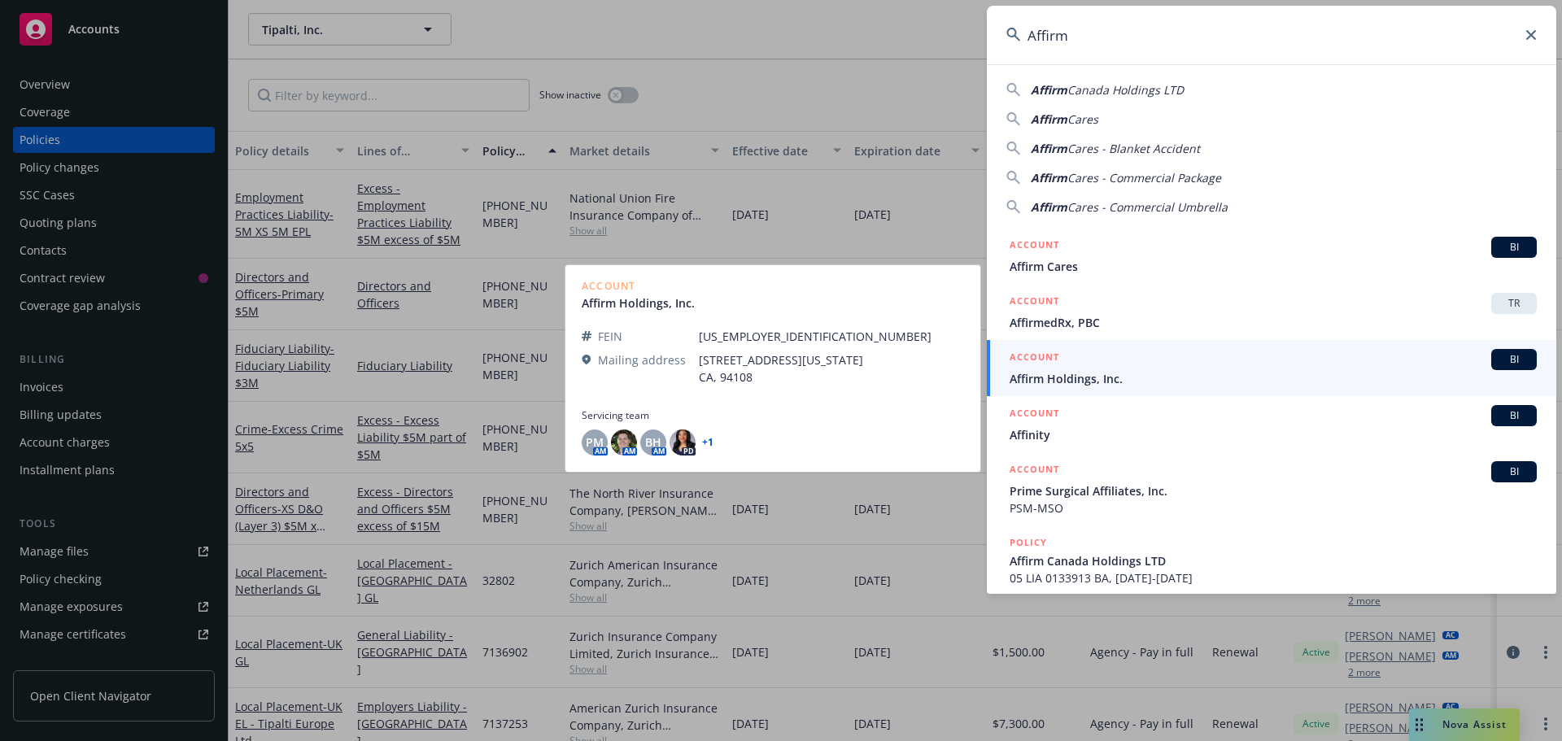
click at [1060, 375] on span "Affirm Holdings, Inc." at bounding box center [1273, 378] width 527 height 17
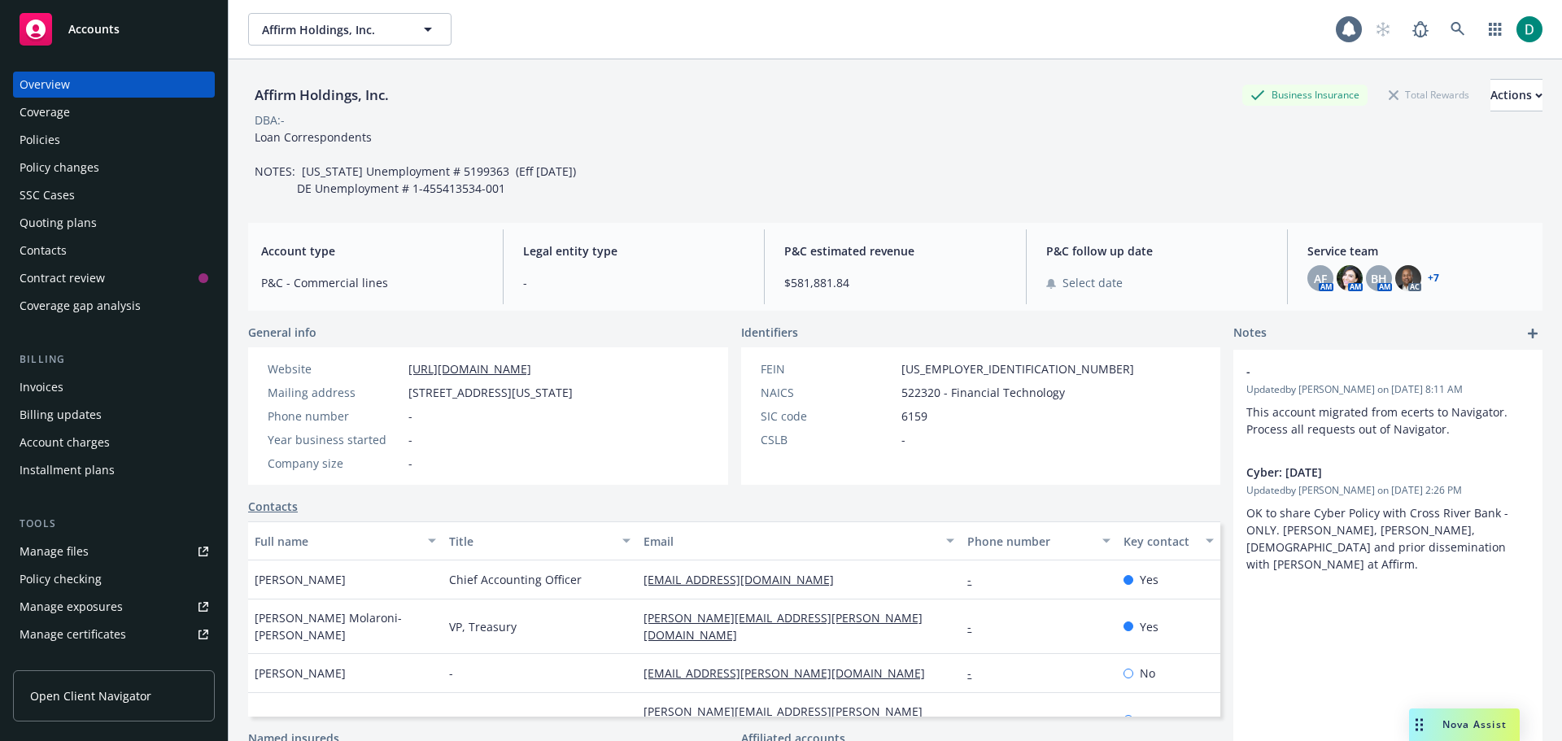
click at [42, 138] on div "Policies" at bounding box center [40, 140] width 41 height 26
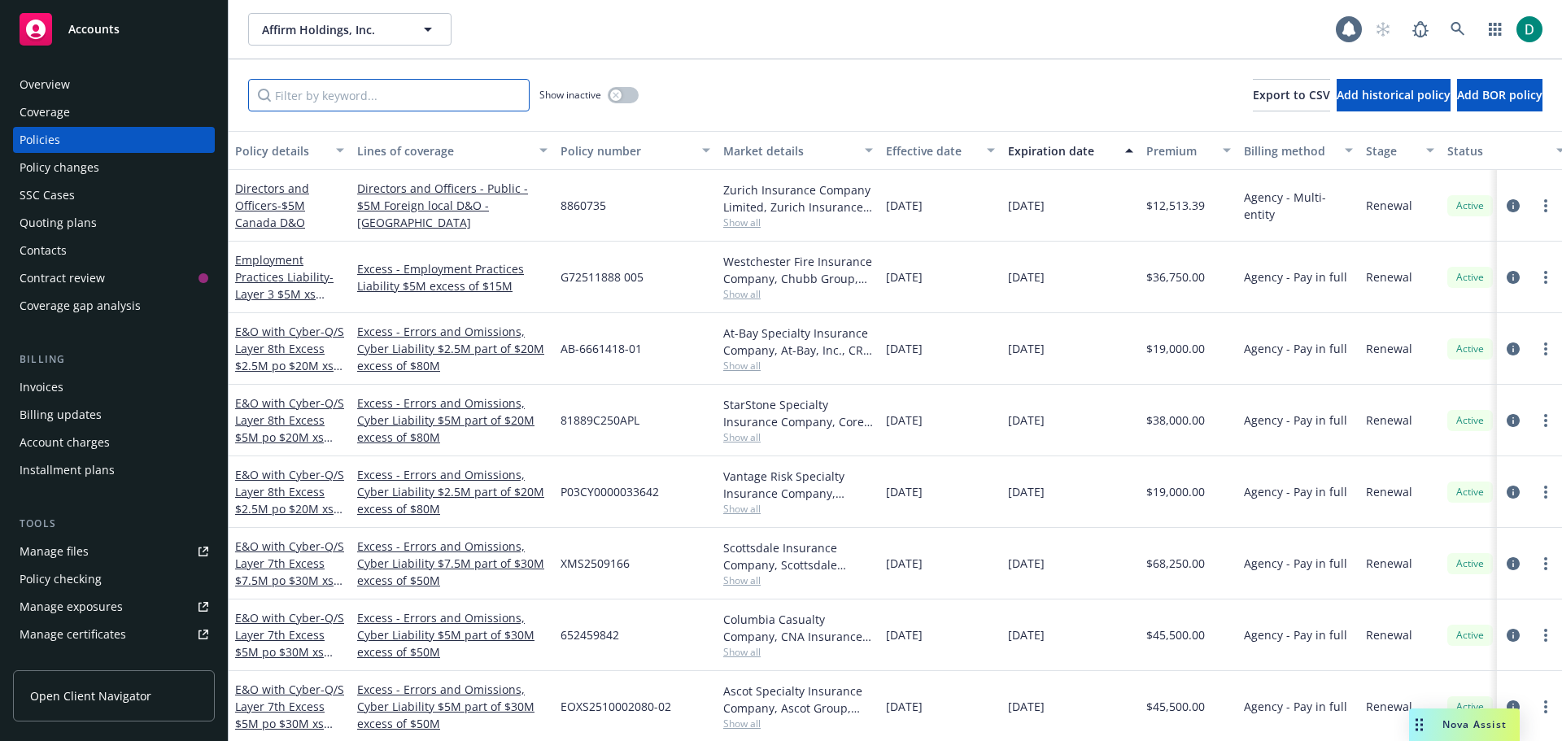
click at [350, 86] on input "Filter by keyword..." at bounding box center [389, 95] width 282 height 33
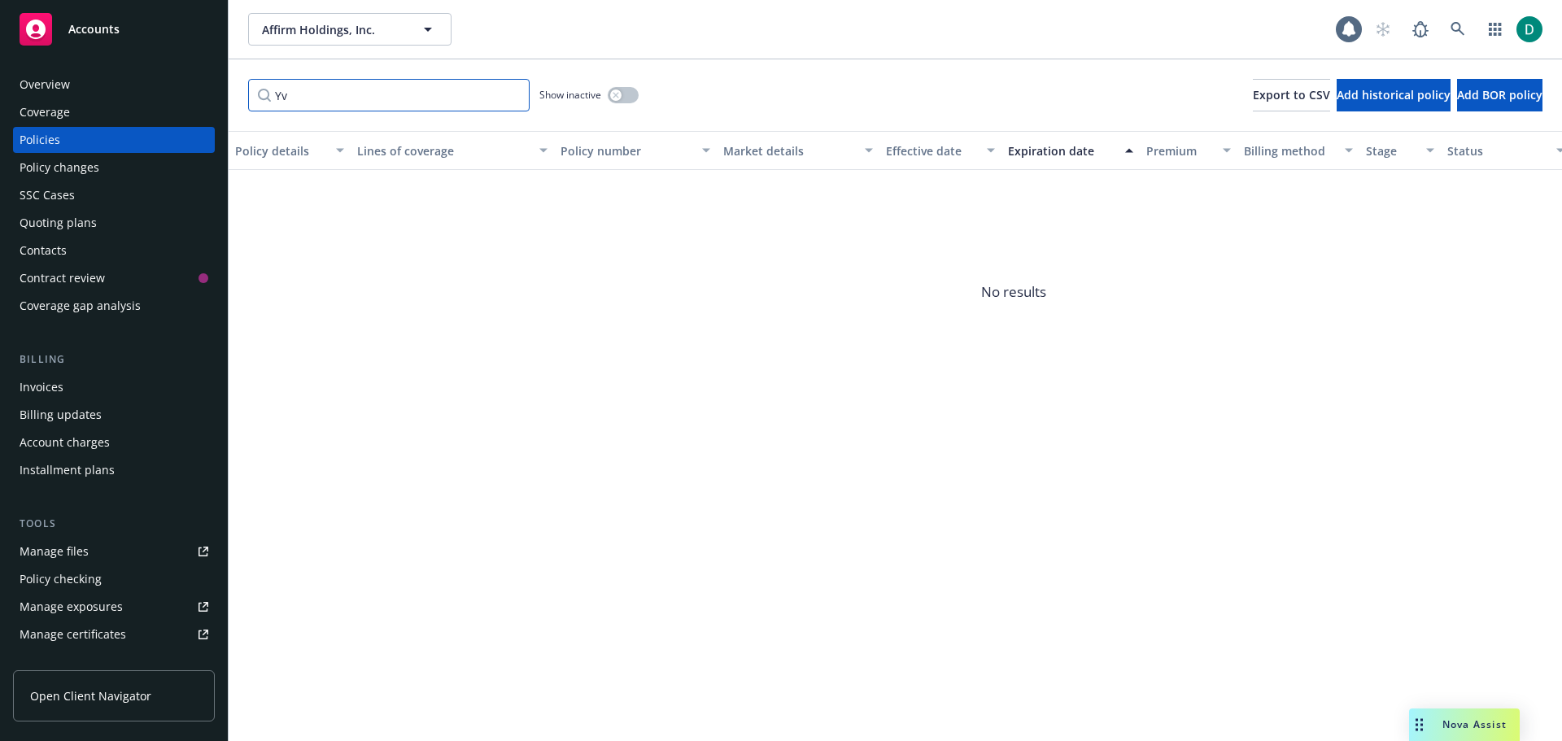
type input "Y"
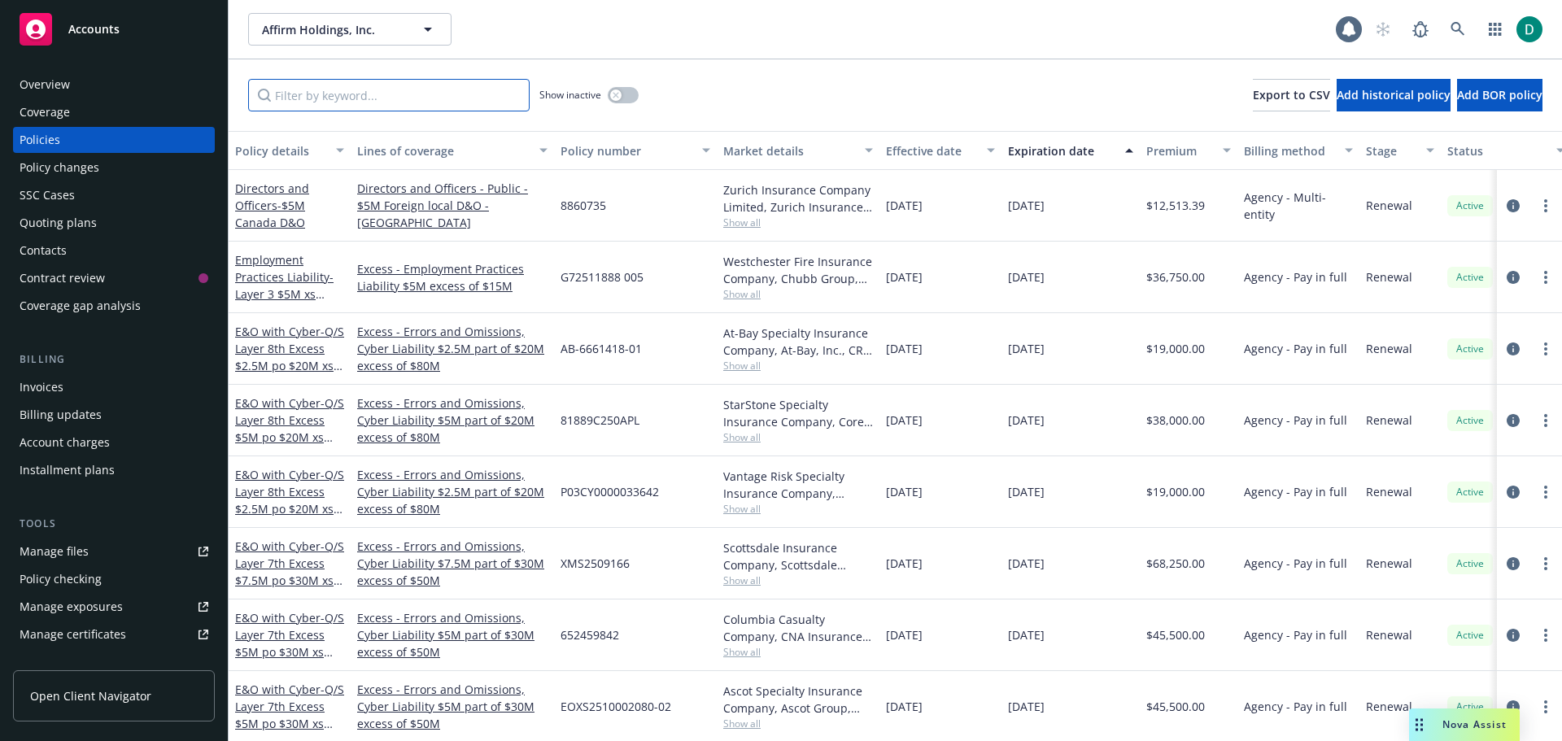
click at [356, 87] on input "Filter by keyword..." at bounding box center [389, 95] width 282 height 33
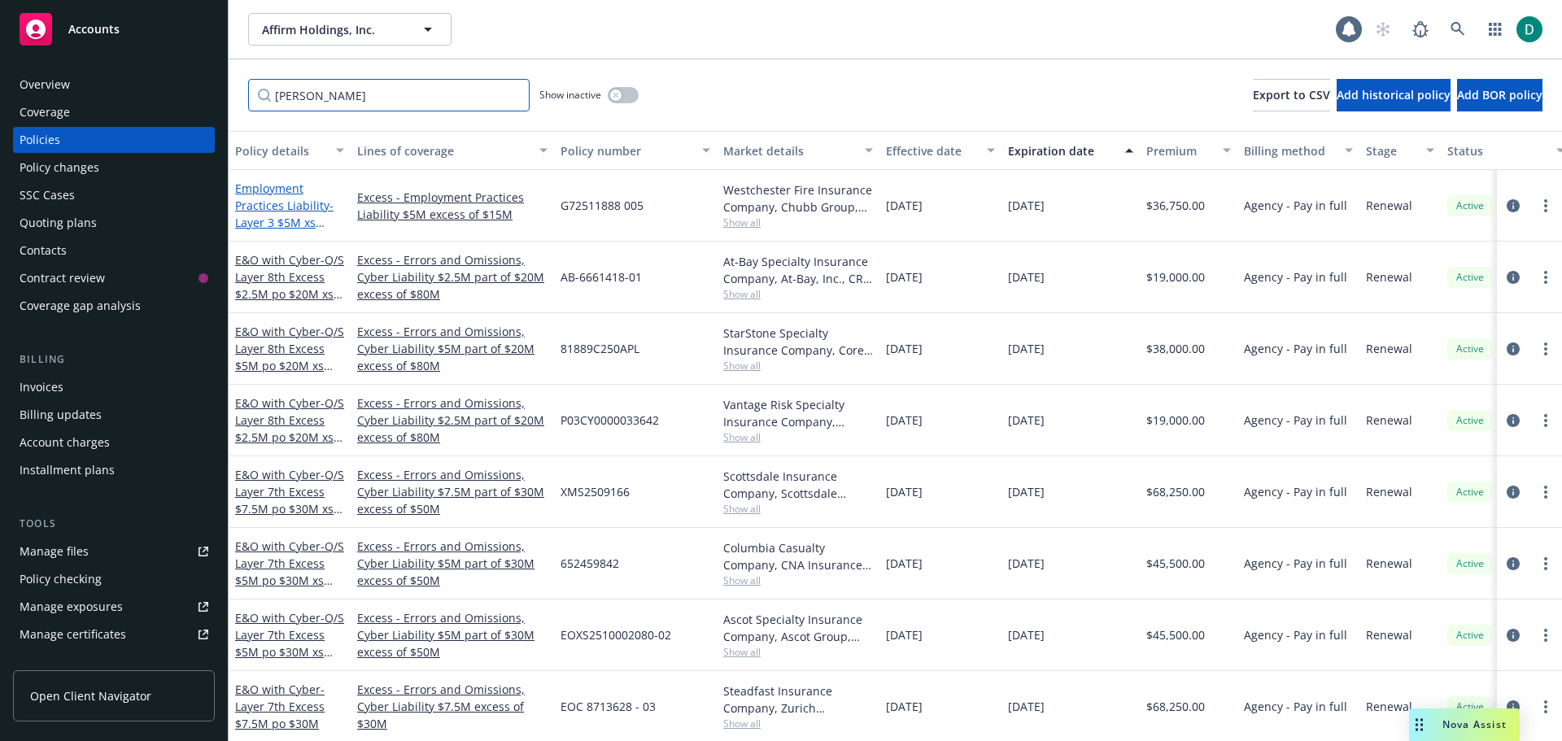
type input "[PERSON_NAME]"
click at [263, 206] on link "Employment Practices Liability - Layer 3 $5M xs $15M EPL" at bounding box center [284, 214] width 98 height 67
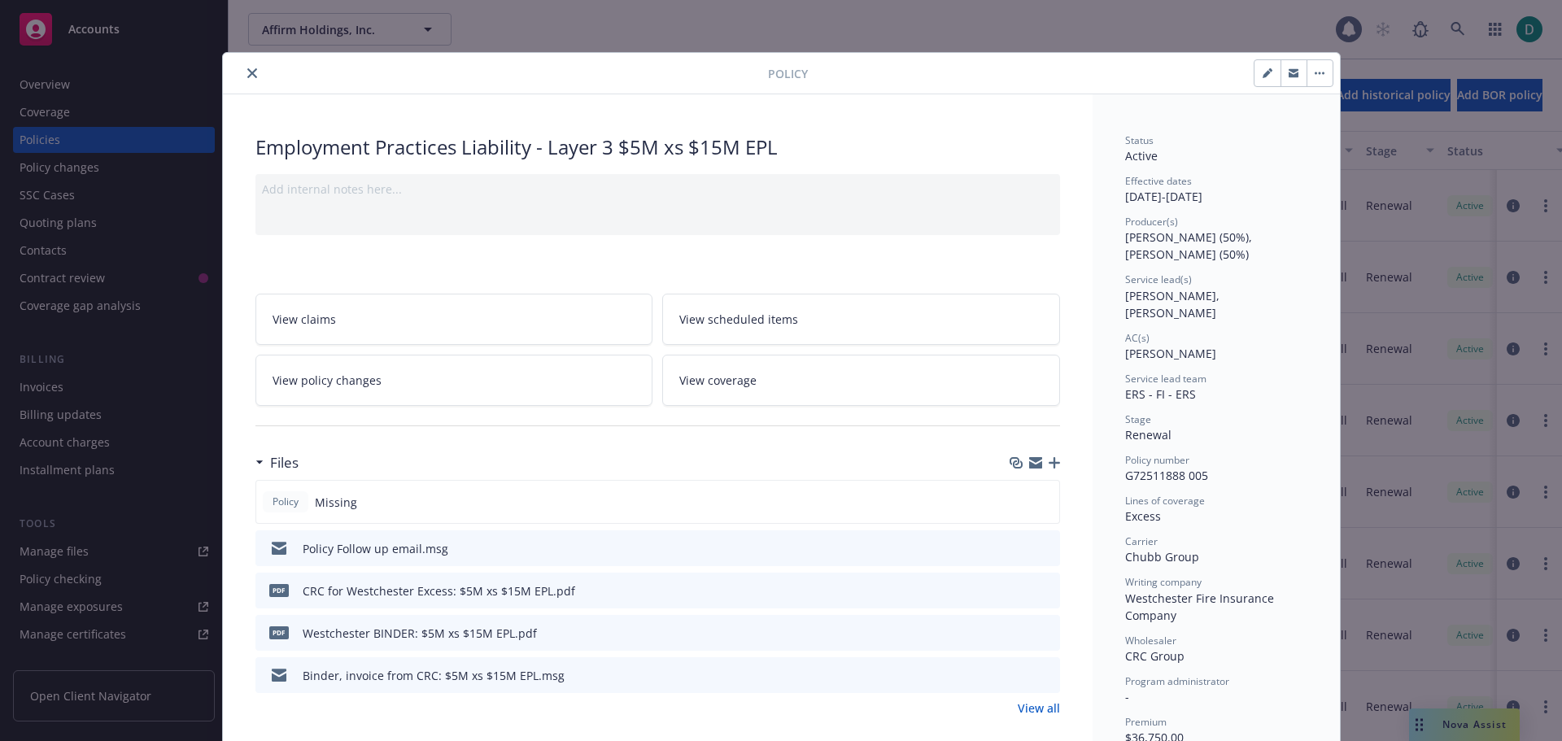
click at [1263, 76] on icon "button" at bounding box center [1267, 74] width 8 height 8
select select "RENEWAL"
select select "12"
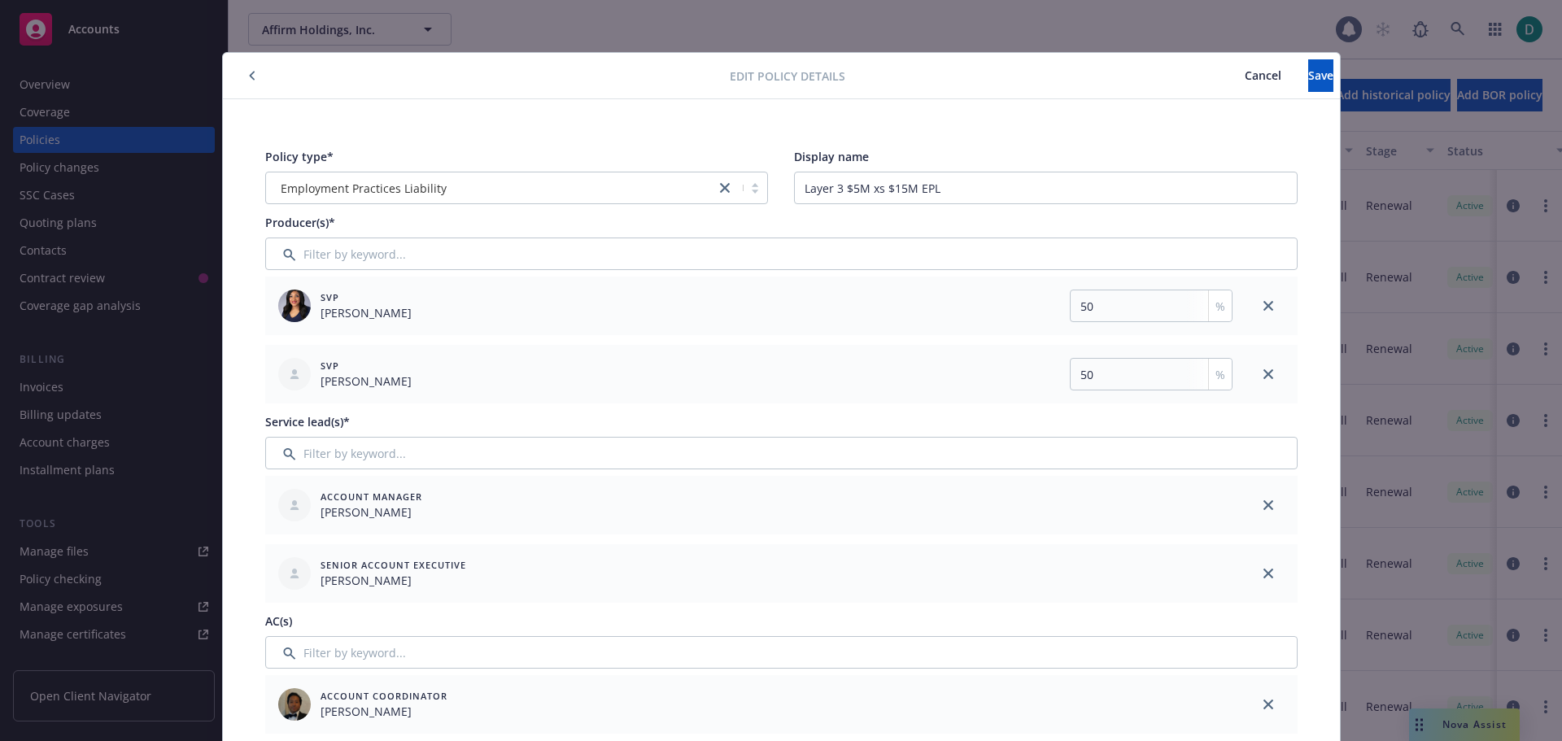
drag, startPoint x: 1259, startPoint y: 505, endPoint x: 632, endPoint y: 505, distance: 626.6
click at [1259, 505] on link "close" at bounding box center [1269, 506] width 20 height 20
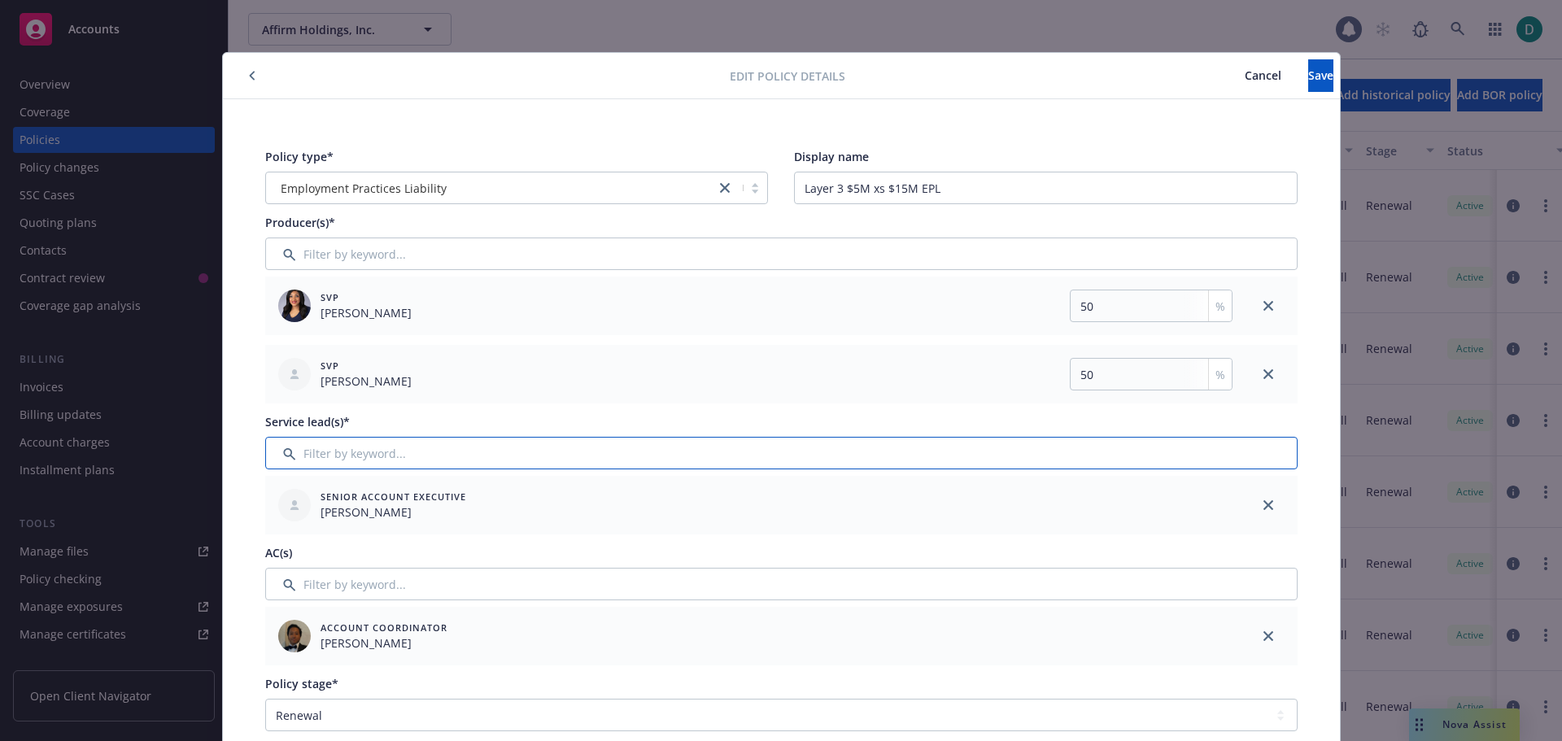
click at [390, 453] on input "Filter by keyword..." at bounding box center [781, 453] width 1033 height 33
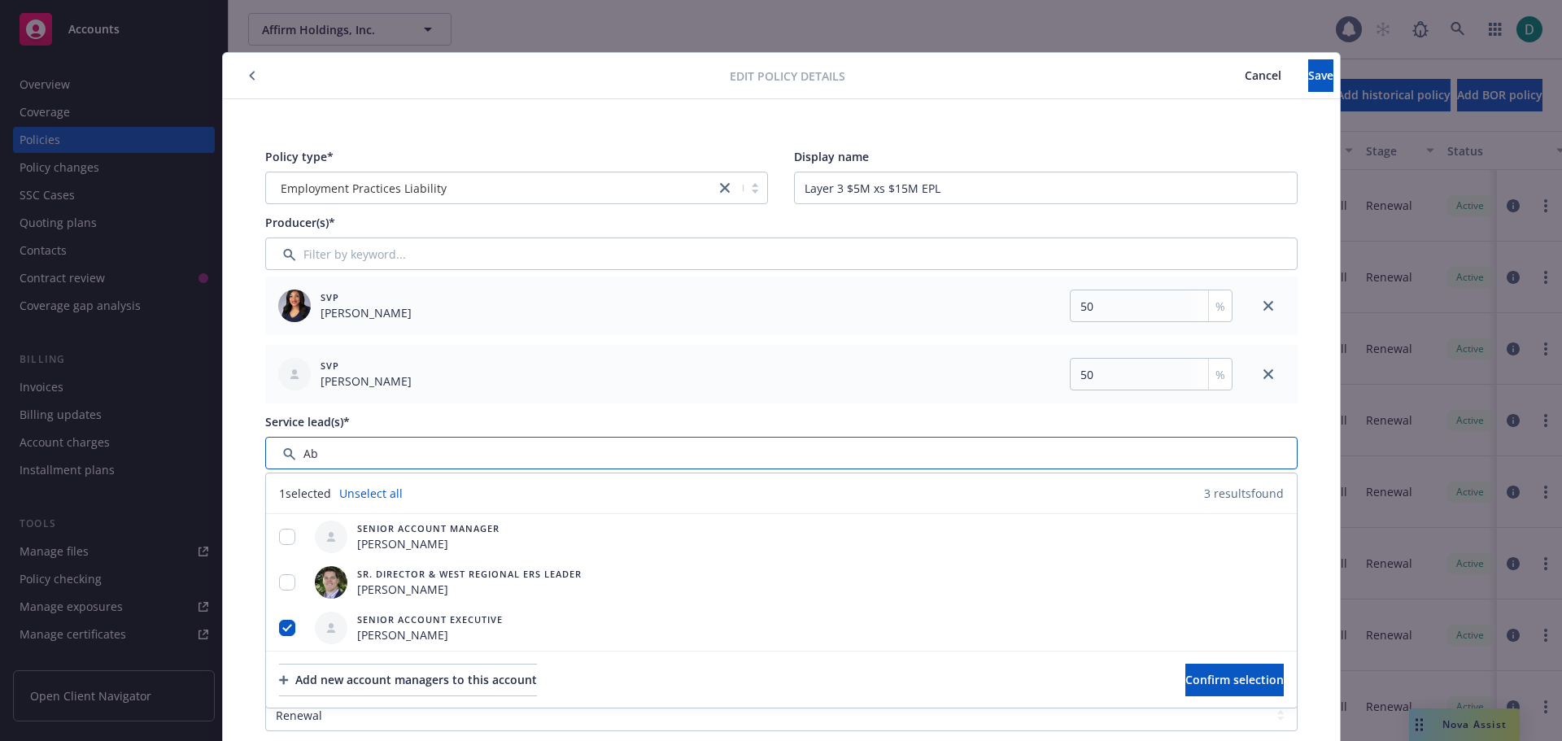
type input "A"
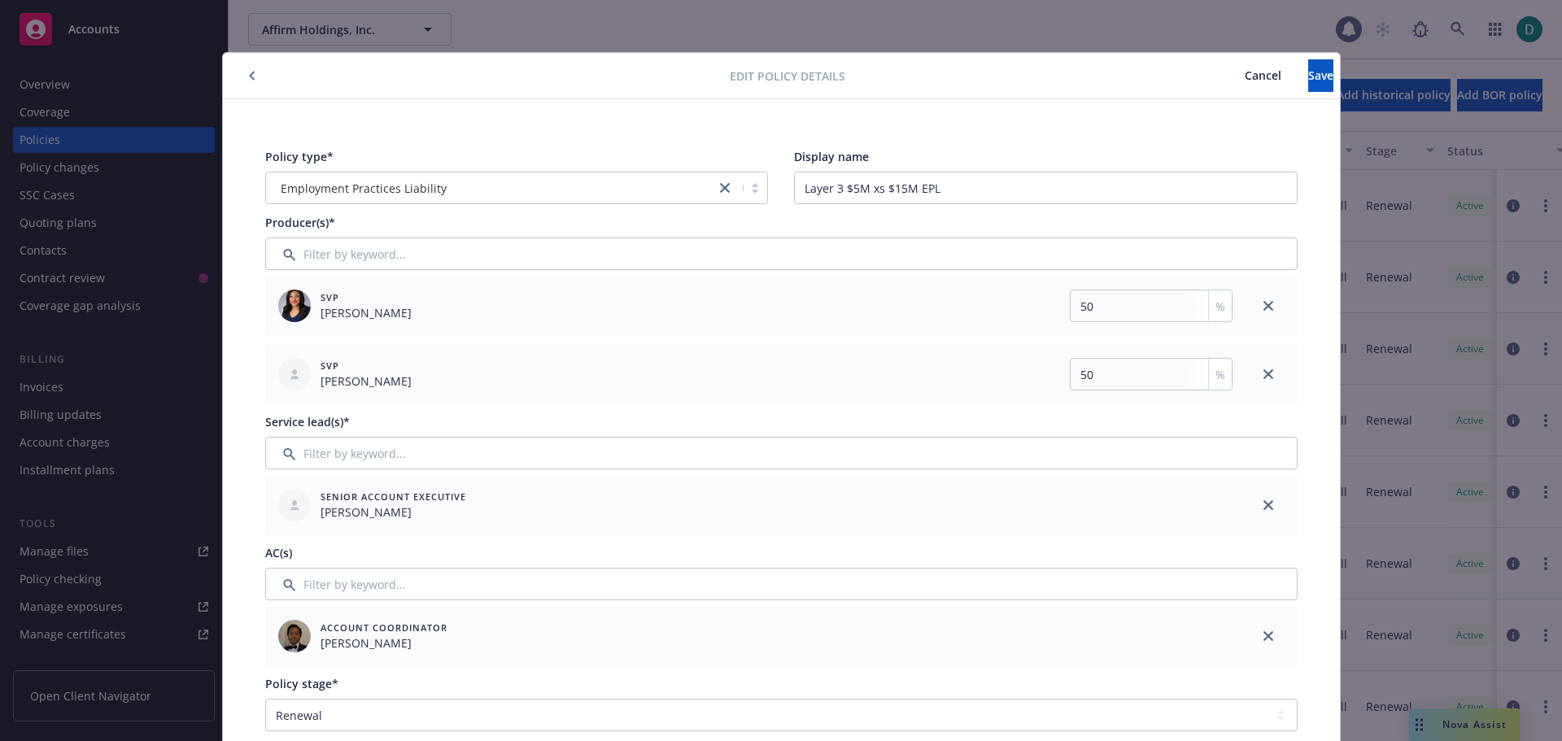
click at [1245, 76] on span "Cancel" at bounding box center [1263, 75] width 37 height 15
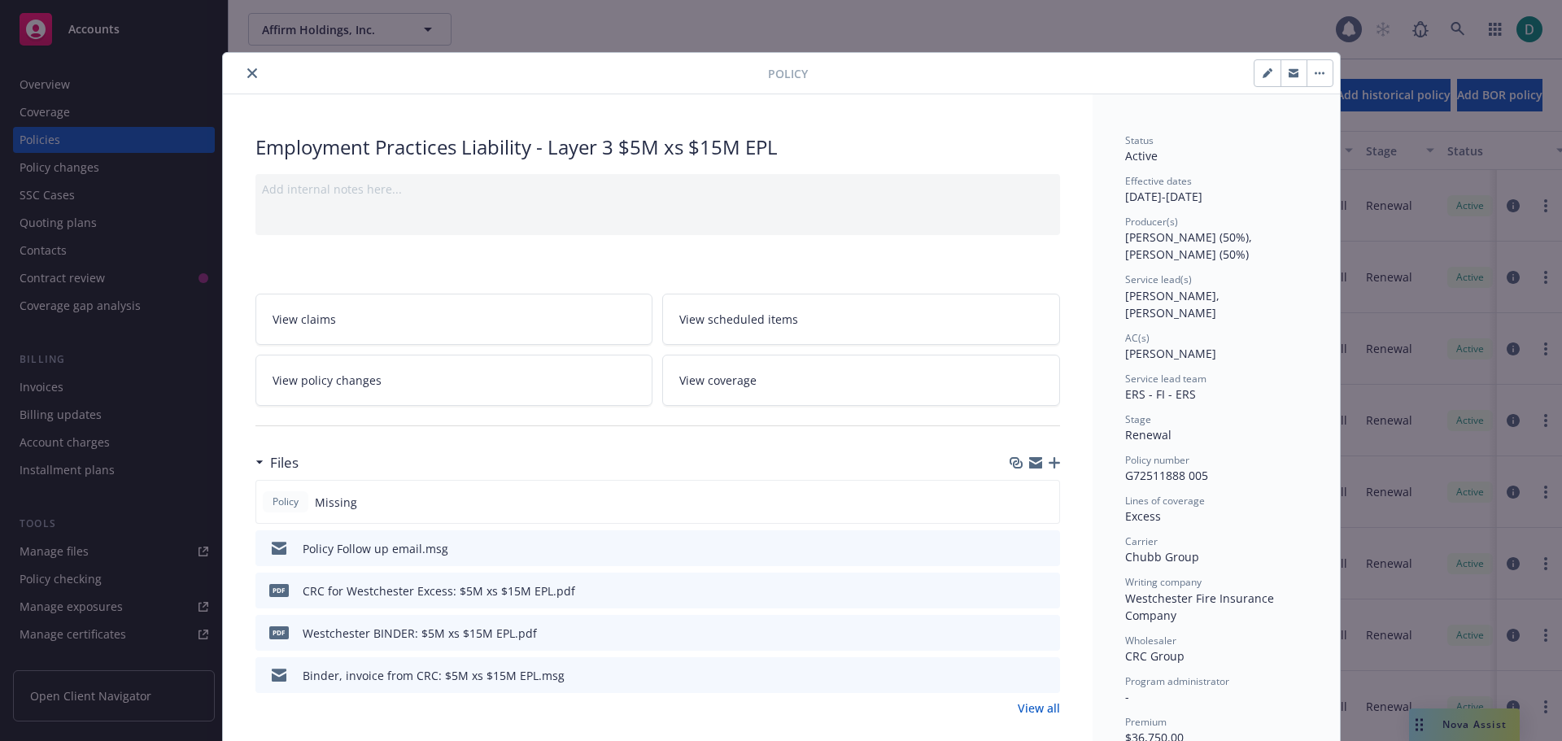
click at [247, 76] on icon "close" at bounding box center [252, 73] width 10 height 10
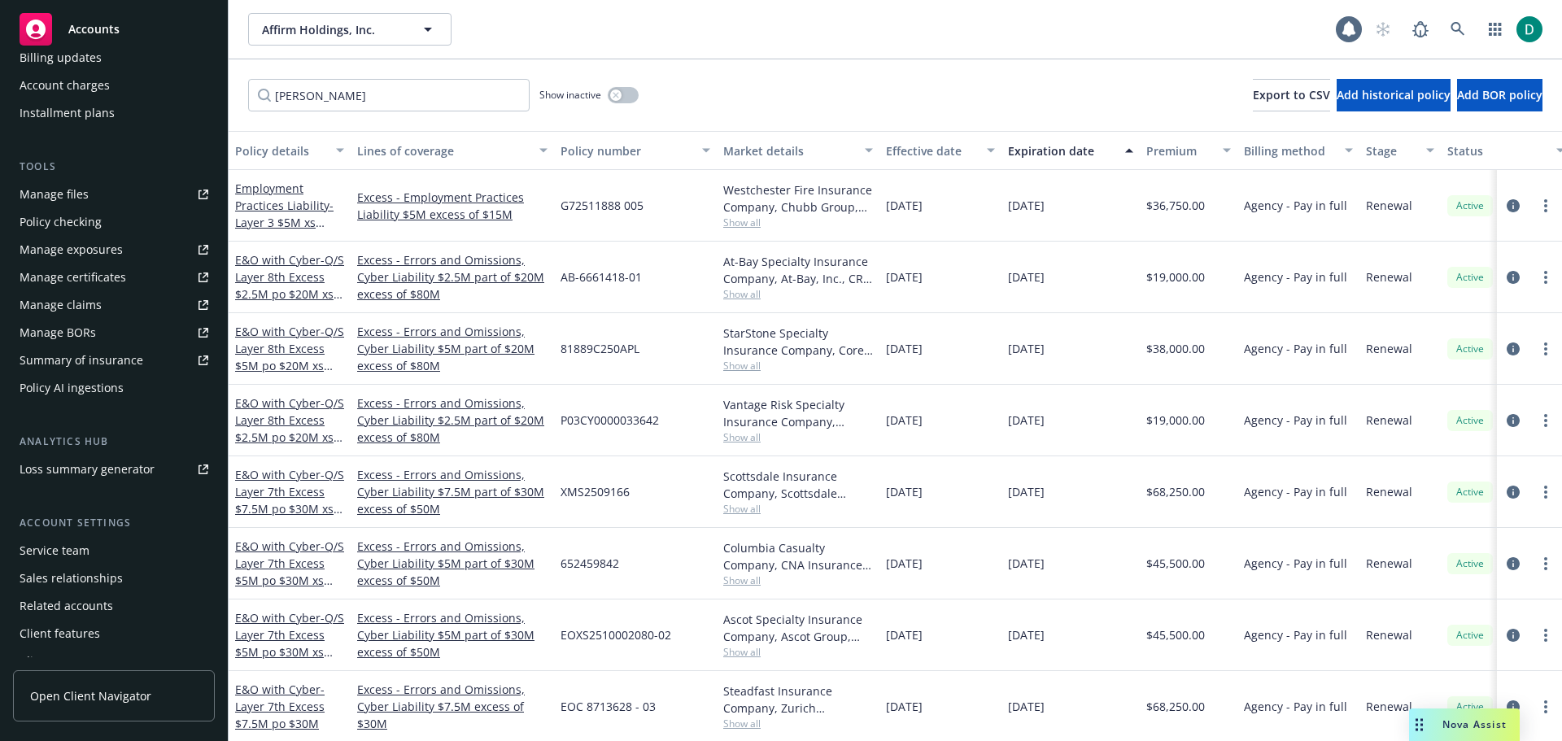
scroll to position [374, 0]
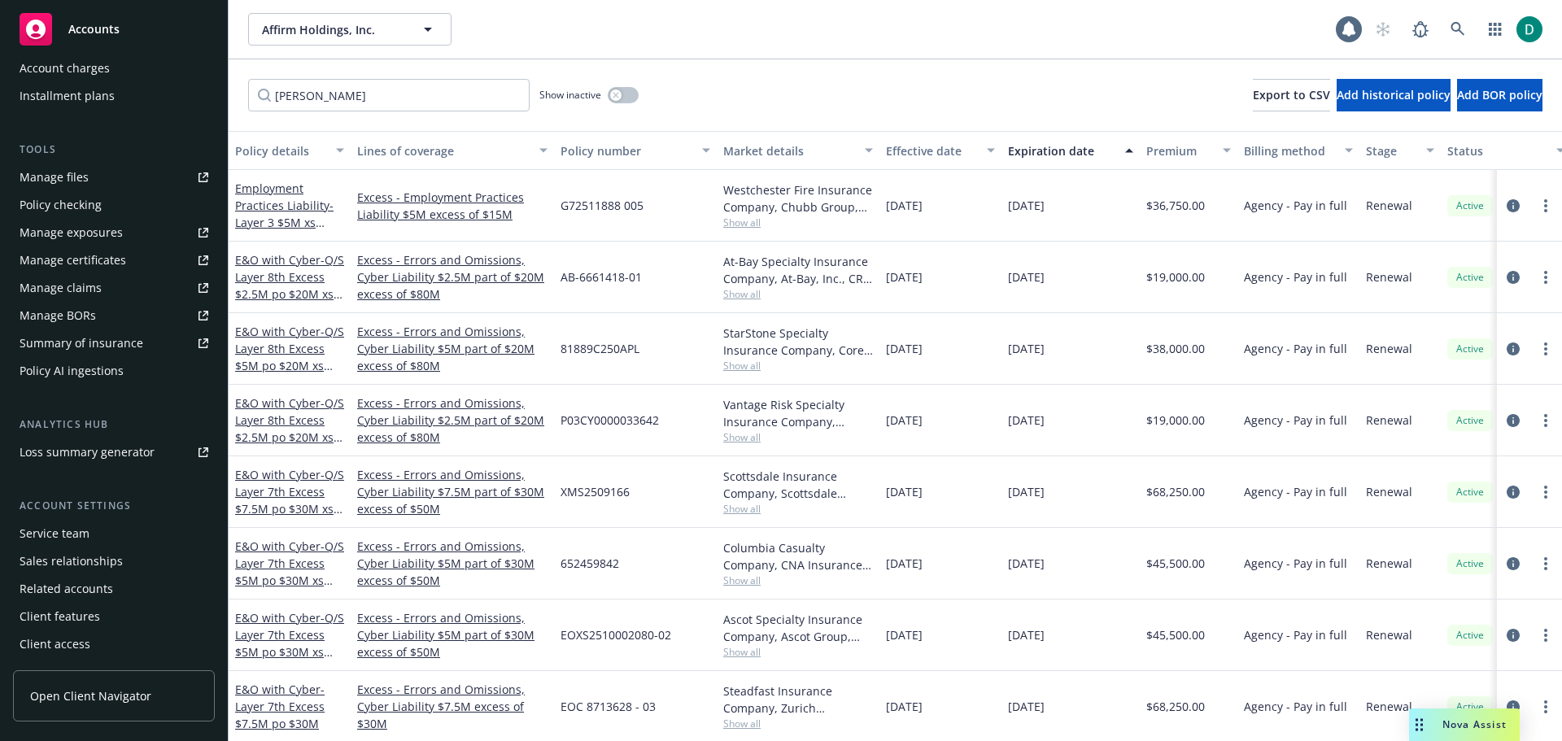
click at [78, 538] on div "Service team" at bounding box center [55, 534] width 70 height 26
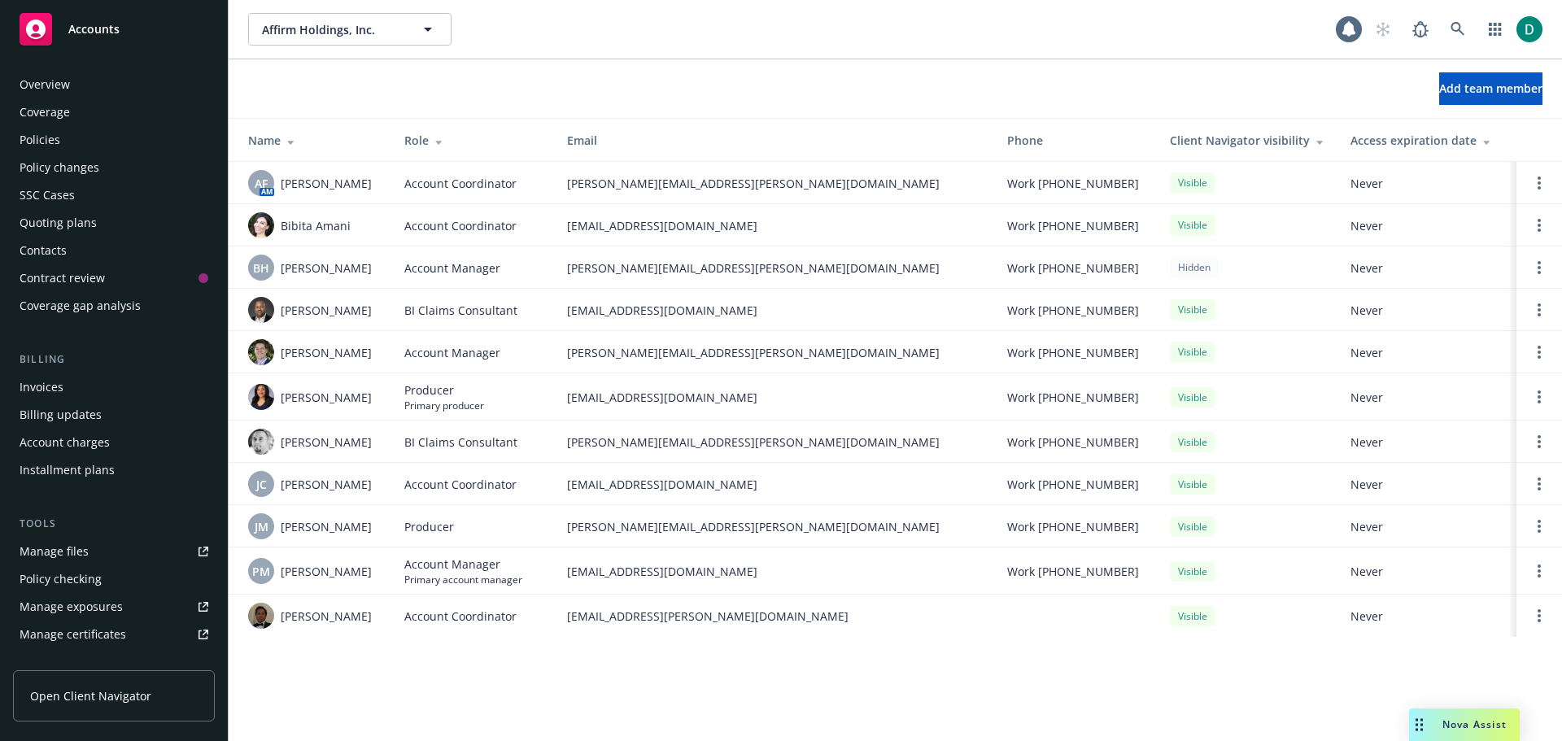
click at [55, 136] on div "Policies" at bounding box center [40, 140] width 41 height 26
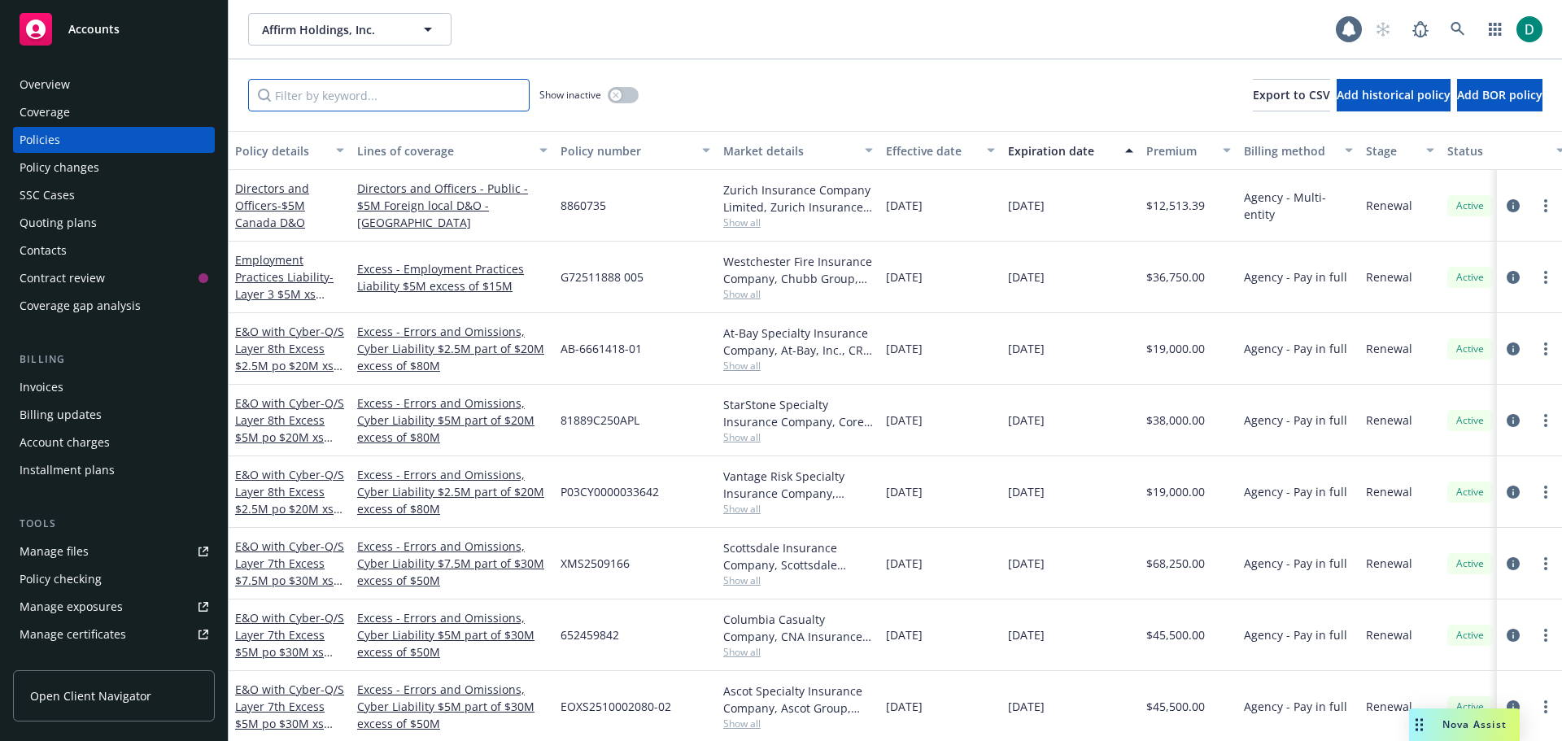
click at [316, 102] on input "Filter by keyword..." at bounding box center [389, 95] width 282 height 33
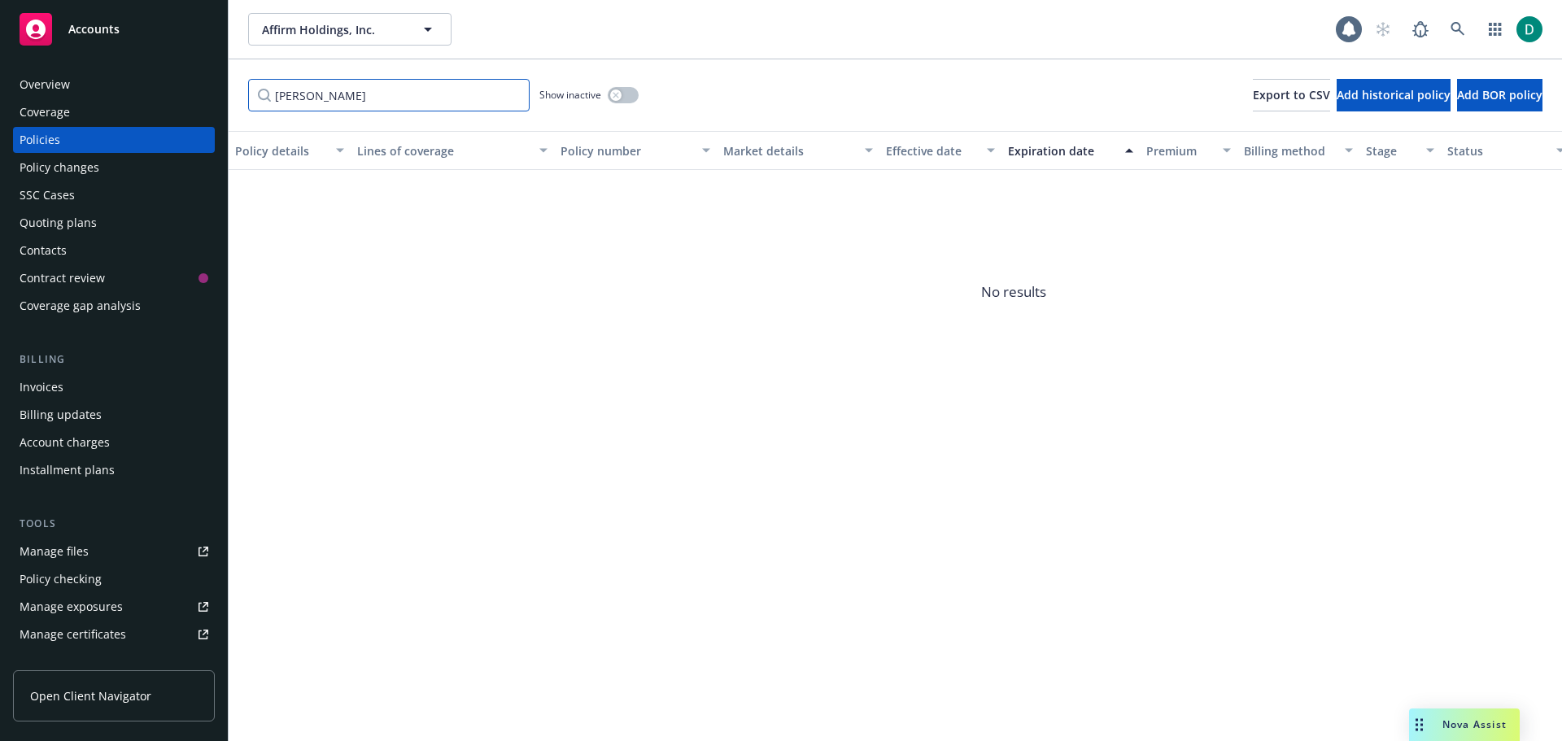
drag, startPoint x: 294, startPoint y: 98, endPoint x: 223, endPoint y: 96, distance: 70.8
click at [223, 96] on div "Accounts Overview Coverage Policies Policy changes SSC Cases Quoting plans Cont…" at bounding box center [781, 370] width 1562 height 741
type input "T"
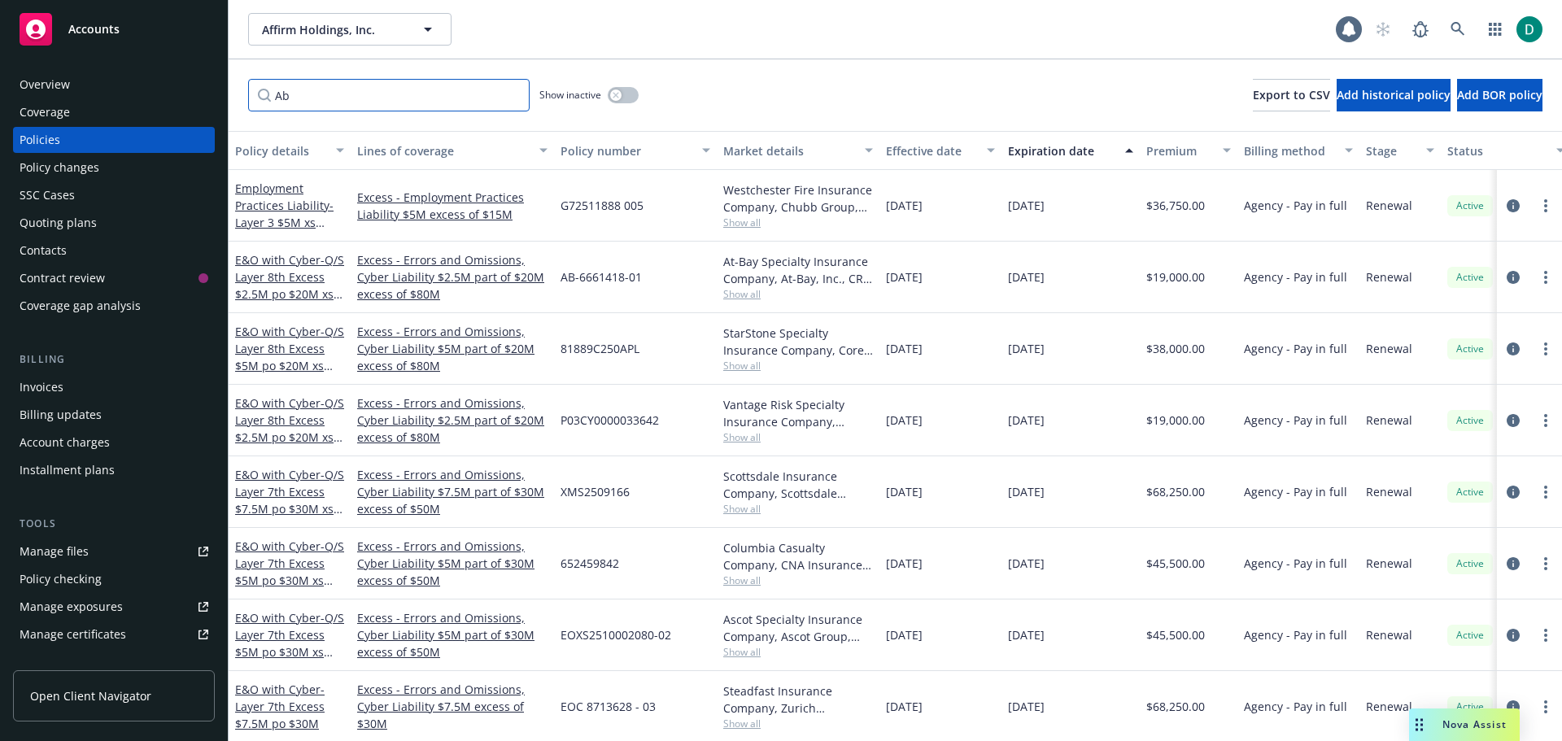
type input "A"
type input "[PERSON_NAME]"
click at [258, 214] on div "Employment Practices Liability - Layer 3 $5M xs $15M EPL" at bounding box center [289, 205] width 109 height 51
click at [279, 203] on link "Employment Practices Liability - Layer 3 $5M xs $15M EPL" at bounding box center [284, 214] width 98 height 67
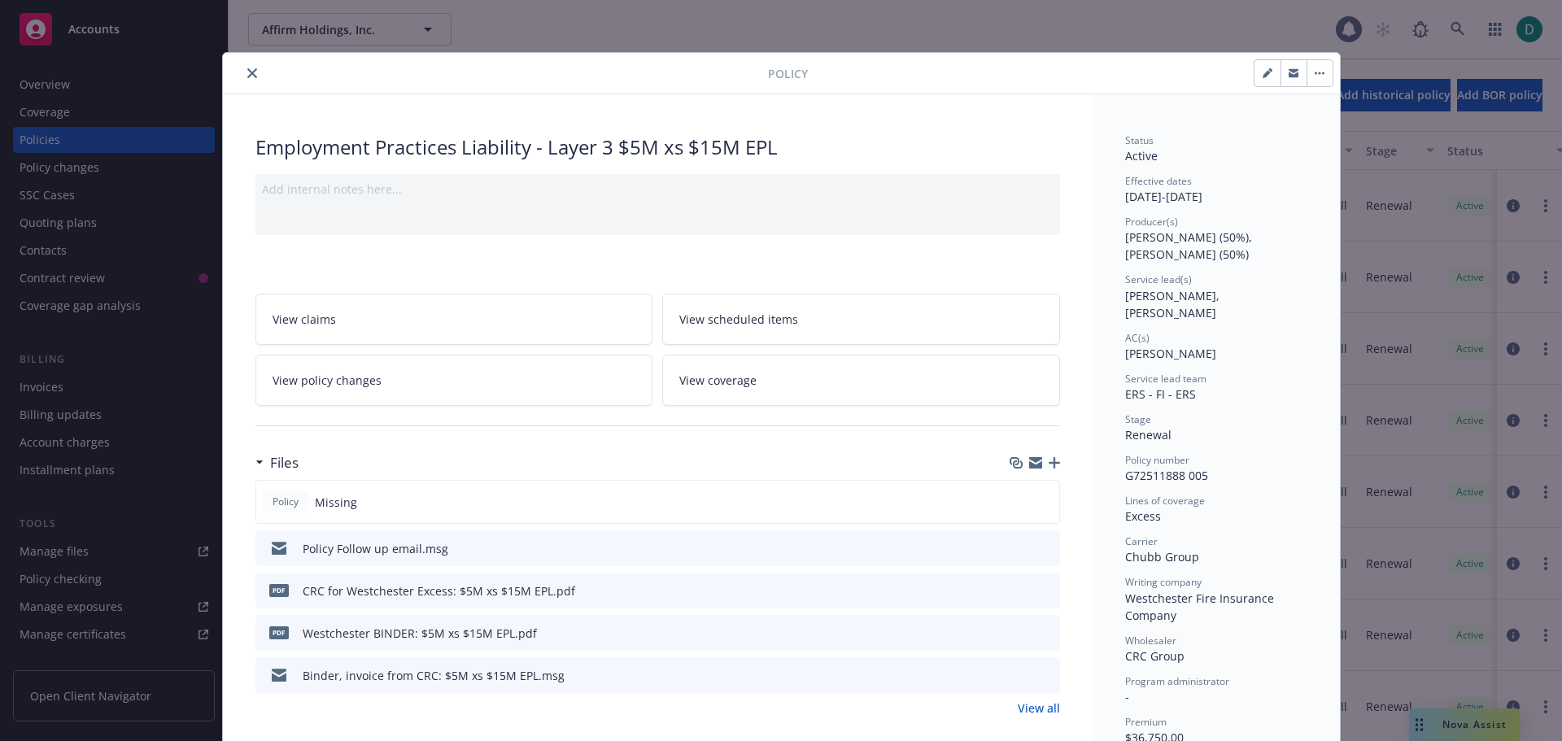
scroll to position [49, 0]
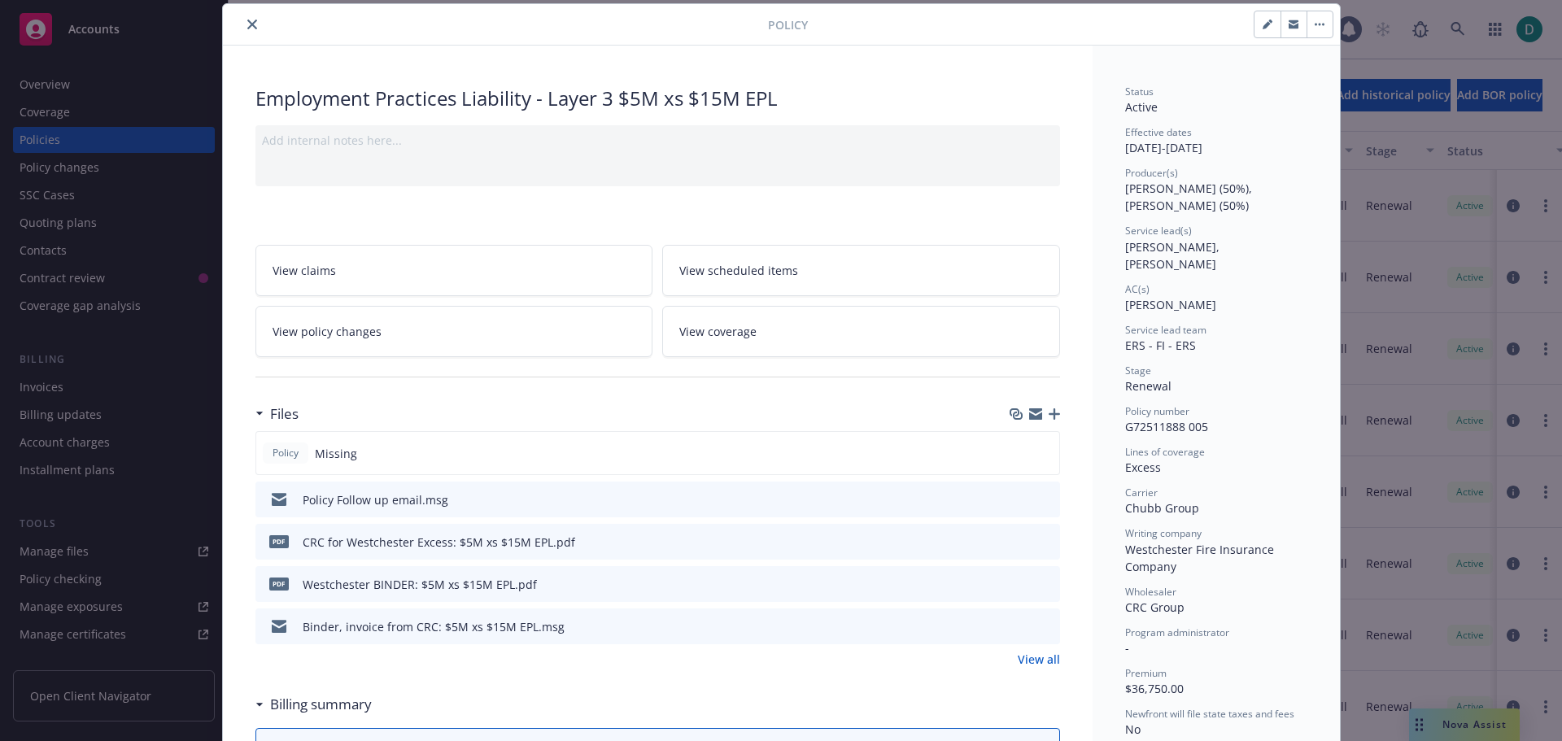
click at [1259, 32] on button "button" at bounding box center [1268, 24] width 26 height 26
select select "RENEWAL"
select select "12"
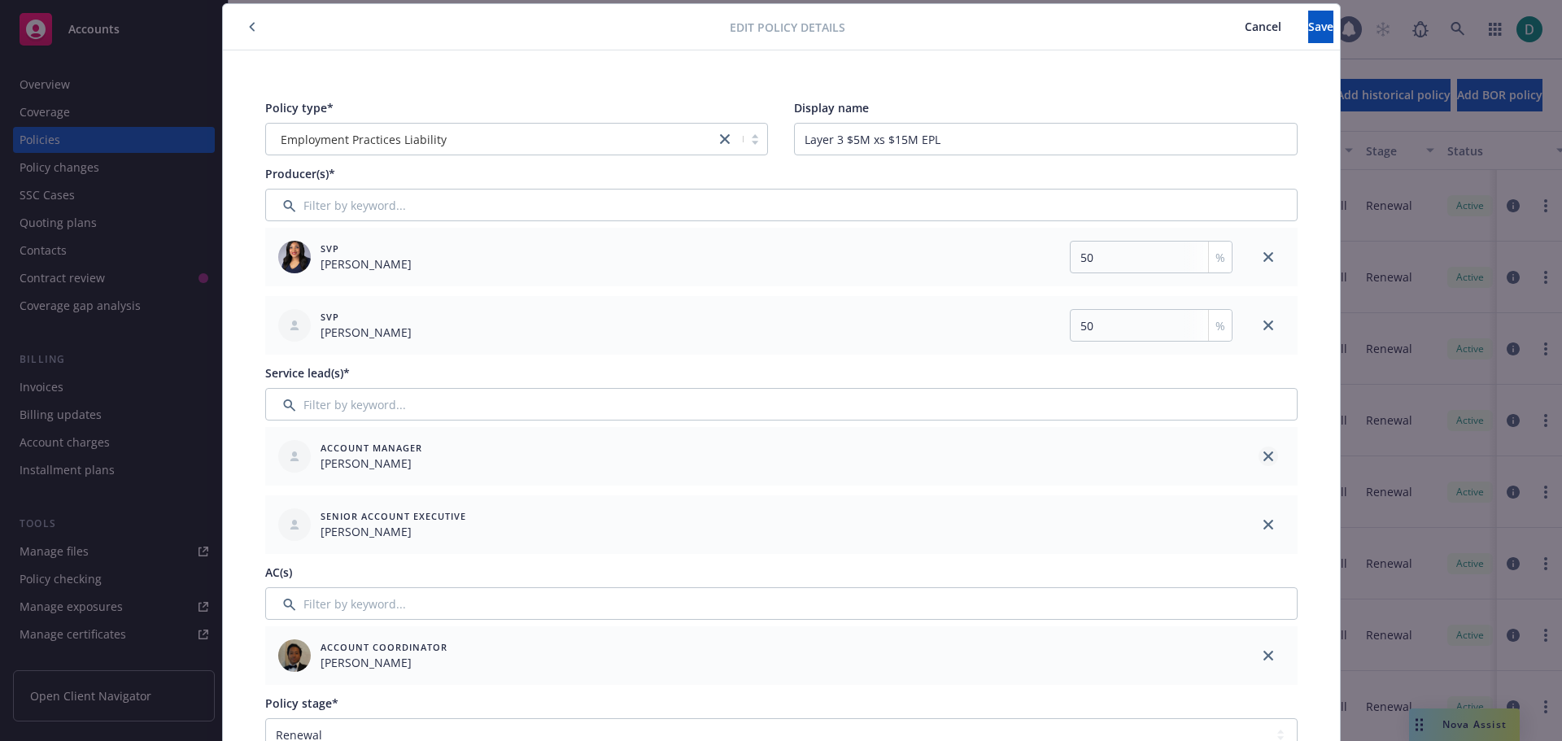
click at [1264, 455] on icon "close" at bounding box center [1269, 457] width 10 height 10
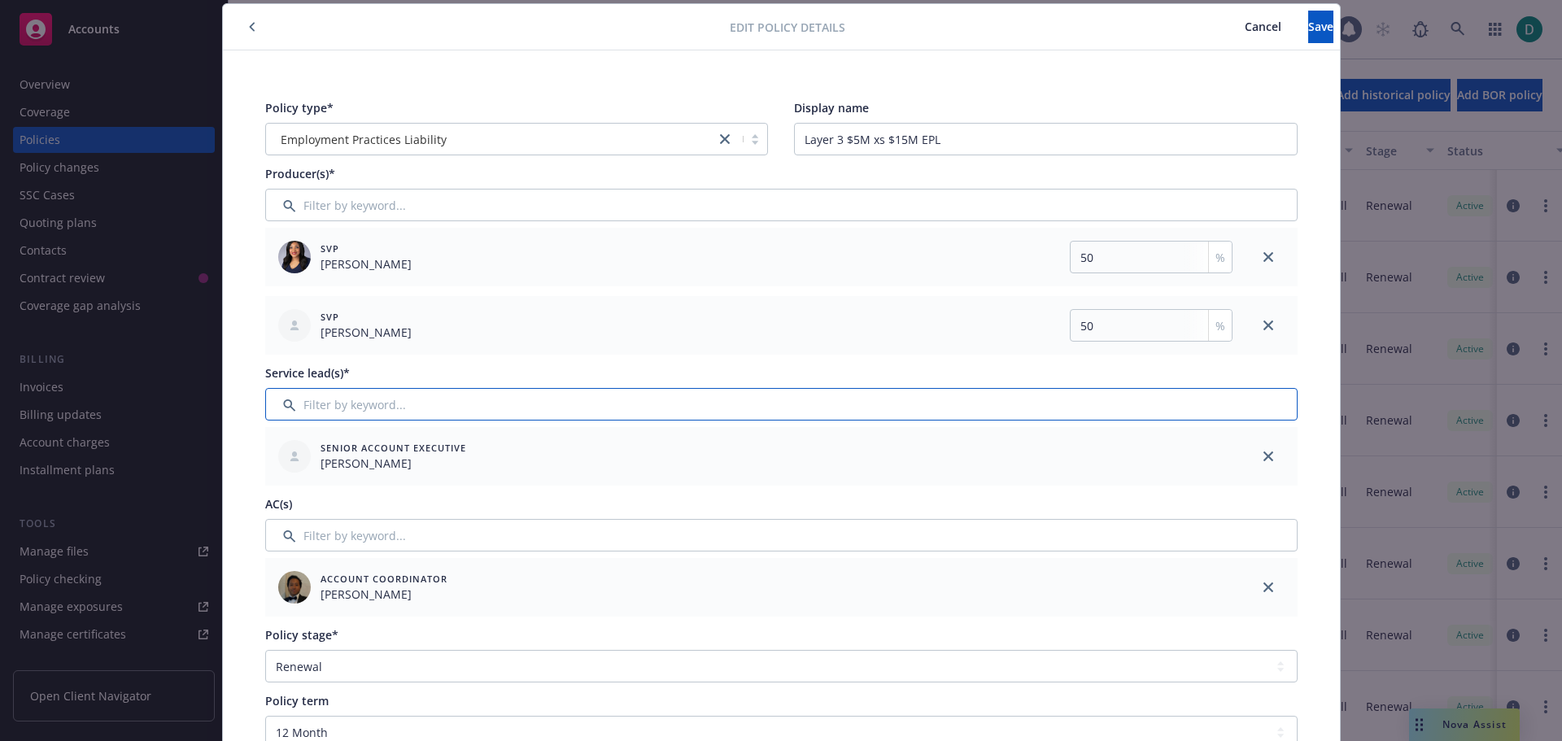
click at [369, 408] on input "Filter by keyword..." at bounding box center [781, 404] width 1033 height 33
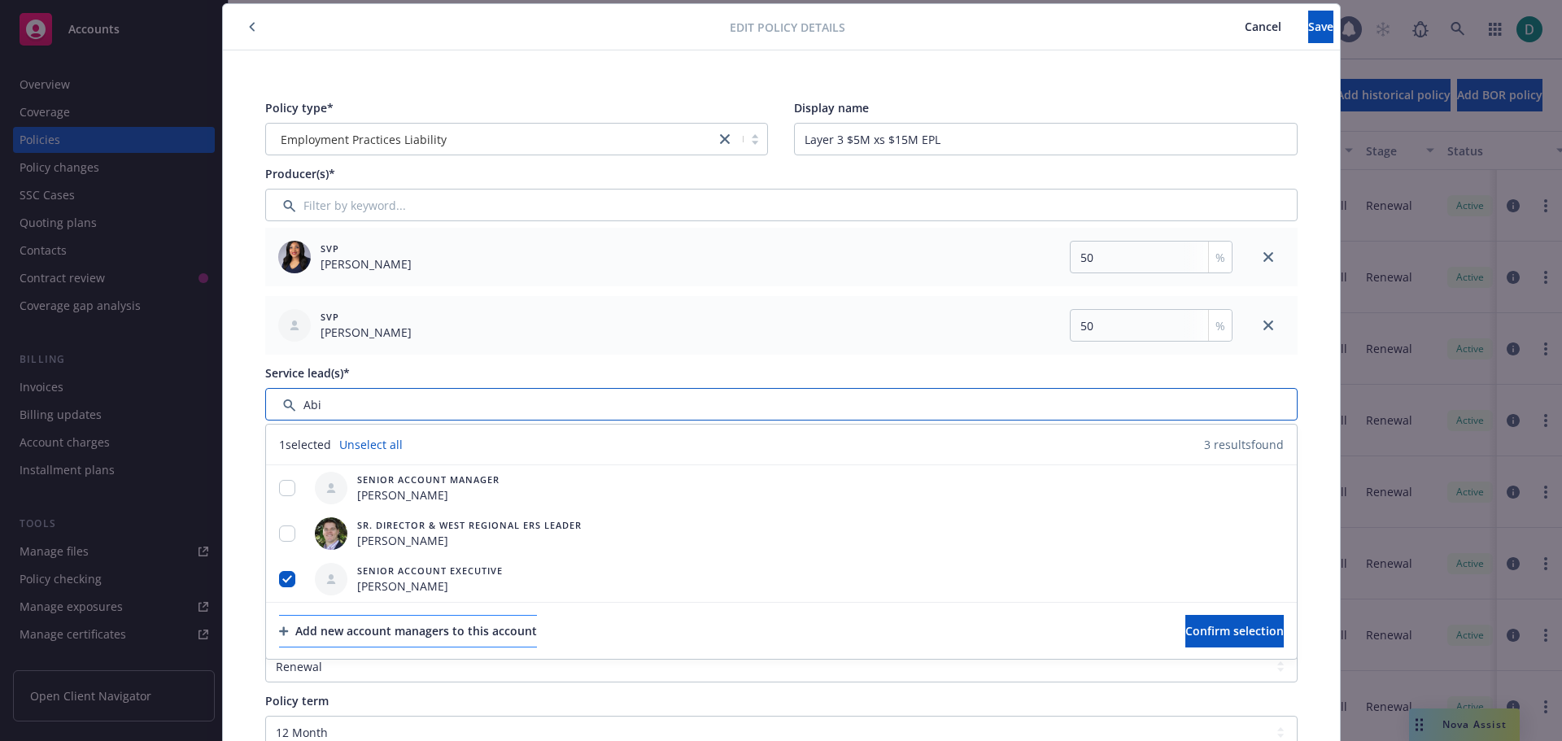
type input "Abi"
click at [440, 627] on div "Add new account managers to this account" at bounding box center [408, 631] width 258 height 31
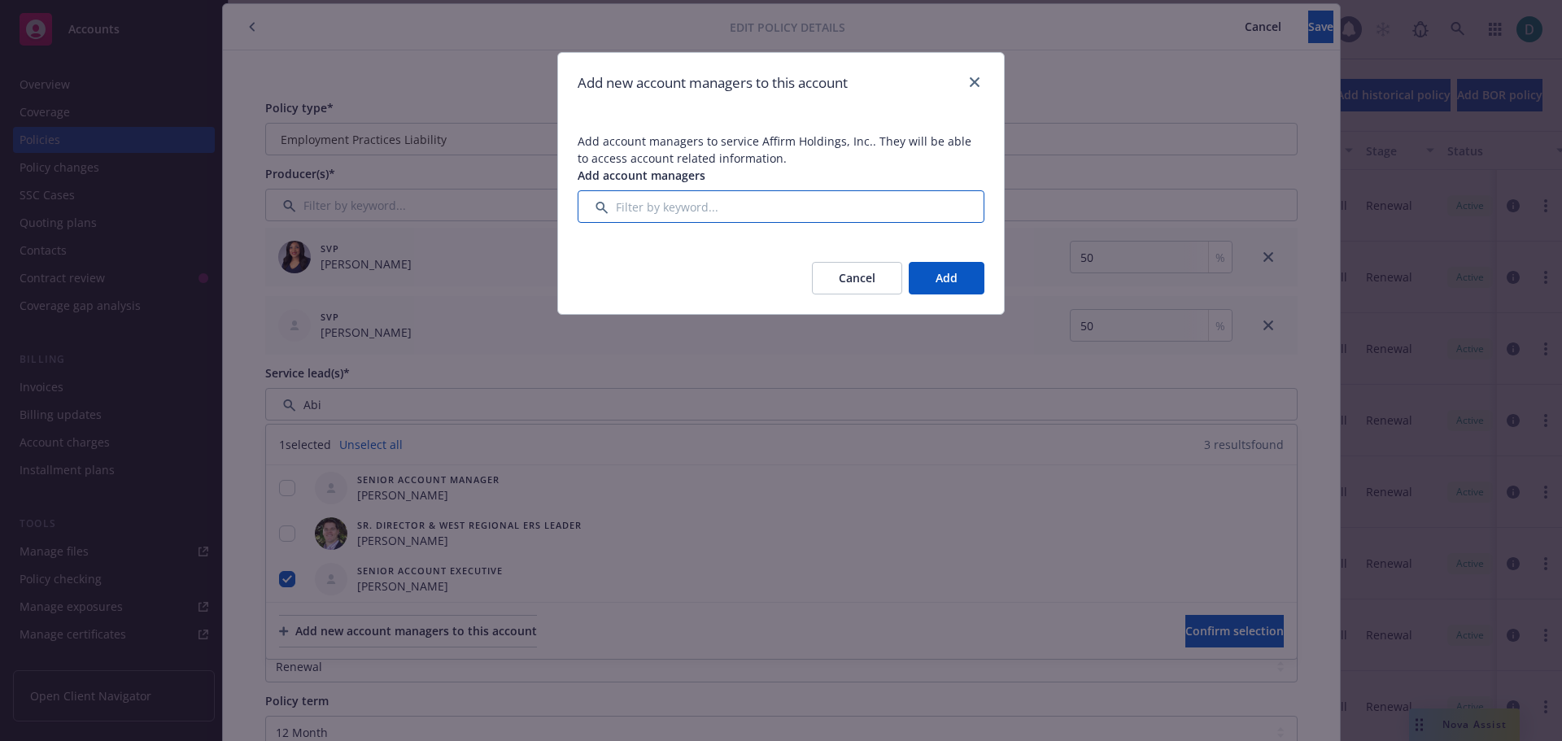
click at [643, 208] on input "Filter by keyword..." at bounding box center [781, 206] width 407 height 33
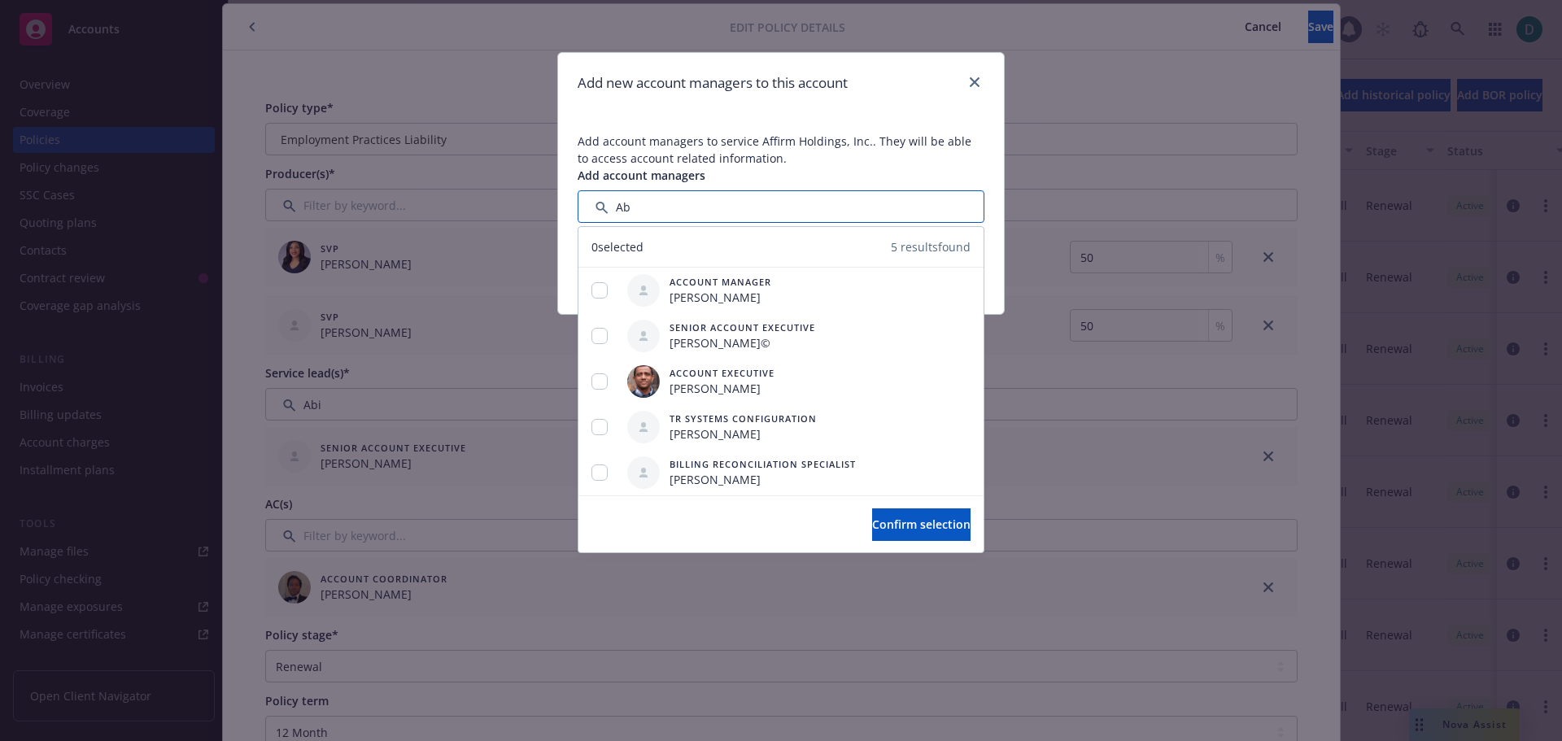
type input "A"
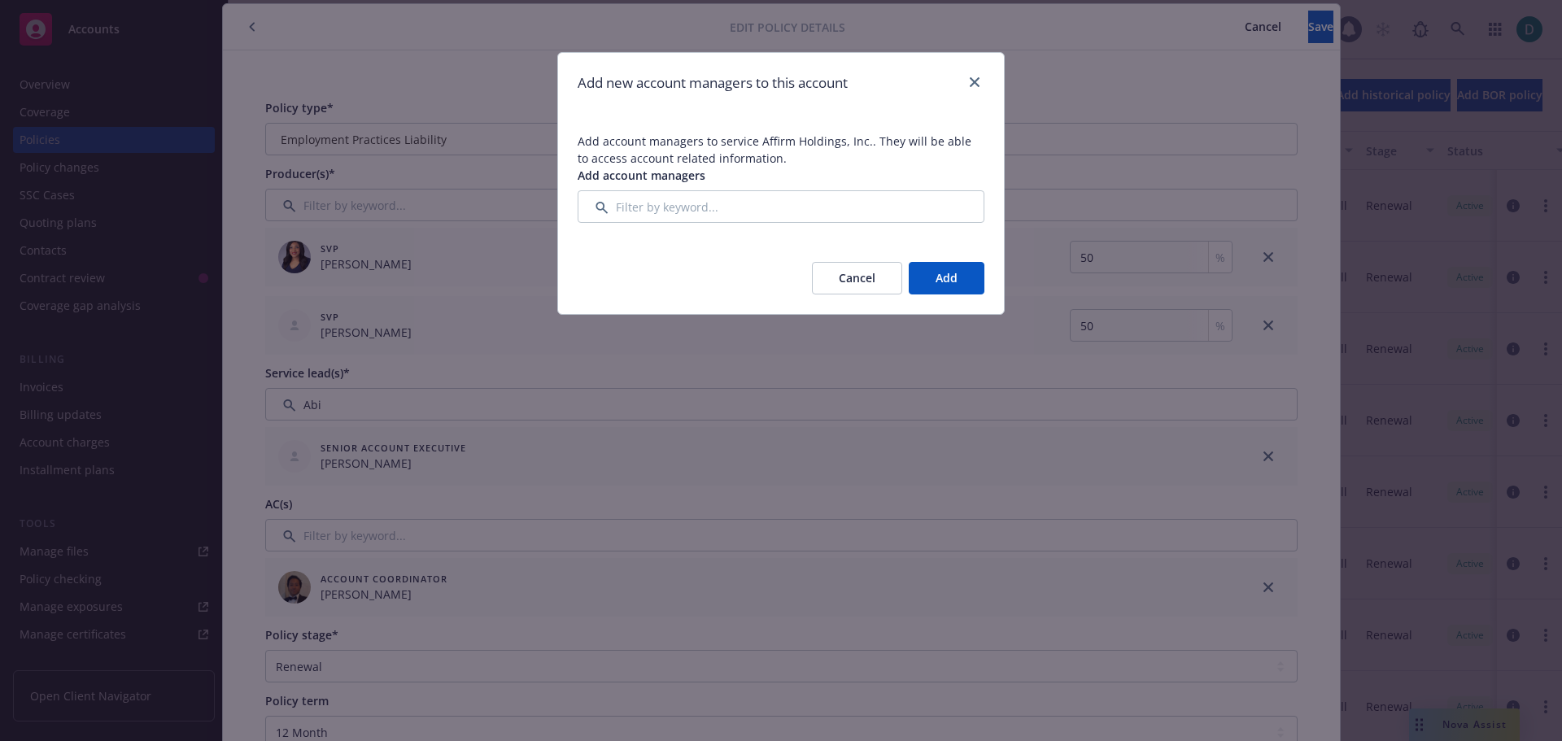
click at [861, 278] on button "Cancel" at bounding box center [857, 278] width 90 height 33
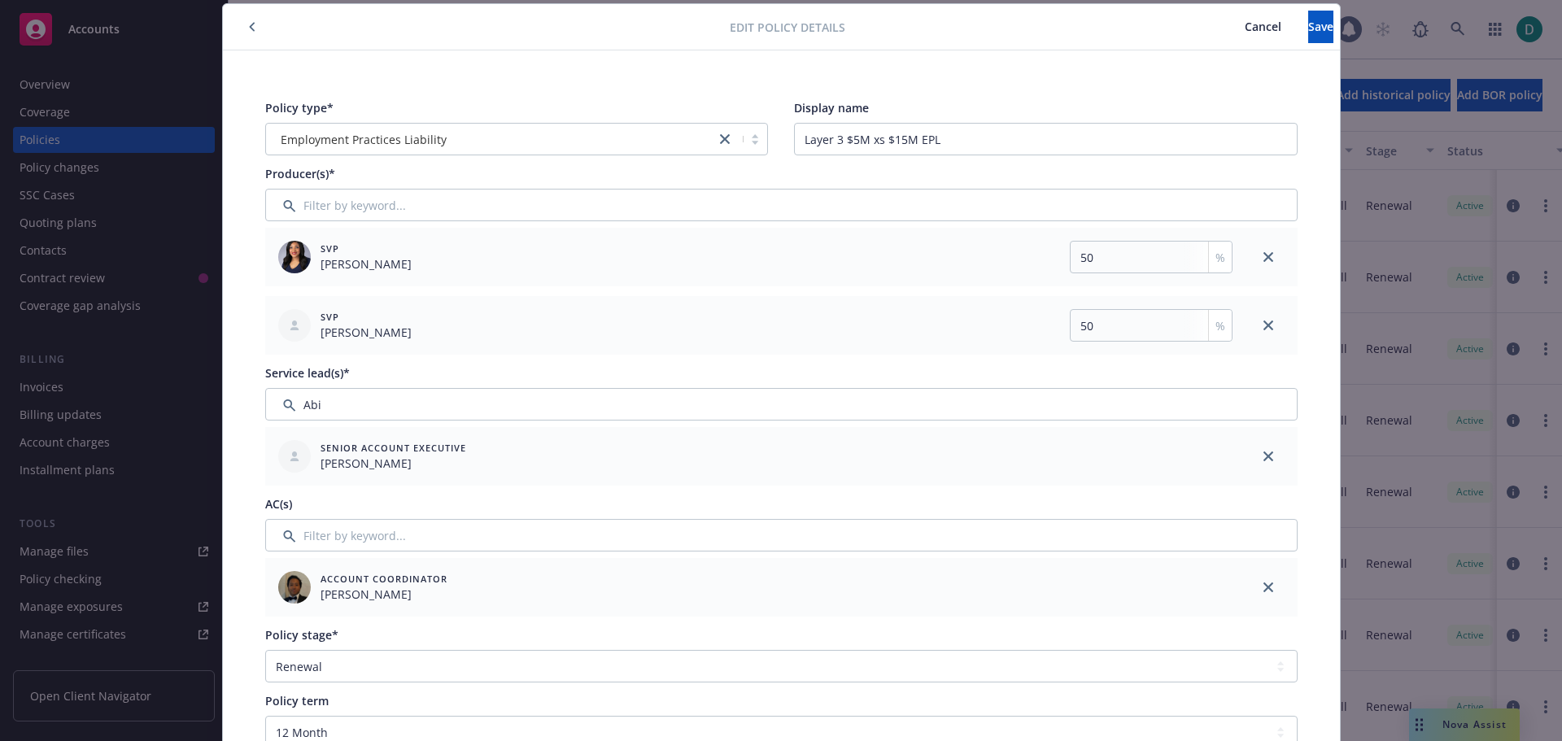
click at [1245, 22] on span "Cancel" at bounding box center [1263, 26] width 37 height 15
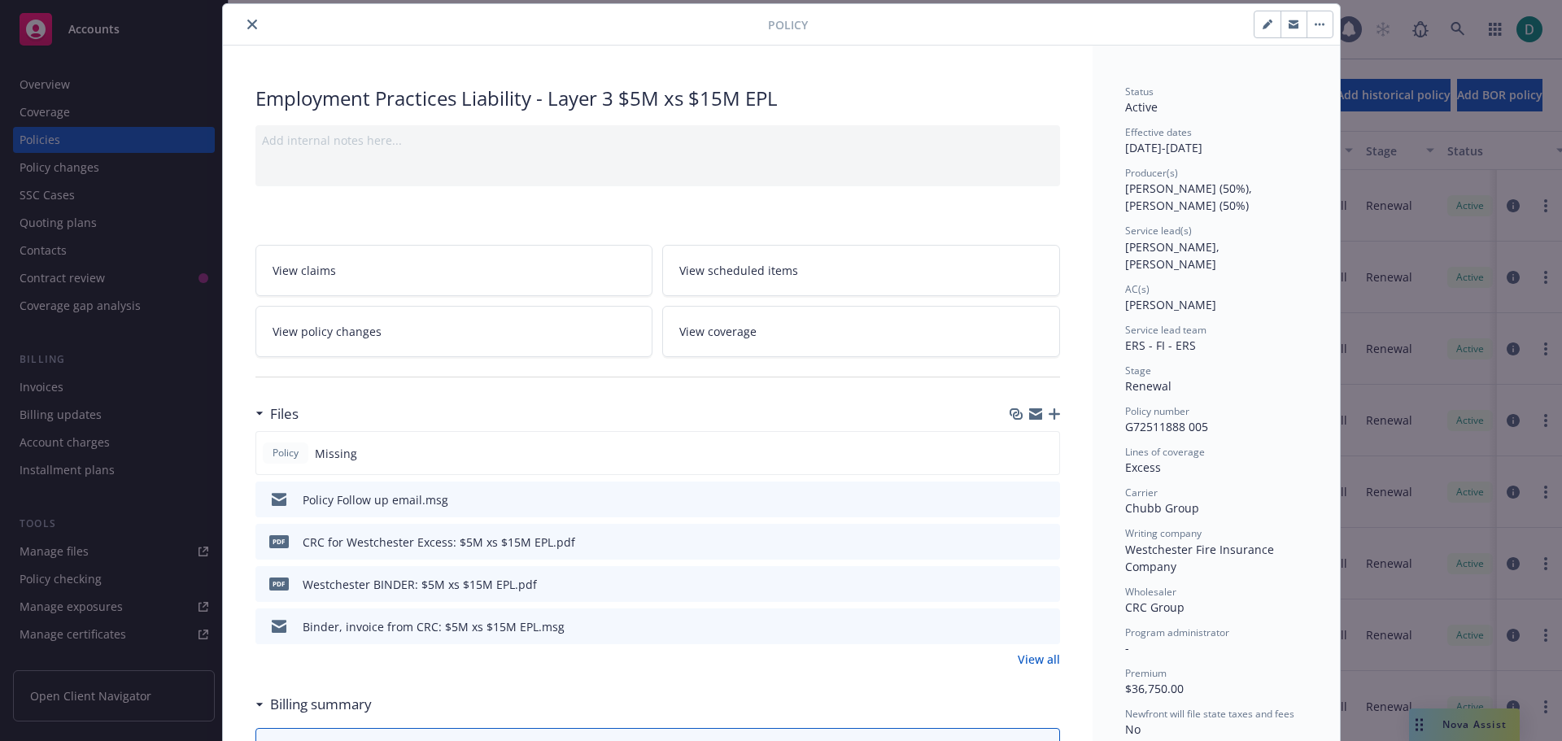
click at [252, 31] on button "close" at bounding box center [252, 25] width 20 height 20
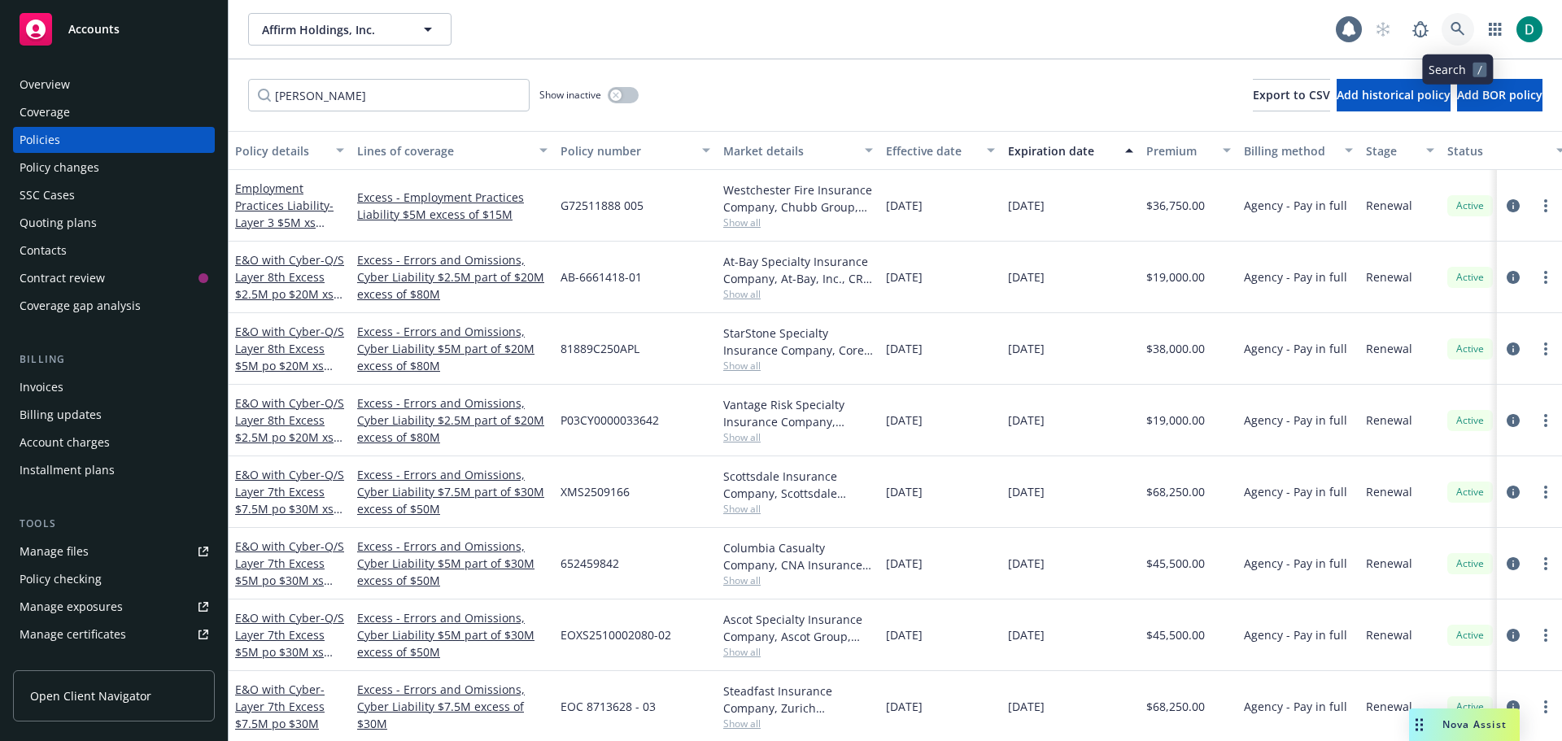
click at [1461, 35] on icon at bounding box center [1458, 29] width 15 height 15
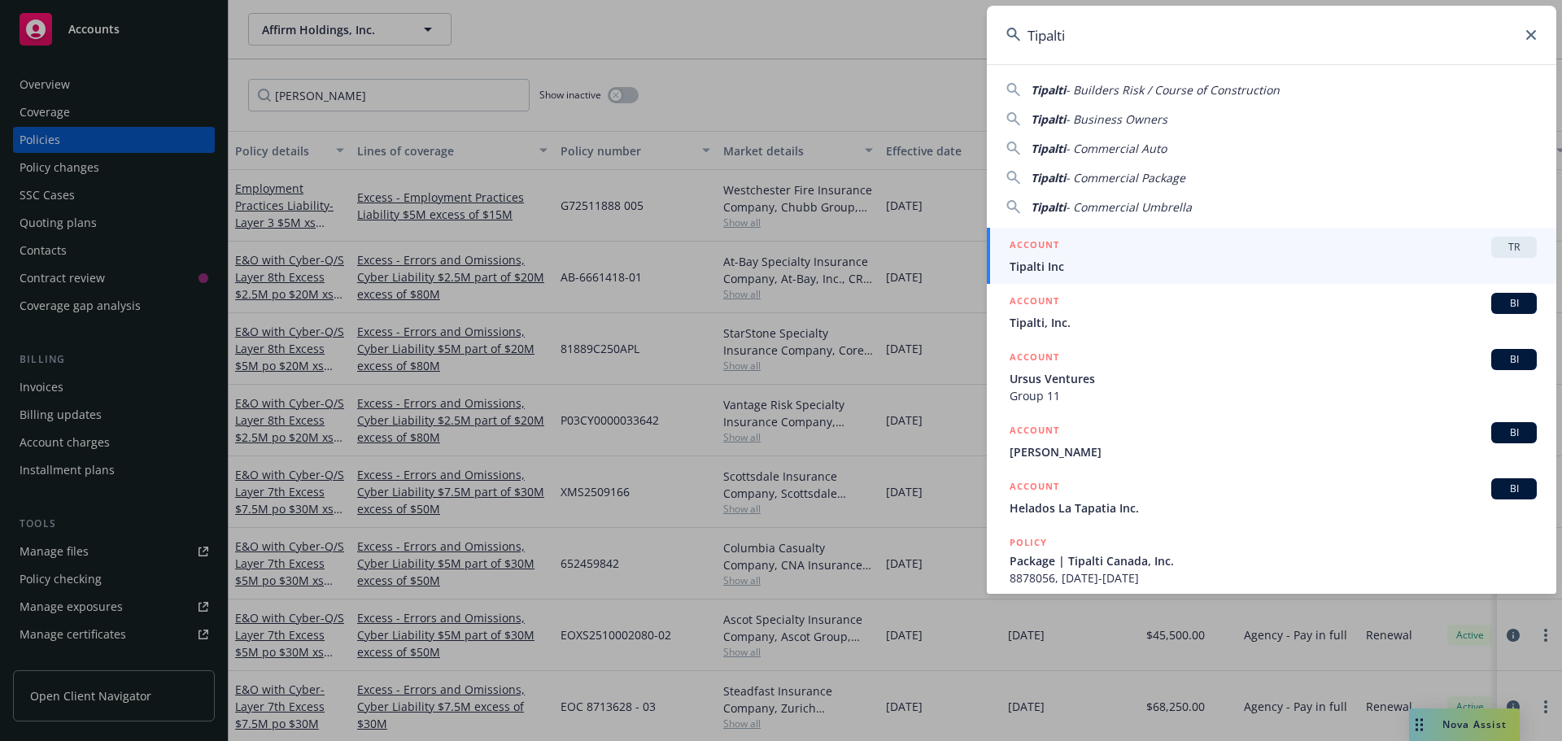
type input "Tipalti"
click at [1119, 267] on span "Tipalti Inc" at bounding box center [1273, 266] width 527 height 17
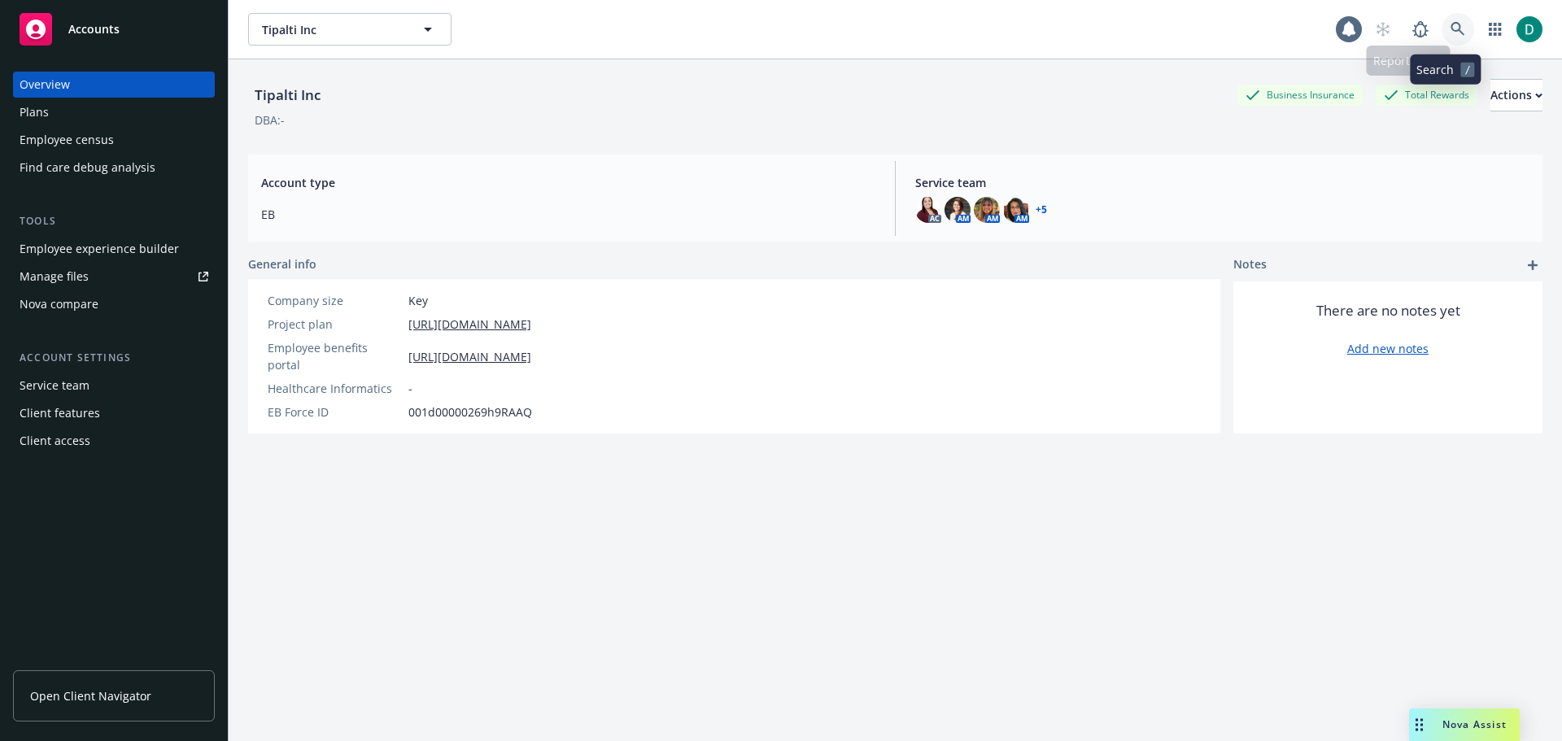
click at [1451, 33] on icon at bounding box center [1458, 29] width 15 height 15
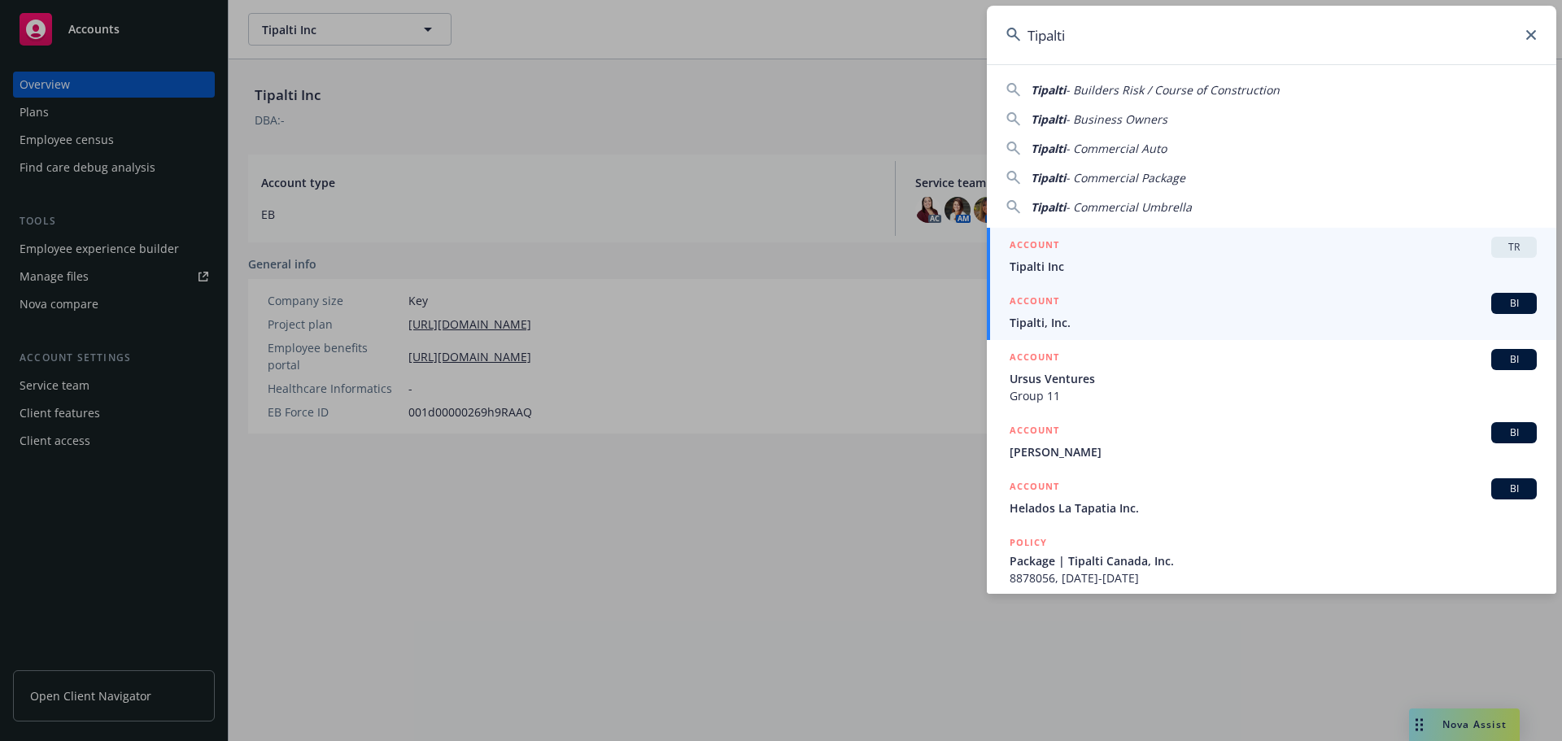
type input "Tipalti"
click at [1083, 317] on span "Tipalti, Inc." at bounding box center [1273, 322] width 527 height 17
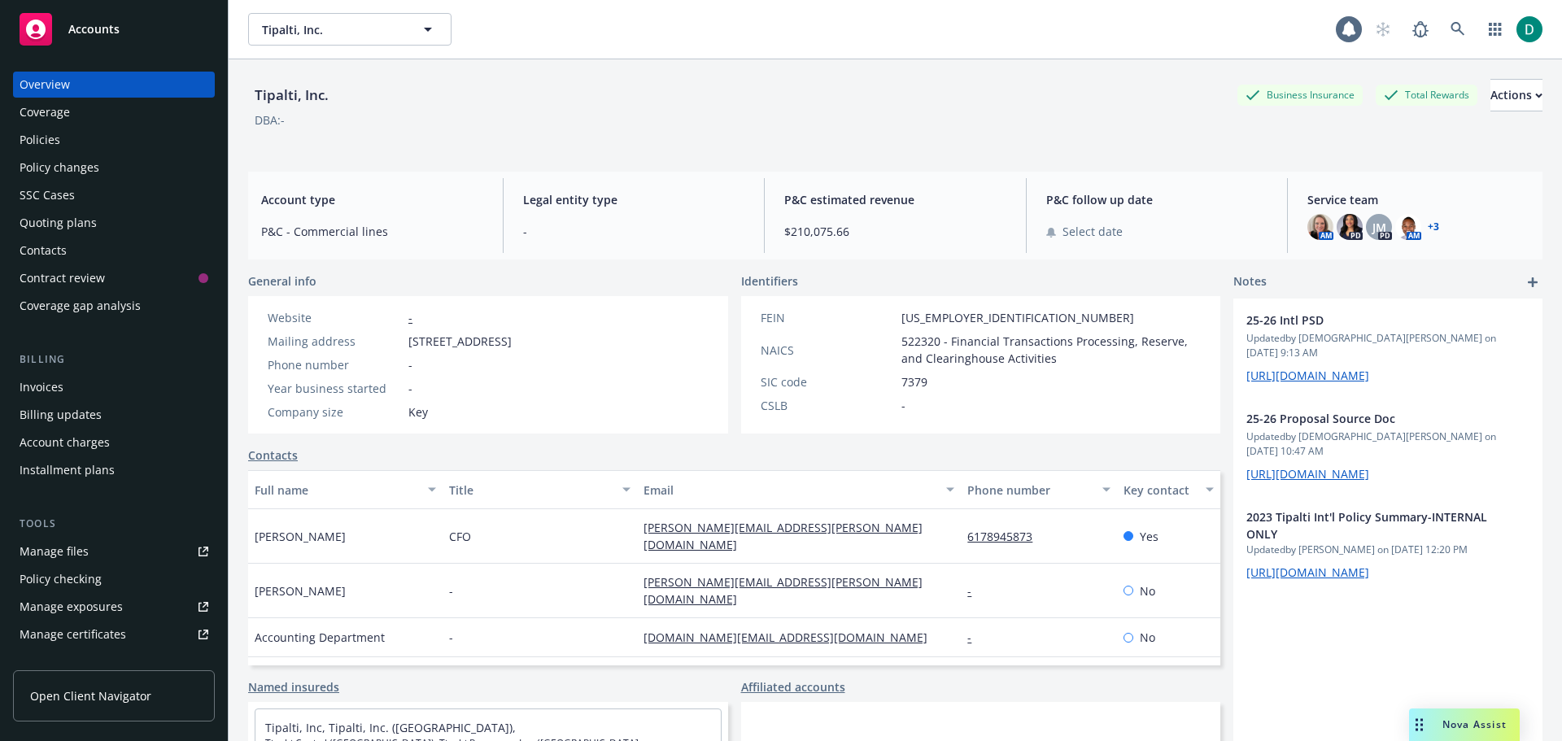
click at [28, 130] on div "Policies" at bounding box center [40, 140] width 41 height 26
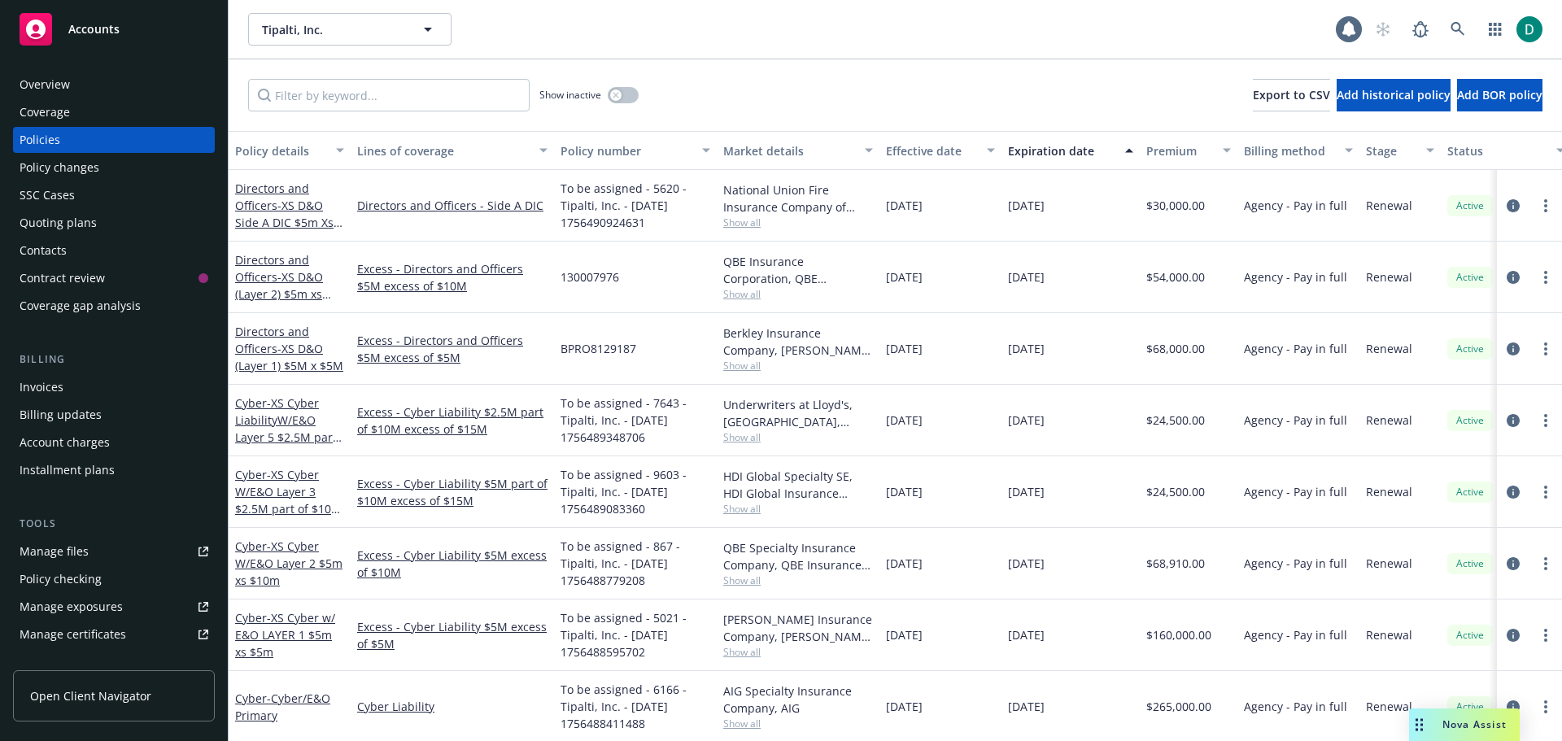
scroll to position [0, 249]
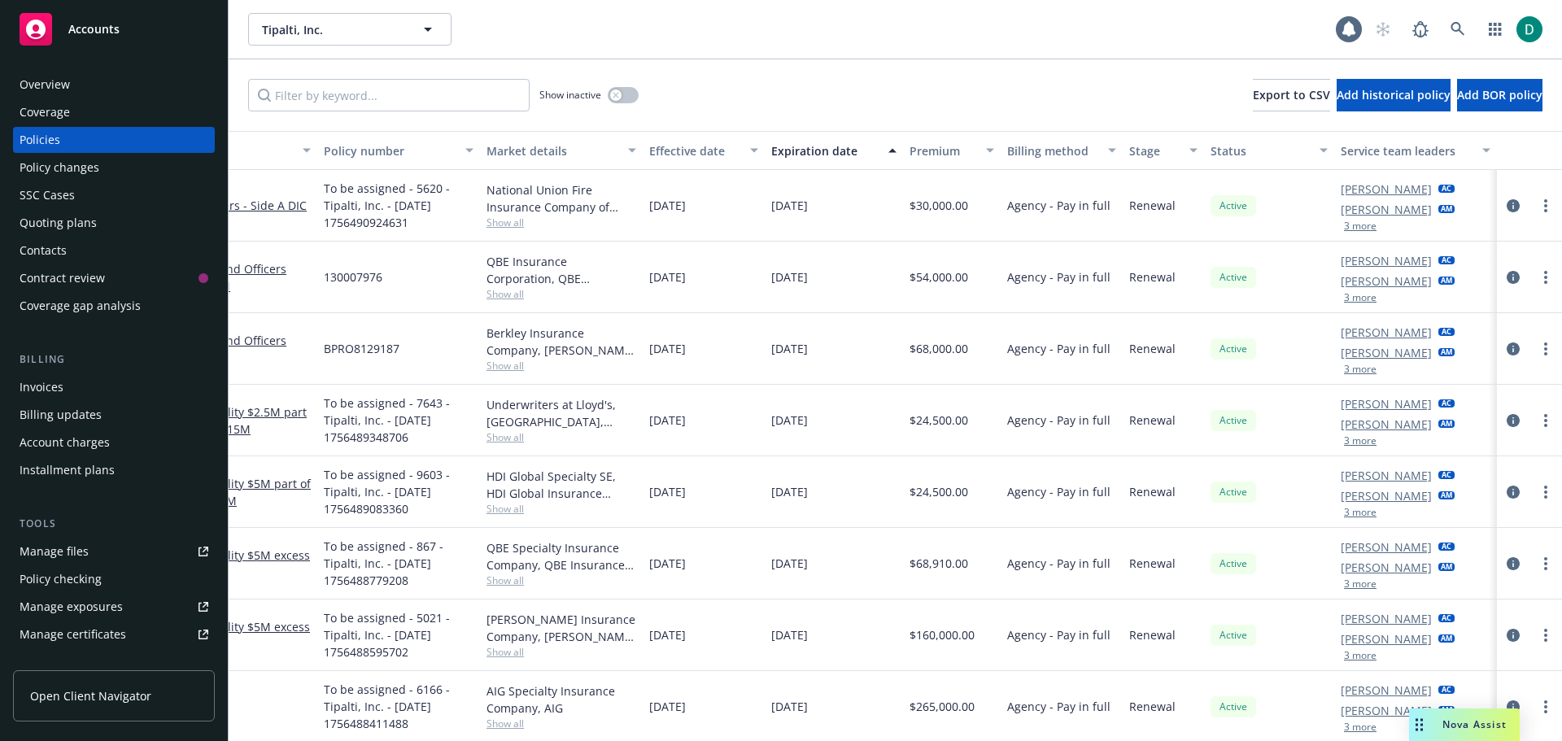
click at [1344, 222] on button "3 more" at bounding box center [1360, 226] width 33 height 10
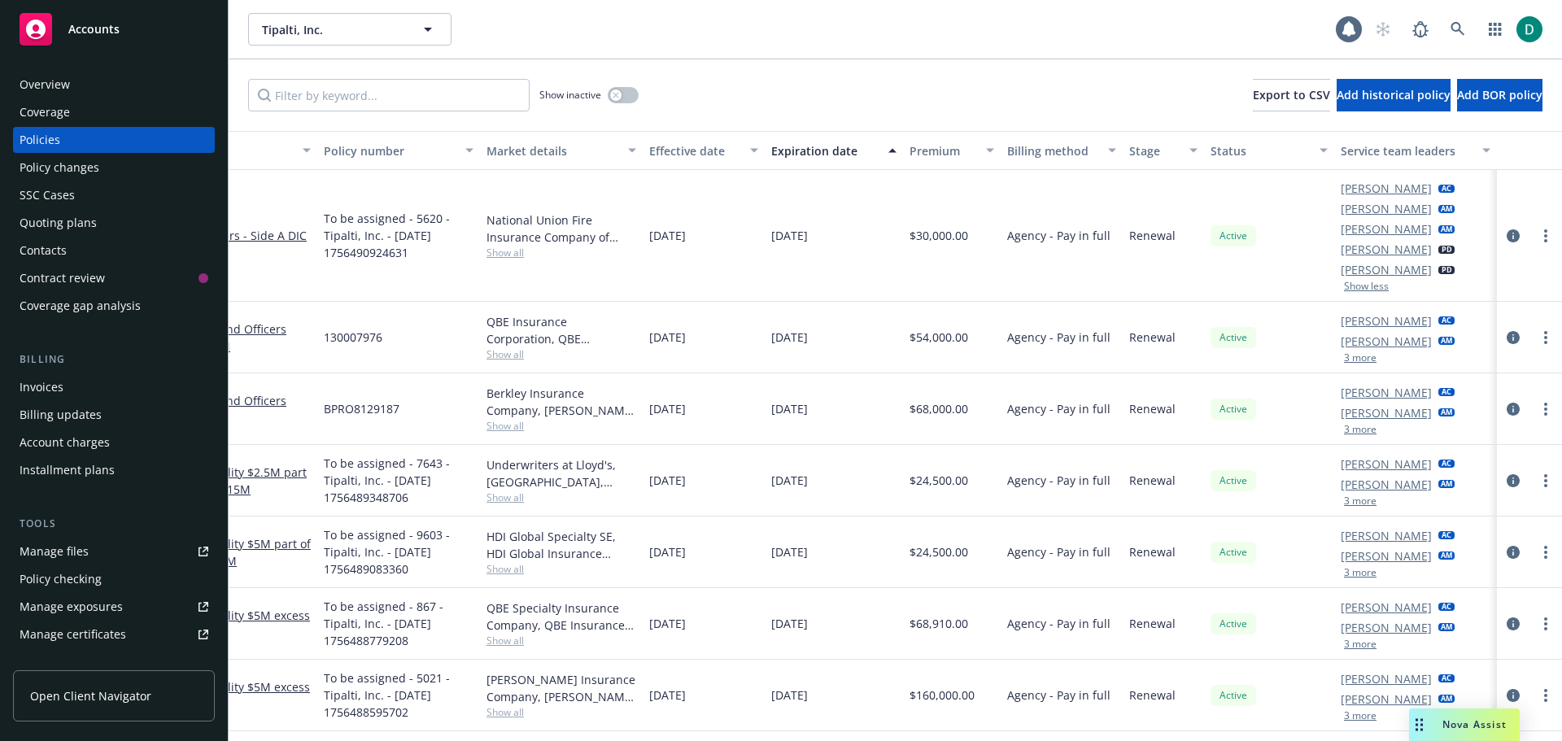
click at [1352, 353] on button "3 more" at bounding box center [1360, 358] width 33 height 10
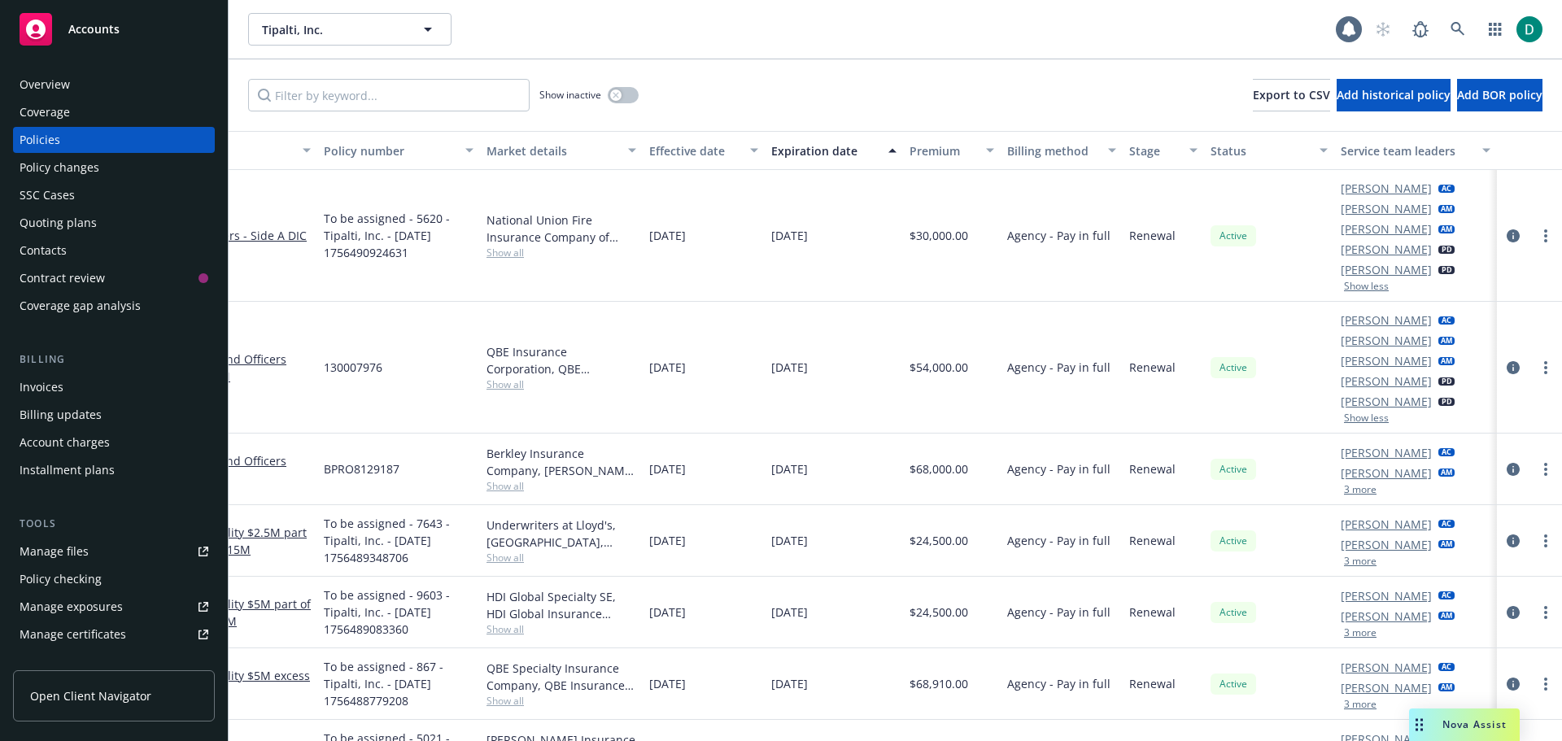
click at [1344, 490] on button "3 more" at bounding box center [1360, 490] width 33 height 10
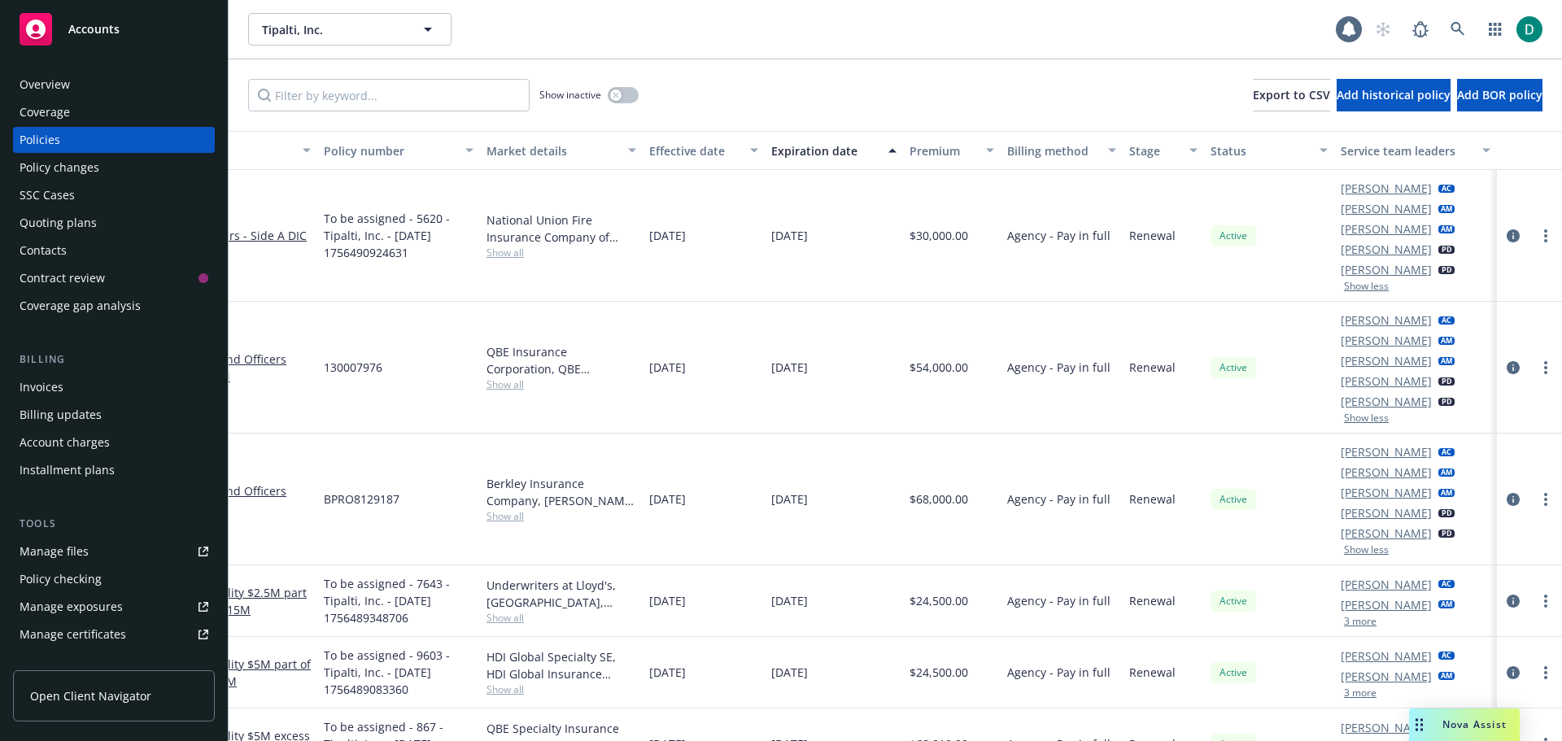
click at [1232, 394] on div "Active" at bounding box center [1269, 368] width 130 height 132
